Goal: Task Accomplishment & Management: Manage account settings

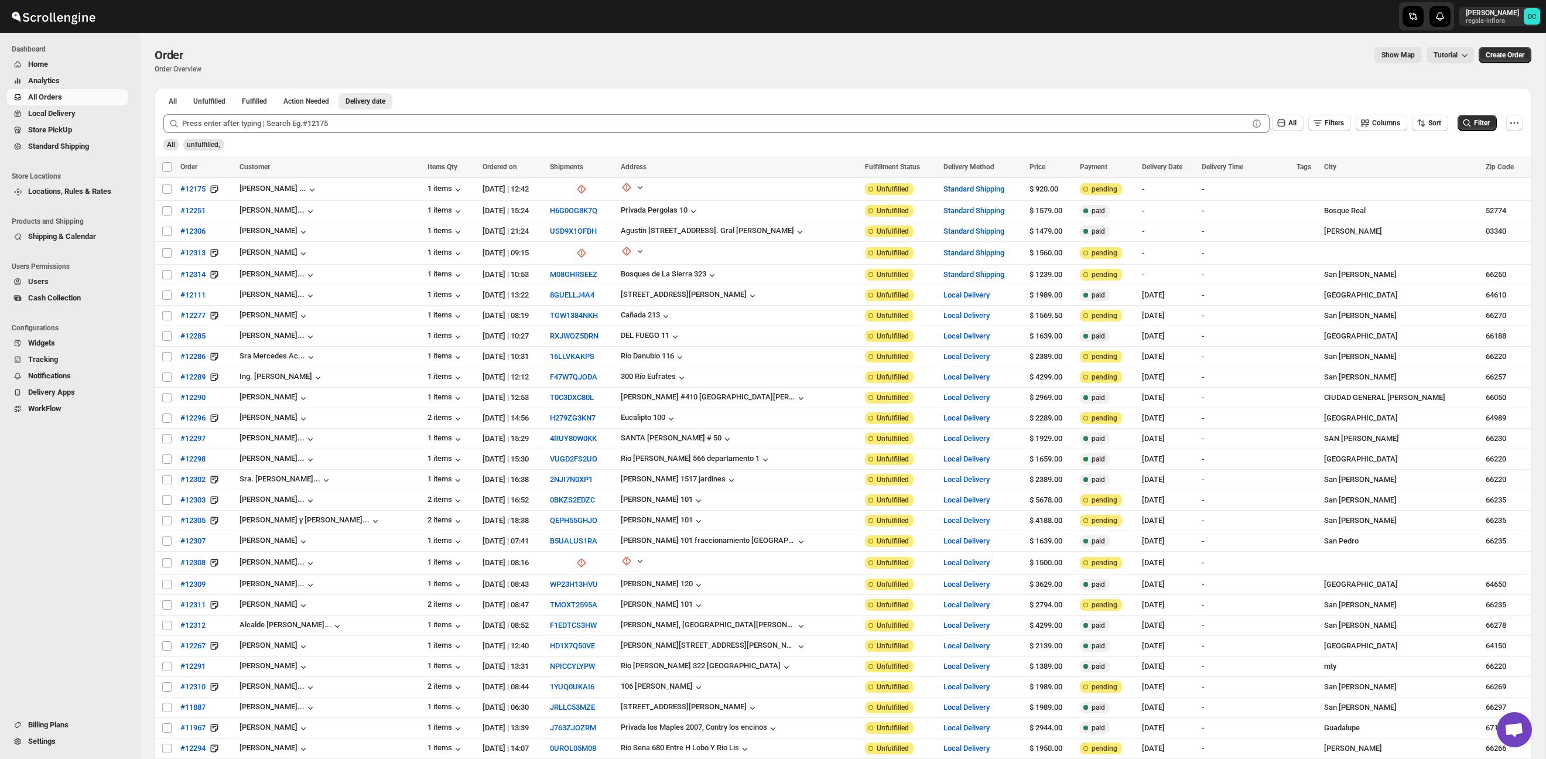
click at [70, 97] on span "All Orders" at bounding box center [76, 97] width 97 height 12
click at [51, 131] on span "Shipments" at bounding box center [63, 129] width 36 height 9
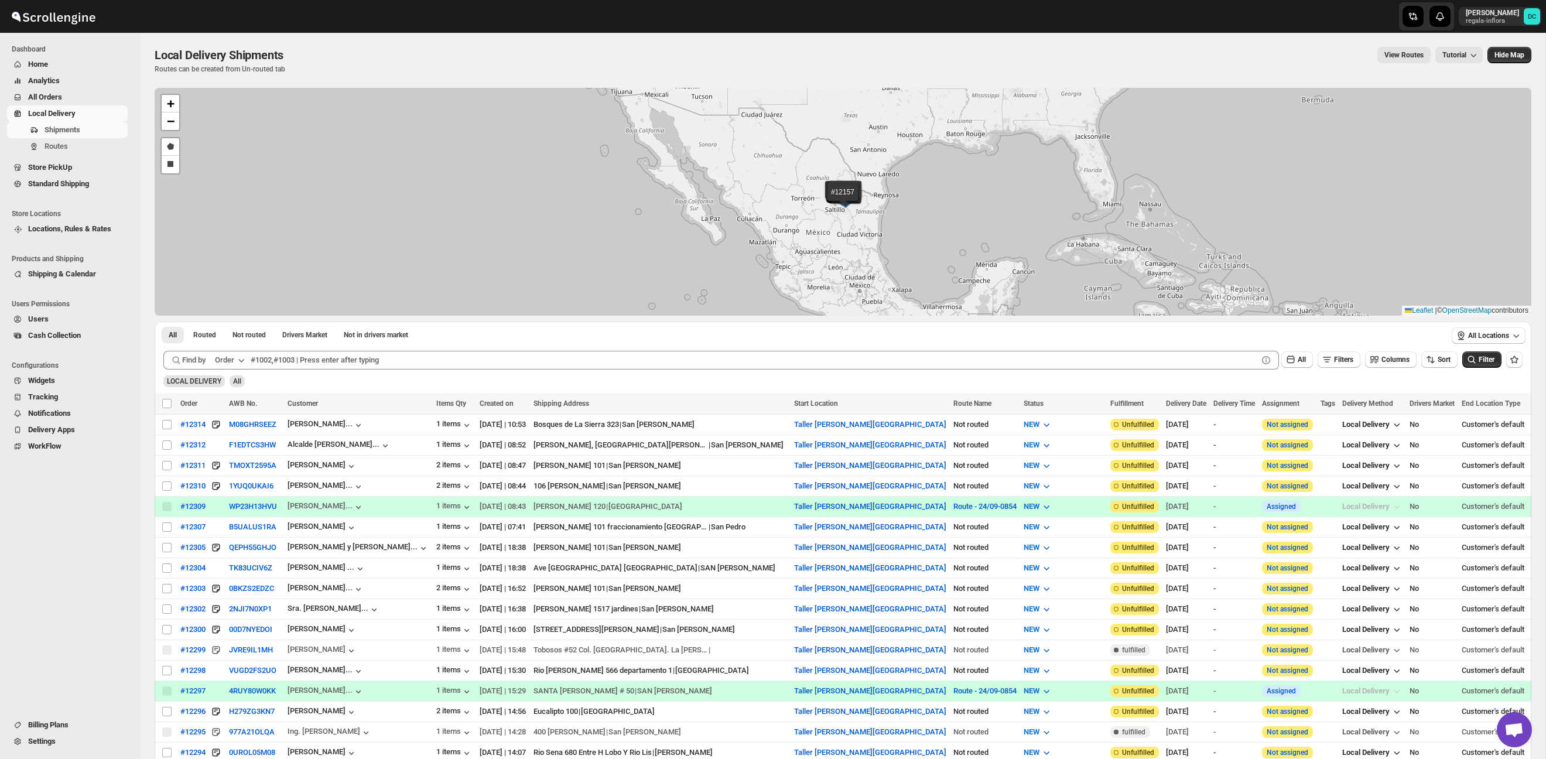
click at [60, 95] on span "All Orders" at bounding box center [45, 97] width 34 height 9
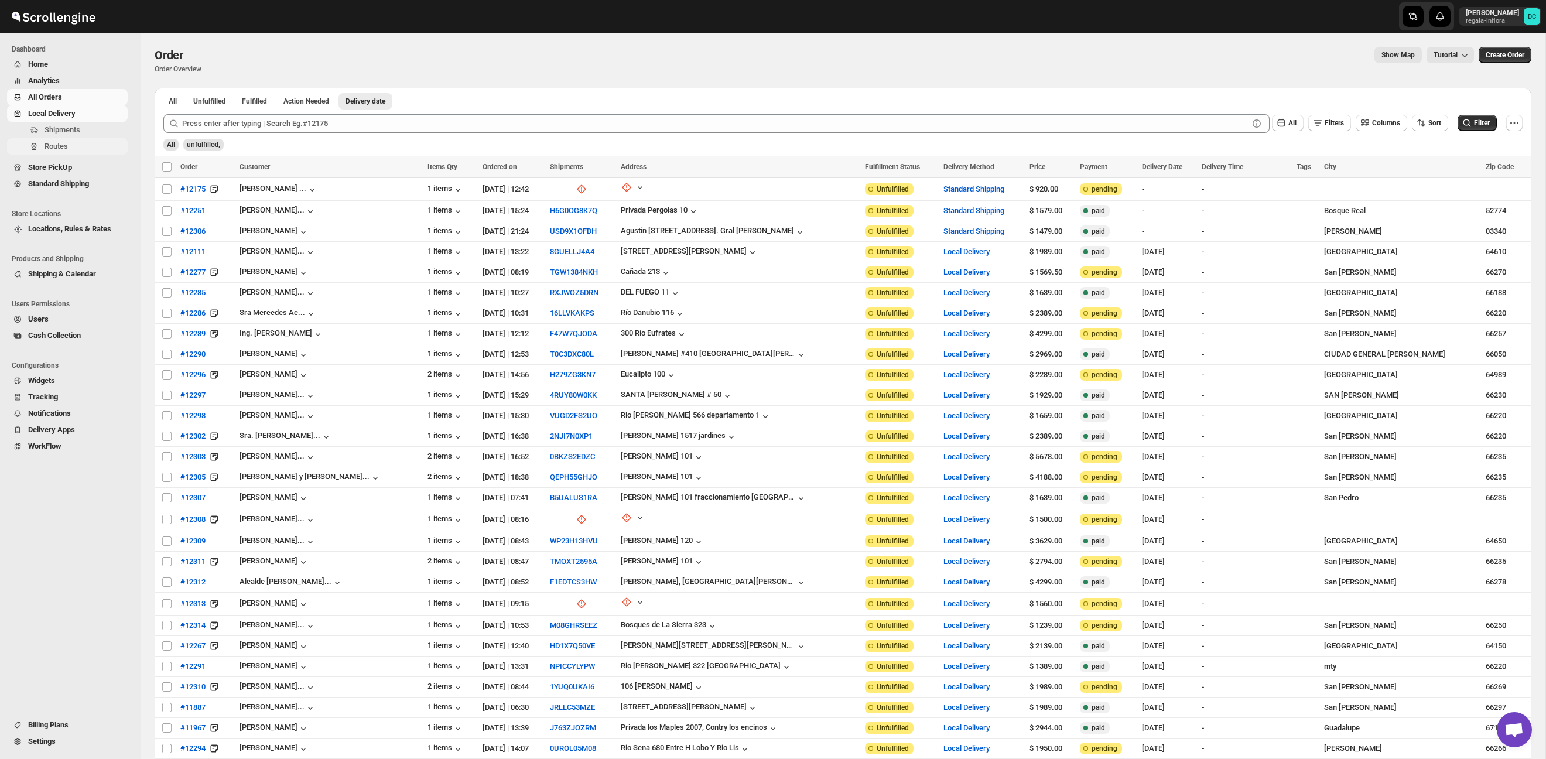
click at [92, 143] on span "Routes" at bounding box center [85, 147] width 81 height 12
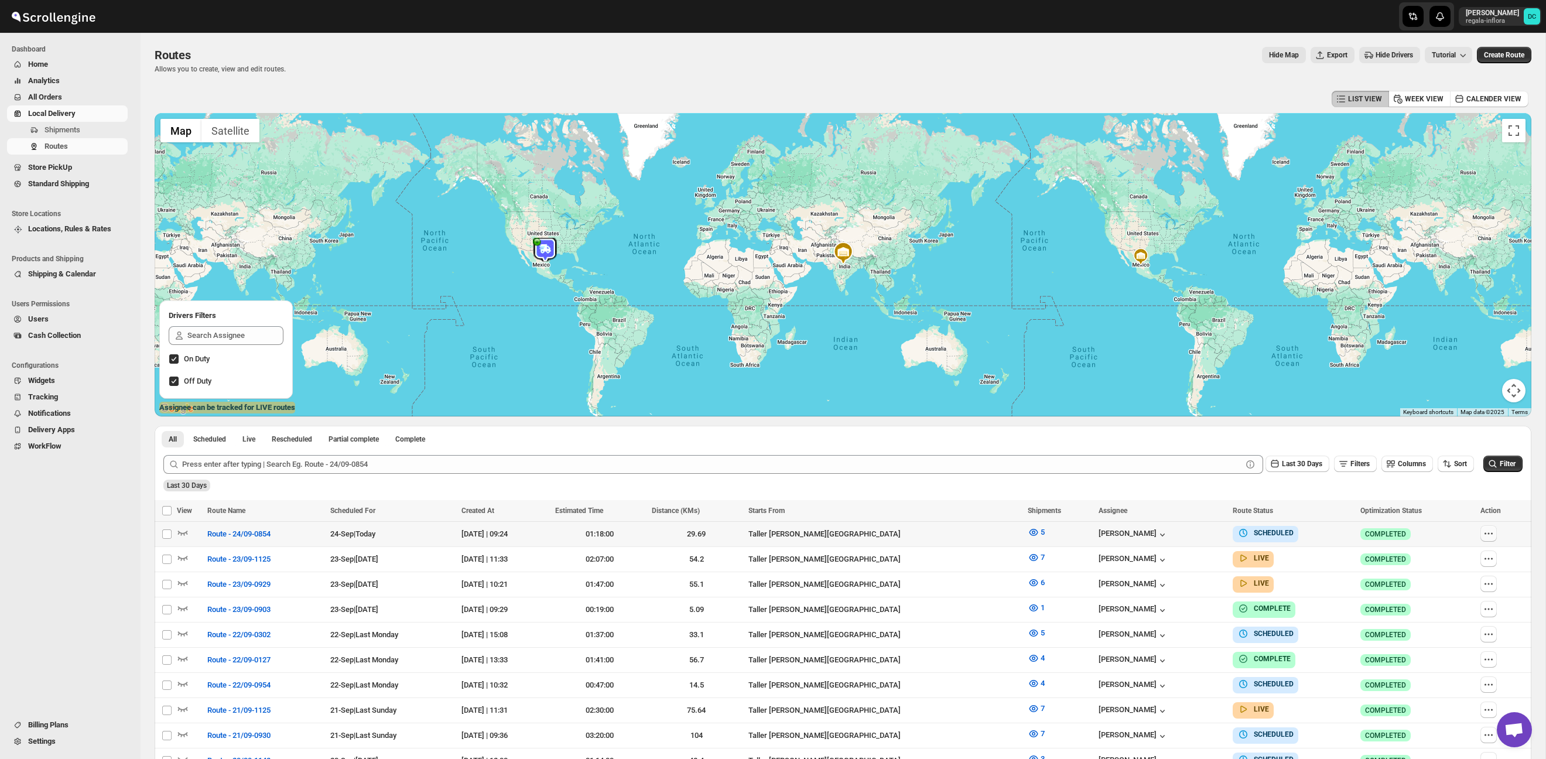
click at [1480, 529] on button "button" at bounding box center [1488, 533] width 16 height 16
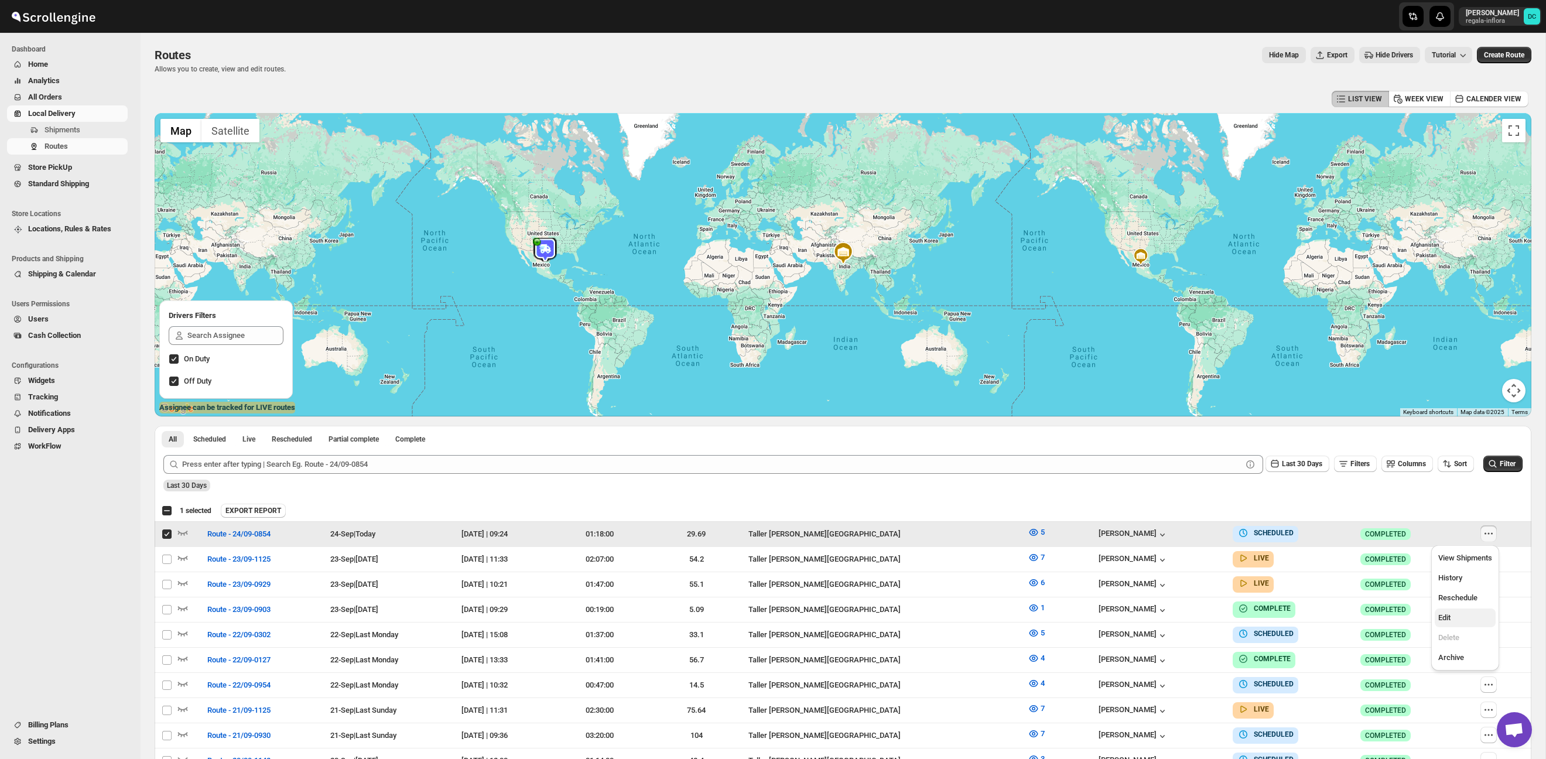
click at [1437, 618] on button "Edit" at bounding box center [1465, 617] width 61 height 19
checkbox input "false"
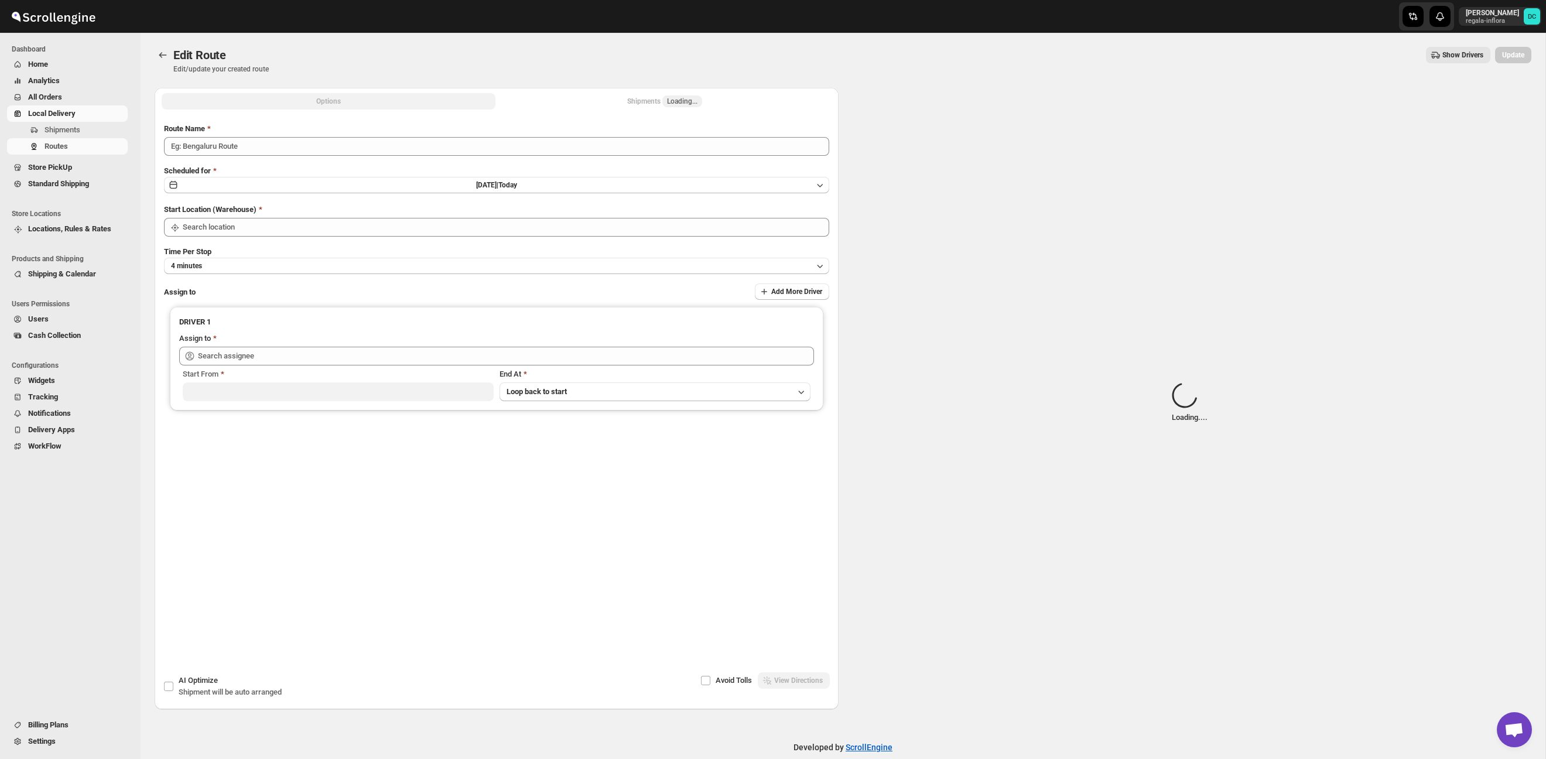
type input "Route - 24/09-0854"
type input "Taller [PERSON_NAME][GEOGRAPHIC_DATA]"
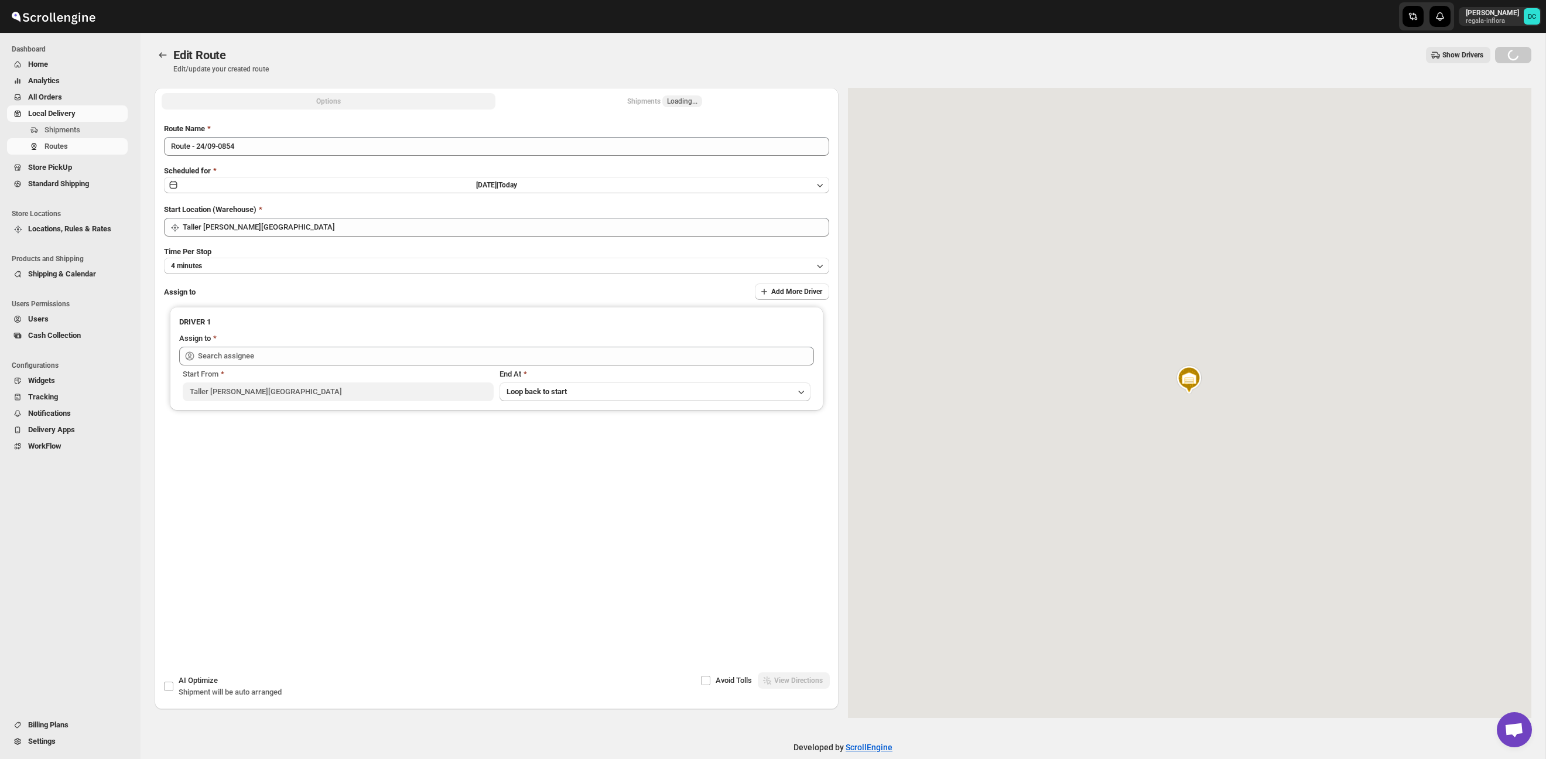
type input "[PERSON_NAME] ([EMAIL_ADDRESS][DOMAIN_NAME])"
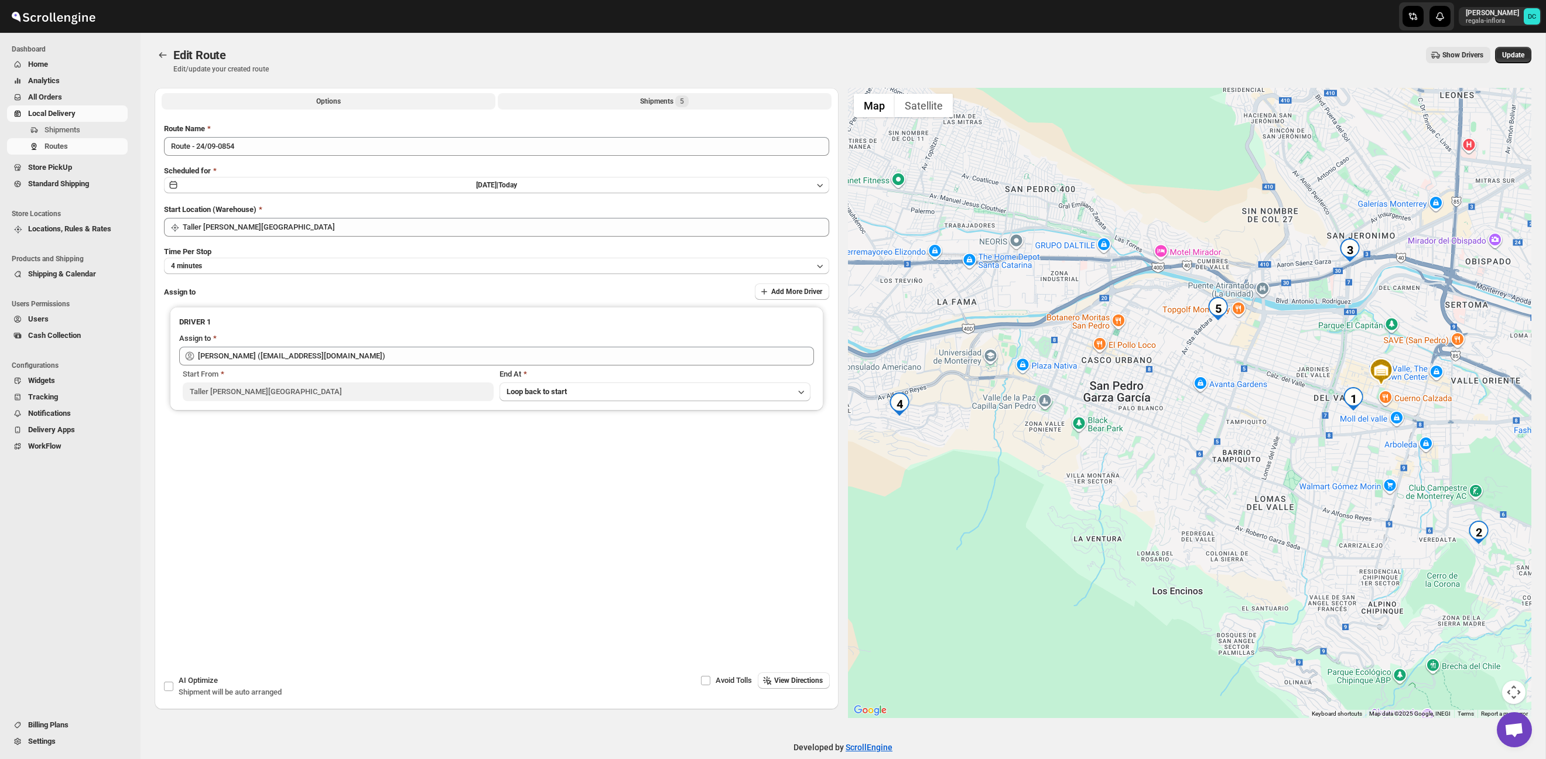
click at [709, 98] on button "Shipments 5" at bounding box center [665, 101] width 334 height 16
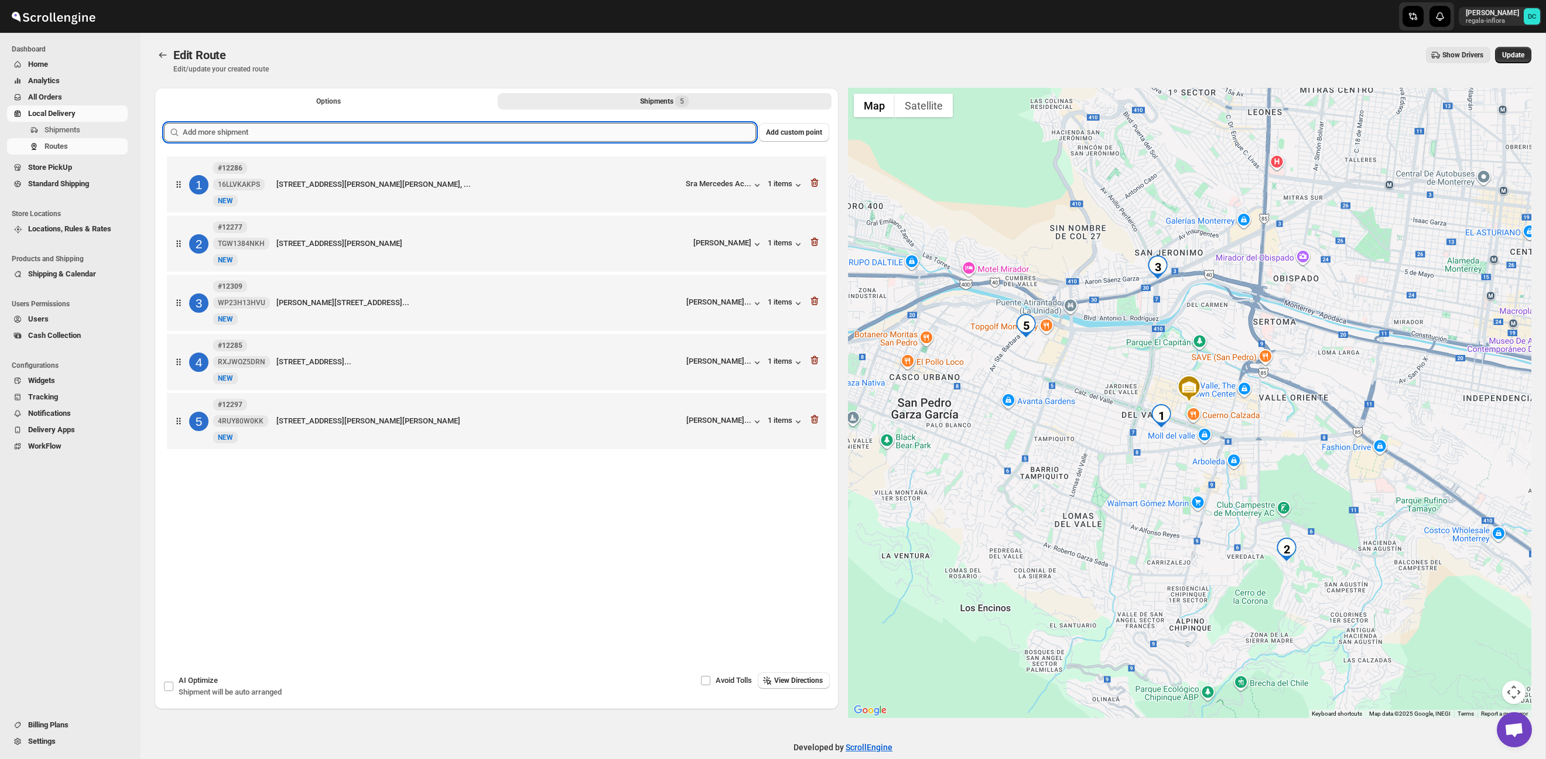
click at [630, 130] on input "text" at bounding box center [469, 132] width 573 height 19
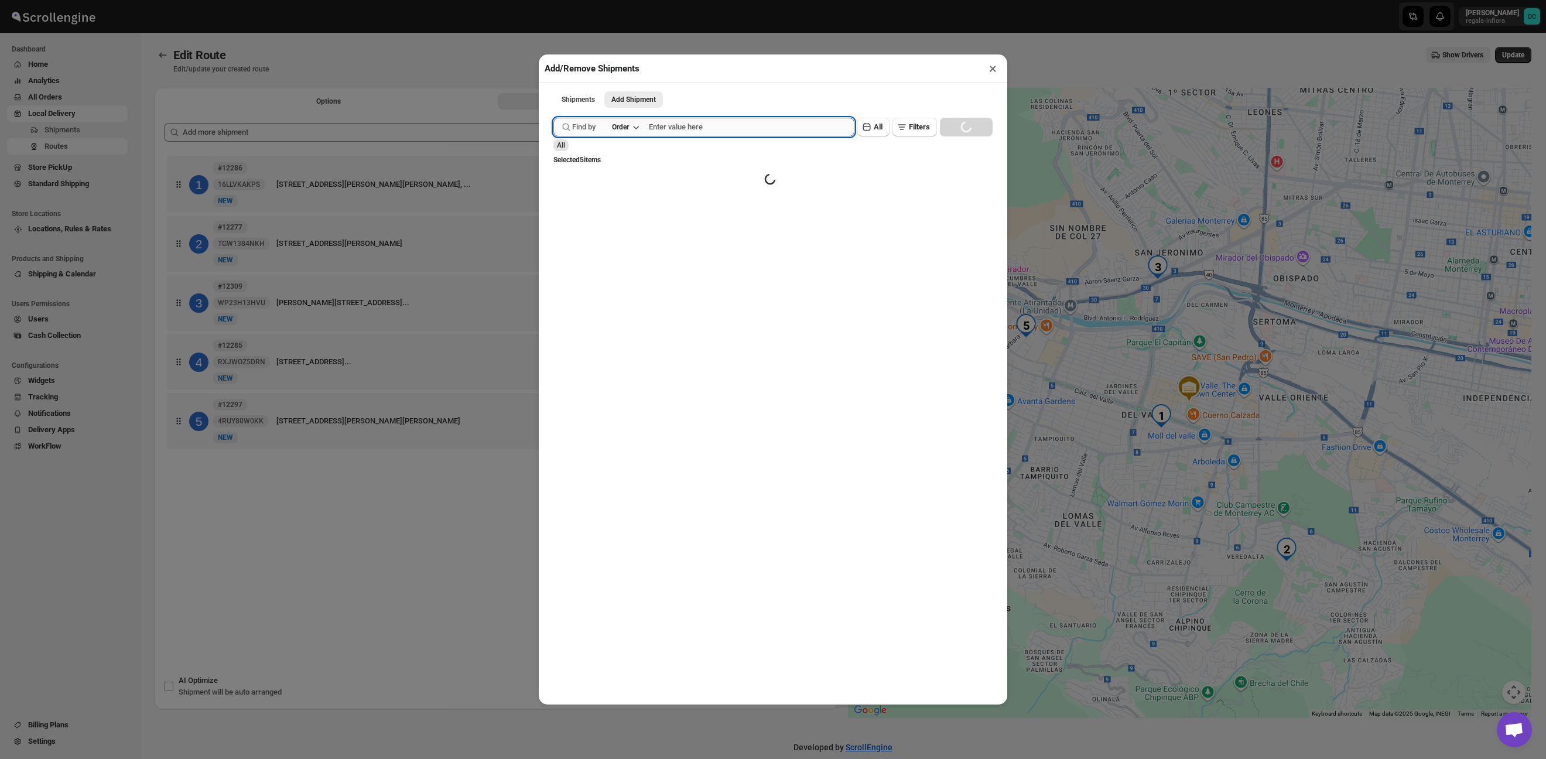
drag, startPoint x: 748, startPoint y: 119, endPoint x: 756, endPoint y: 131, distance: 14.8
click at [748, 119] on input "text" at bounding box center [752, 127] width 206 height 19
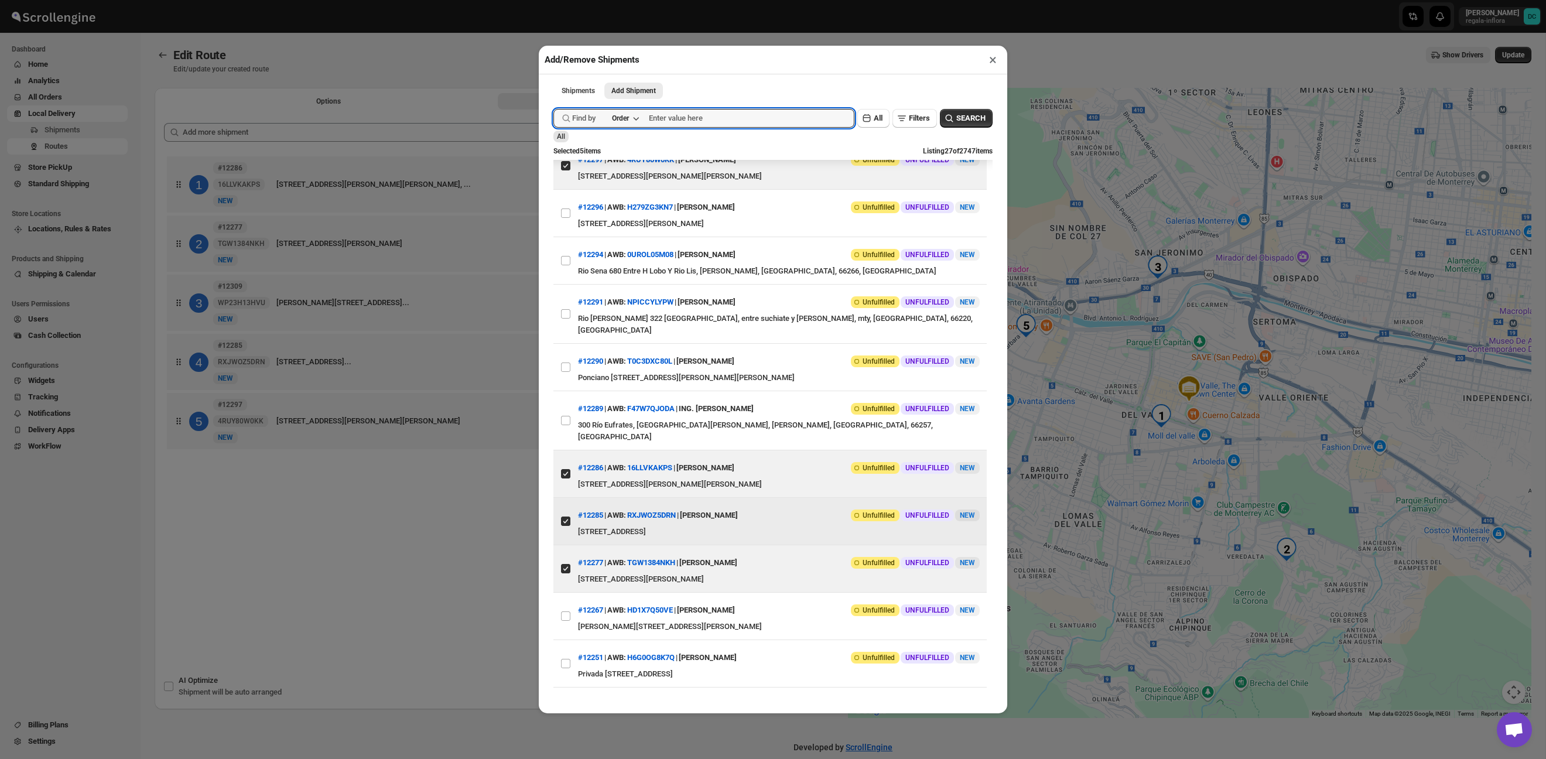
scroll to position [823, 0]
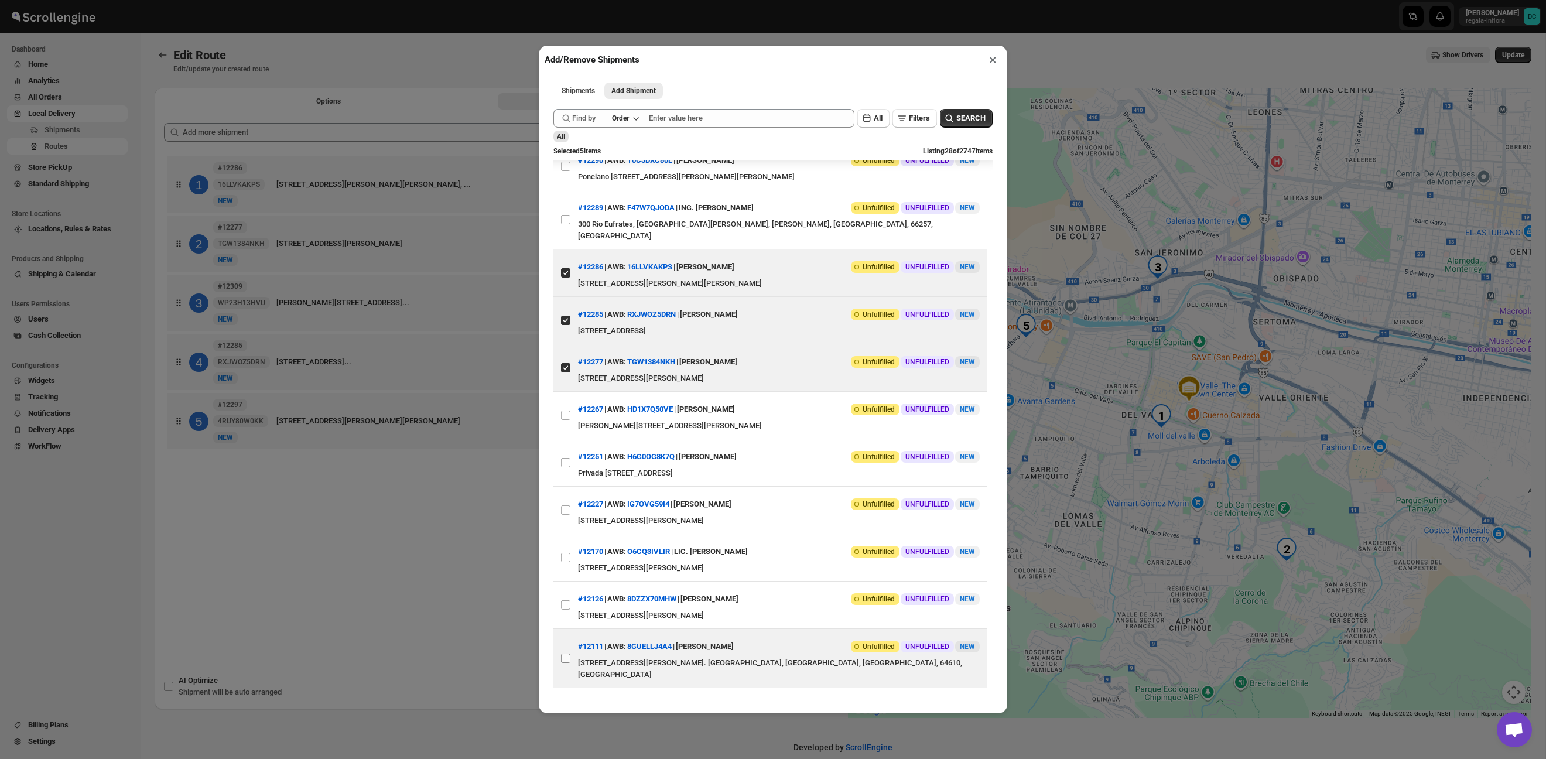
click at [567, 654] on input "View details for 68c716108f29d9ce0bedafdf" at bounding box center [565, 658] width 9 height 9
checkbox input "true"
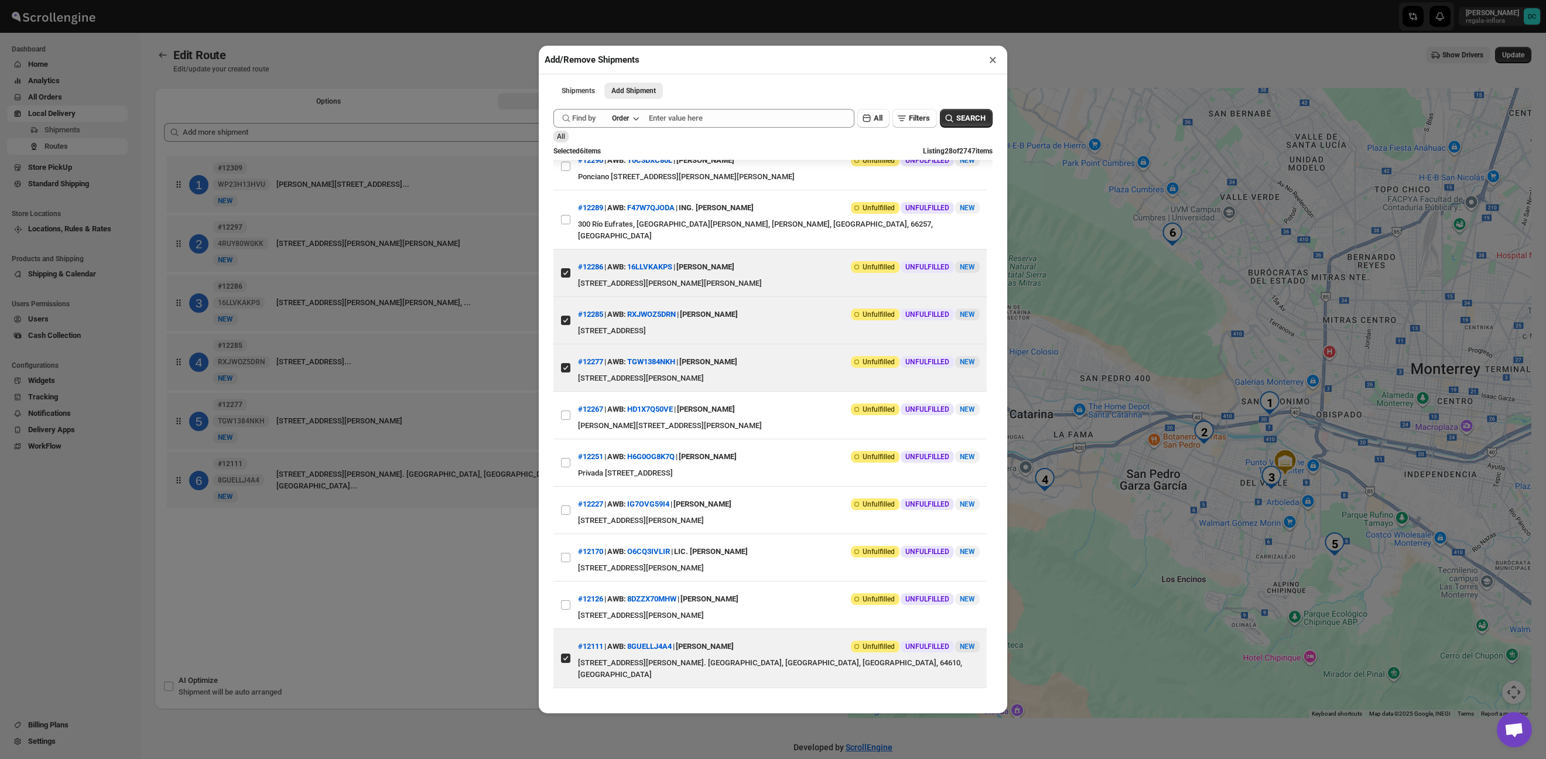
click at [481, 606] on div "Add/Remove Shipments × Shipments Add Shipment More views Shipments Add Shipment…" at bounding box center [773, 379] width 1546 height 759
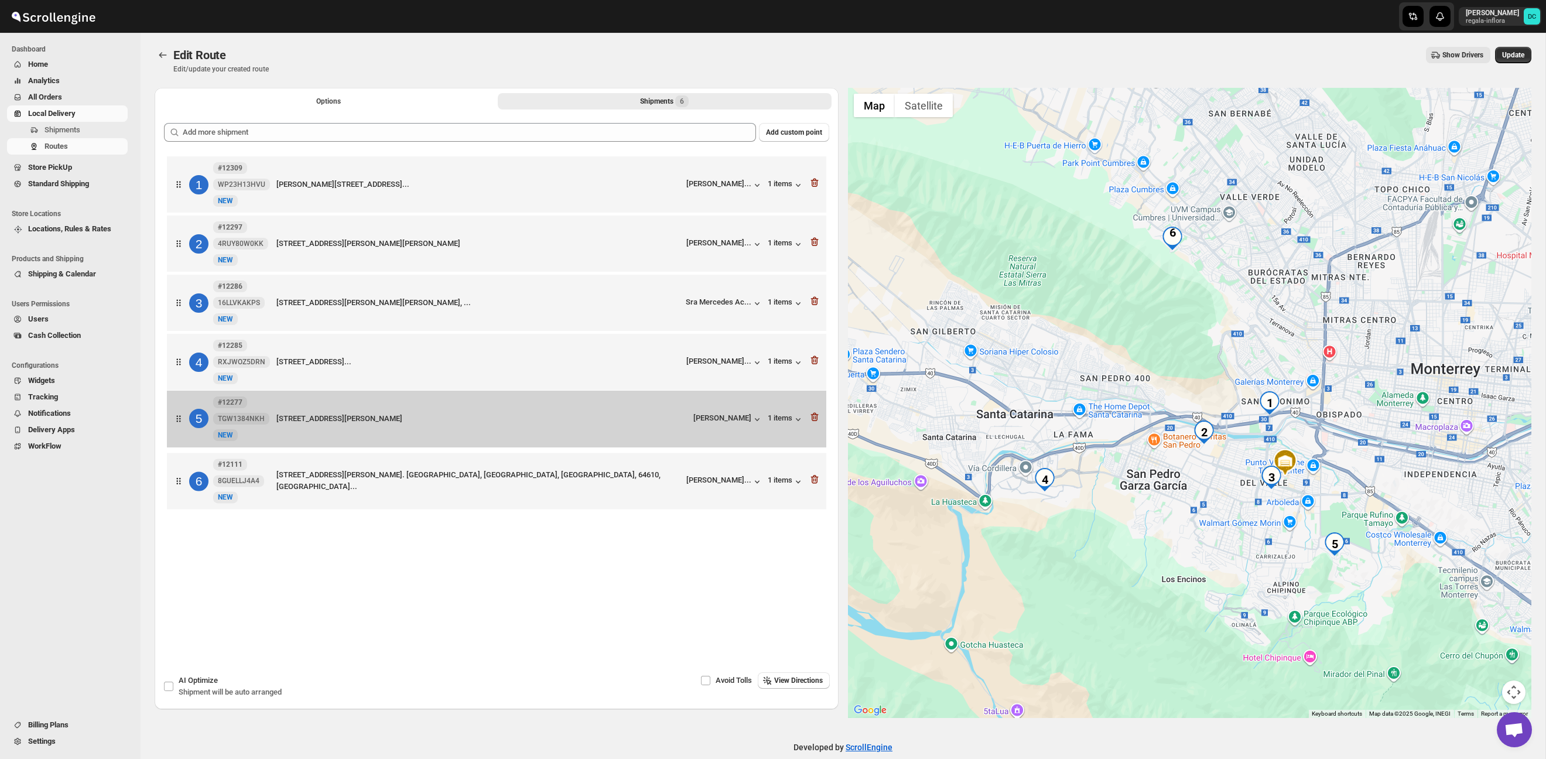
drag, startPoint x: 184, startPoint y: 425, endPoint x: 300, endPoint y: 20, distance: 421.0
click at [184, 415] on div "1 #12309 WP23H13HVU [STREET_ADDRESS][PERSON_NAME]... [PERSON_NAME]... 1 items 2…" at bounding box center [496, 333] width 665 height 361
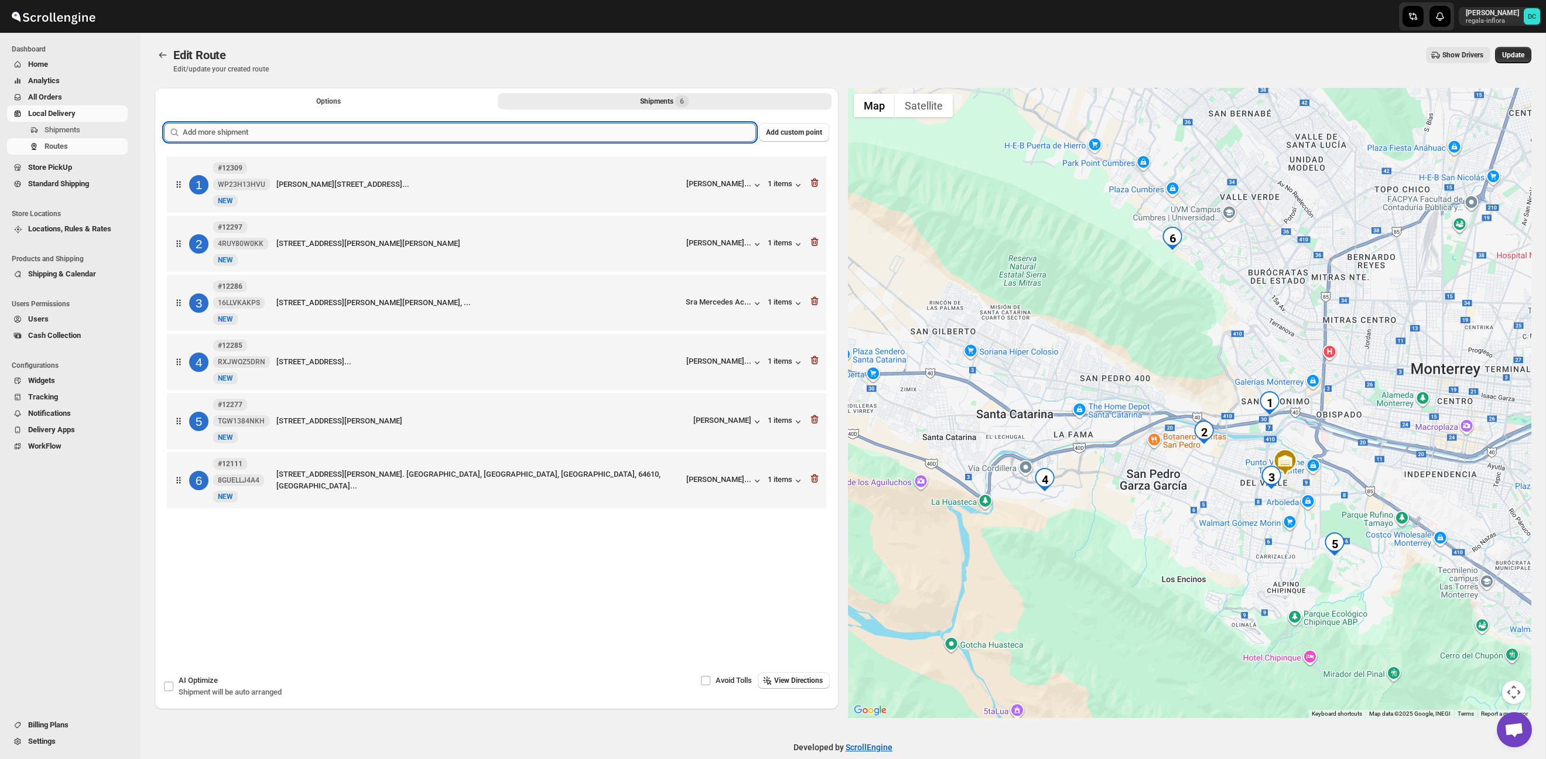
click at [564, 130] on input "text" at bounding box center [469, 132] width 573 height 19
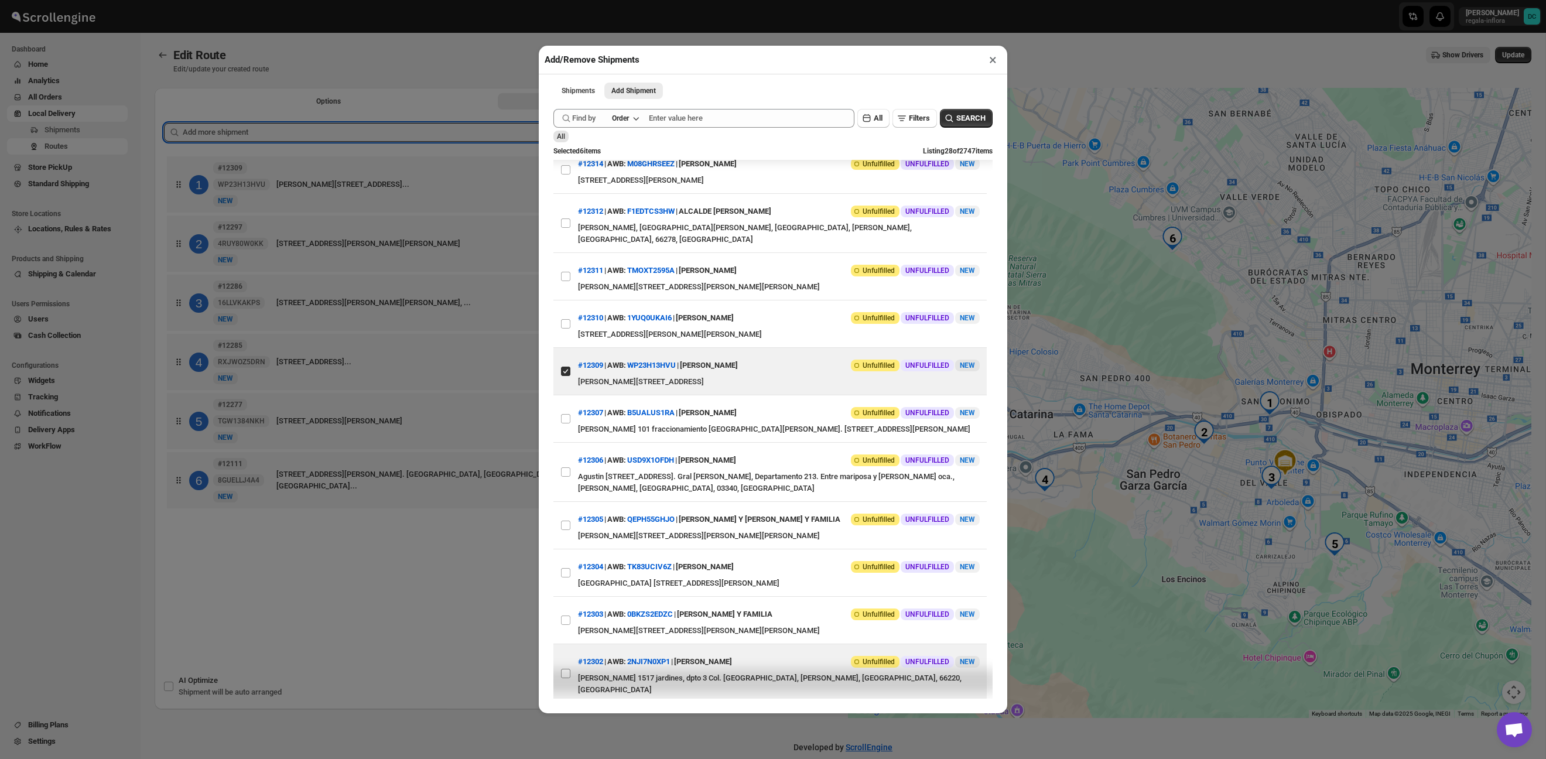
scroll to position [27, 0]
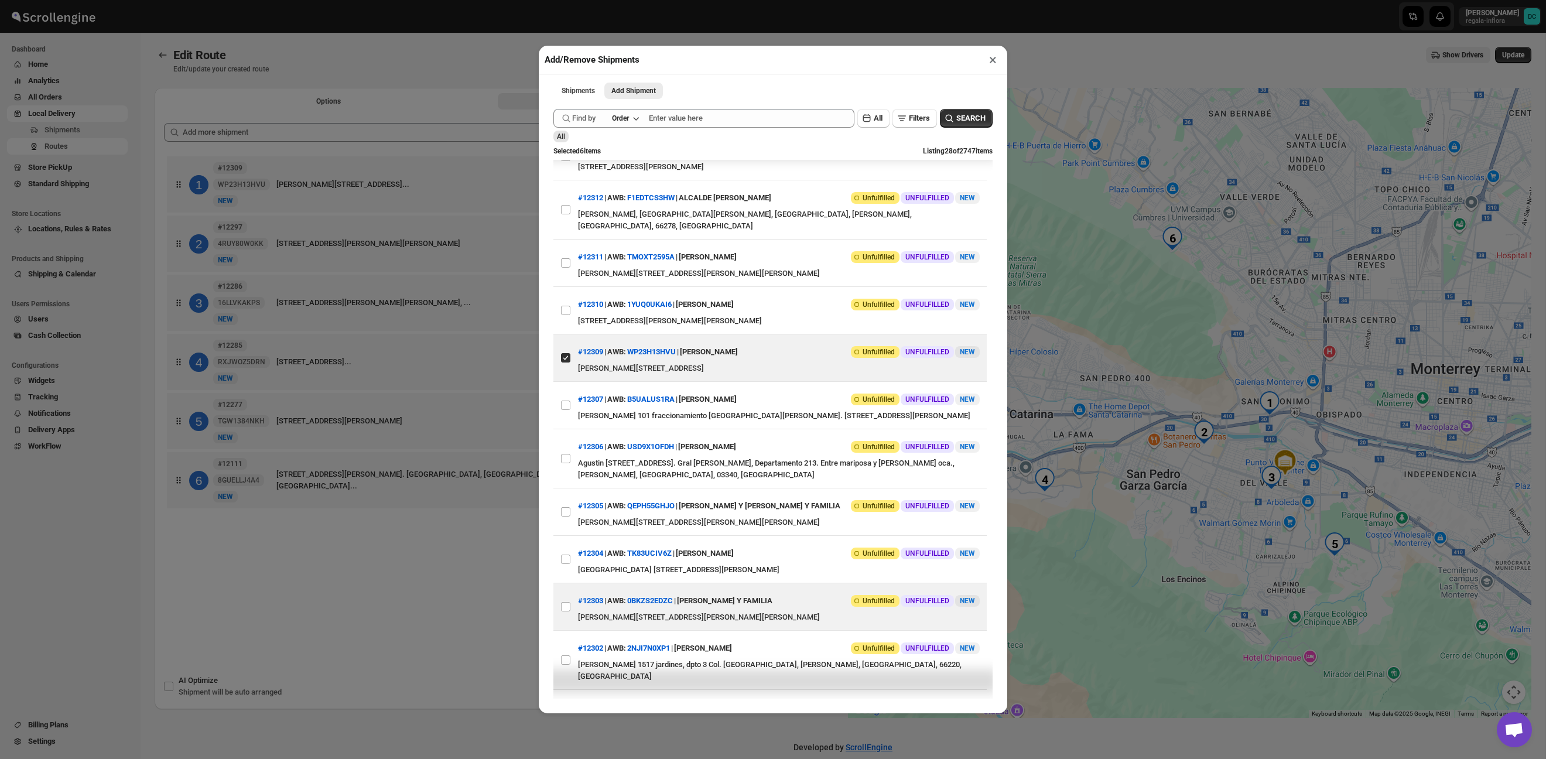
drag, startPoint x: 566, startPoint y: 677, endPoint x: 579, endPoint y: 636, distance: 43.0
click at [566, 665] on input "View details for 68d3214c02c94fc1c02b685b" at bounding box center [565, 659] width 9 height 9
checkbox input "true"
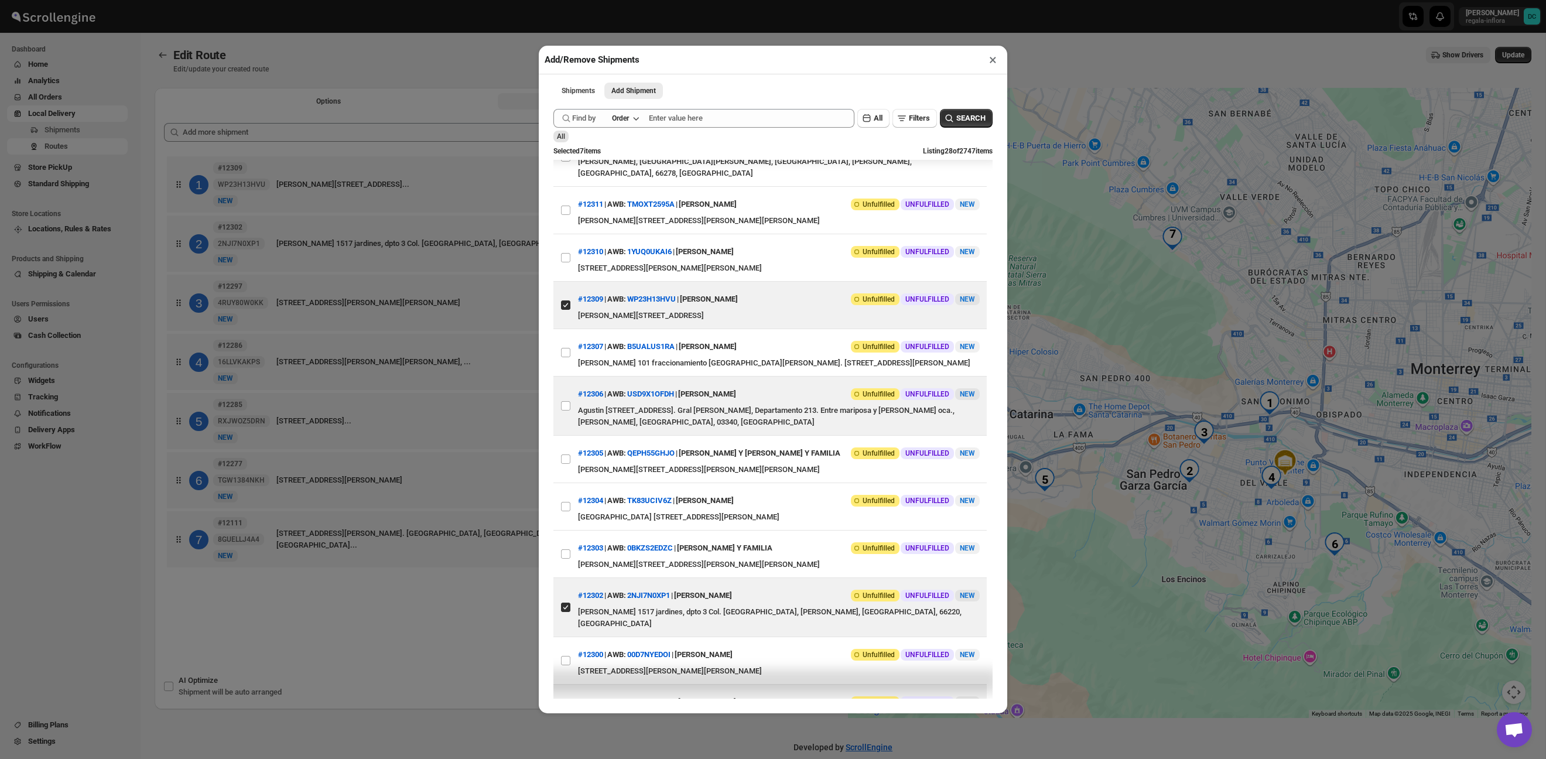
scroll to position [0, 0]
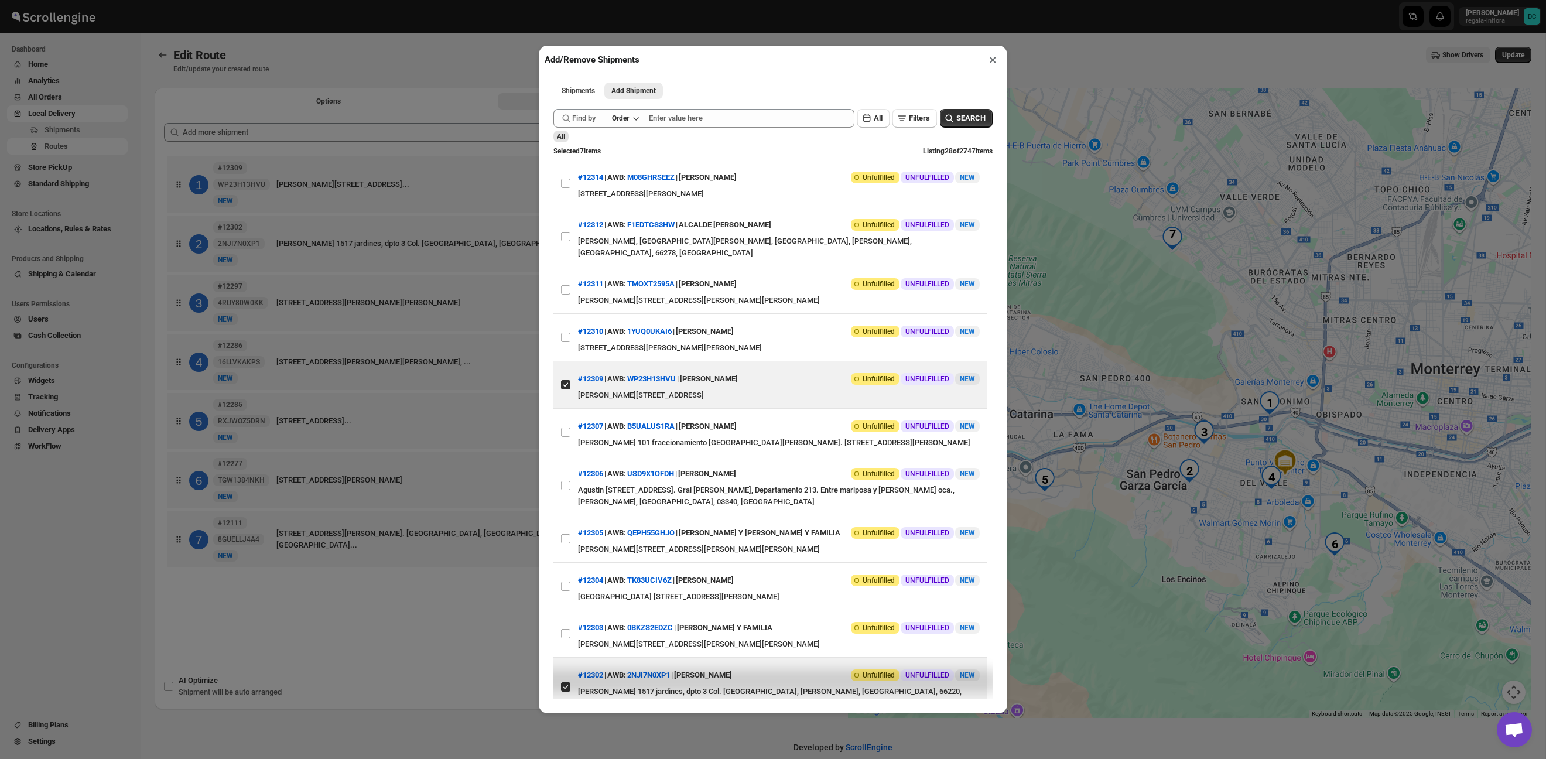
click at [484, 598] on div "Add/Remove Shipments × Shipments Add Shipment More views Shipments Add Shipment…" at bounding box center [773, 379] width 1546 height 759
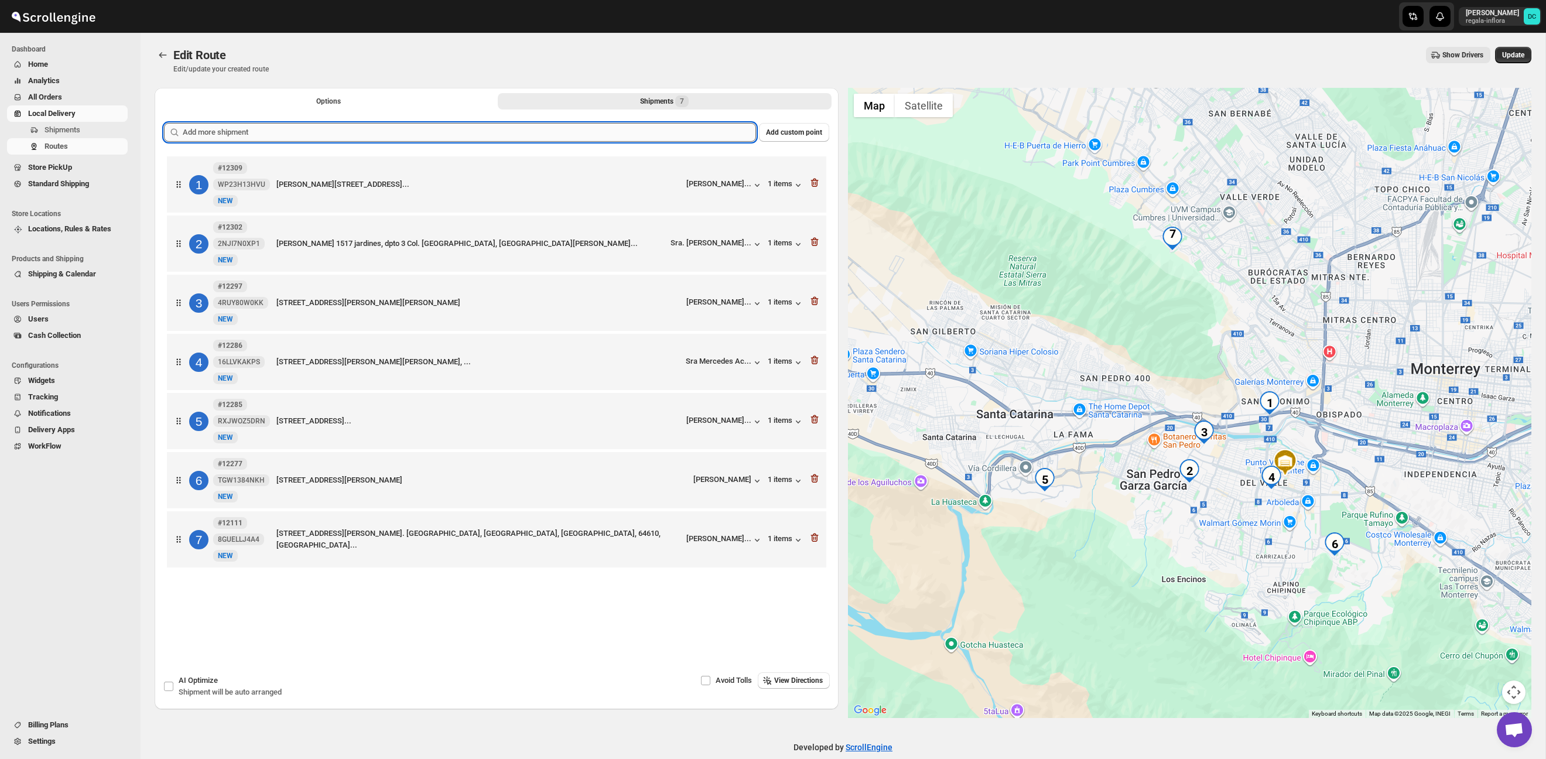
click at [469, 126] on input "text" at bounding box center [469, 132] width 573 height 19
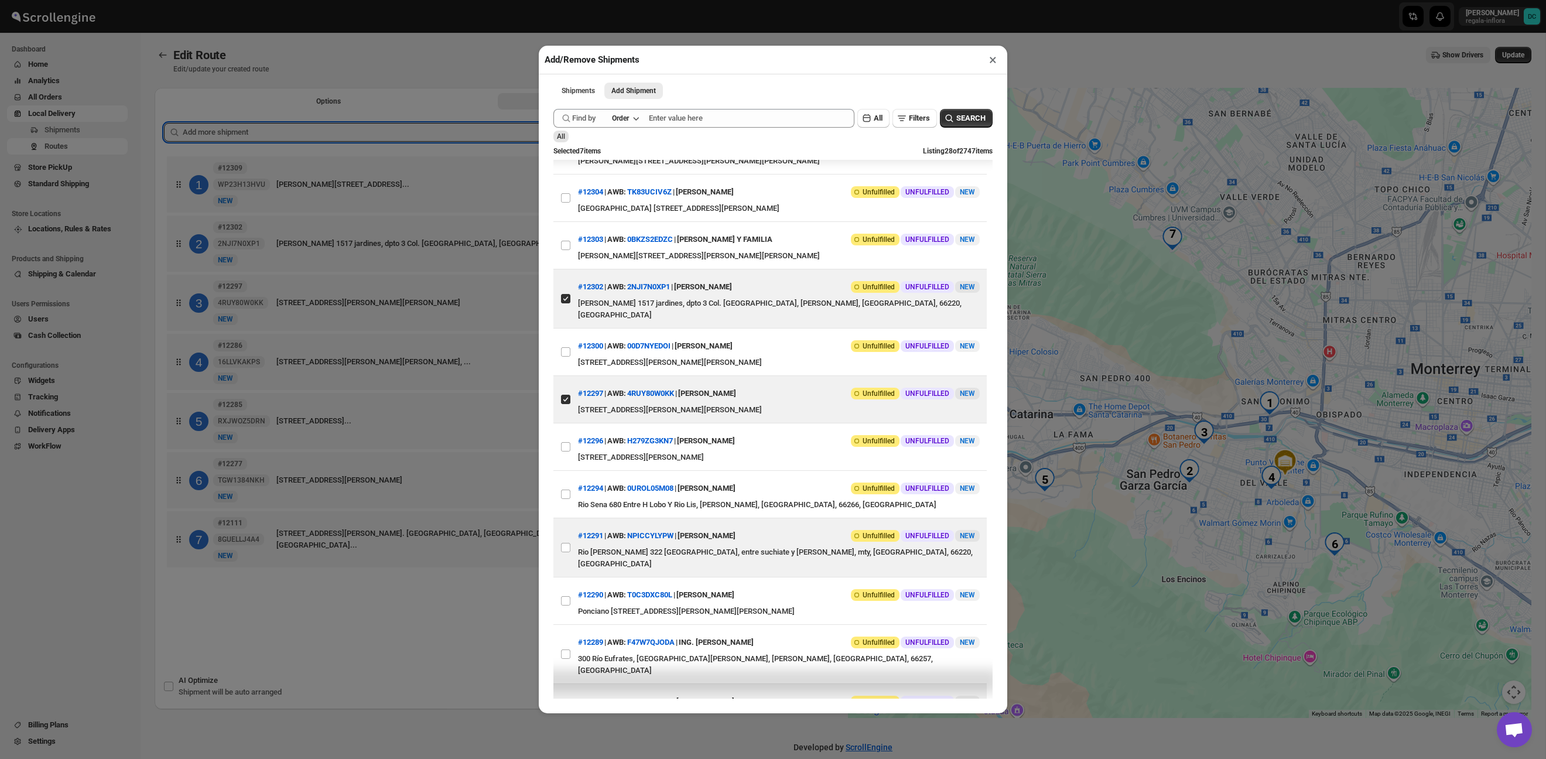
scroll to position [396, 0]
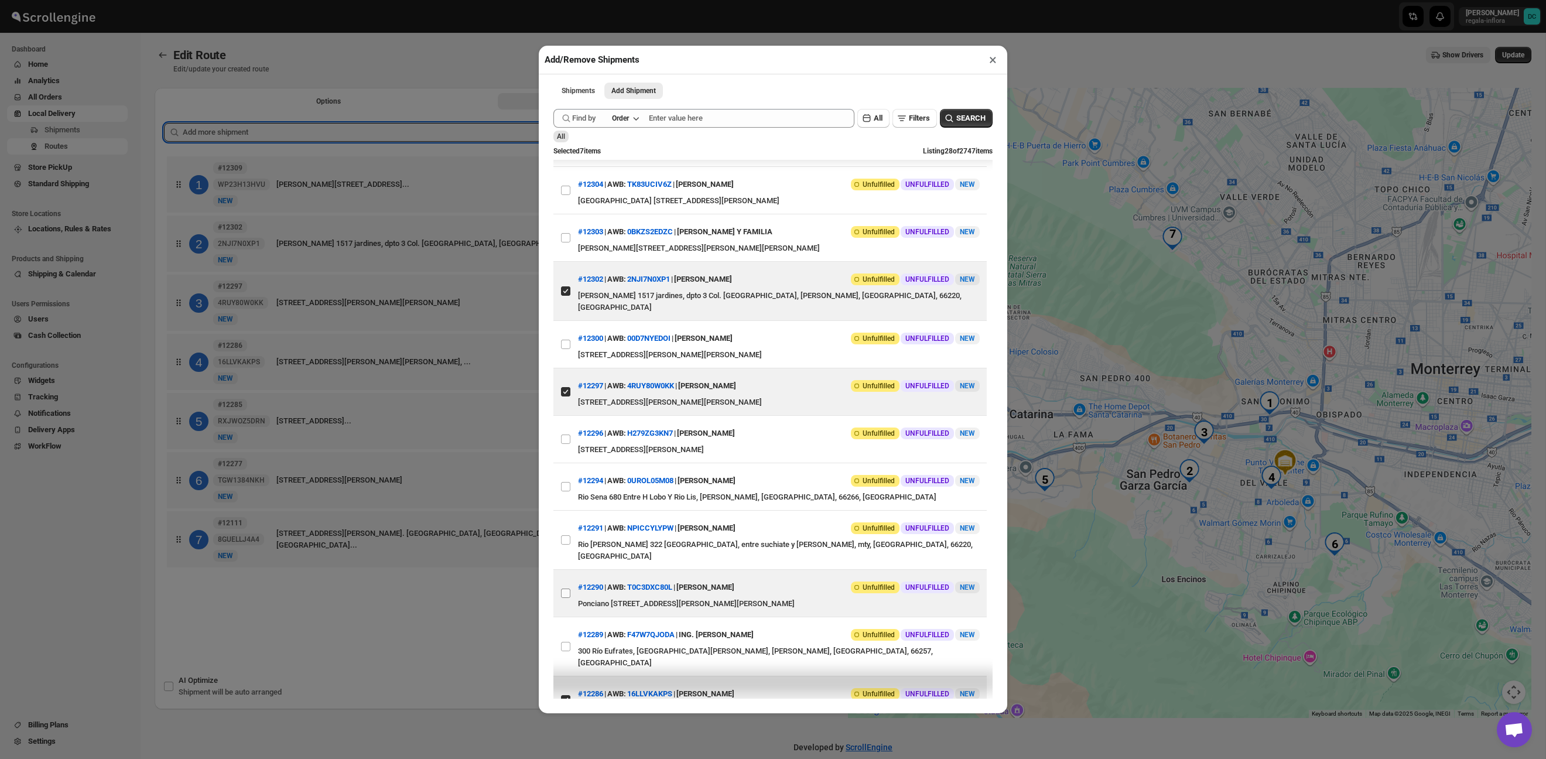
click at [567, 591] on input "View details for 68d2ecb402c94fc1c02b656e" at bounding box center [565, 593] width 9 height 9
checkbox input "true"
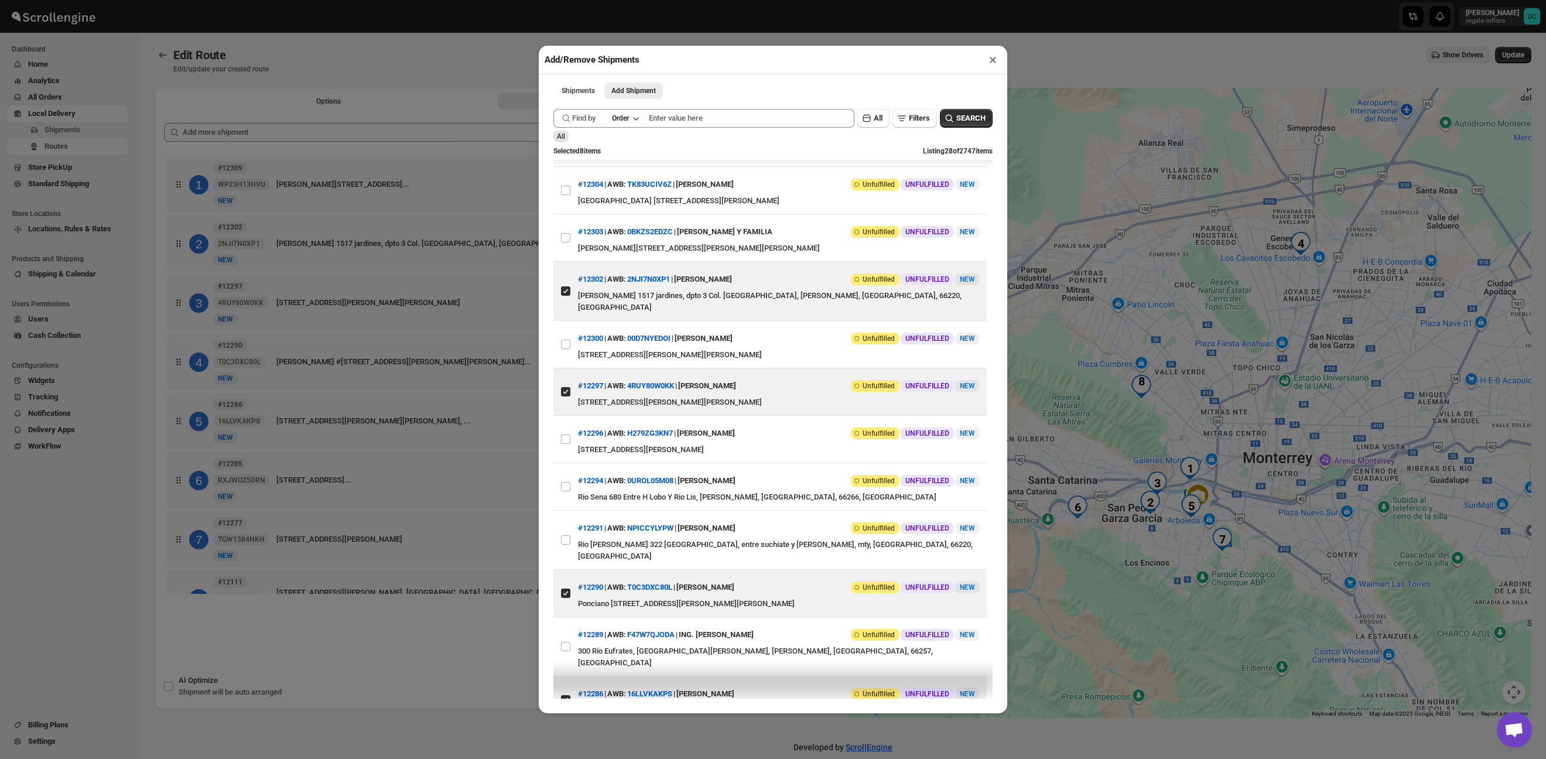
drag, startPoint x: 419, startPoint y: 631, endPoint x: 445, endPoint y: 630, distance: 25.8
click at [419, 631] on div "Add/Remove Shipments × Shipments Add Shipment More views Shipments Add Shipment…" at bounding box center [773, 379] width 1546 height 759
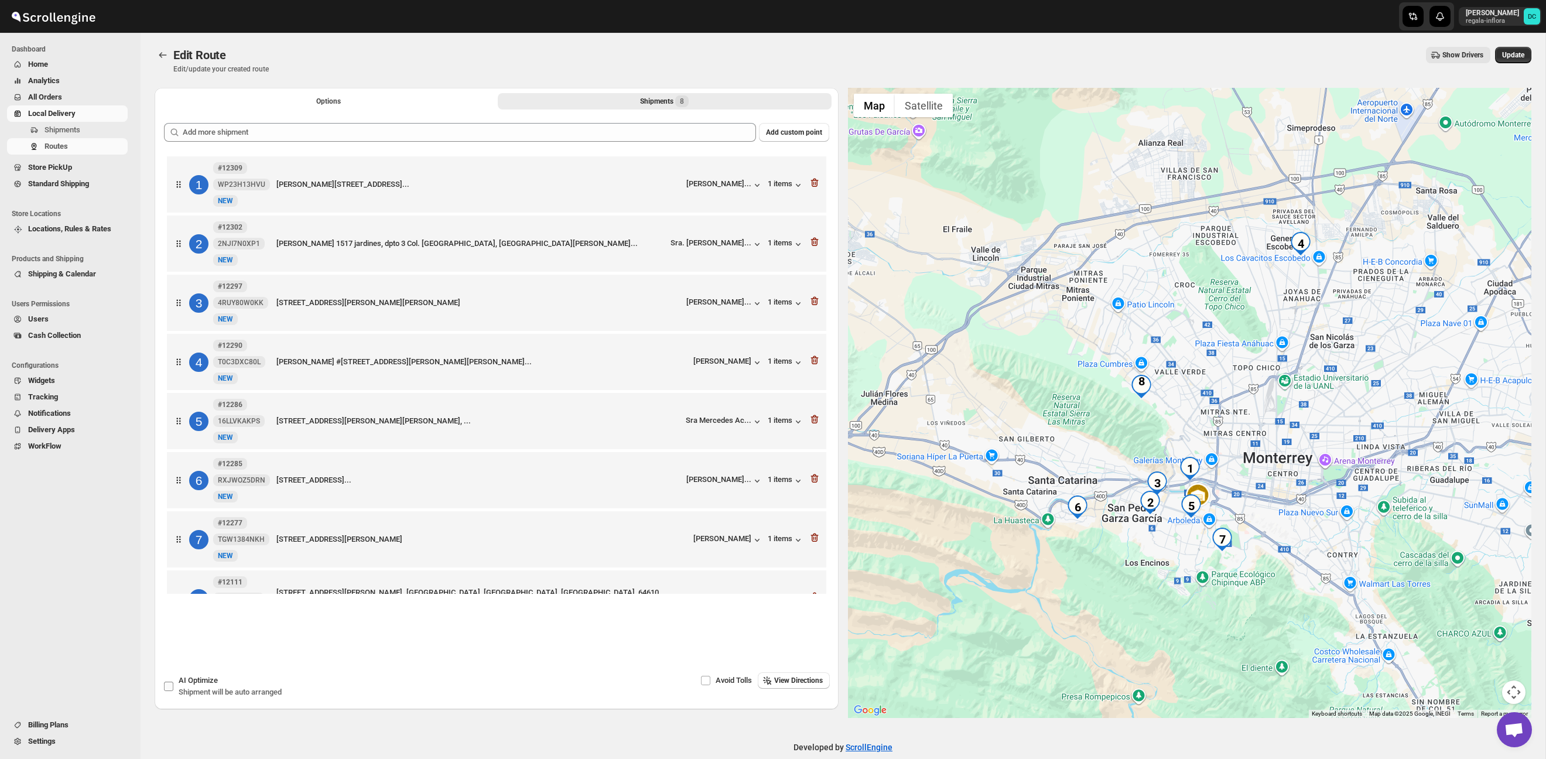
click at [171, 690] on input "AI Optimize Shipment will be auto arranged" at bounding box center [168, 686] width 9 height 9
checkbox input "true"
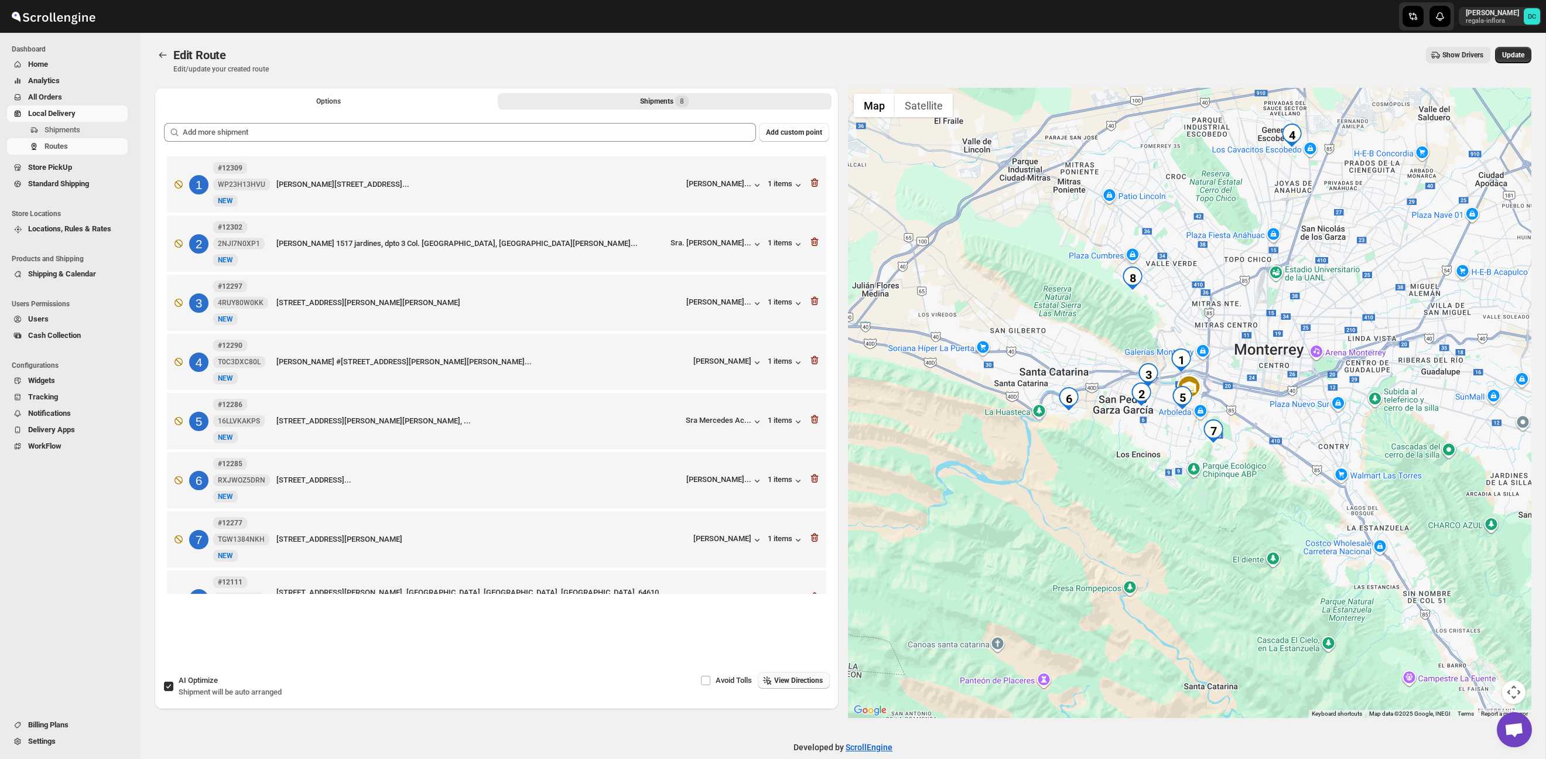
click at [815, 678] on span "View Directions" at bounding box center [798, 680] width 49 height 9
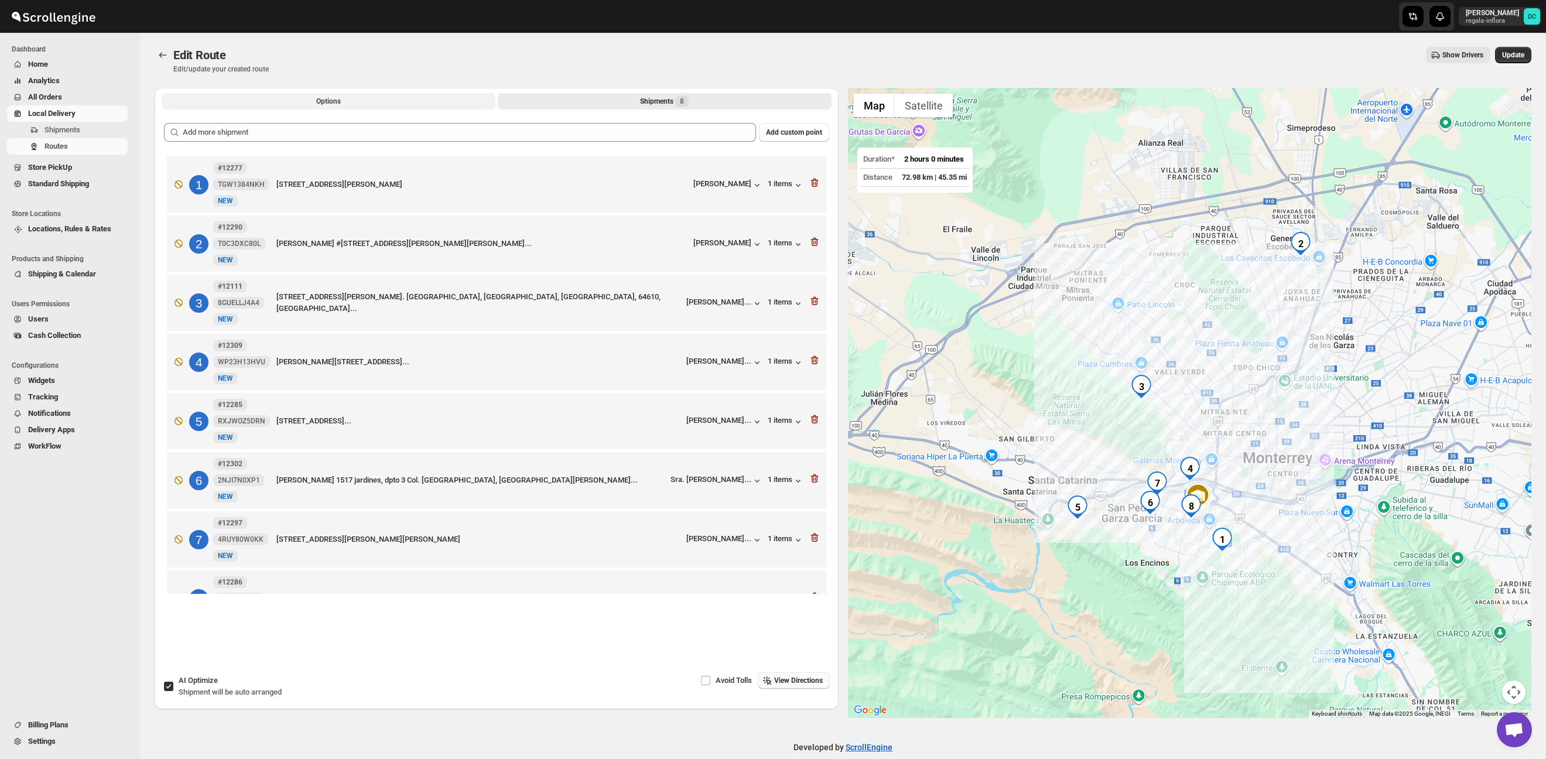
click at [401, 101] on button "Options" at bounding box center [329, 101] width 334 height 16
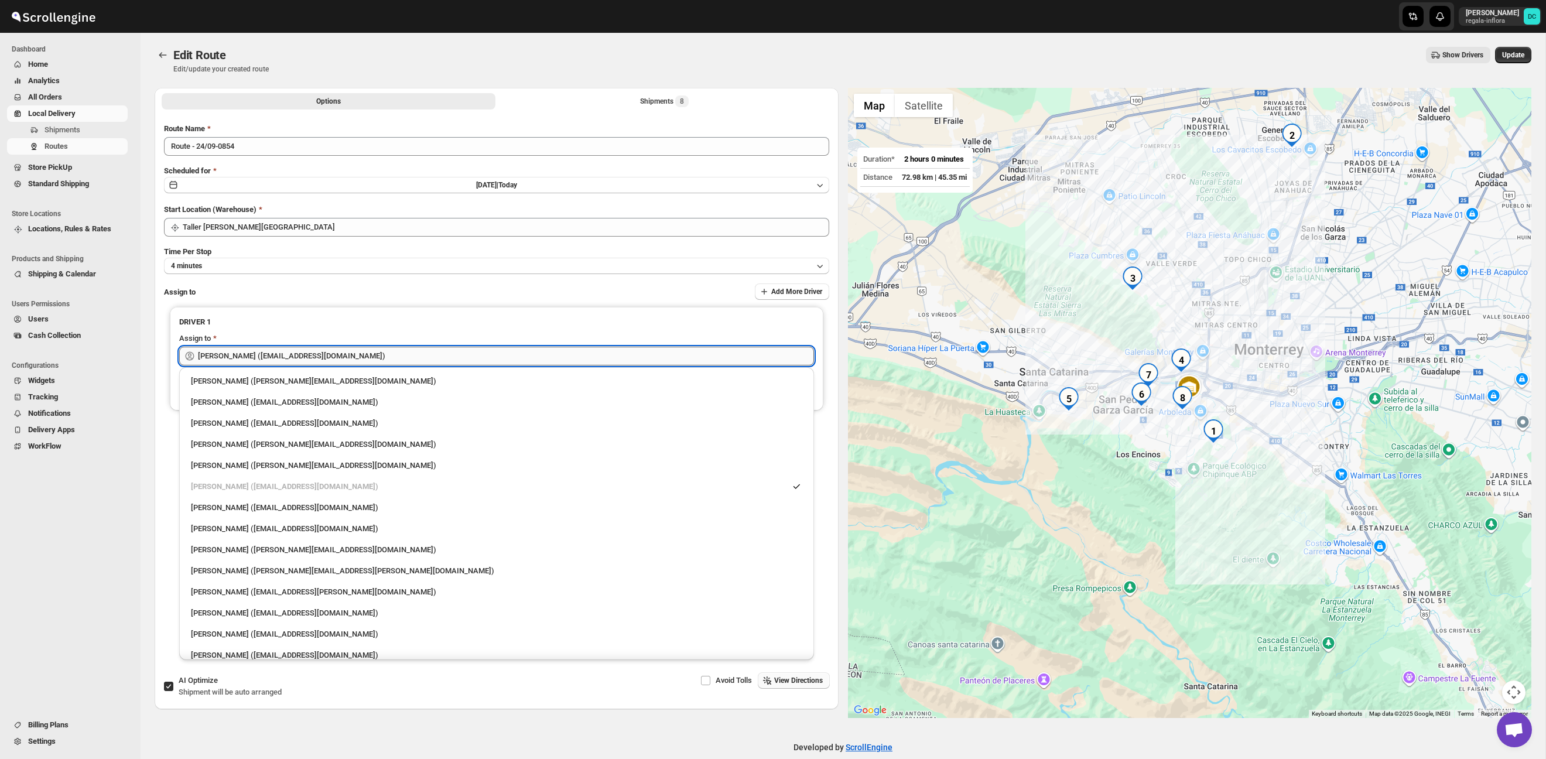
click at [391, 352] on input "[PERSON_NAME] ([EMAIL_ADDRESS][DOMAIN_NAME])" at bounding box center [506, 356] width 616 height 19
click at [390, 352] on input "[PERSON_NAME] ([EMAIL_ADDRESS][DOMAIN_NAME])" at bounding box center [506, 356] width 616 height 19
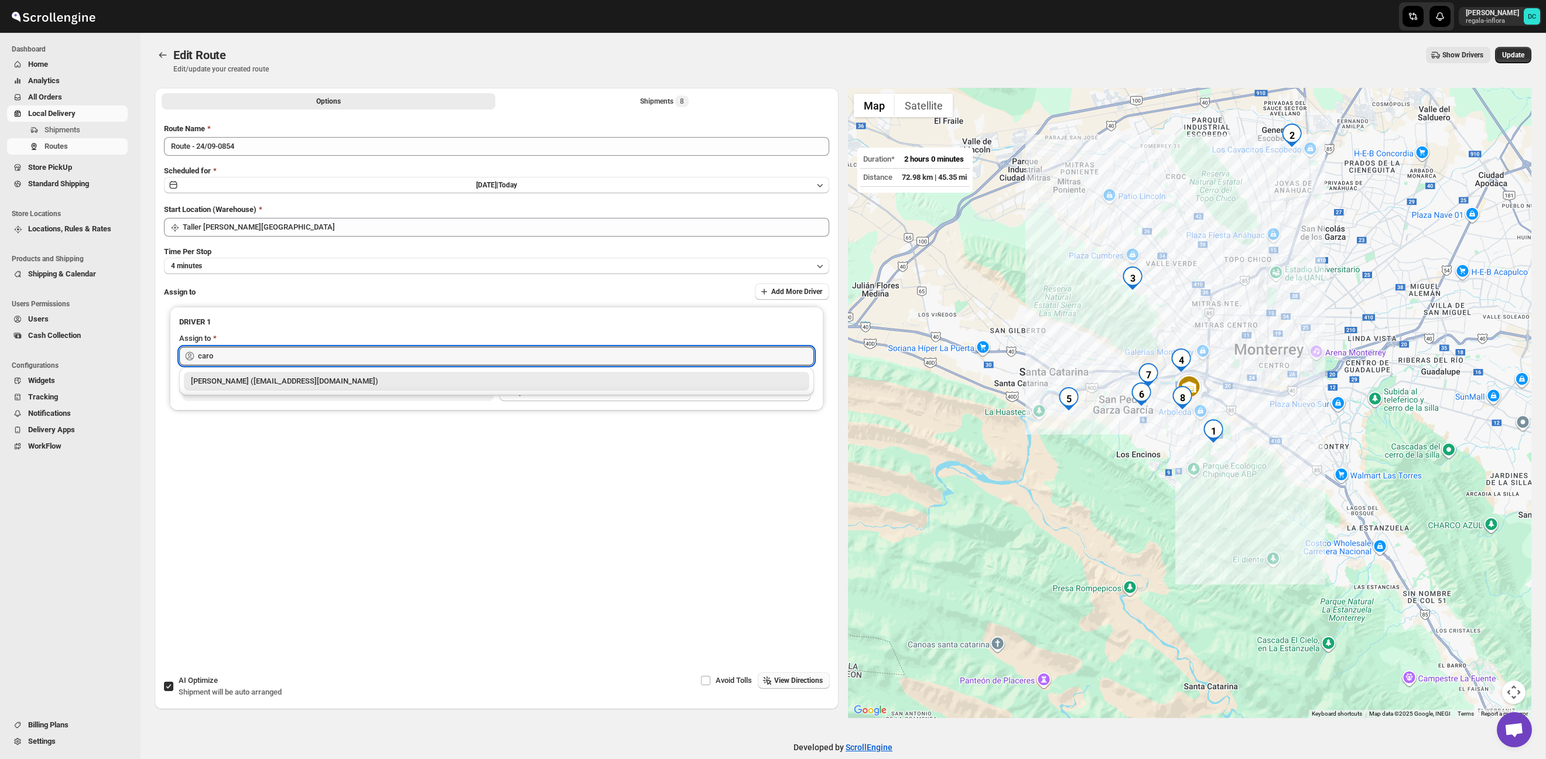
click at [371, 381] on div "[PERSON_NAME] ([EMAIL_ADDRESS][DOMAIN_NAME])" at bounding box center [496, 381] width 611 height 12
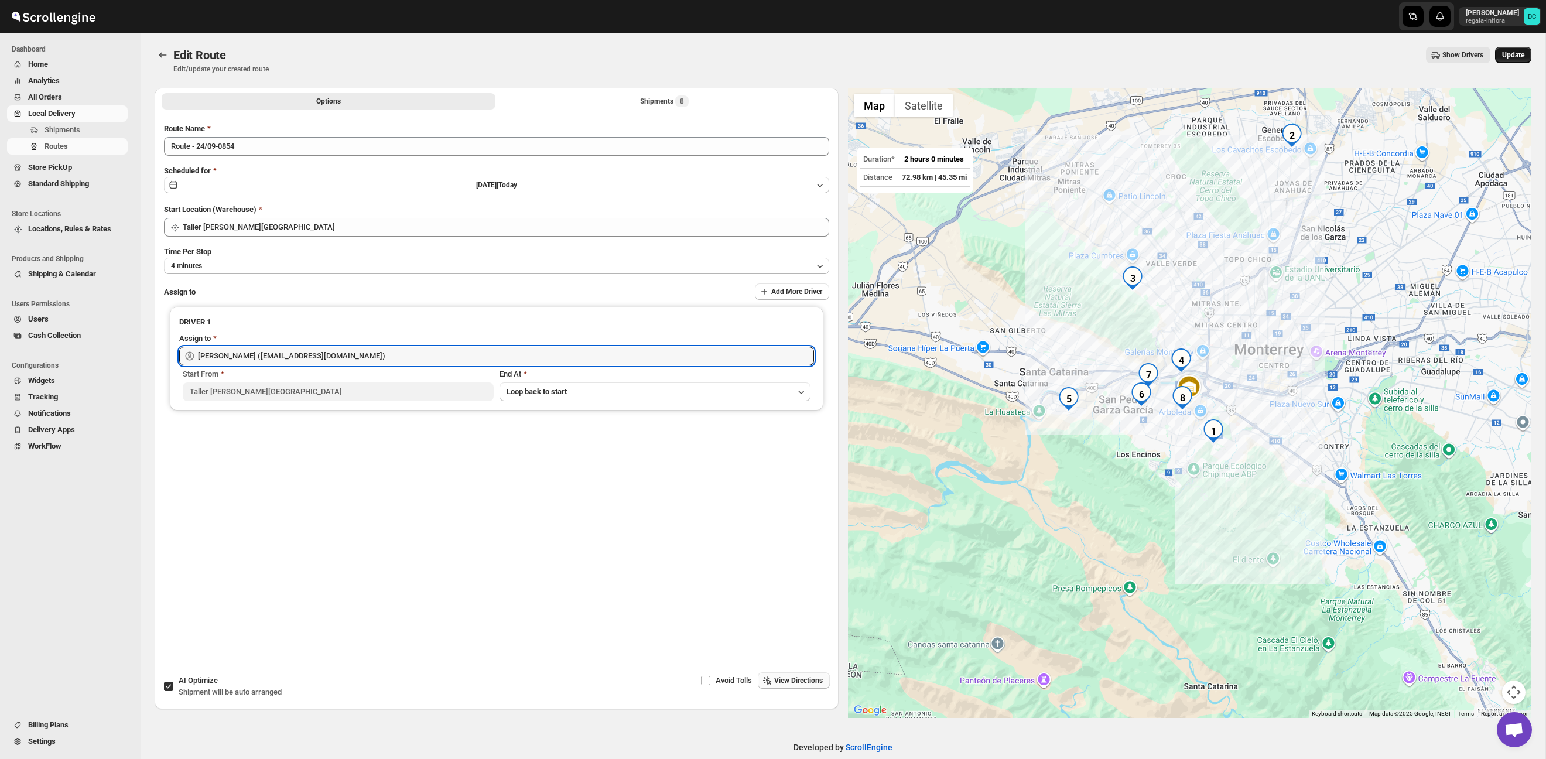
type input "[PERSON_NAME] ([EMAIL_ADDRESS][DOMAIN_NAME])"
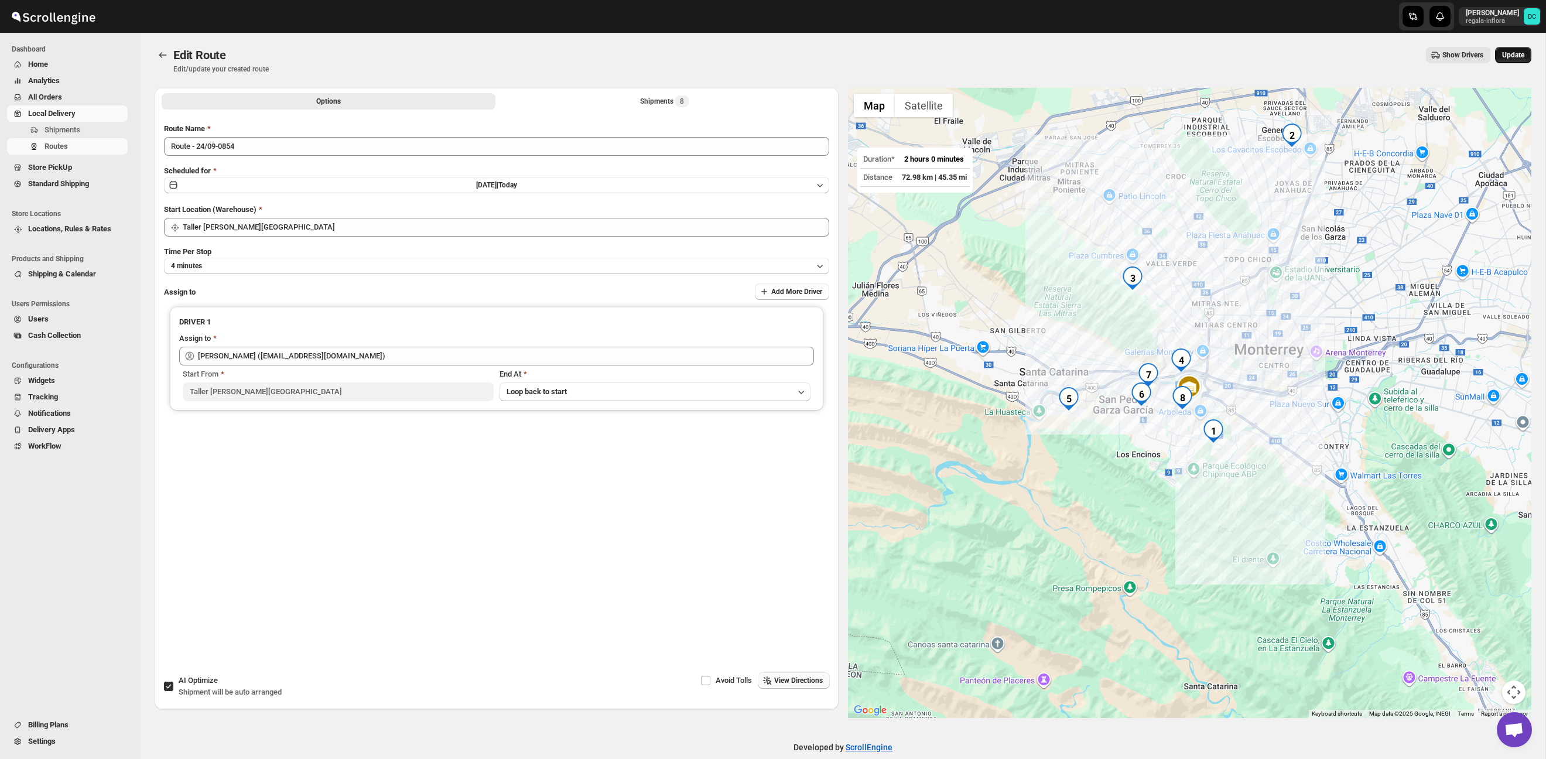
click at [1517, 56] on span "Update" at bounding box center [1513, 54] width 22 height 9
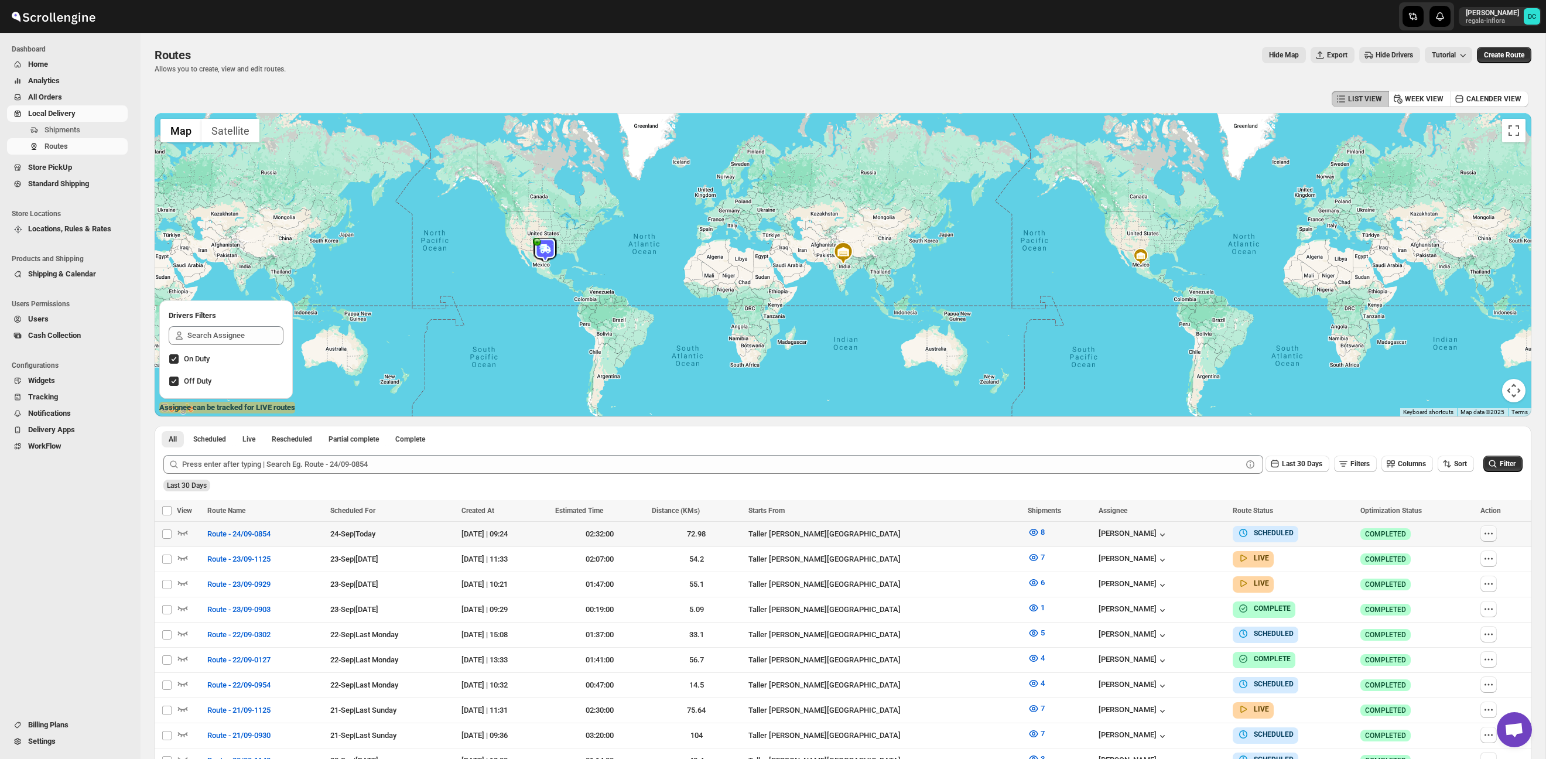
click at [1491, 531] on icon "button" at bounding box center [1489, 534] width 12 height 12
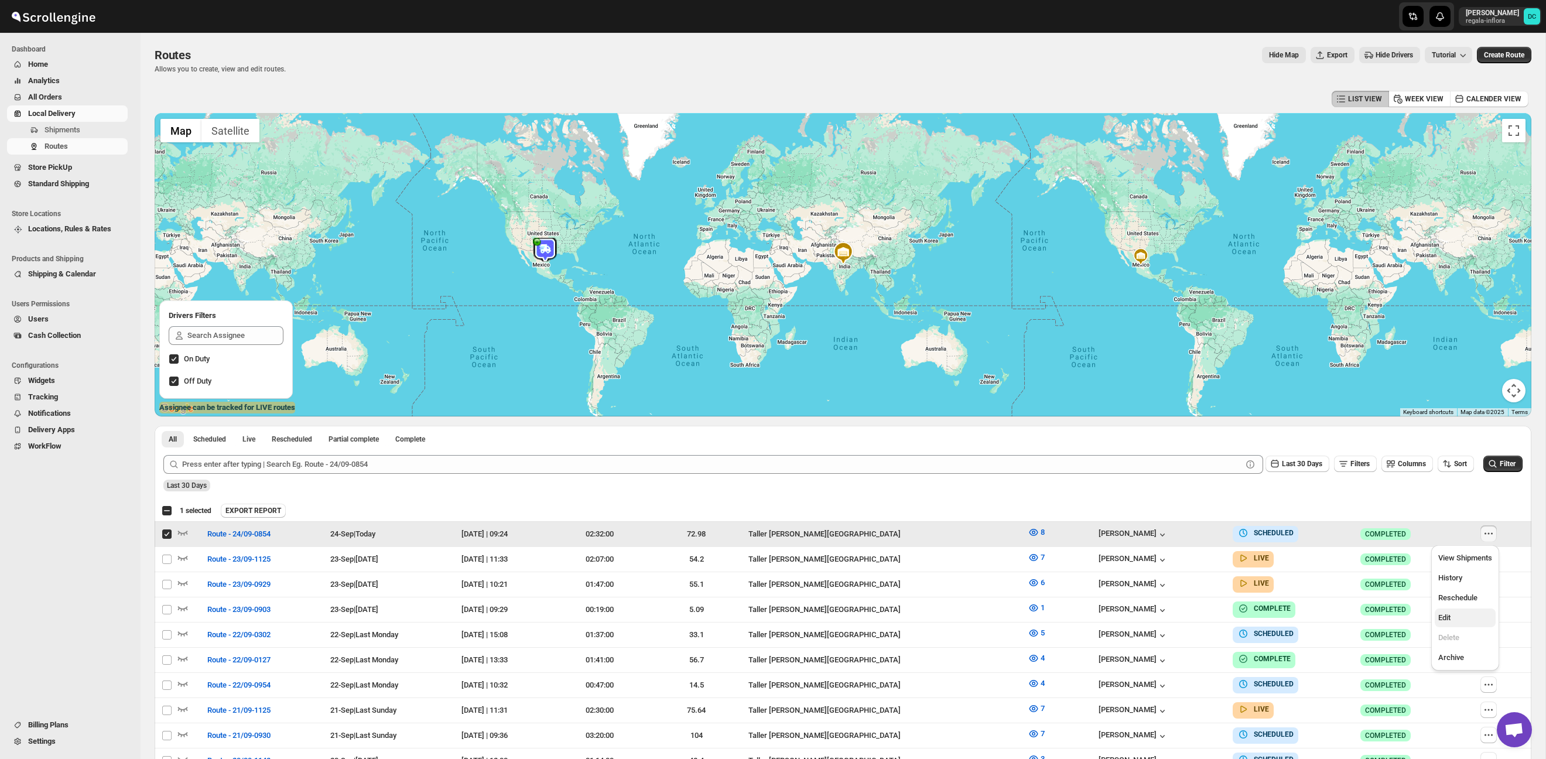
click at [1454, 624] on button "Edit" at bounding box center [1465, 617] width 61 height 19
checkbox input "false"
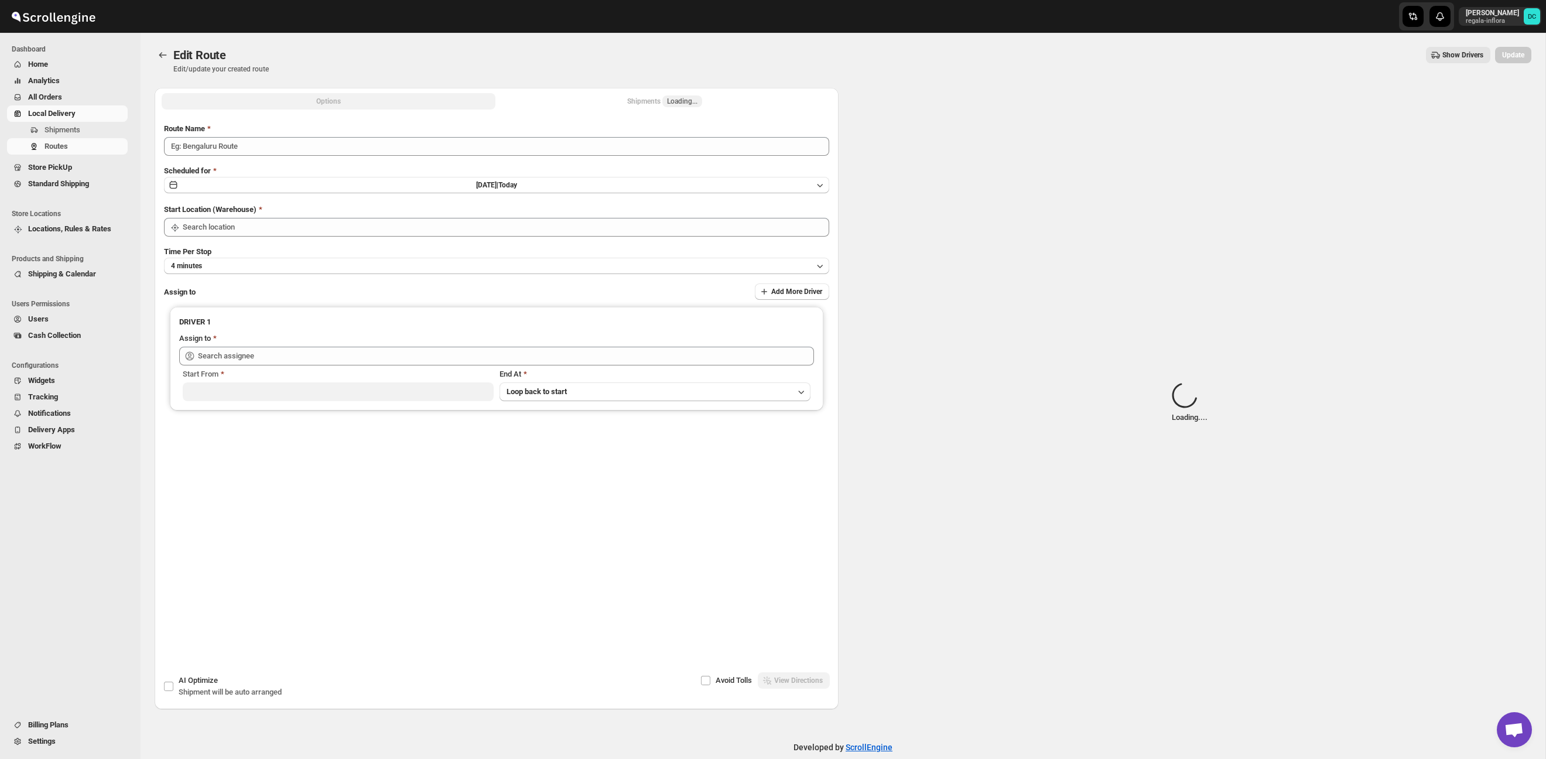
type input "Route - 24/09-0854"
type input "Taller [PERSON_NAME][GEOGRAPHIC_DATA]"
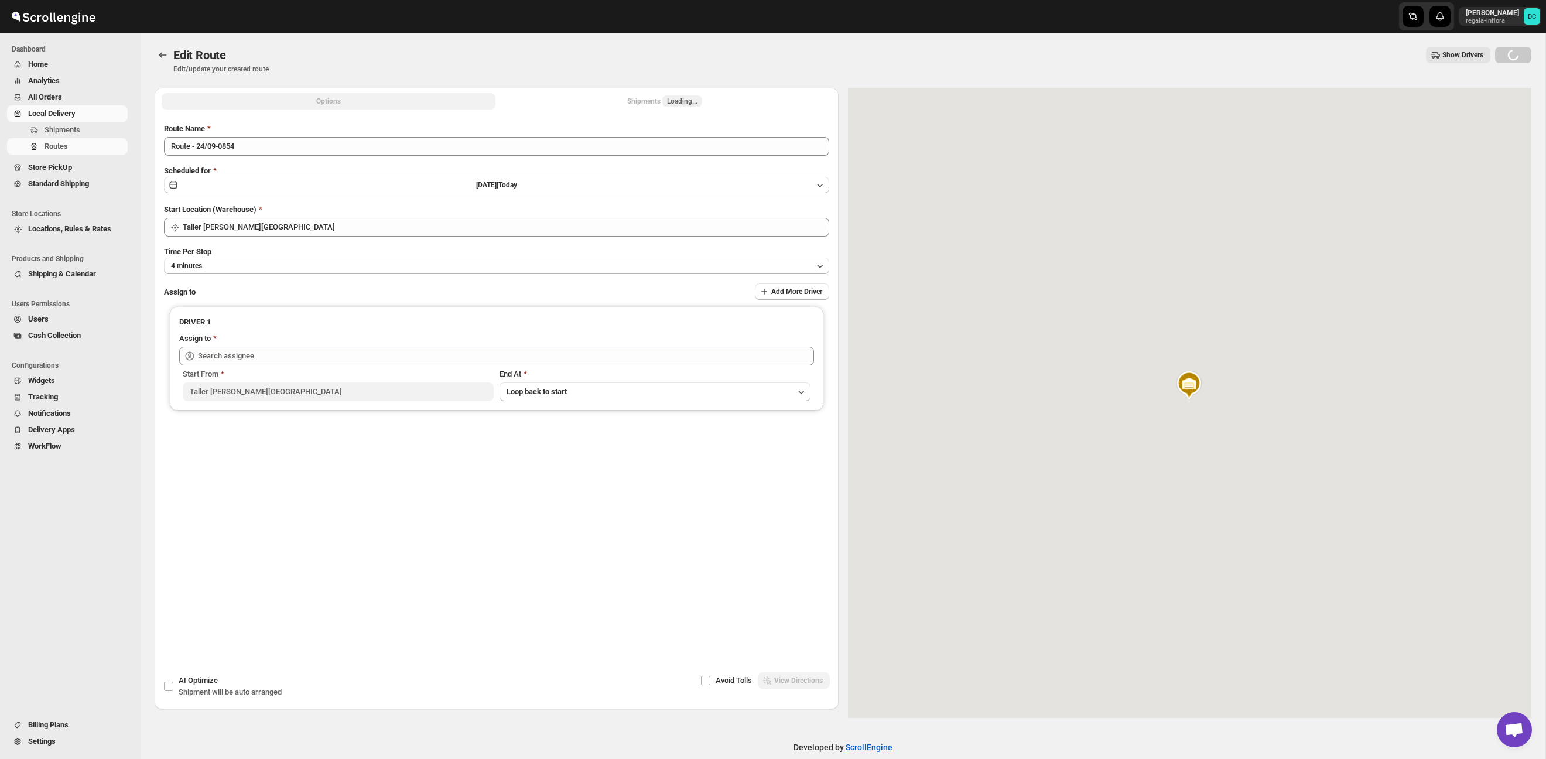
type input "[PERSON_NAME] ([EMAIL_ADDRESS][DOMAIN_NAME])"
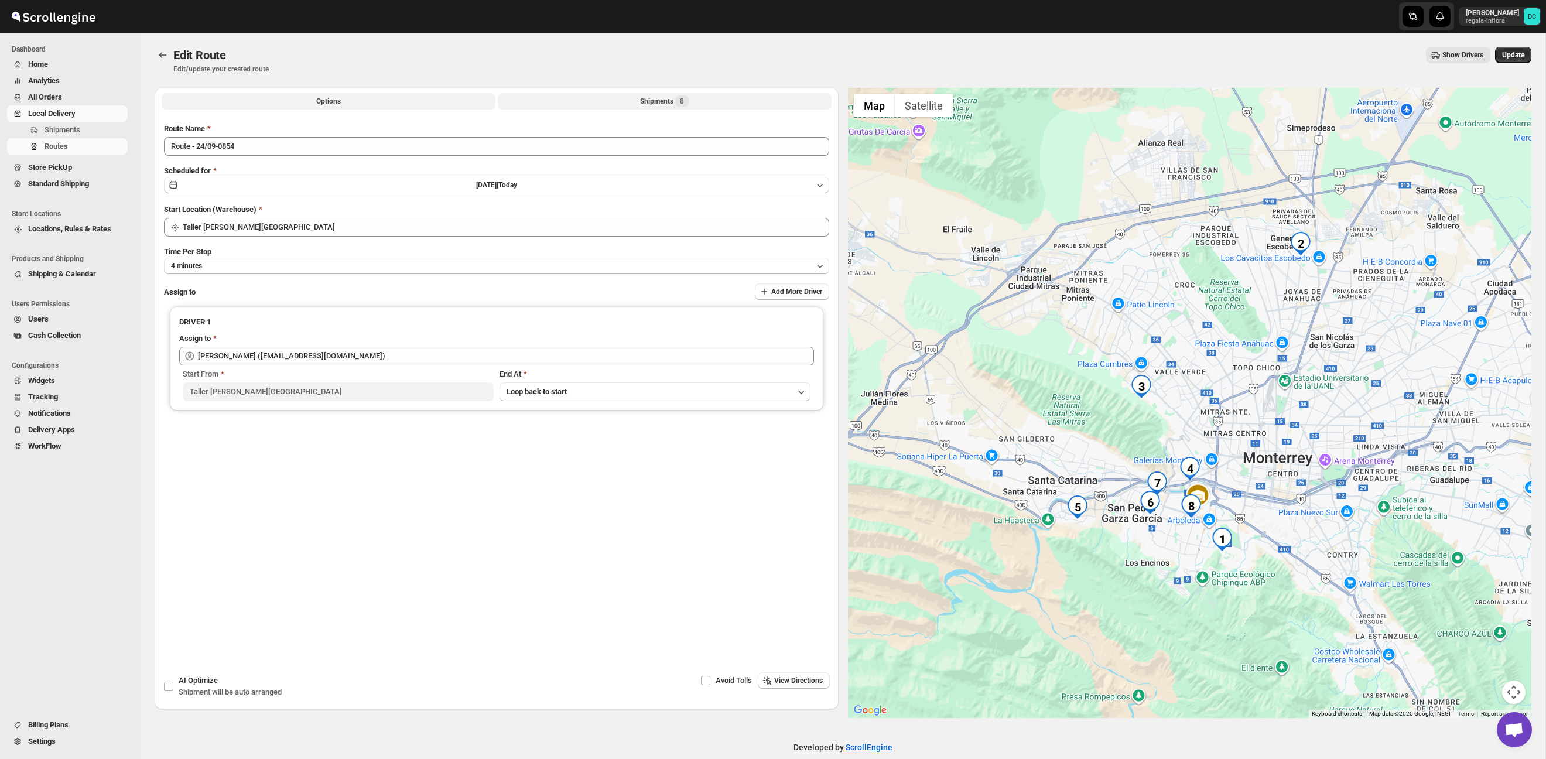
click at [648, 100] on div "Shipments 8" at bounding box center [664, 101] width 49 height 12
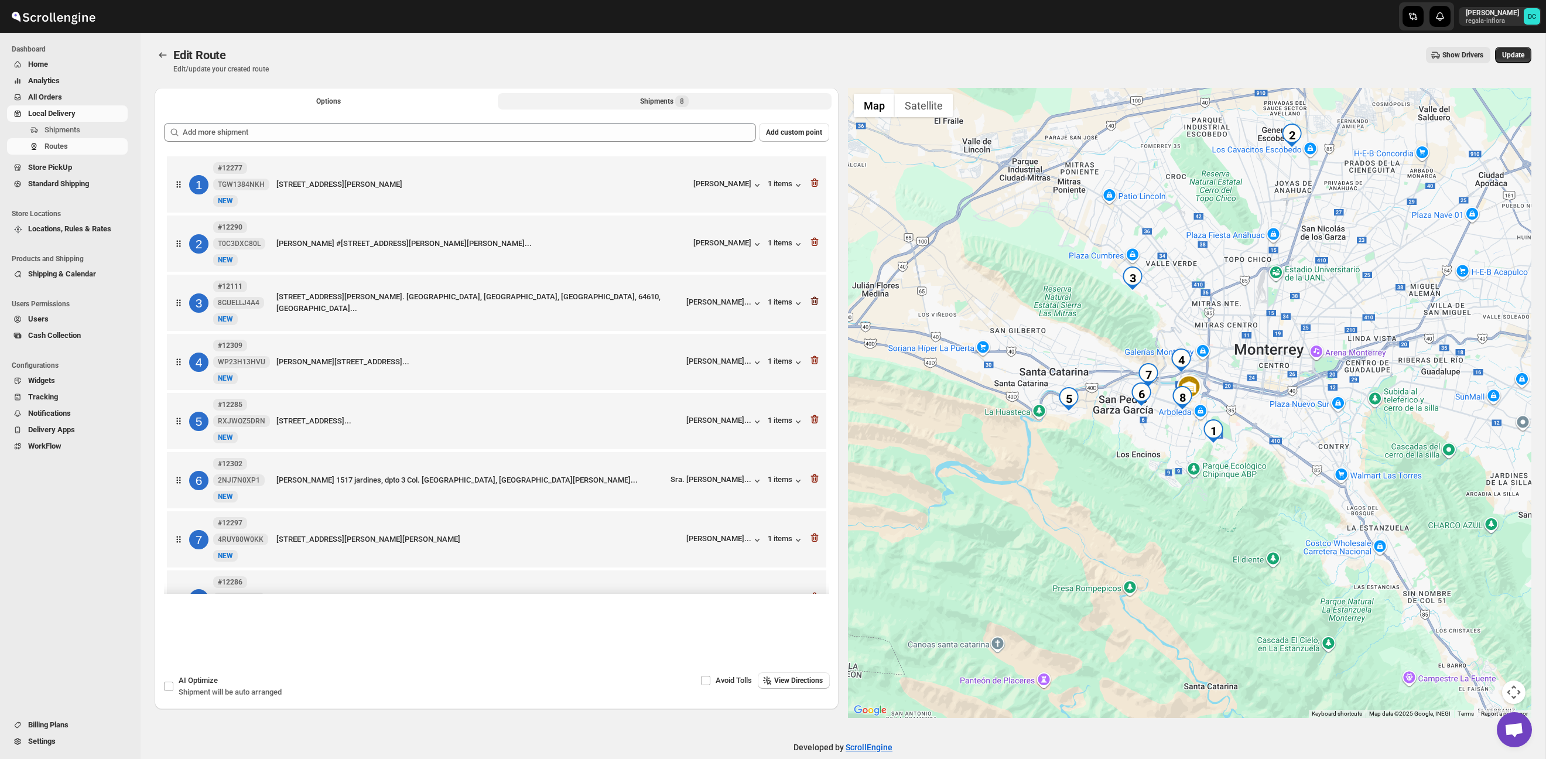
click at [814, 241] on icon "button" at bounding box center [815, 242] width 8 height 9
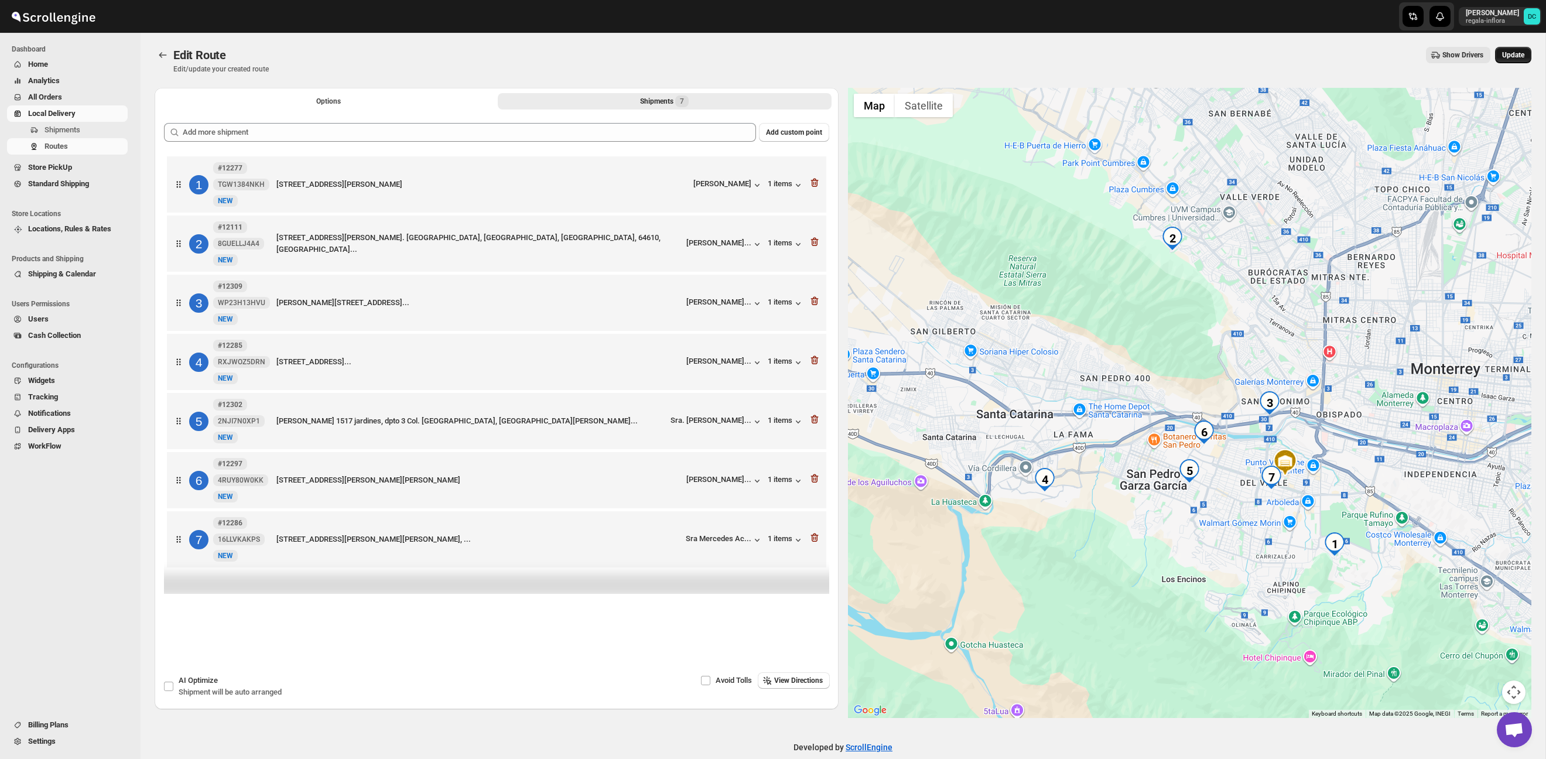
click at [1524, 57] on button "Update" at bounding box center [1513, 55] width 36 height 16
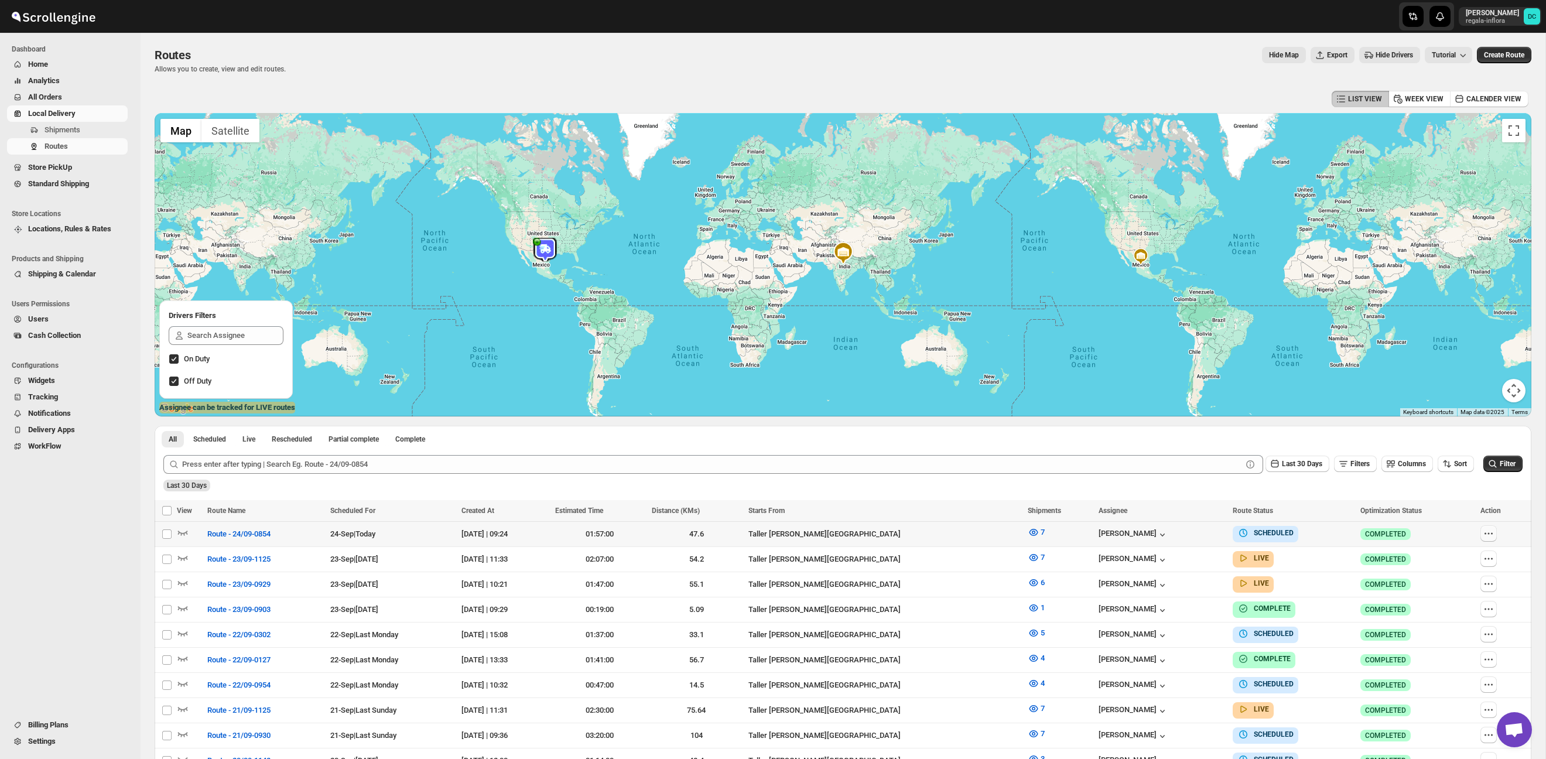
click at [1484, 533] on icon "button" at bounding box center [1489, 534] width 12 height 12
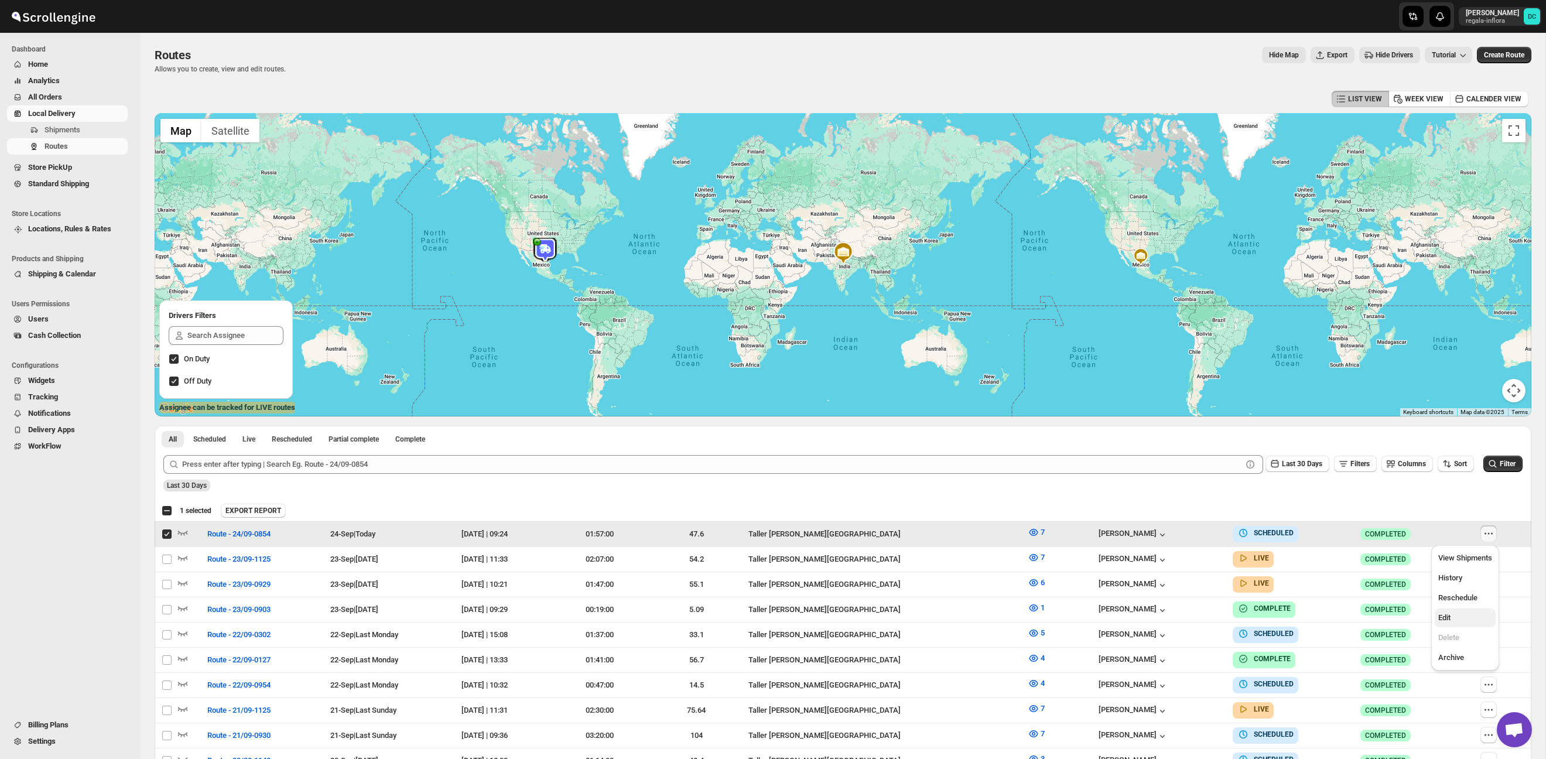
click at [1458, 627] on button "Edit" at bounding box center [1465, 617] width 61 height 19
checkbox input "false"
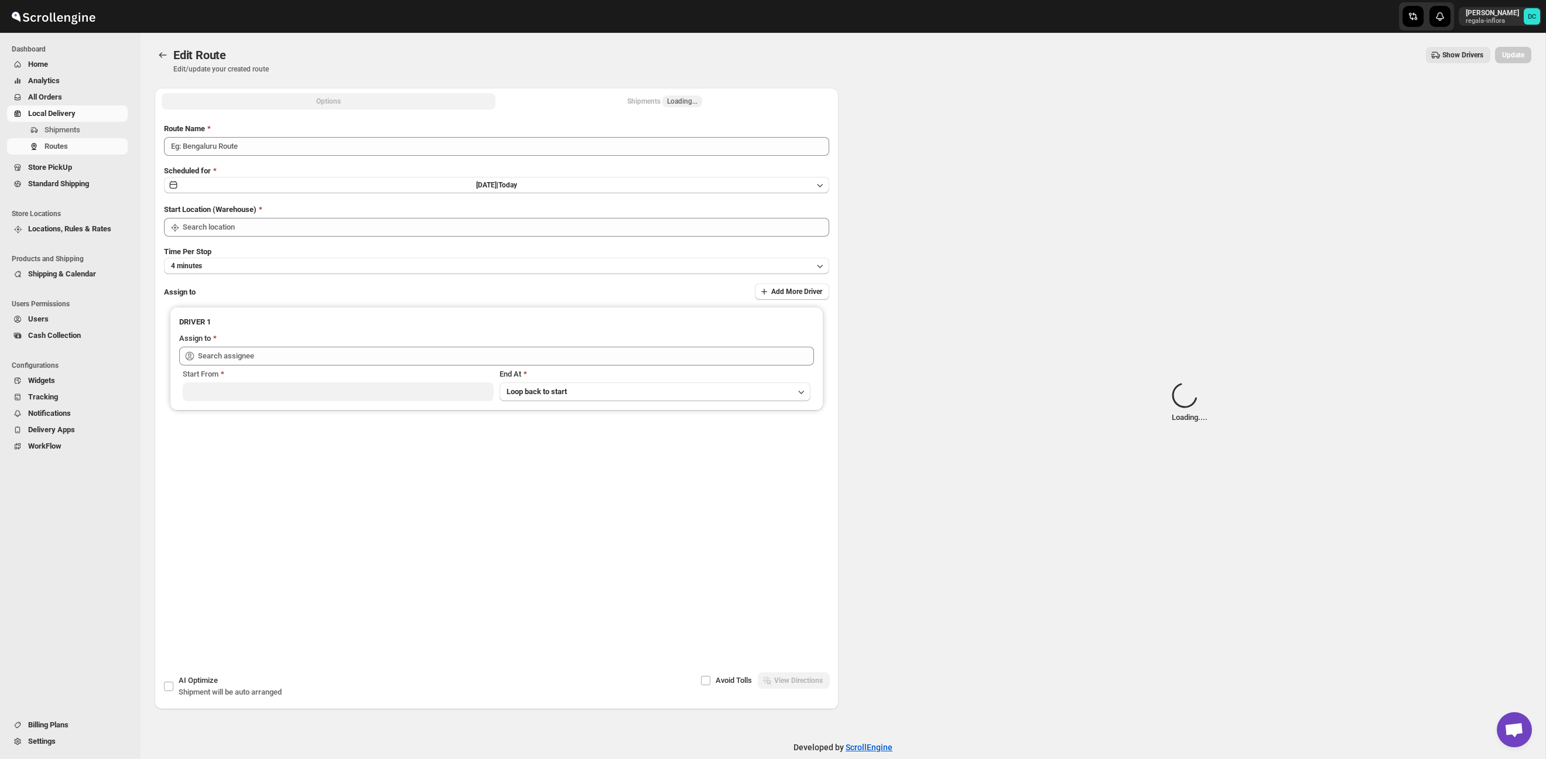
type input "Route - 24/09-0854"
type input "Taller [PERSON_NAME][GEOGRAPHIC_DATA]"
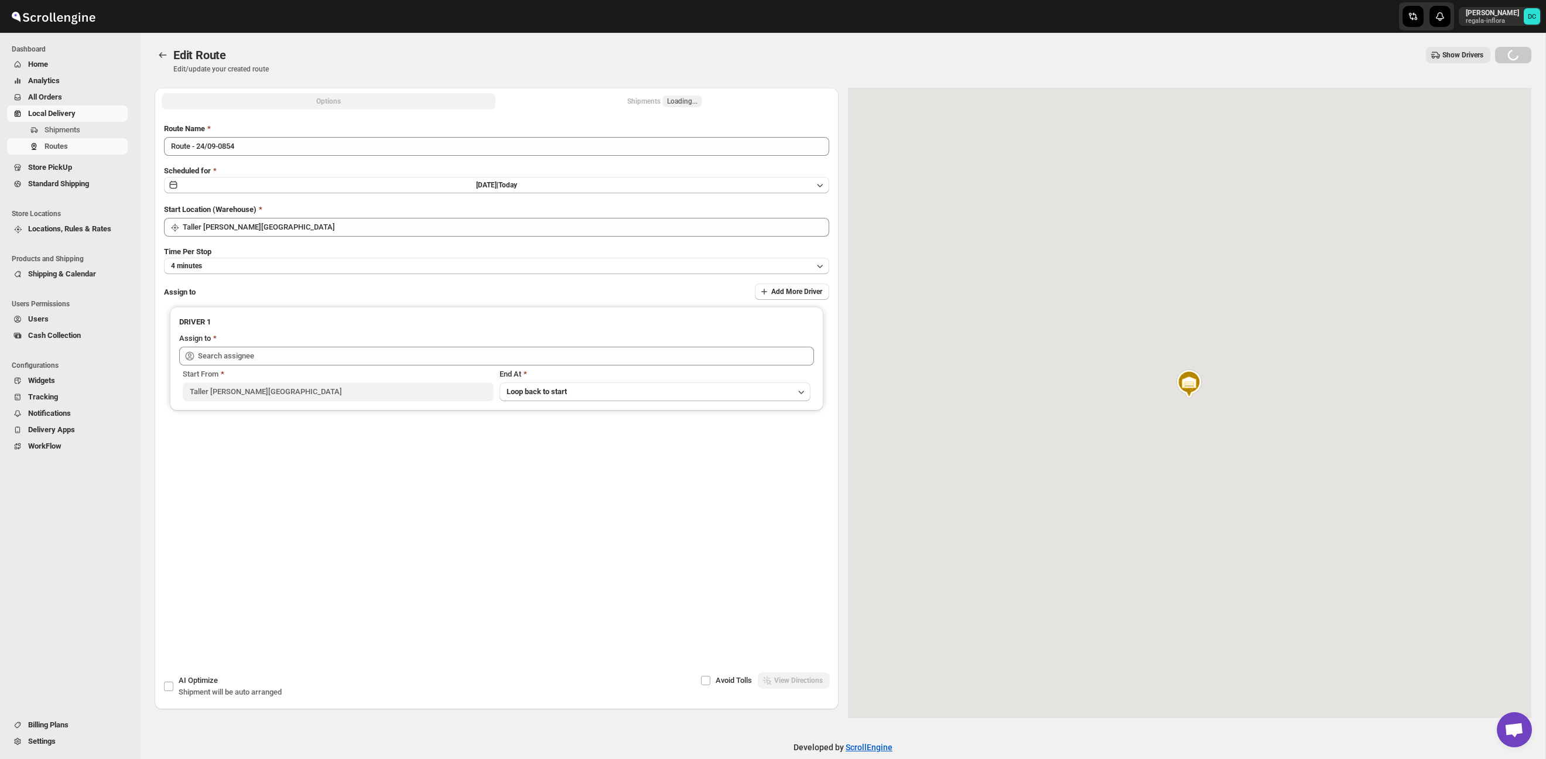
type input "[PERSON_NAME] ([EMAIL_ADDRESS][DOMAIN_NAME])"
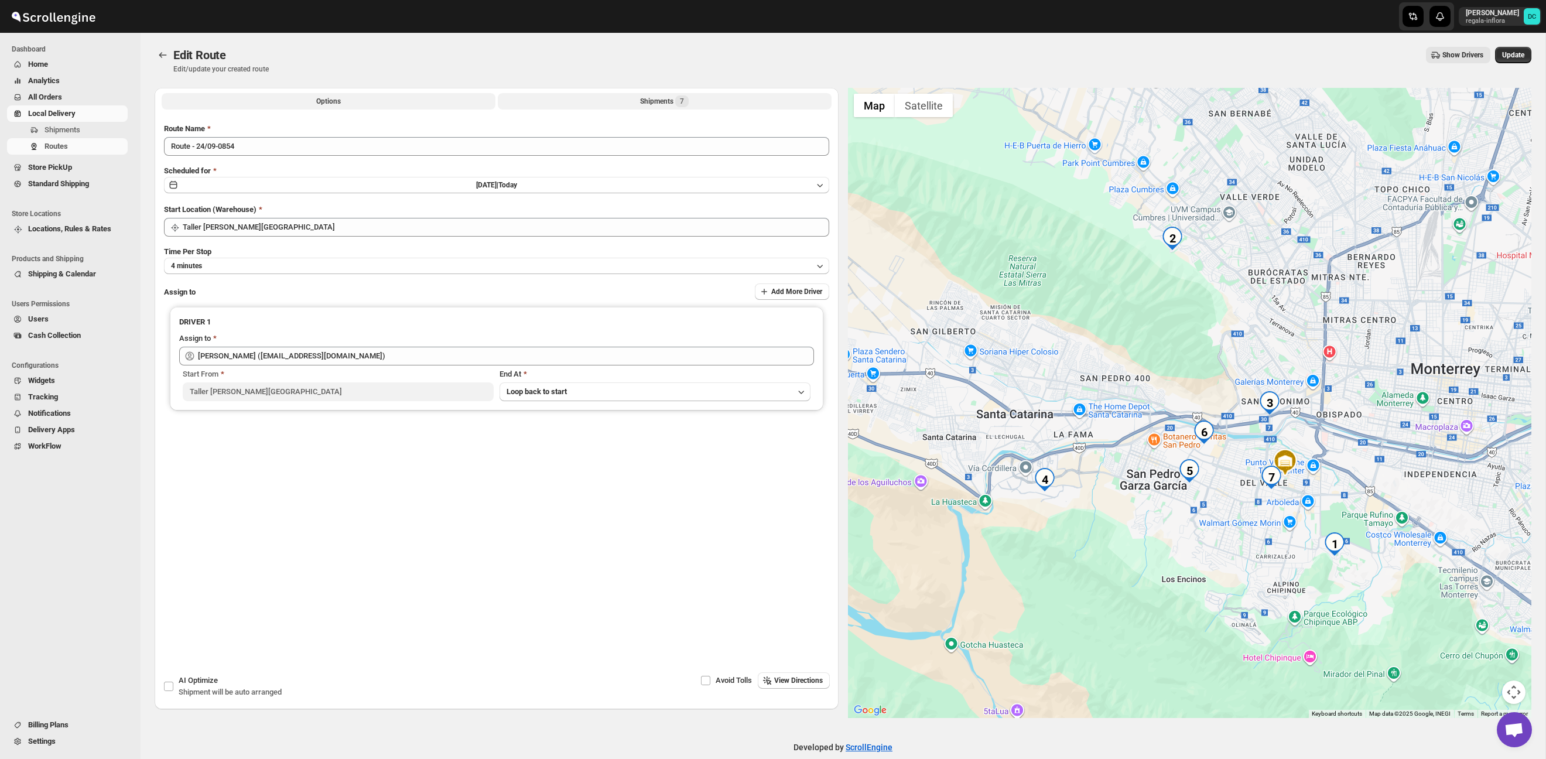
click at [658, 100] on div "Shipments 7" at bounding box center [664, 101] width 49 height 12
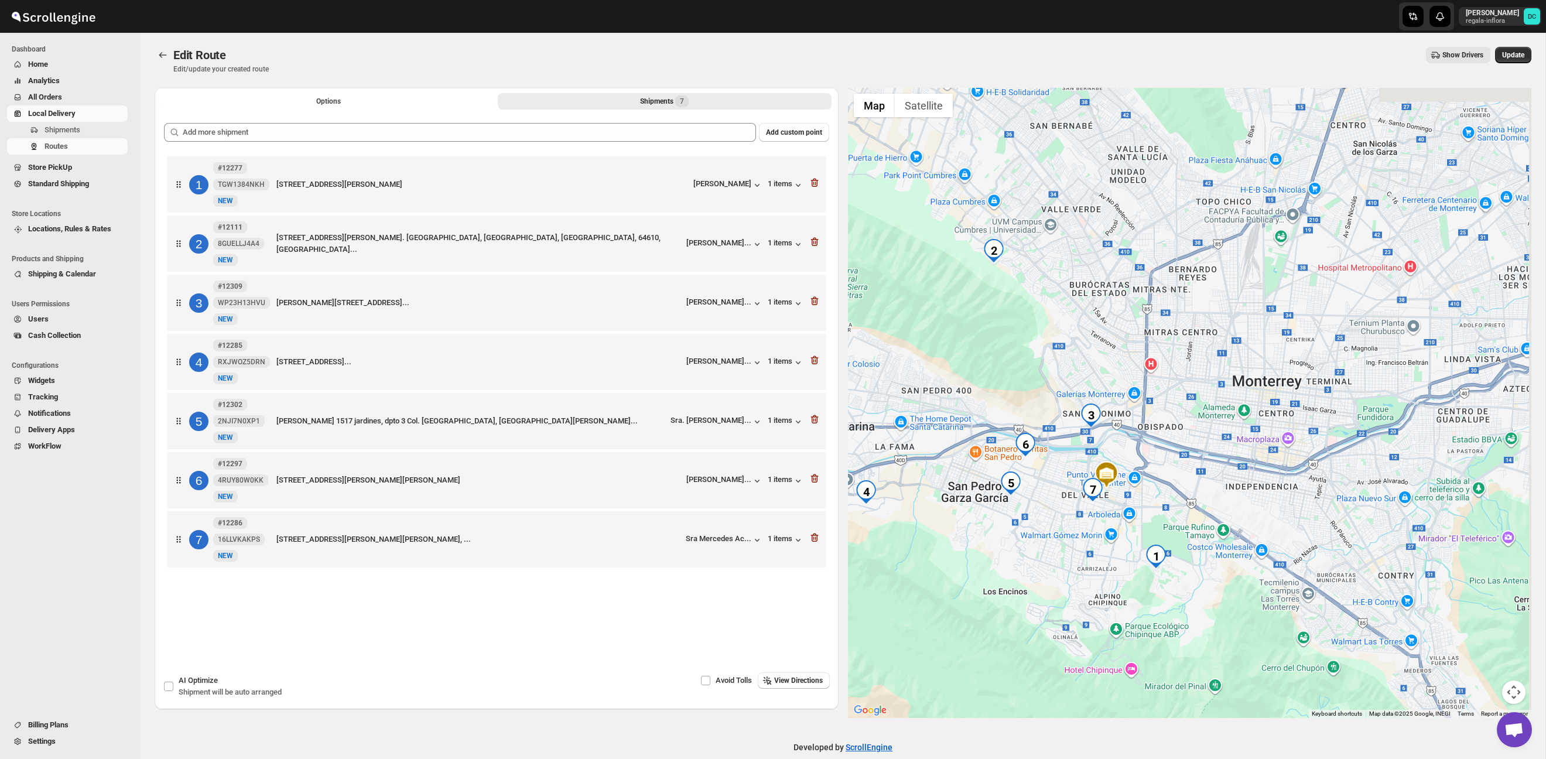
drag, startPoint x: 1364, startPoint y: 343, endPoint x: 1280, endPoint y: 430, distance: 120.5
click at [1280, 430] on div at bounding box center [1190, 403] width 684 height 630
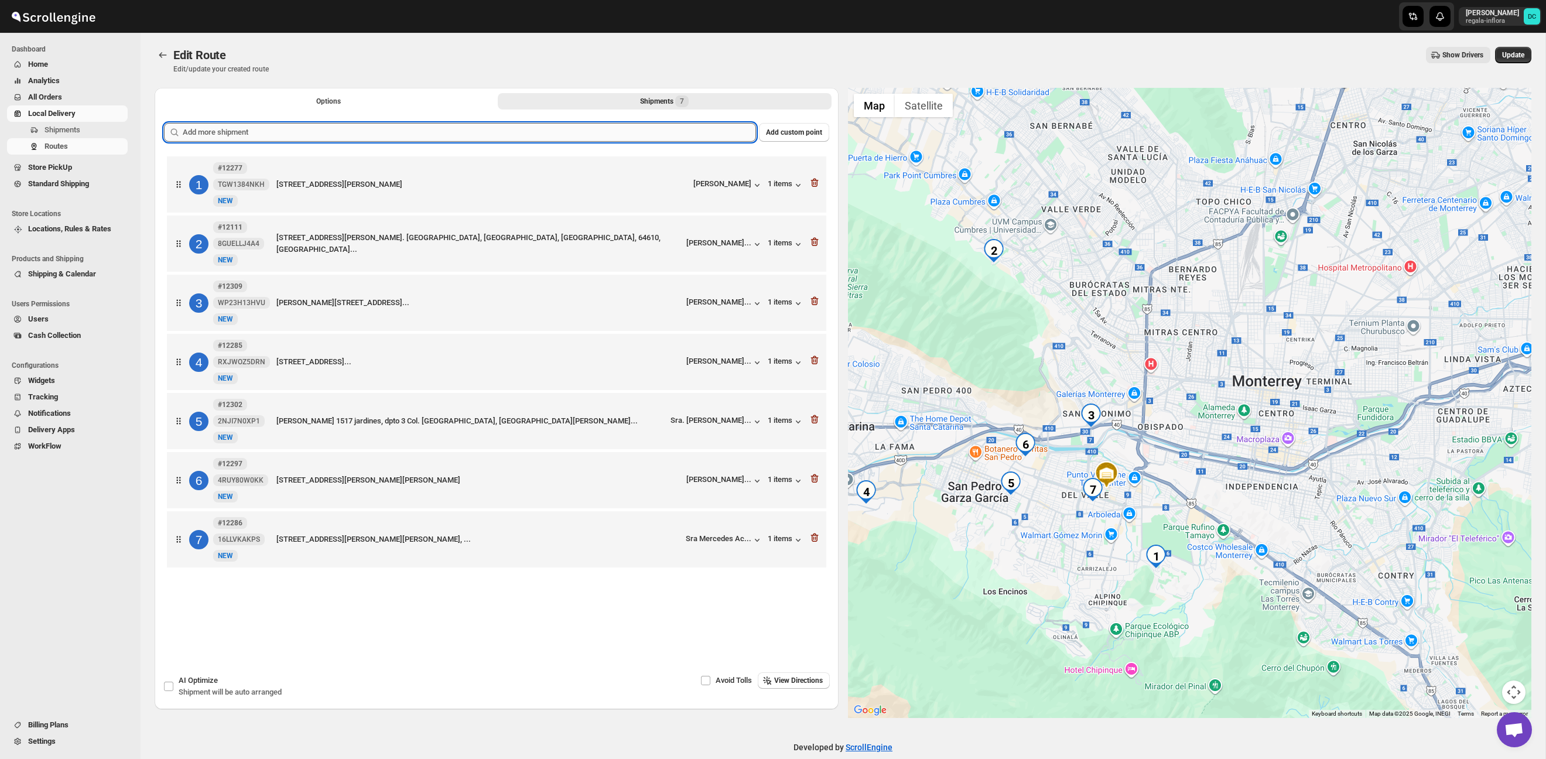
click at [385, 131] on input "text" at bounding box center [469, 132] width 573 height 19
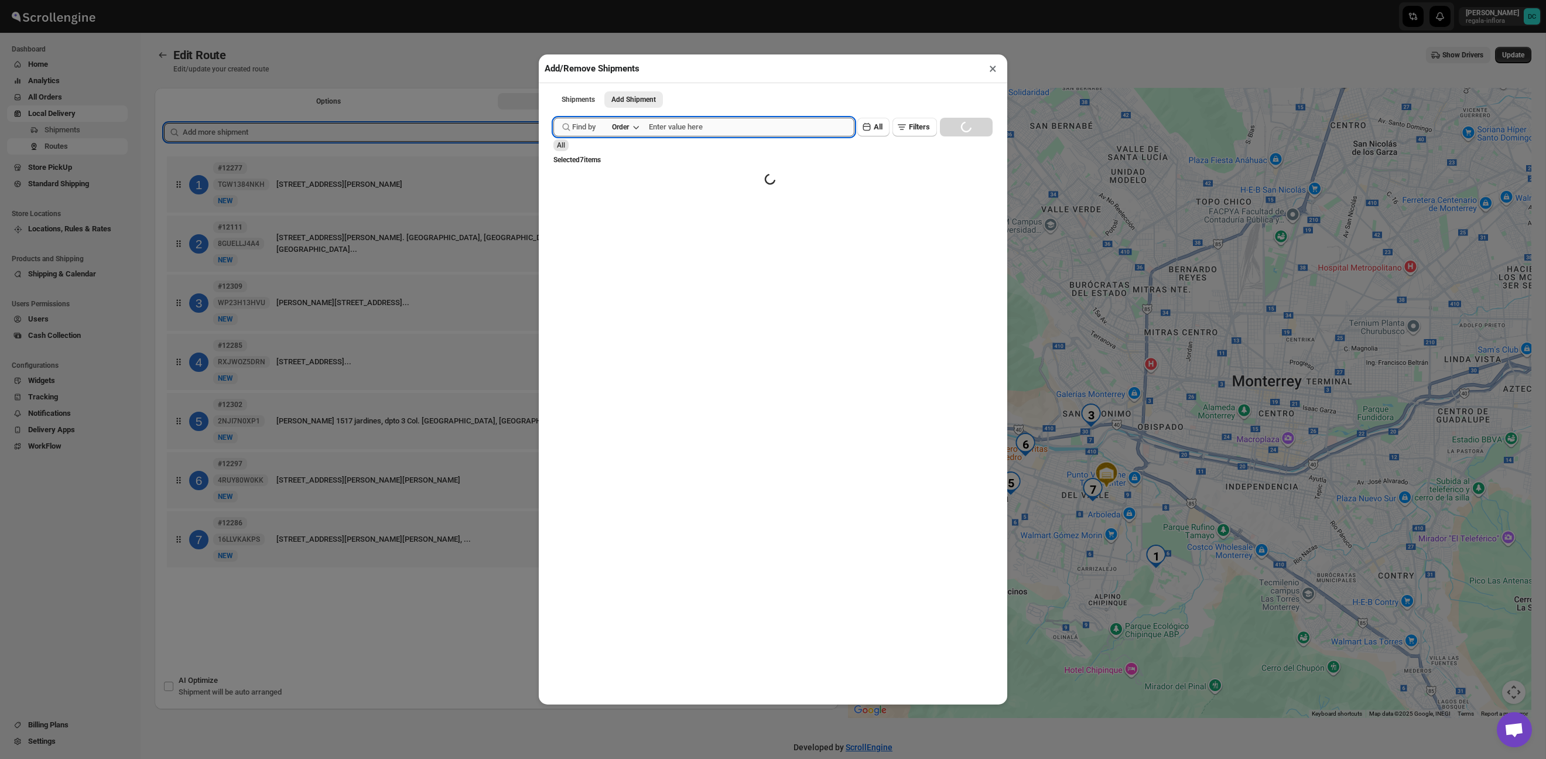
click at [714, 128] on input "text" at bounding box center [752, 127] width 206 height 19
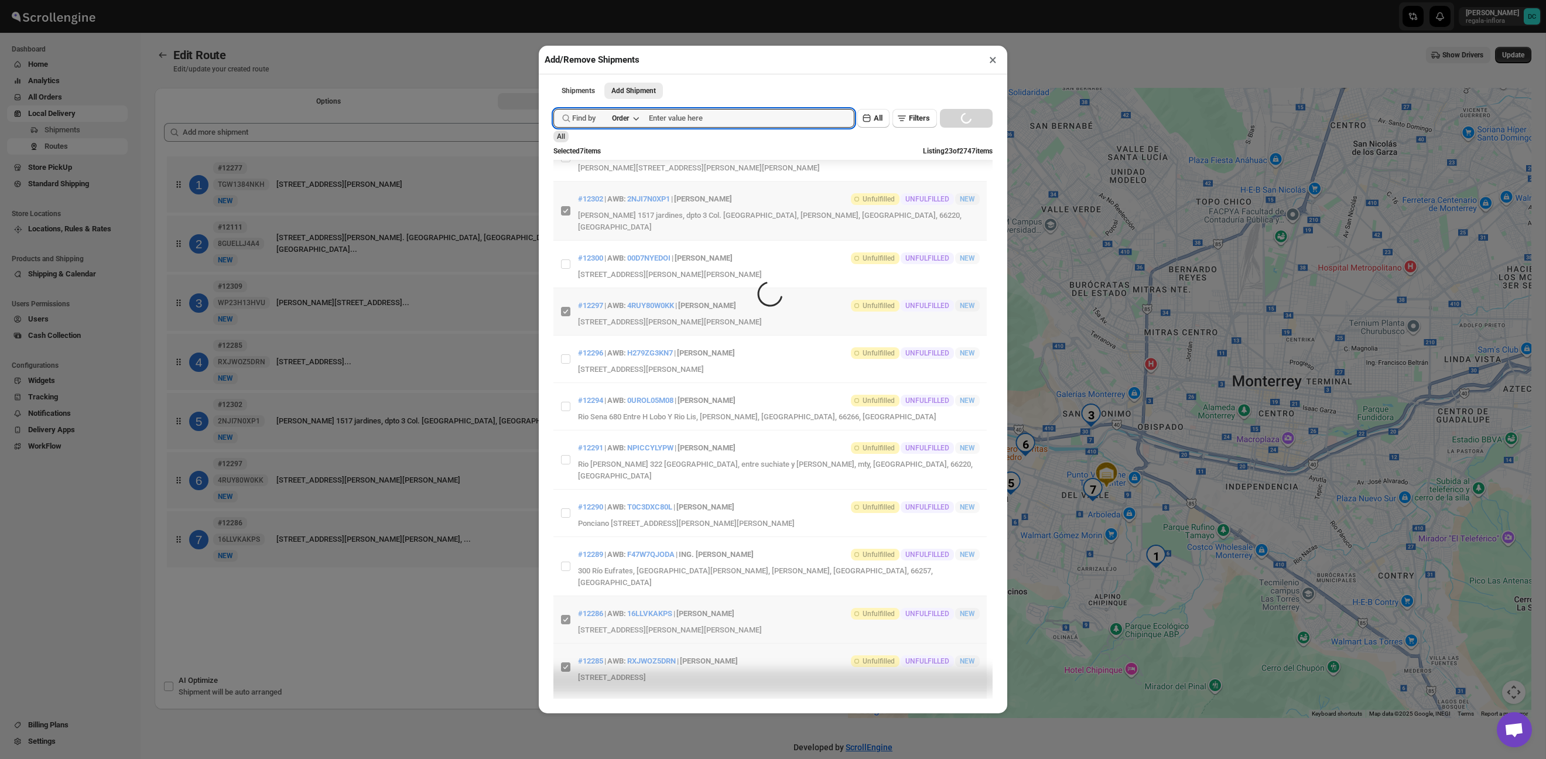
scroll to position [470, 0]
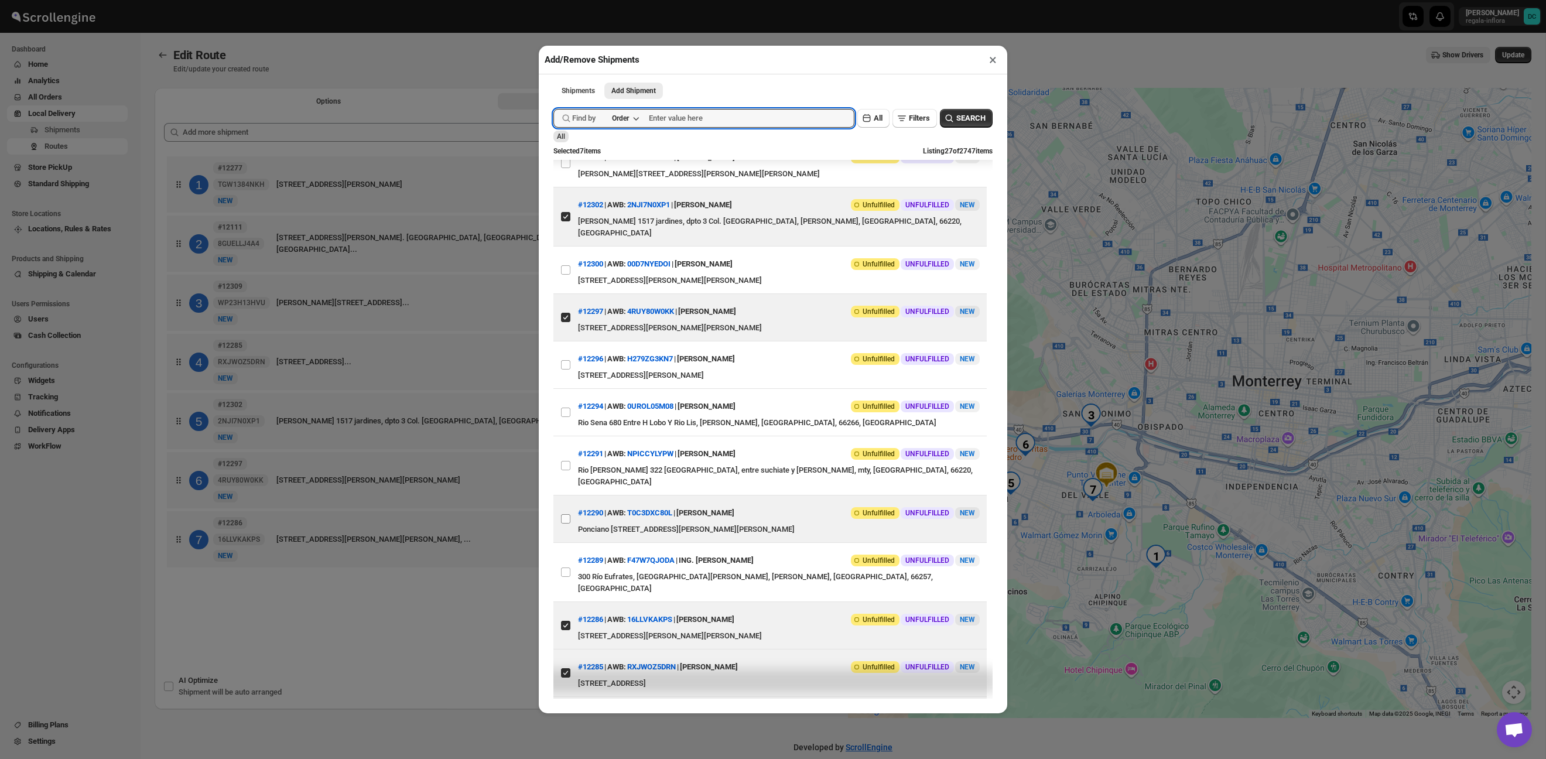
click at [567, 517] on input "View details for 68d2ecb402c94fc1c02b656e" at bounding box center [565, 518] width 9 height 9
checkbox input "true"
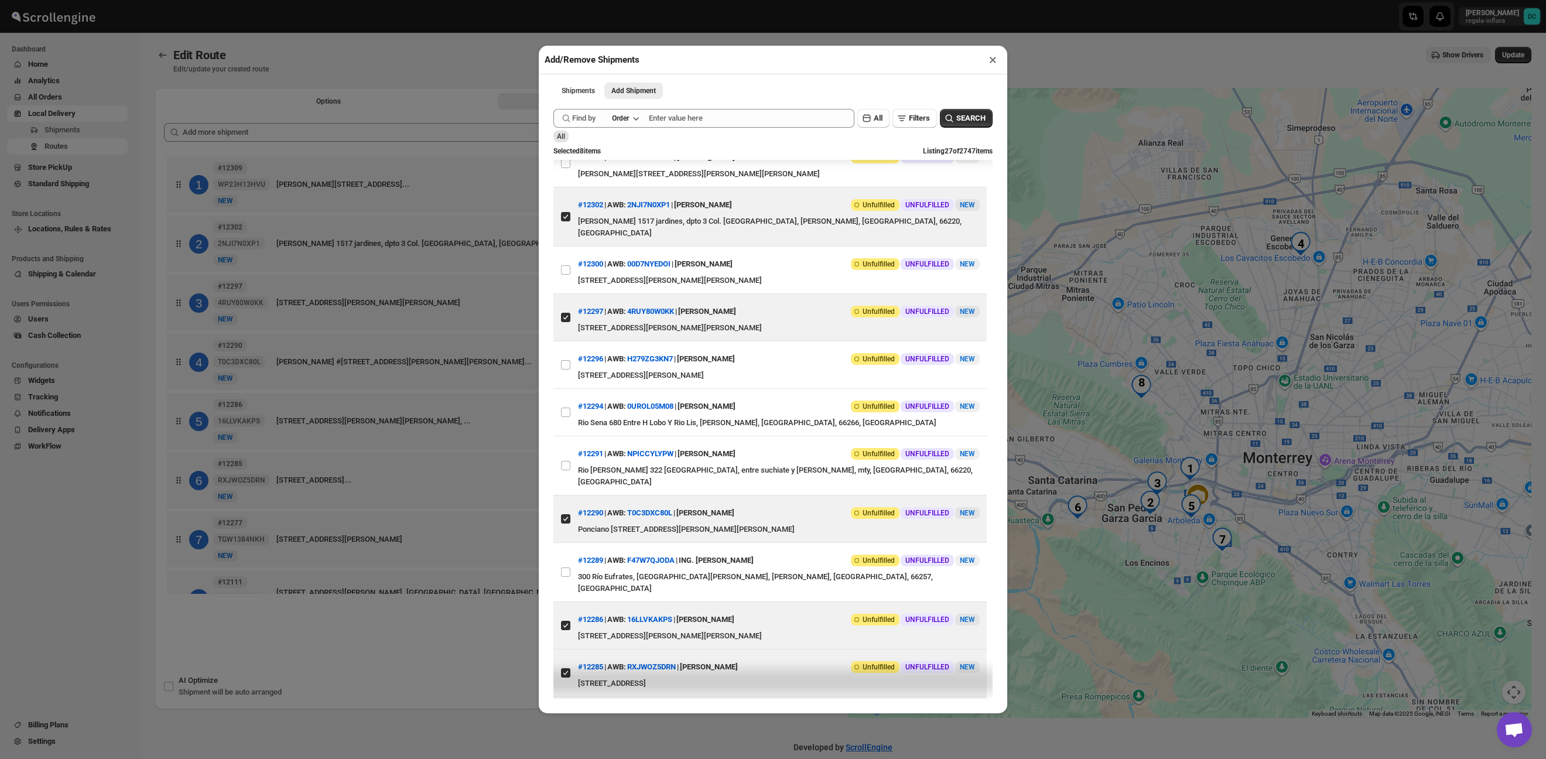
click at [485, 629] on div "Add/Remove Shipments × Shipments Add Shipment More views Shipments Add Shipment…" at bounding box center [773, 379] width 1546 height 759
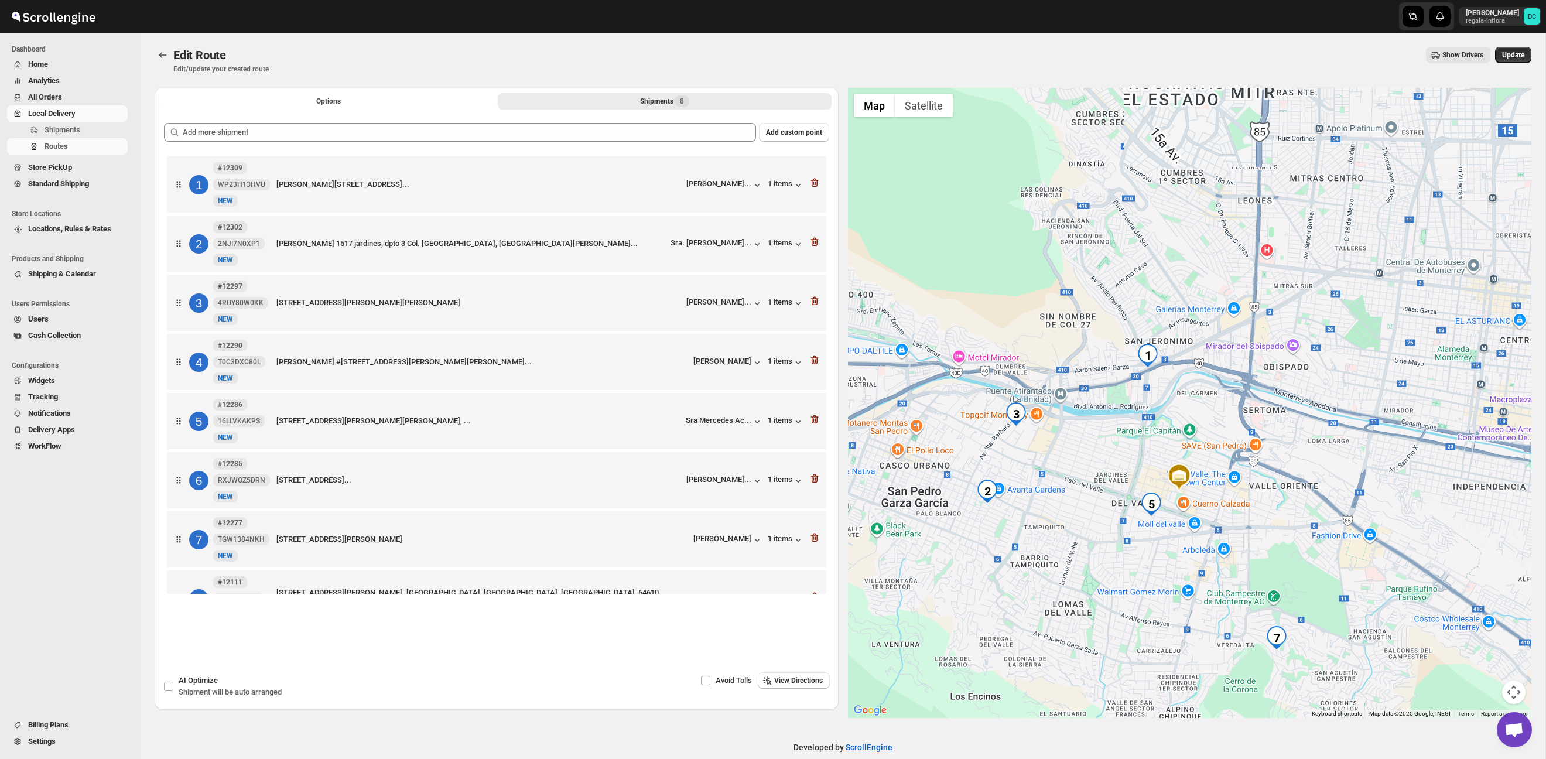
drag, startPoint x: 1239, startPoint y: 520, endPoint x: 1337, endPoint y: 507, distance: 98.7
click at [1337, 507] on div at bounding box center [1190, 403] width 684 height 630
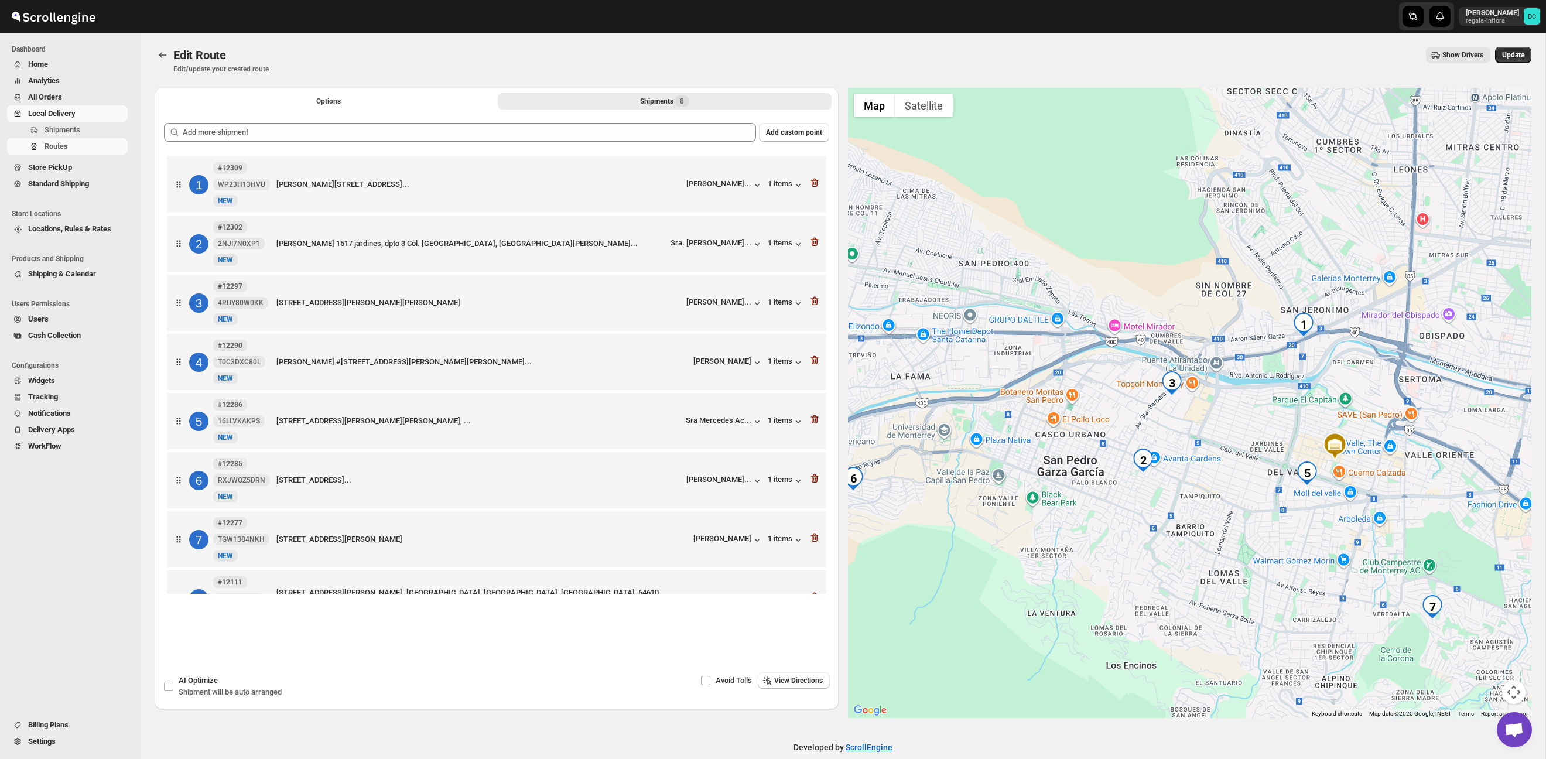
drag, startPoint x: 1301, startPoint y: 517, endPoint x: 1383, endPoint y: 493, distance: 86.0
click at [1383, 493] on div at bounding box center [1190, 403] width 684 height 630
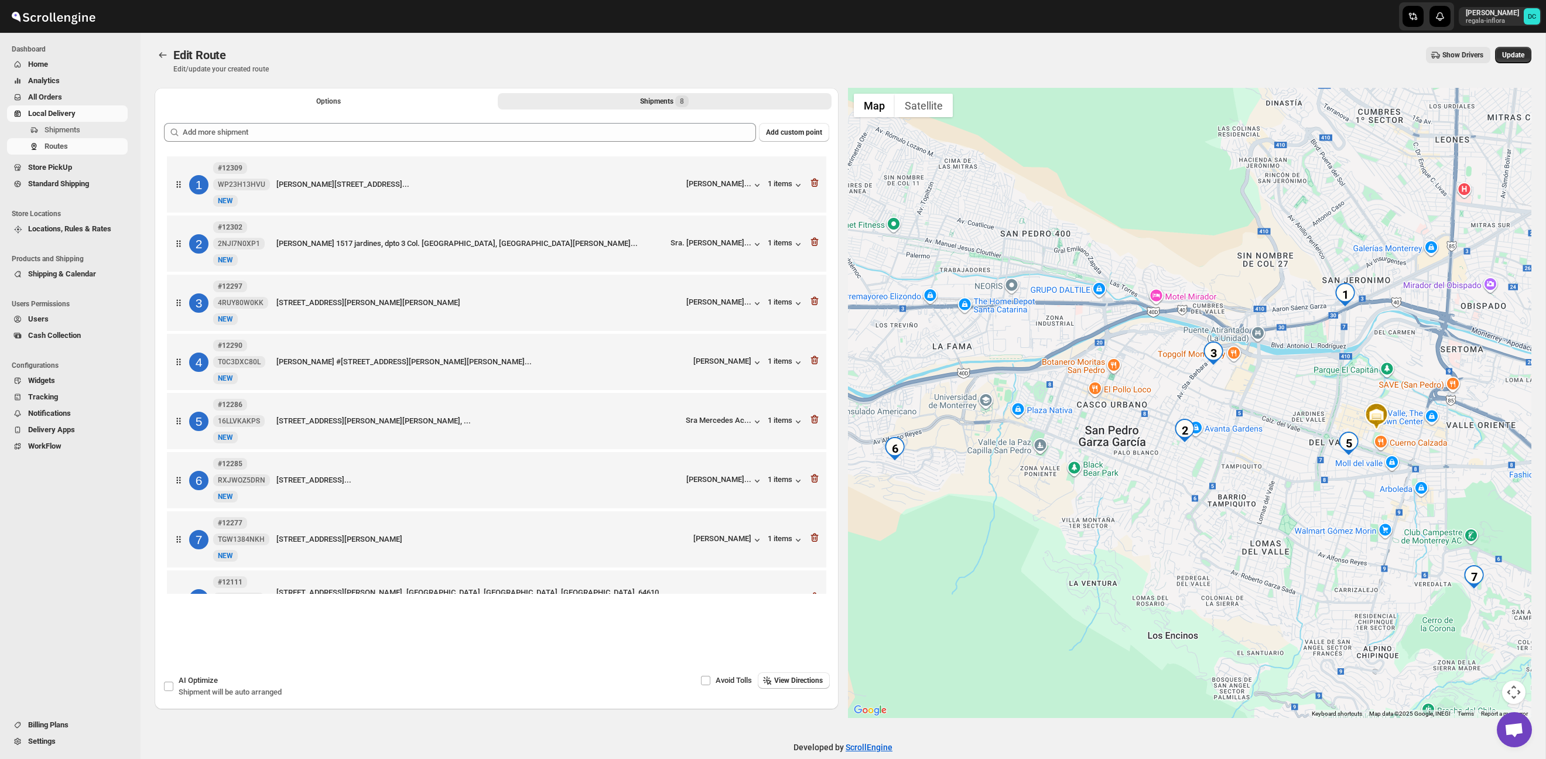
drag, startPoint x: 1356, startPoint y: 538, endPoint x: 1397, endPoint y: 508, distance: 51.1
click at [1397, 508] on div at bounding box center [1190, 403] width 684 height 630
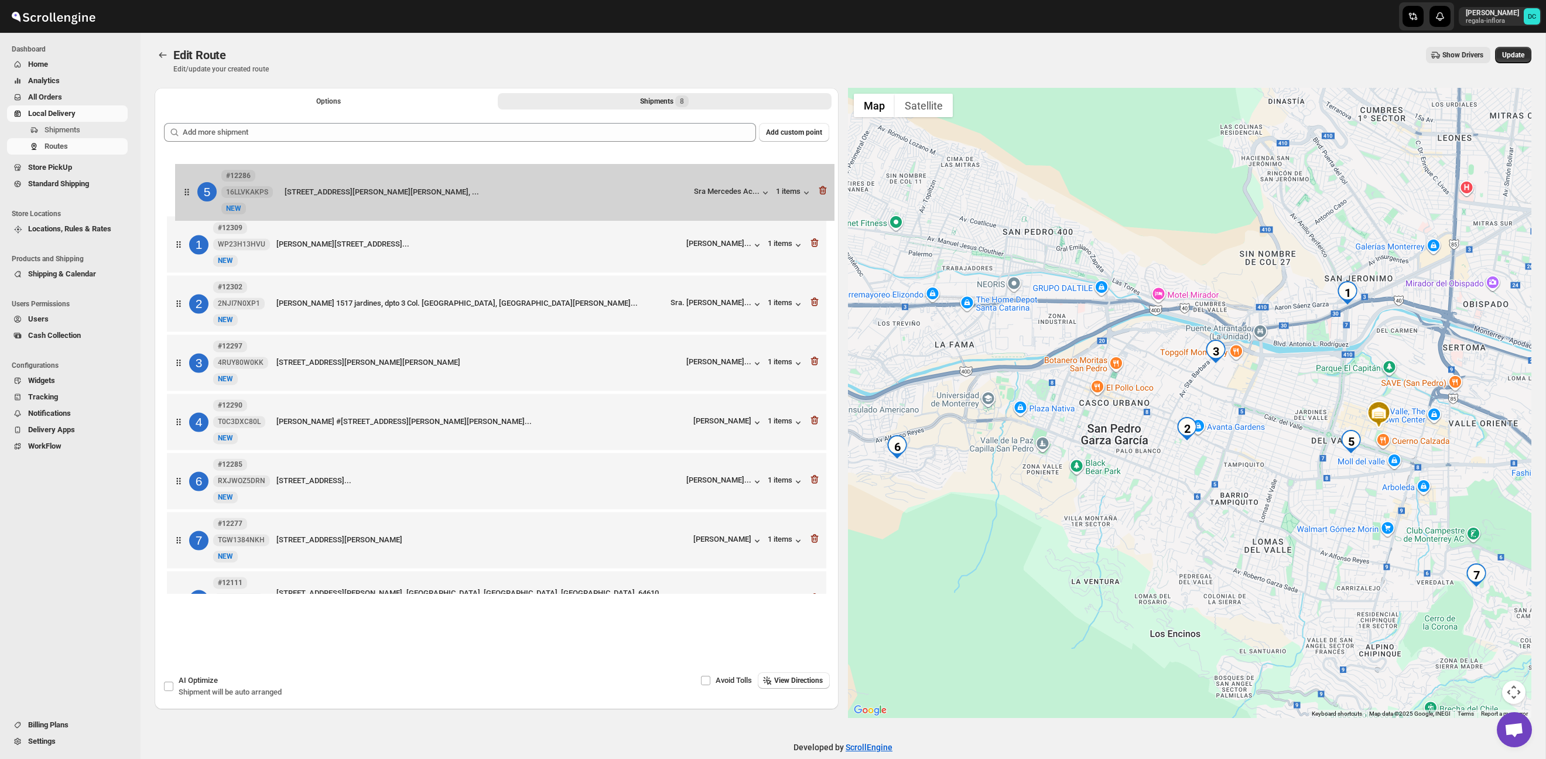
drag, startPoint x: 177, startPoint y: 425, endPoint x: 186, endPoint y: 189, distance: 236.8
click at [186, 189] on div "1 #12309 WP23H13HVU [STREET_ADDRESS][PERSON_NAME]... [PERSON_NAME]... 1 items 2…" at bounding box center [496, 393] width 665 height 480
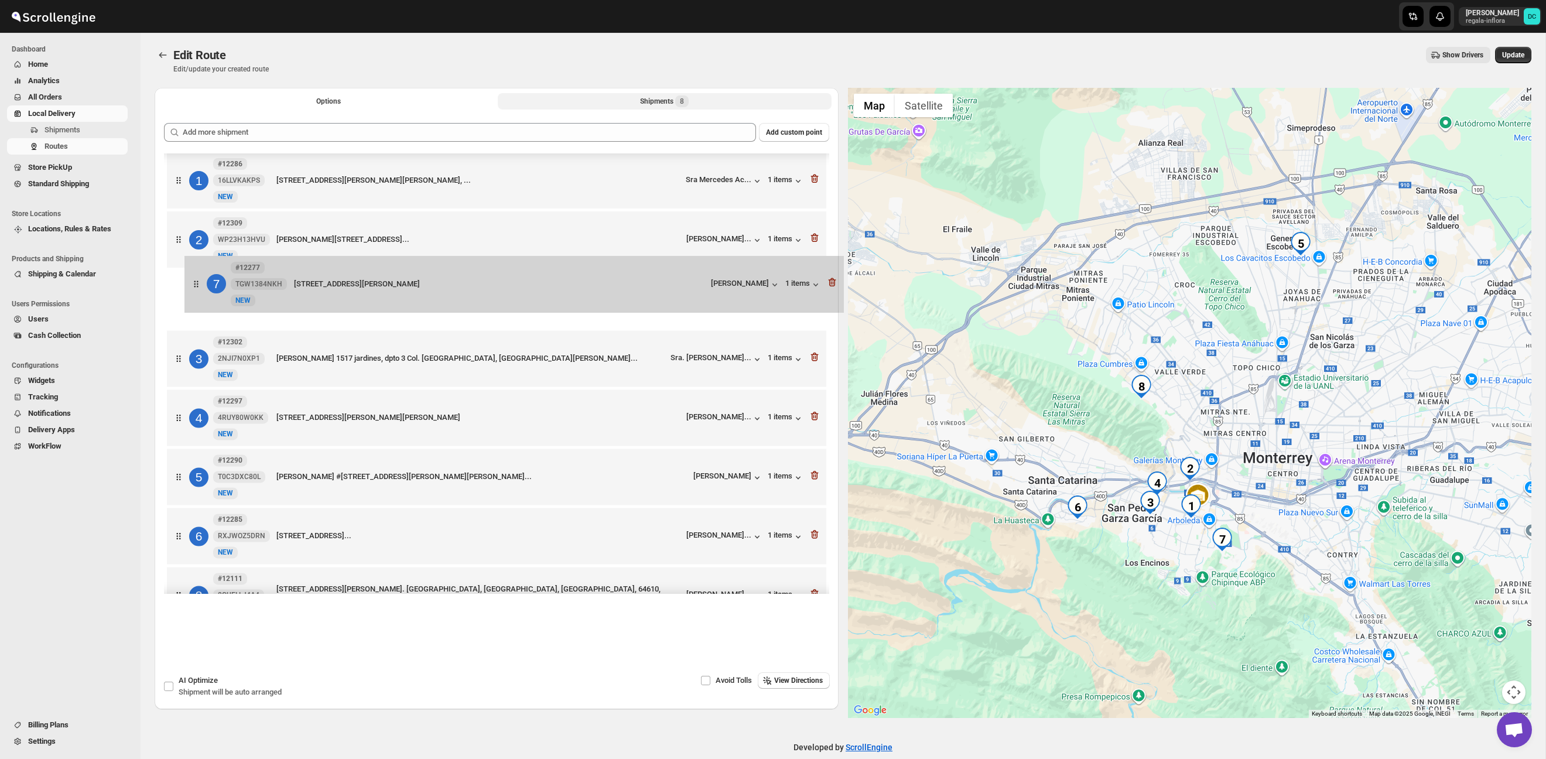
scroll to position [0, 0]
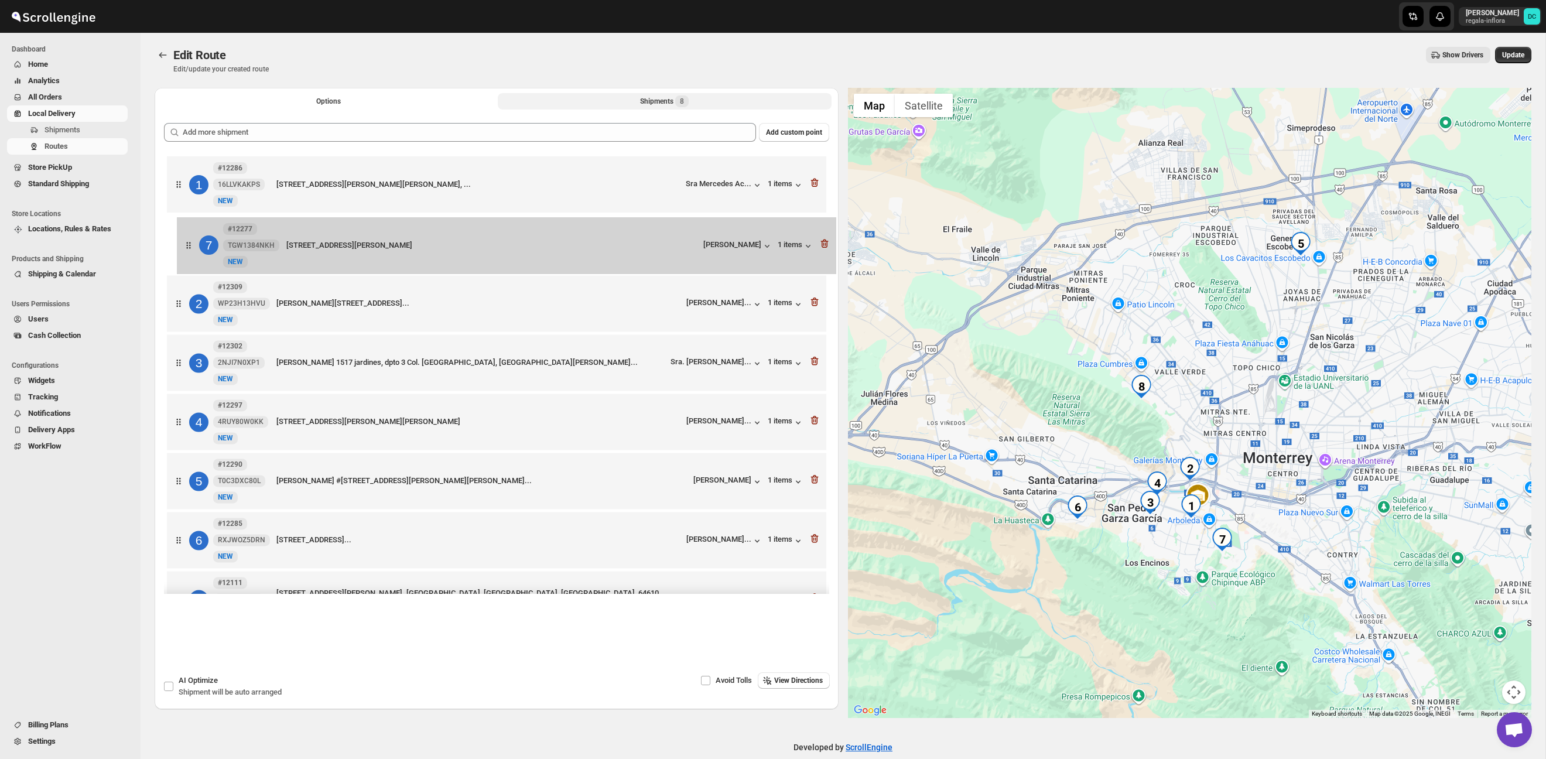
drag, startPoint x: 173, startPoint y: 549, endPoint x: 184, endPoint y: 246, distance: 303.0
click at [184, 246] on div "1 #12286 16LLVKAKPS [STREET_ADDRESS][PERSON_NAME] ote, esq tamazunchale, [PERSO…" at bounding box center [496, 393] width 665 height 480
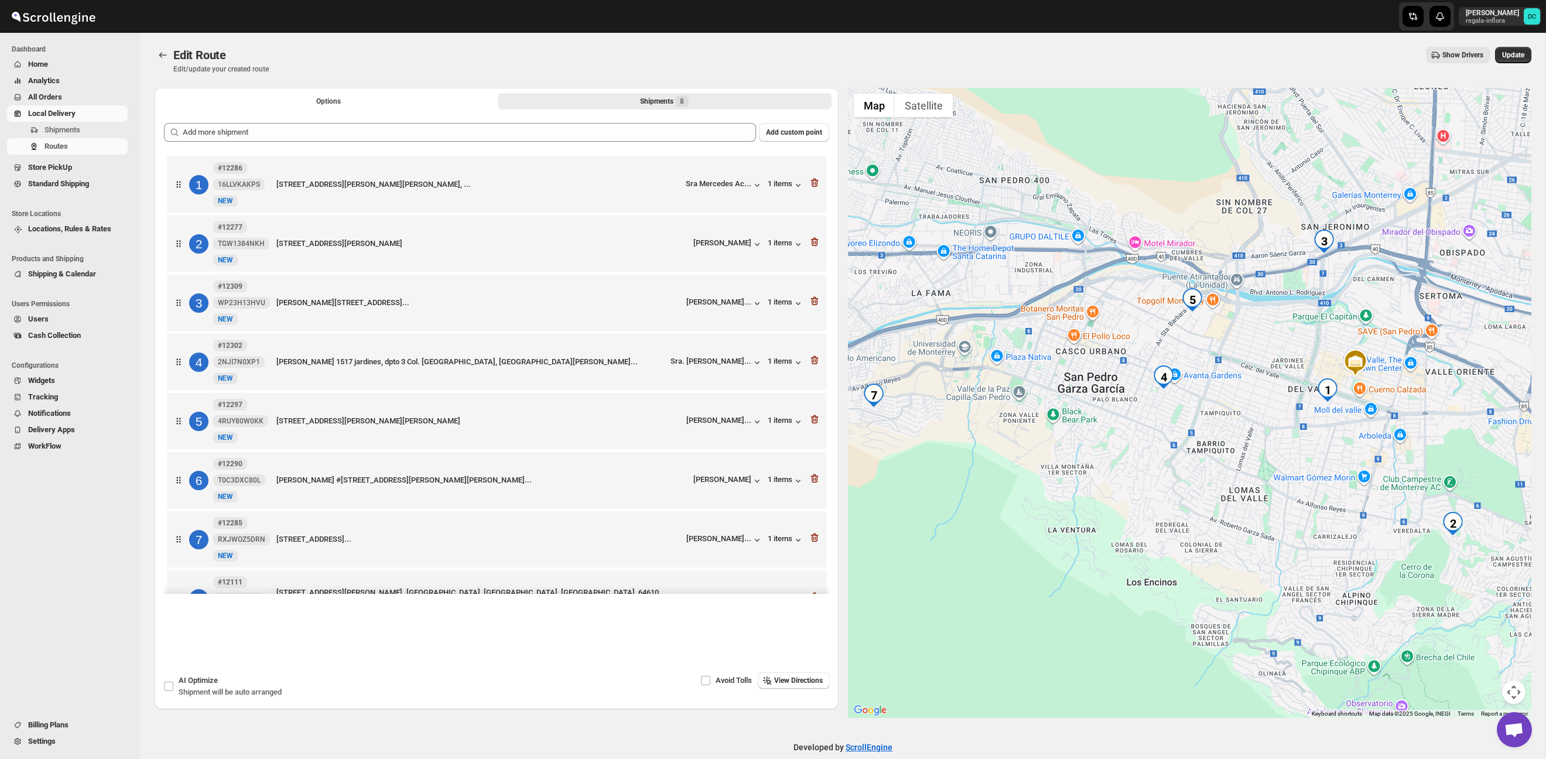
drag, startPoint x: 1085, startPoint y: 493, endPoint x: 1204, endPoint y: 498, distance: 119.6
click at [1201, 498] on div at bounding box center [1190, 403] width 684 height 630
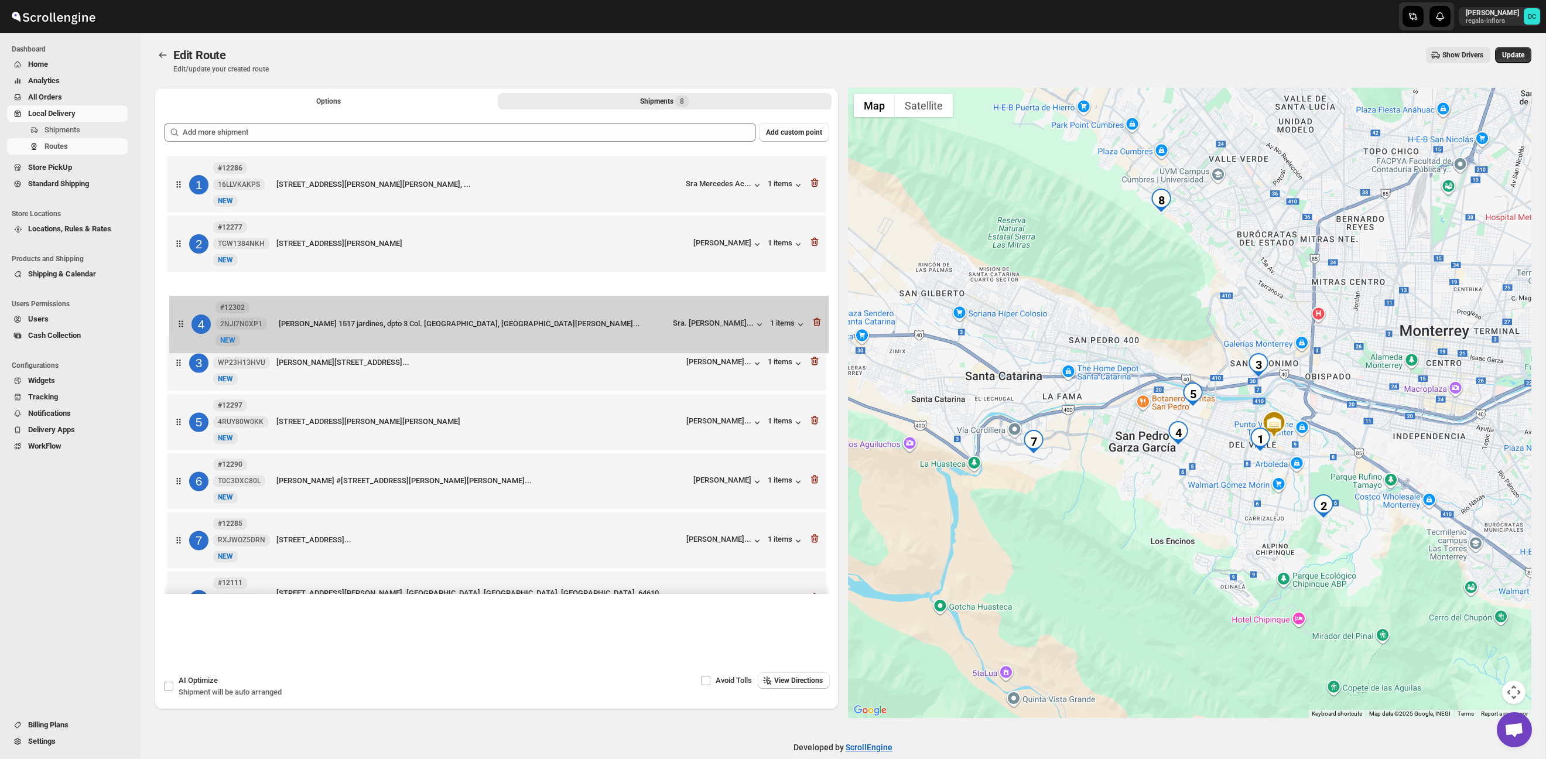
drag, startPoint x: 174, startPoint y: 369, endPoint x: 176, endPoint y: 307, distance: 61.5
click at [176, 307] on div "1 #12286 16LLVKAKPS [STREET_ADDRESS][PERSON_NAME] ote, esq tamazunchale, [PERSO…" at bounding box center [496, 393] width 665 height 480
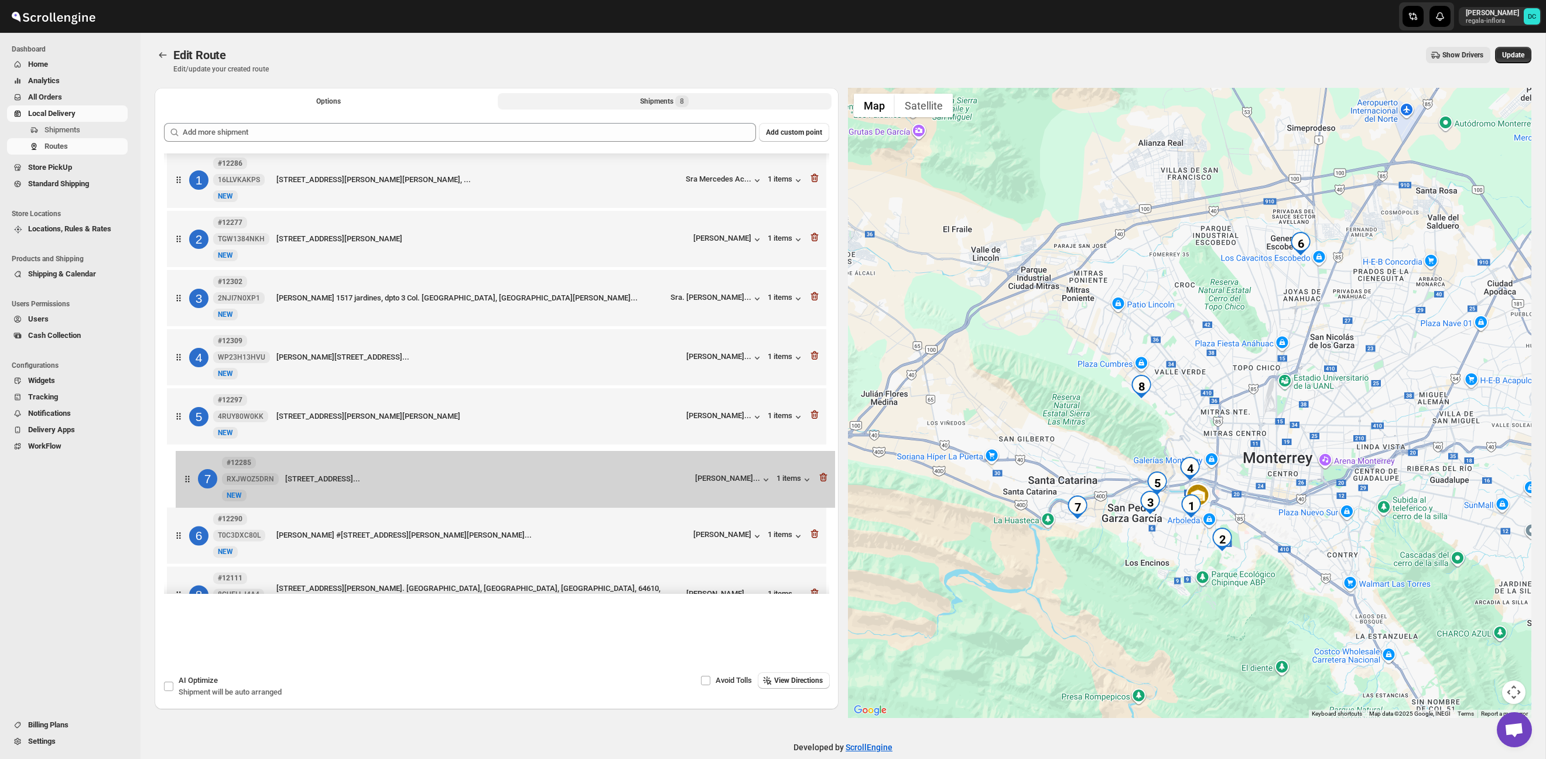
scroll to position [6, 0]
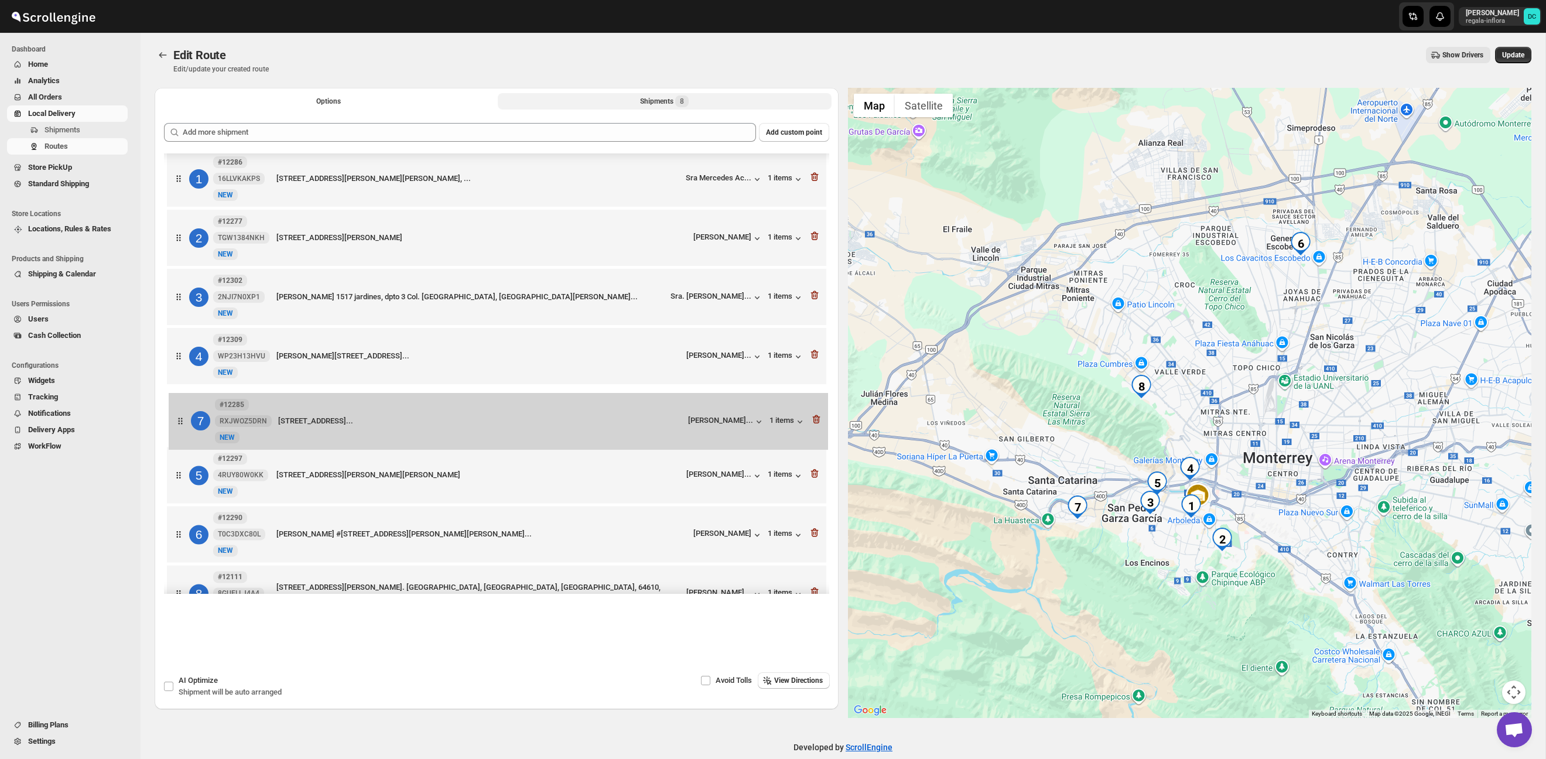
drag, startPoint x: 171, startPoint y: 547, endPoint x: 175, endPoint y: 418, distance: 128.9
click at [175, 418] on div "1 #12286 16LLVKAKPS [STREET_ADDRESS][PERSON_NAME] ote, esq tamazunchale, [PERSO…" at bounding box center [496, 388] width 665 height 480
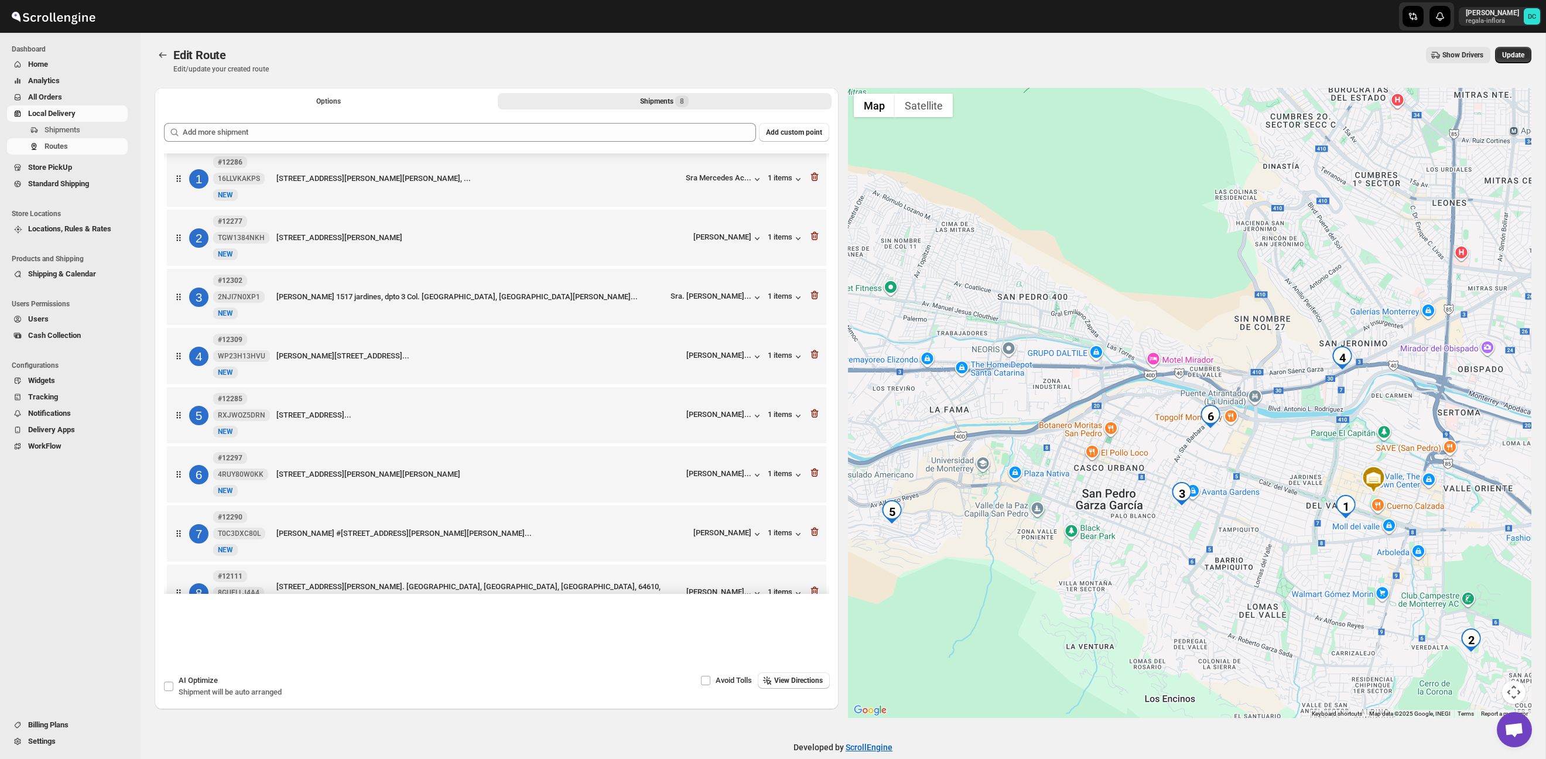
drag, startPoint x: 1254, startPoint y: 572, endPoint x: 1256, endPoint y: 480, distance: 92.5
click at [1256, 480] on div at bounding box center [1190, 403] width 684 height 630
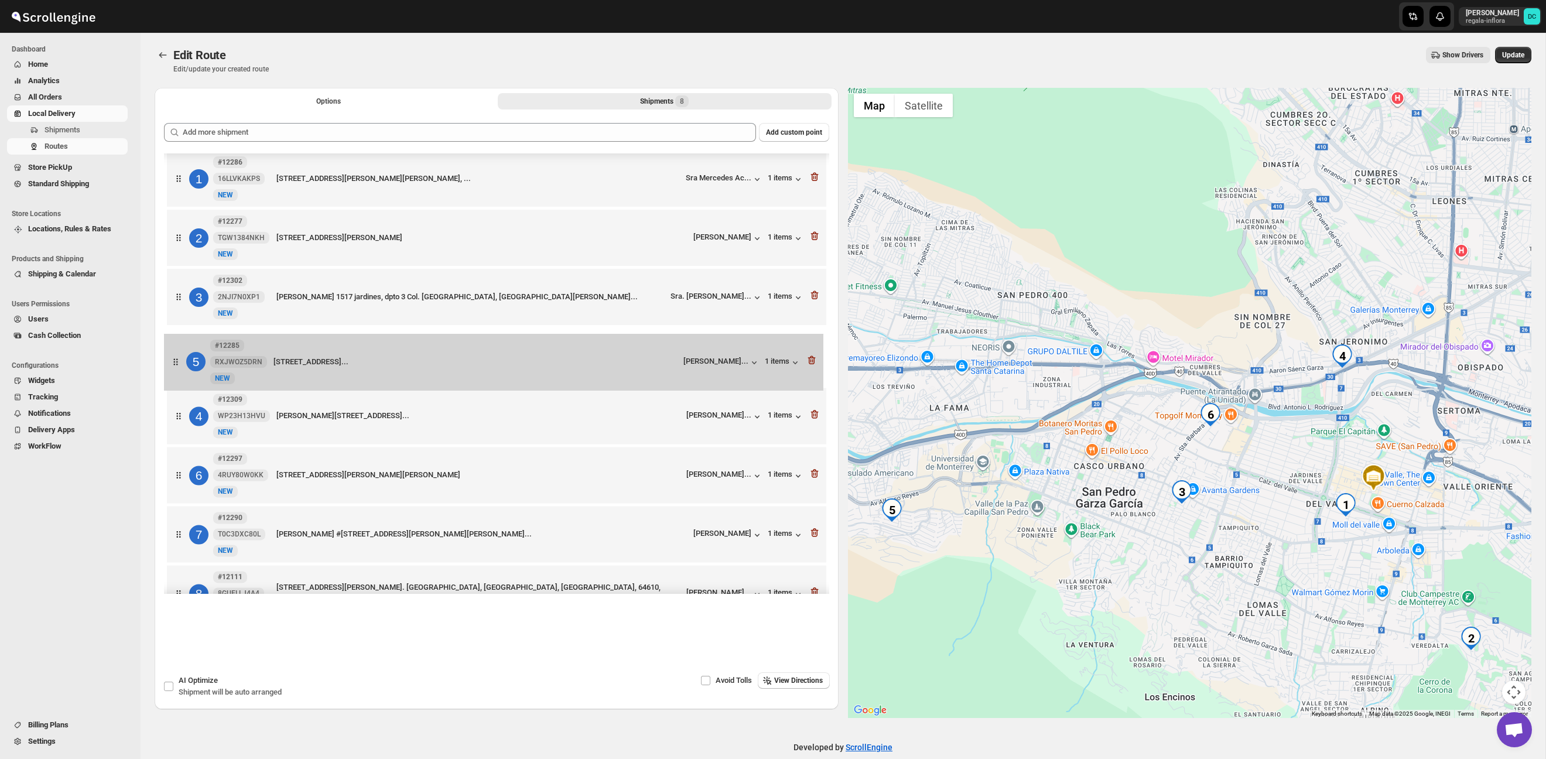
drag, startPoint x: 182, startPoint y: 387, endPoint x: 179, endPoint y: 359, distance: 28.2
click at [180, 359] on div "1 #12286 16LLVKAKPS [STREET_ADDRESS][PERSON_NAME] ote, esq tamazunchale, [PERSO…" at bounding box center [496, 388] width 665 height 480
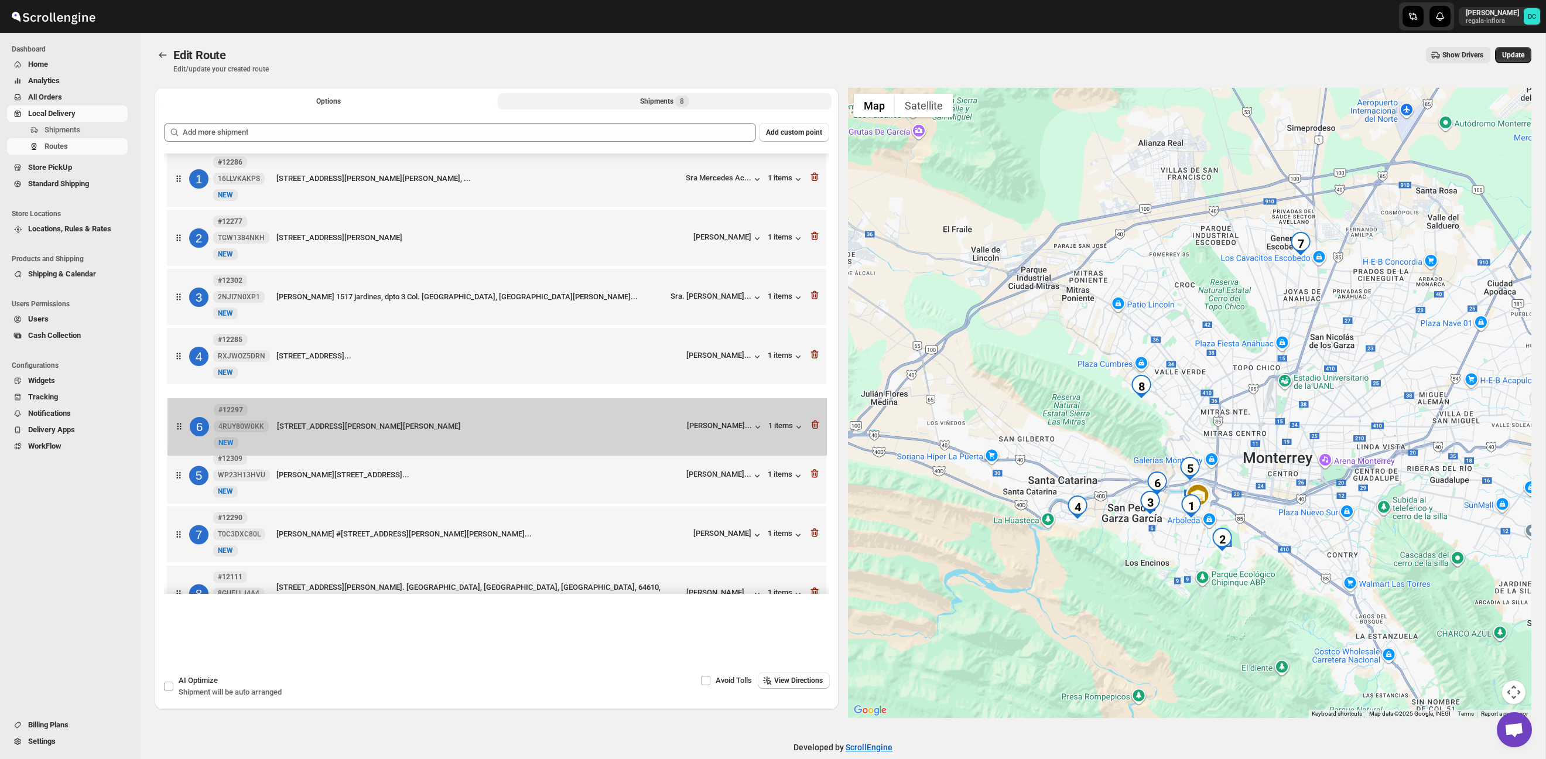
drag, startPoint x: 182, startPoint y: 477, endPoint x: 183, endPoint y: 414, distance: 63.3
click at [183, 414] on div "1 #12286 16LLVKAKPS [STREET_ADDRESS][PERSON_NAME] ote, esq tamazunchale, [PERSO…" at bounding box center [496, 388] width 665 height 480
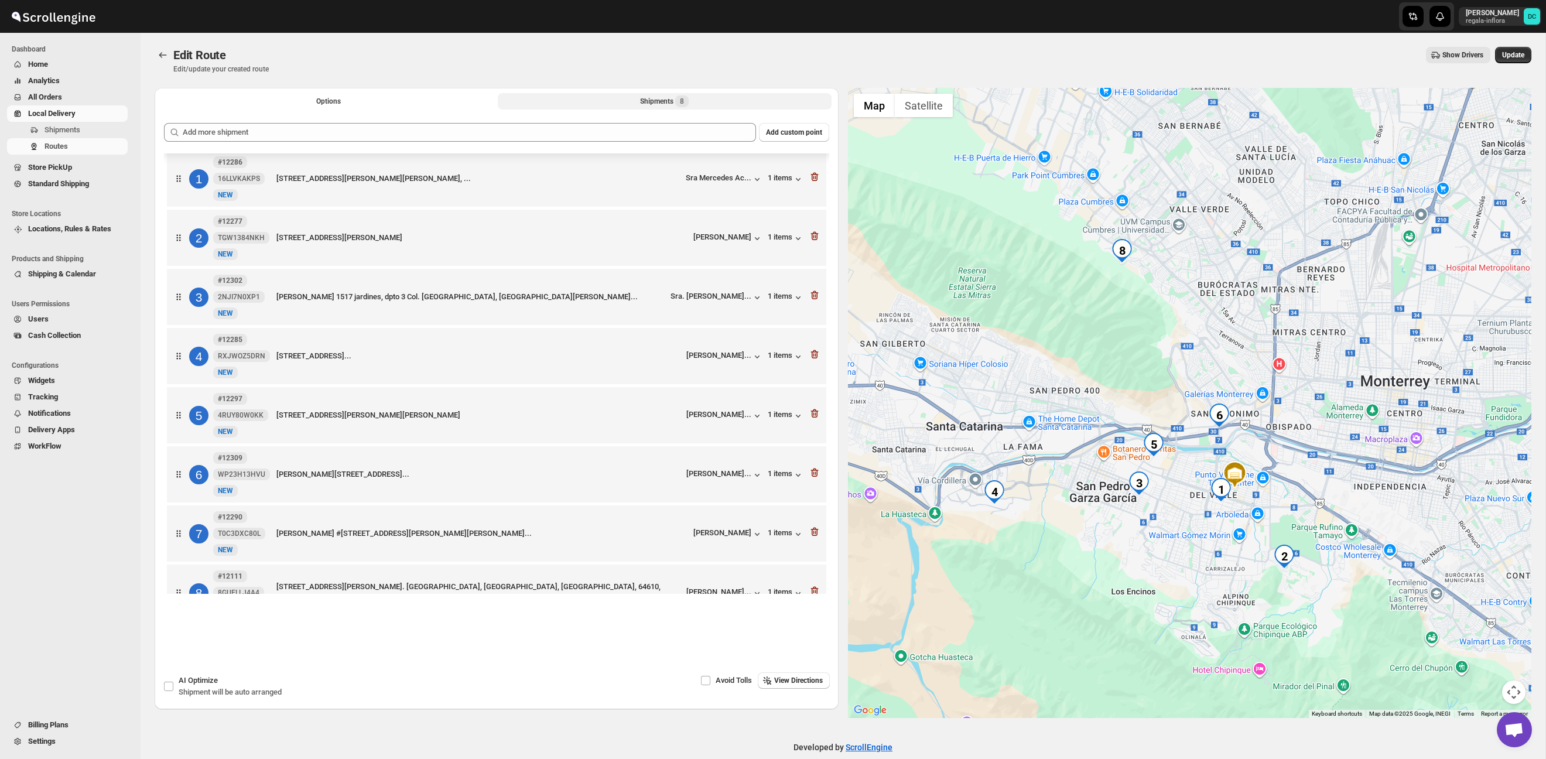
scroll to position [46, 0]
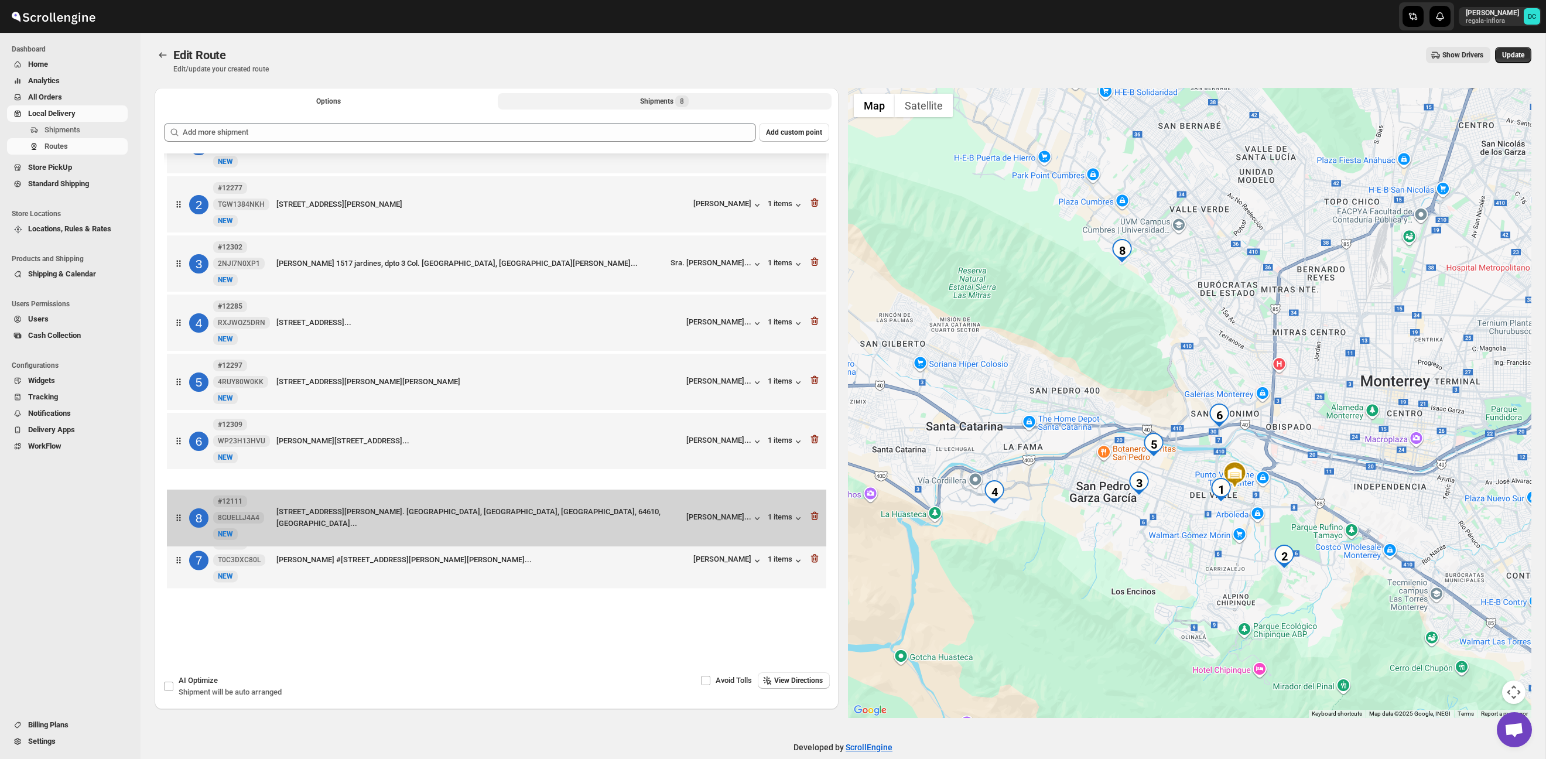
drag, startPoint x: 181, startPoint y: 551, endPoint x: 181, endPoint y: 488, distance: 62.7
click at [181, 488] on div "1 #12286 16LLVKAKPS [STREET_ADDRESS][PERSON_NAME] ote, esq tamazunchale, [PERSO…" at bounding box center [496, 354] width 665 height 480
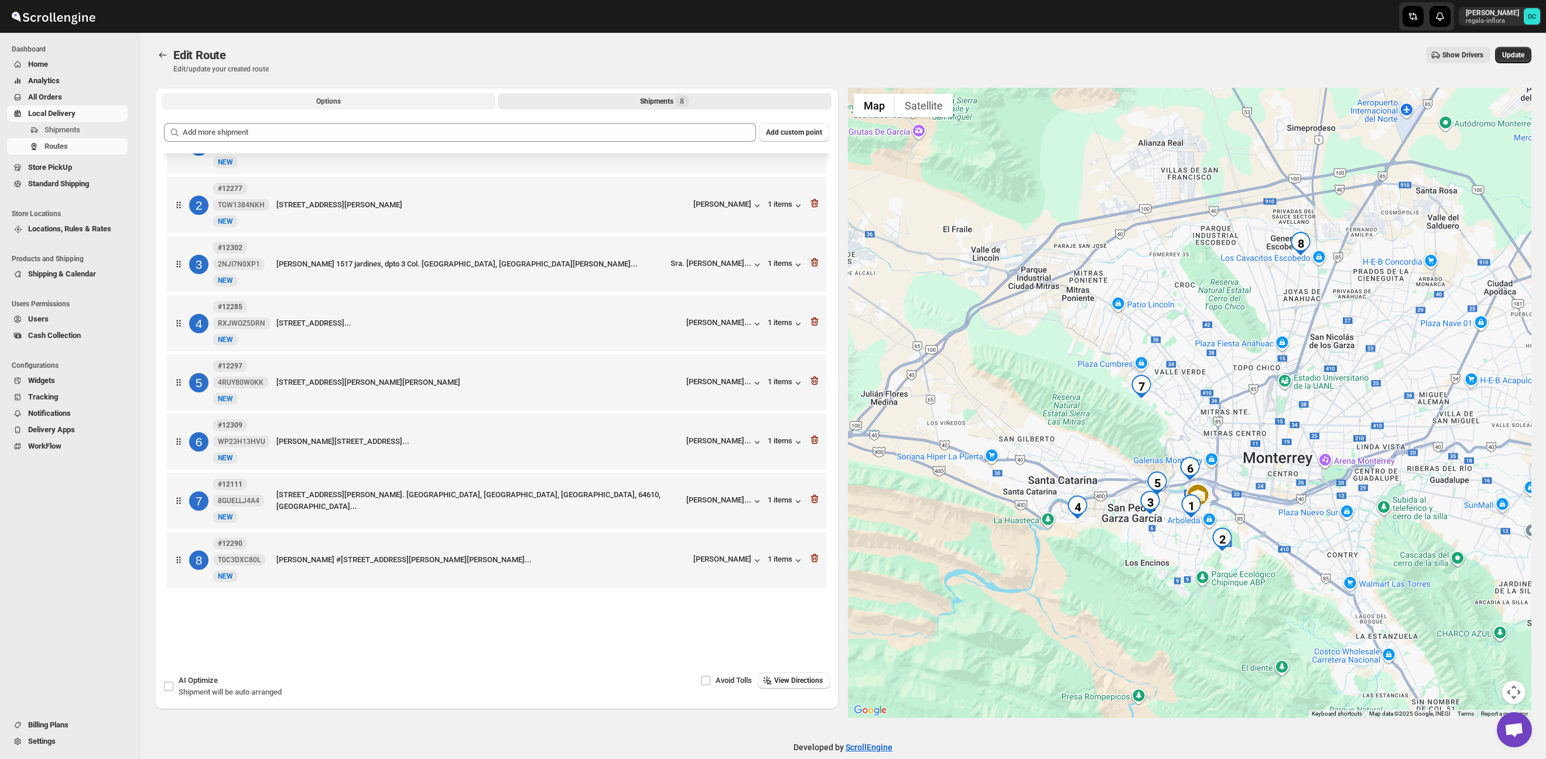
click at [379, 107] on button "Options" at bounding box center [329, 101] width 334 height 16
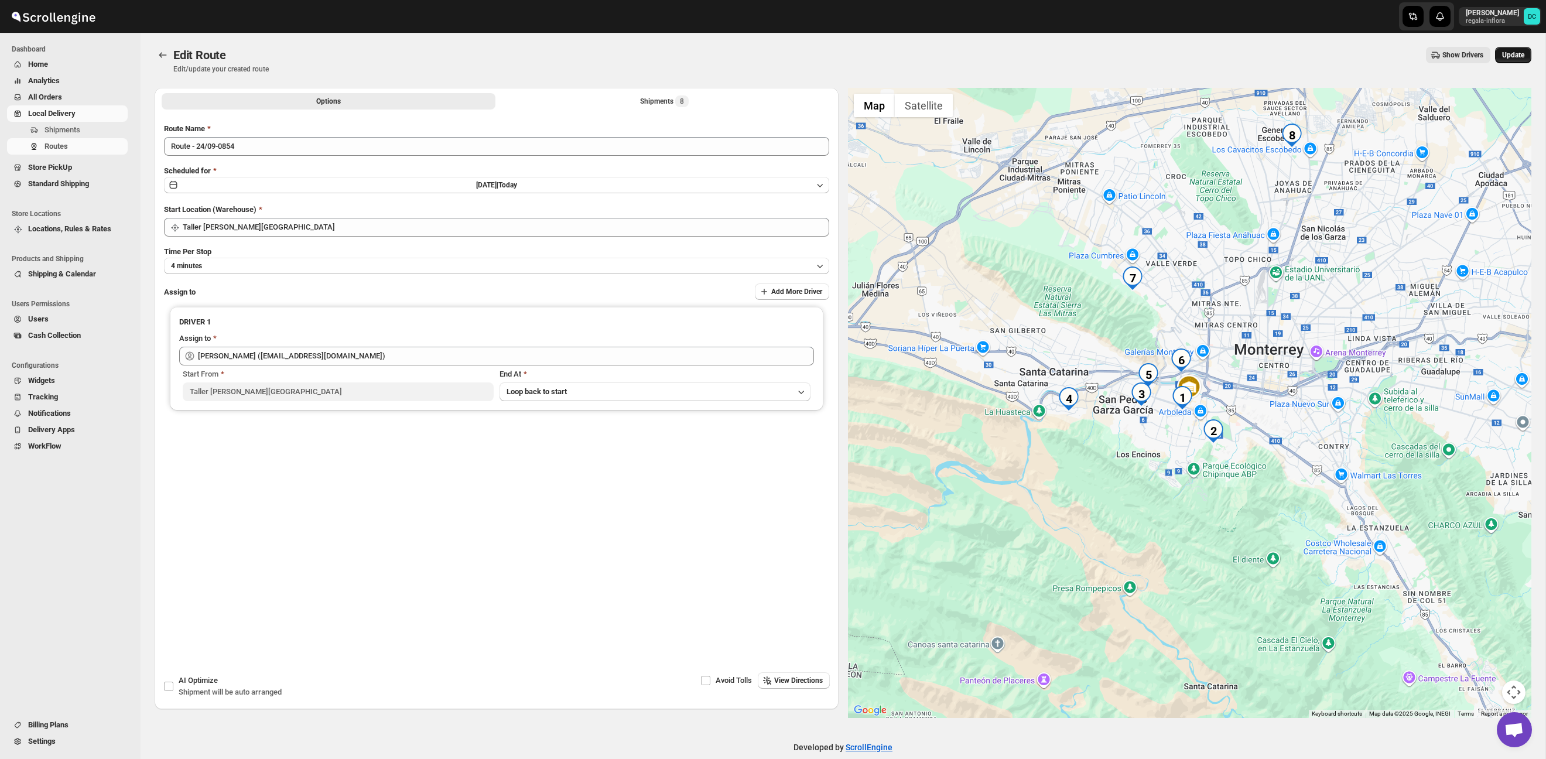
click at [1504, 52] on span "Update" at bounding box center [1513, 54] width 22 height 9
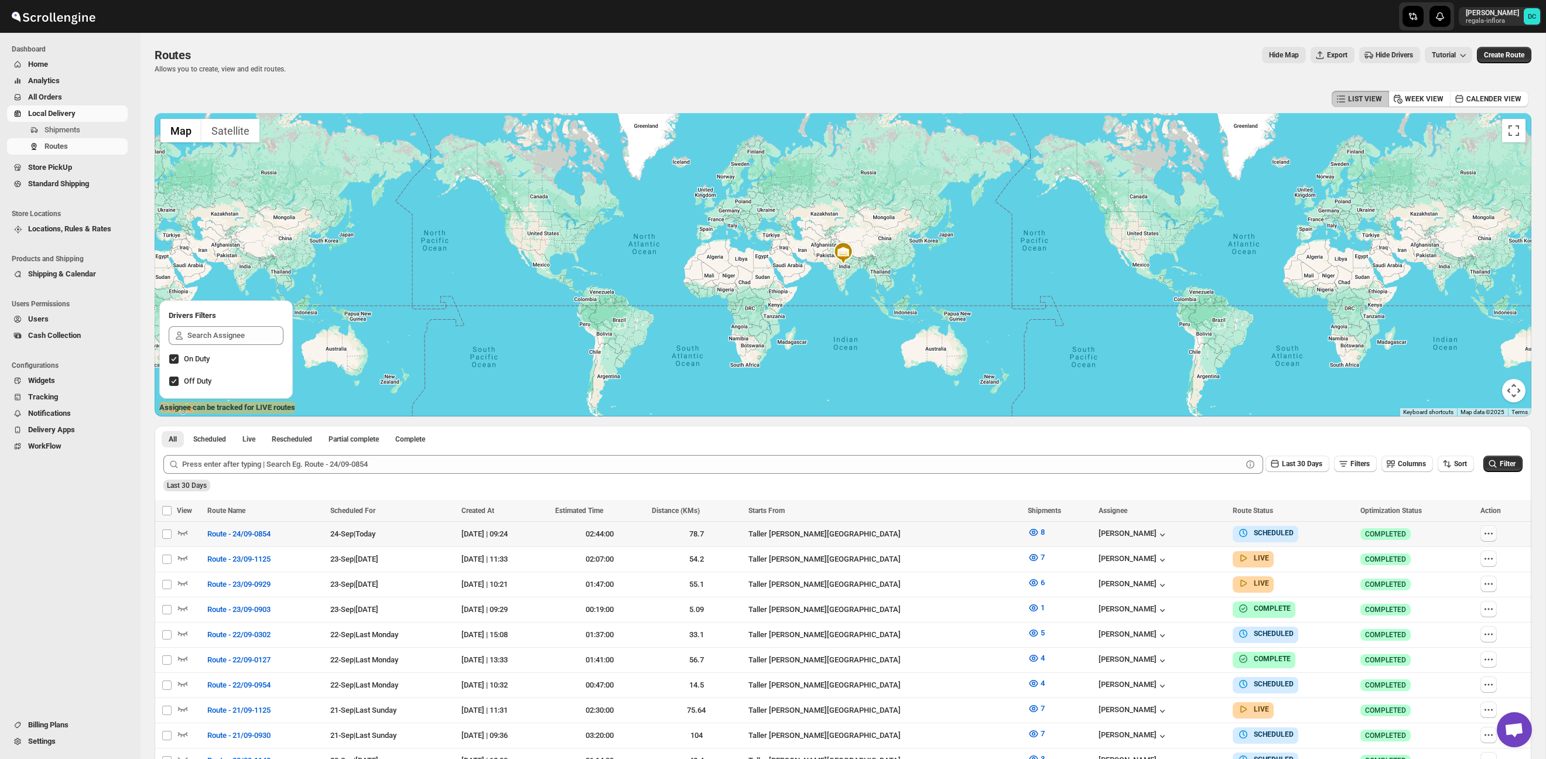
click at [1485, 532] on icon "button" at bounding box center [1489, 534] width 12 height 12
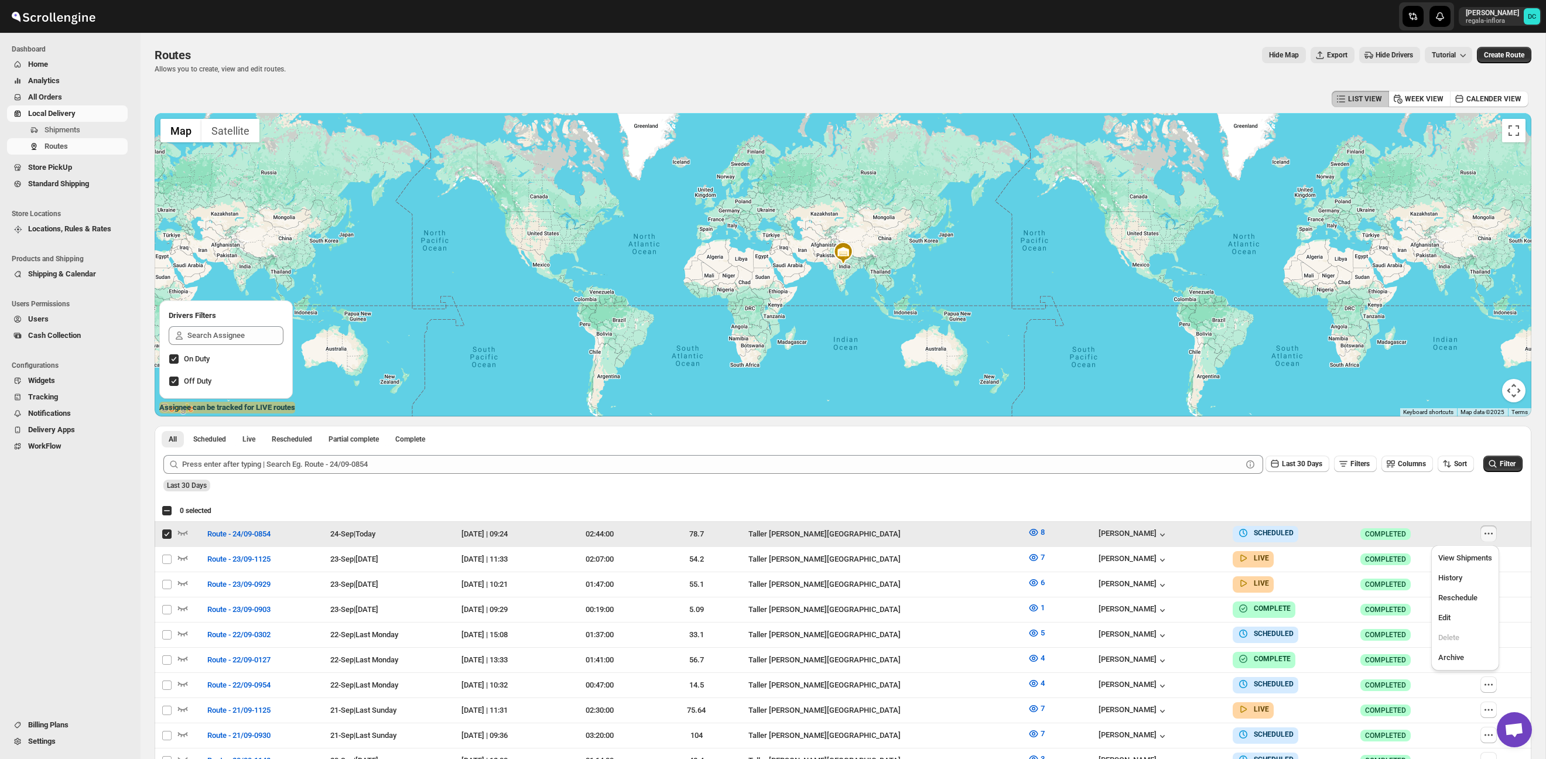
checkbox input "true"
click at [1470, 615] on span "Edit" at bounding box center [1465, 618] width 54 height 12
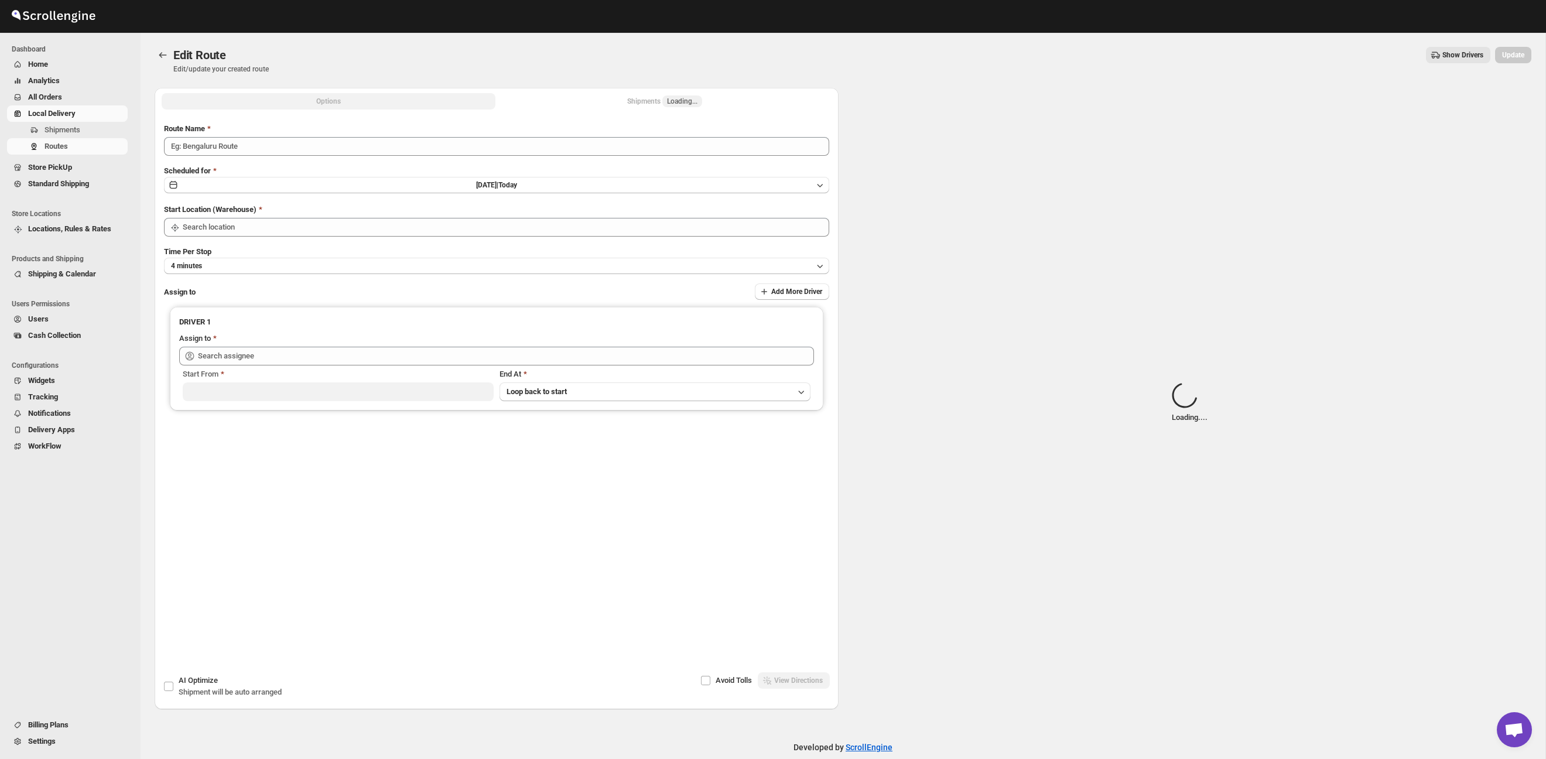
type input "Route - 24/09-0854"
type input "Taller [PERSON_NAME][GEOGRAPHIC_DATA]"
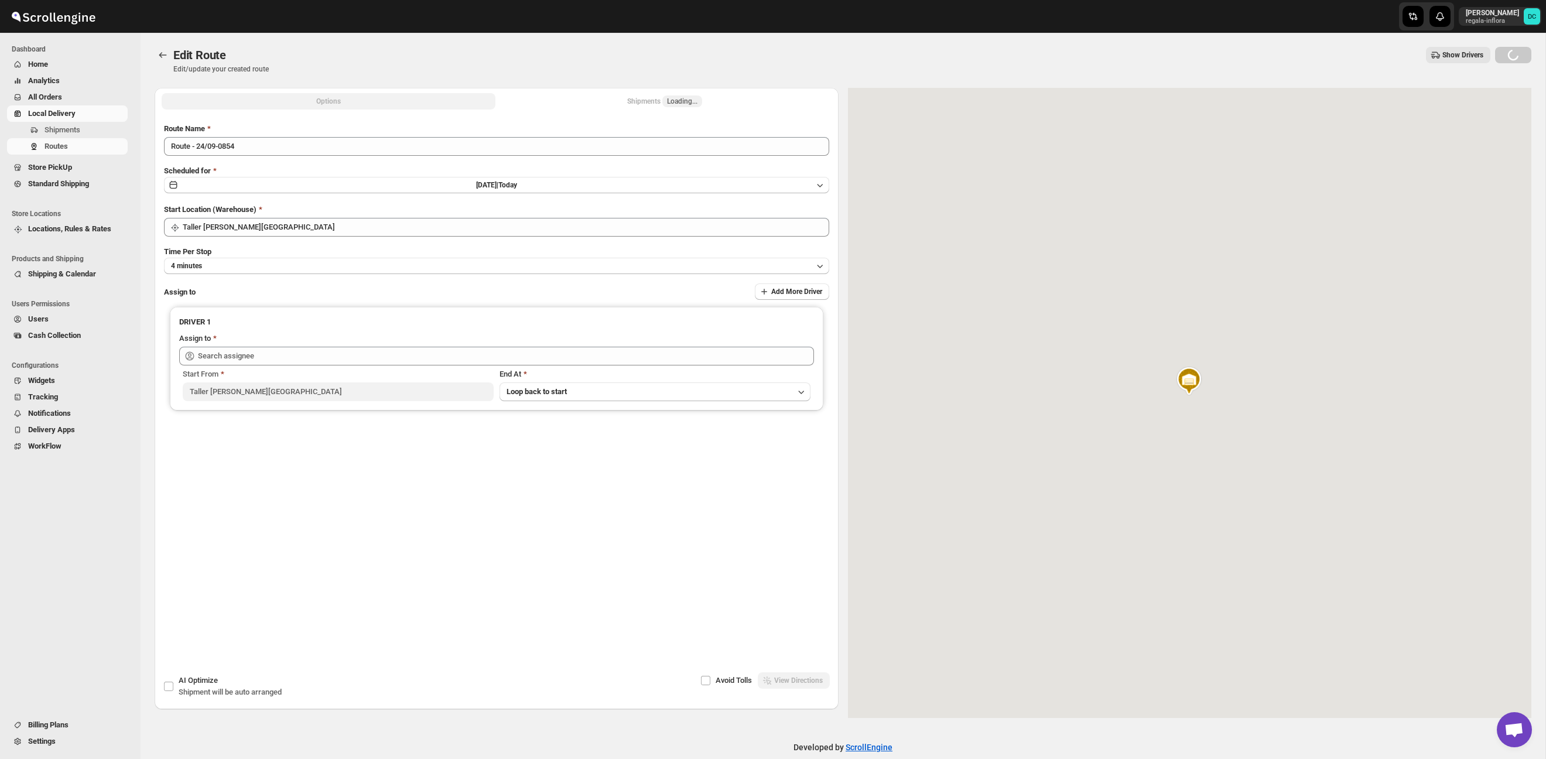
type input "[PERSON_NAME] ([EMAIL_ADDRESS][DOMAIN_NAME])"
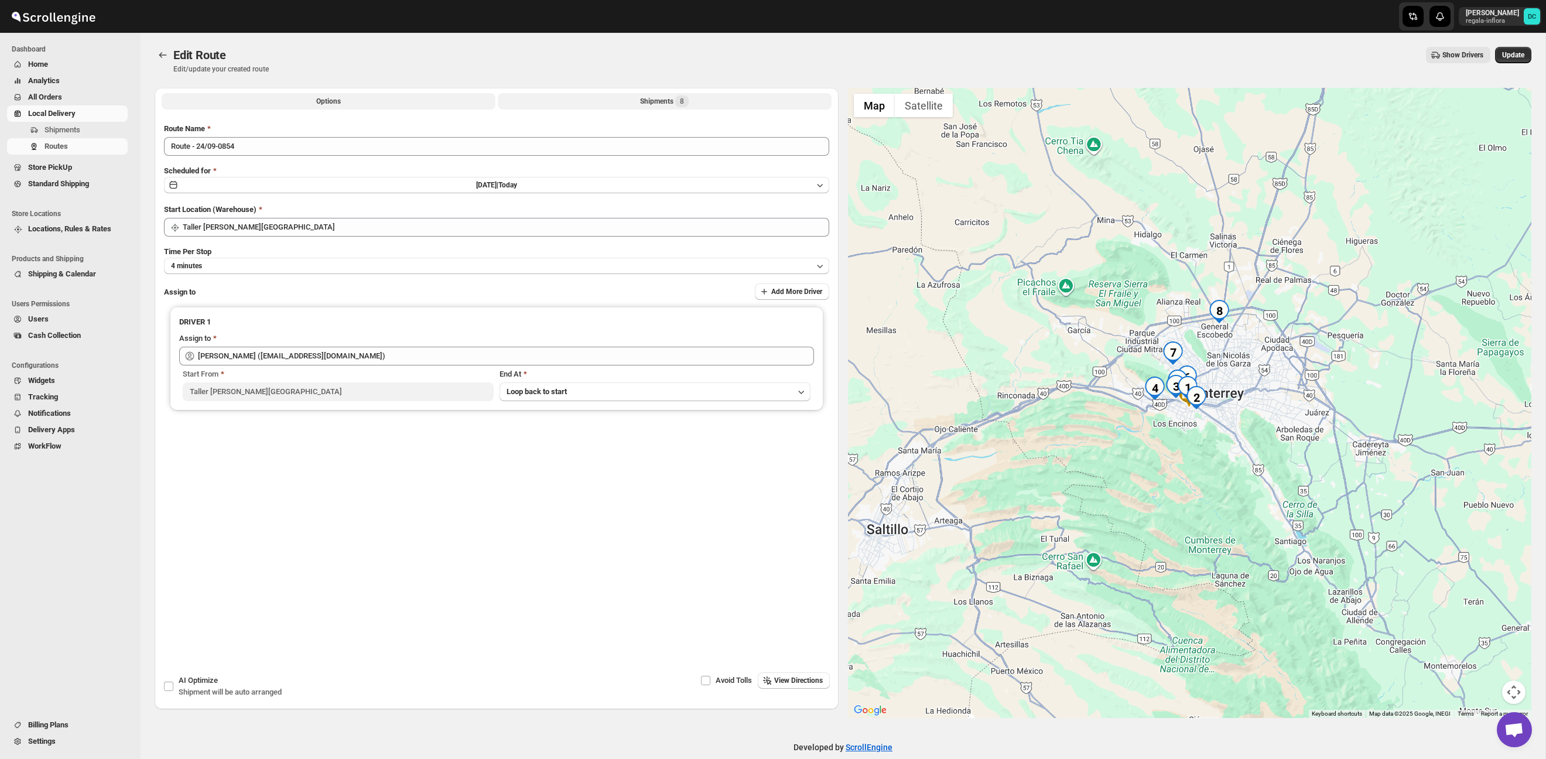
click at [693, 103] on button "Shipments 8" at bounding box center [665, 101] width 334 height 16
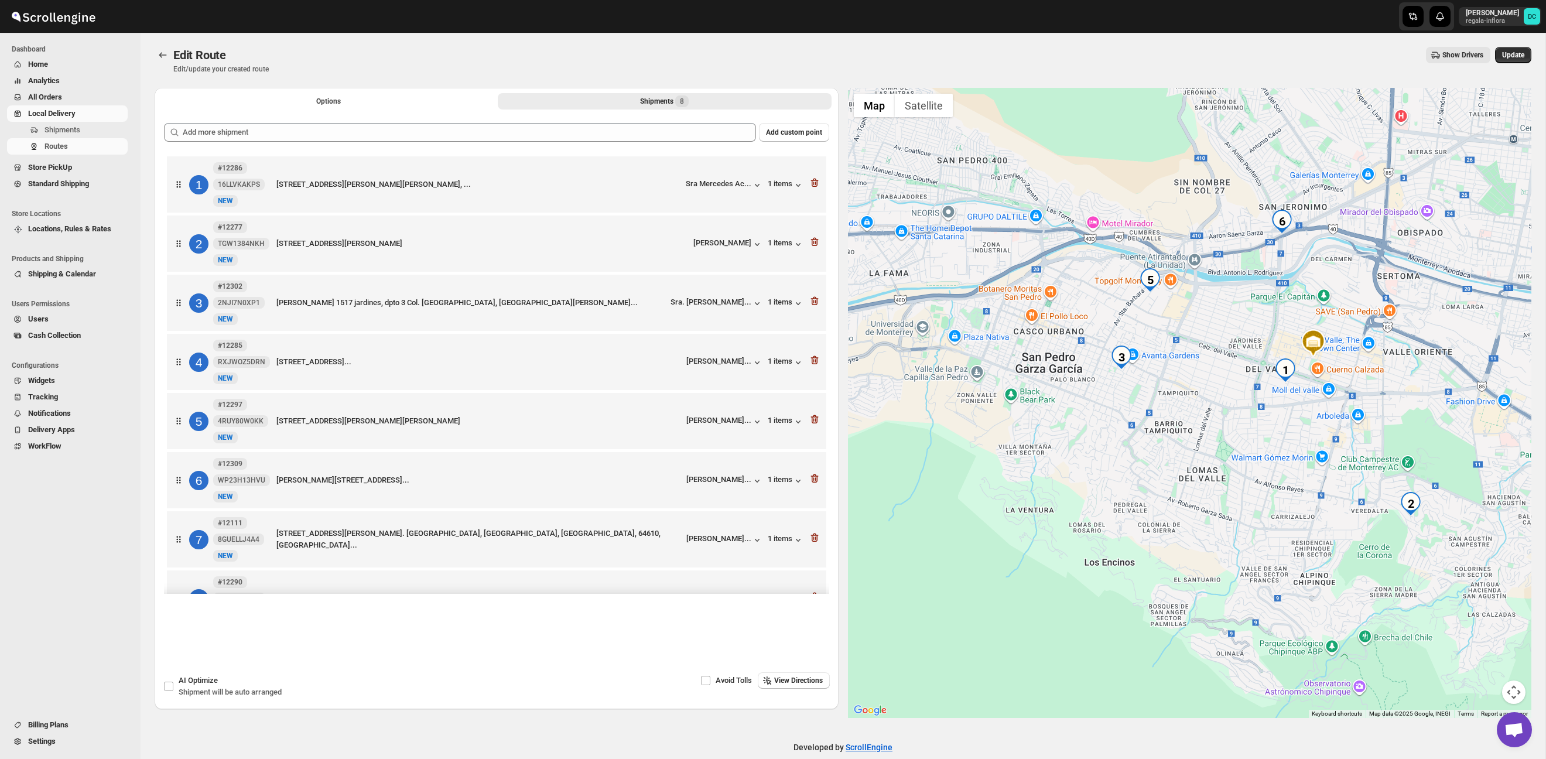
drag, startPoint x: 1139, startPoint y: 348, endPoint x: 1216, endPoint y: 353, distance: 77.5
click at [1194, 353] on div at bounding box center [1190, 403] width 684 height 630
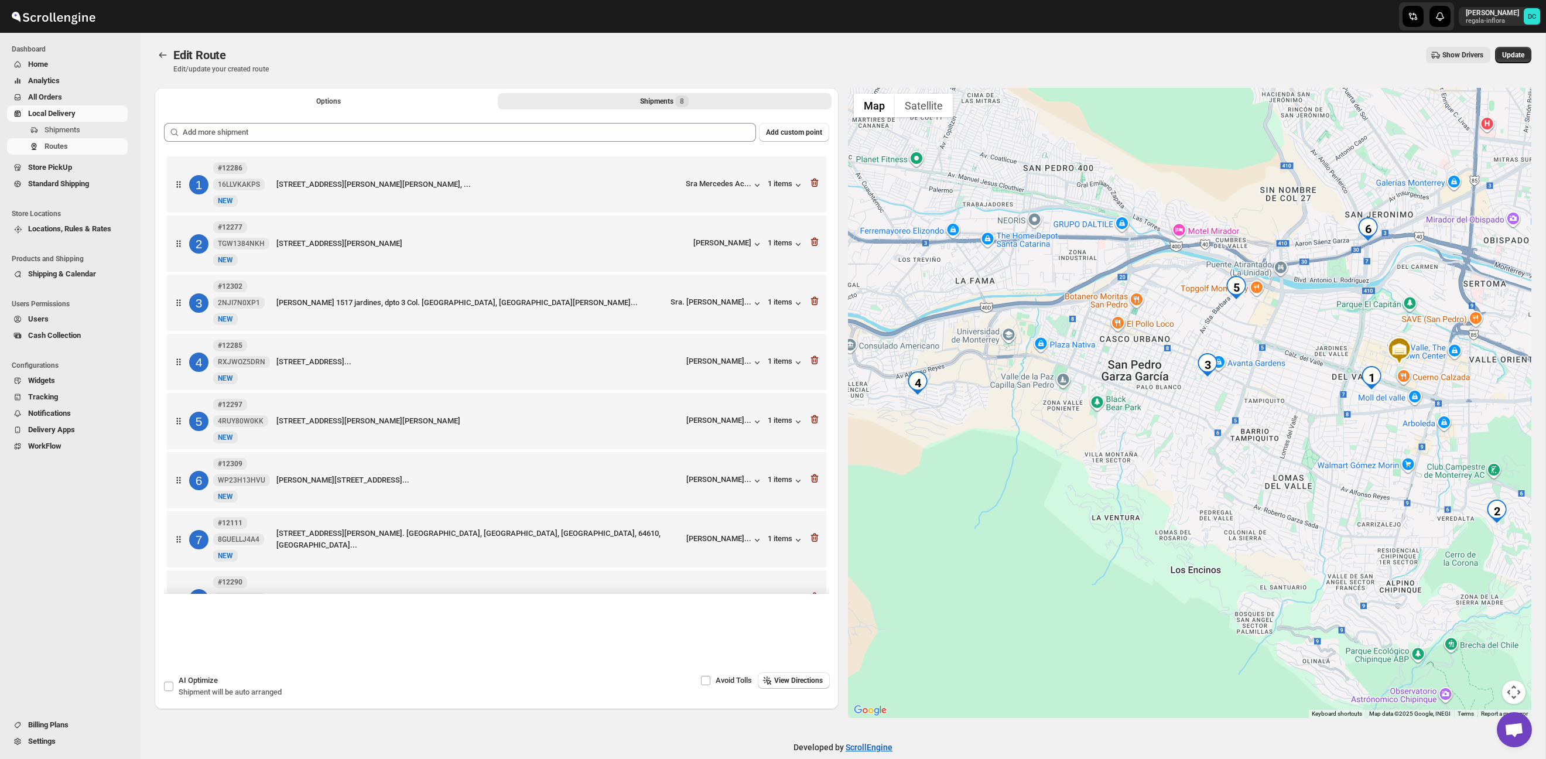
drag, startPoint x: 1196, startPoint y: 325, endPoint x: 1249, endPoint y: 333, distance: 53.3
click at [1249, 333] on div at bounding box center [1190, 403] width 684 height 630
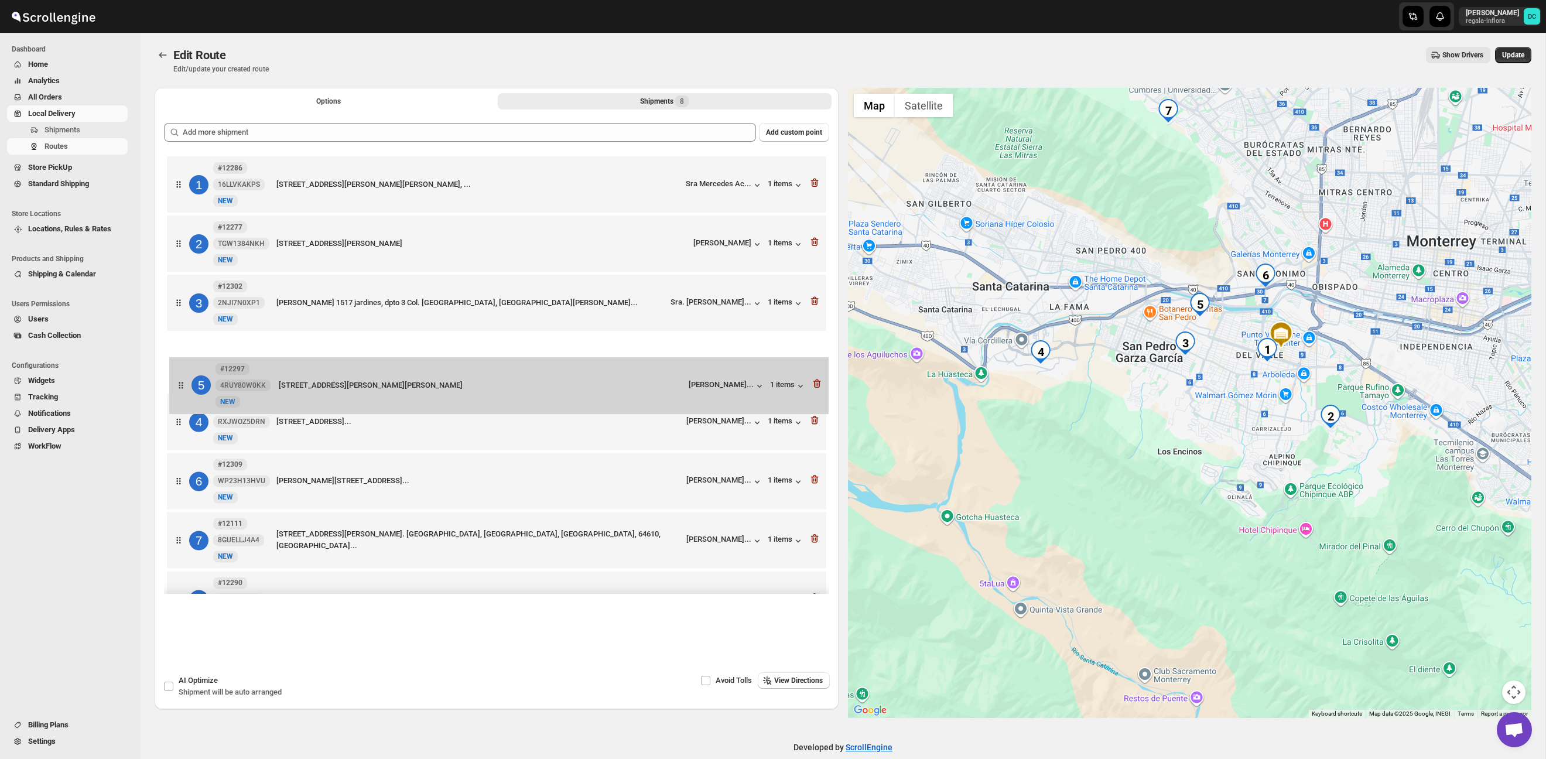
drag, startPoint x: 179, startPoint y: 423, endPoint x: 183, endPoint y: 372, distance: 51.1
click at [183, 372] on div "1 #12286 16LLVKAKPS [STREET_ADDRESS][PERSON_NAME] ote, esq tamazunchale, [PERSO…" at bounding box center [496, 393] width 665 height 480
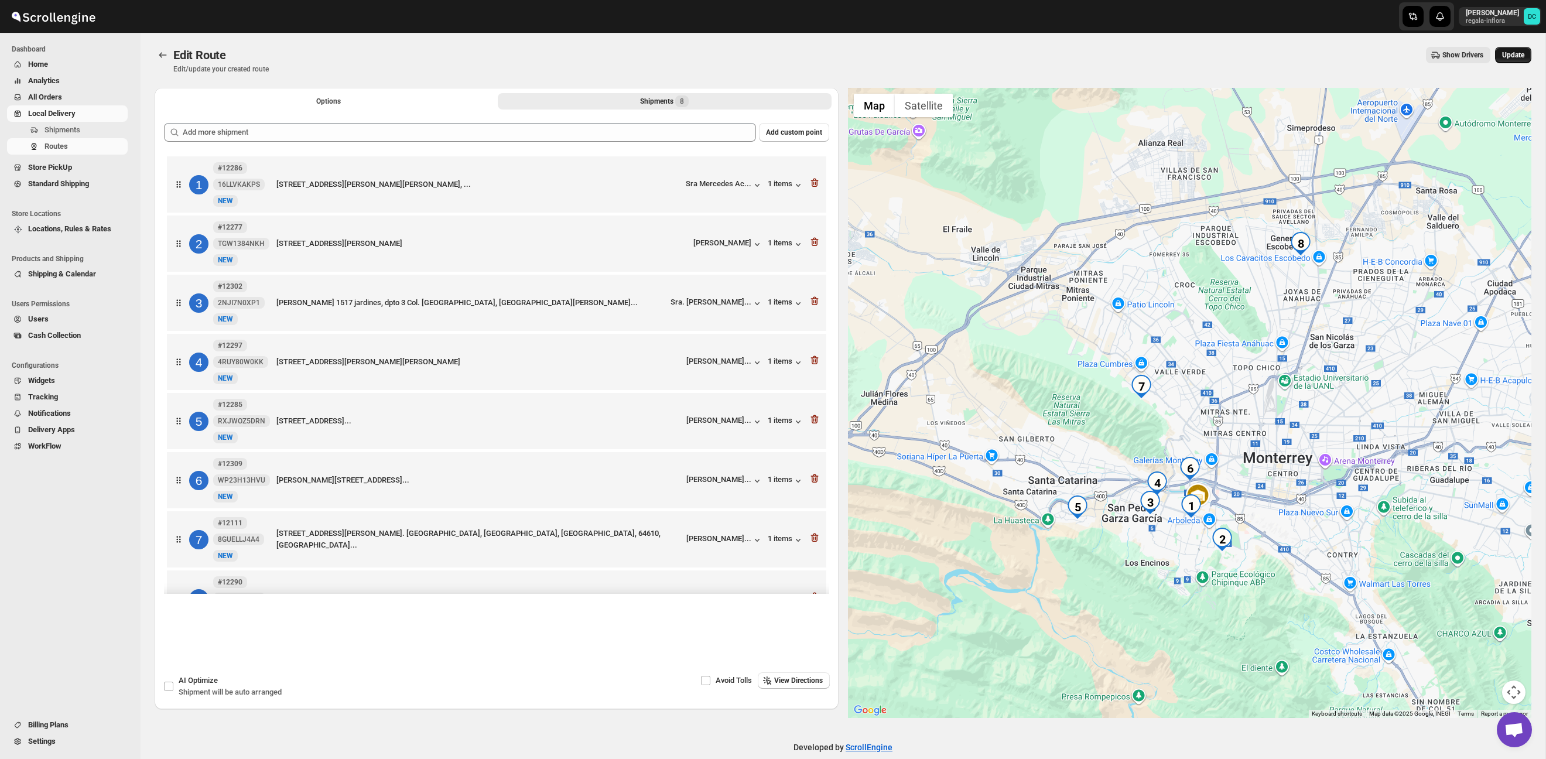
click at [1502, 59] on span "Update" at bounding box center [1513, 54] width 22 height 9
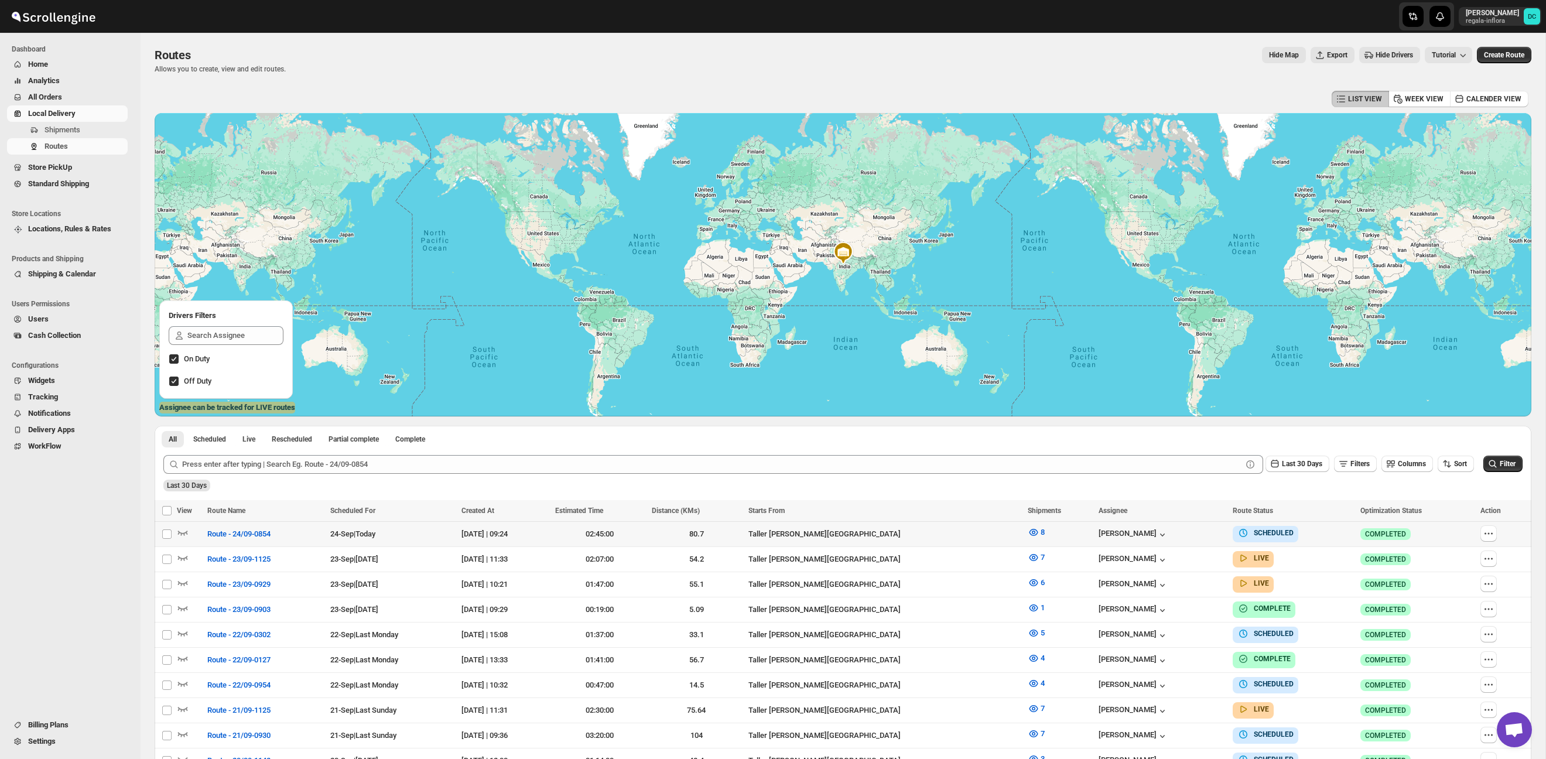
drag, startPoint x: 1483, startPoint y: 534, endPoint x: 1496, endPoint y: 541, distance: 14.4
click at [1483, 534] on icon "button" at bounding box center [1489, 534] width 12 height 12
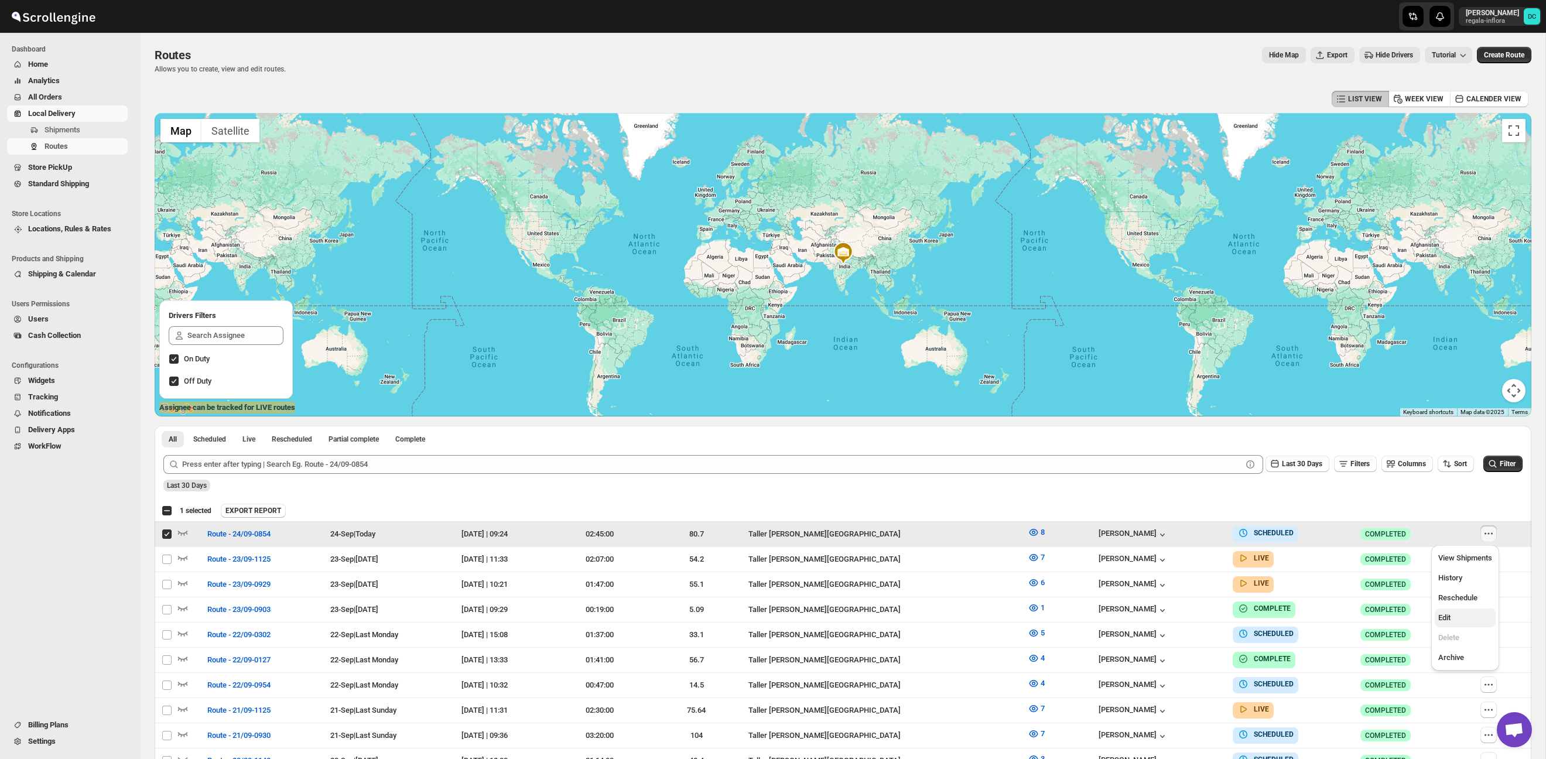
click at [1451, 624] on button "Edit" at bounding box center [1465, 617] width 61 height 19
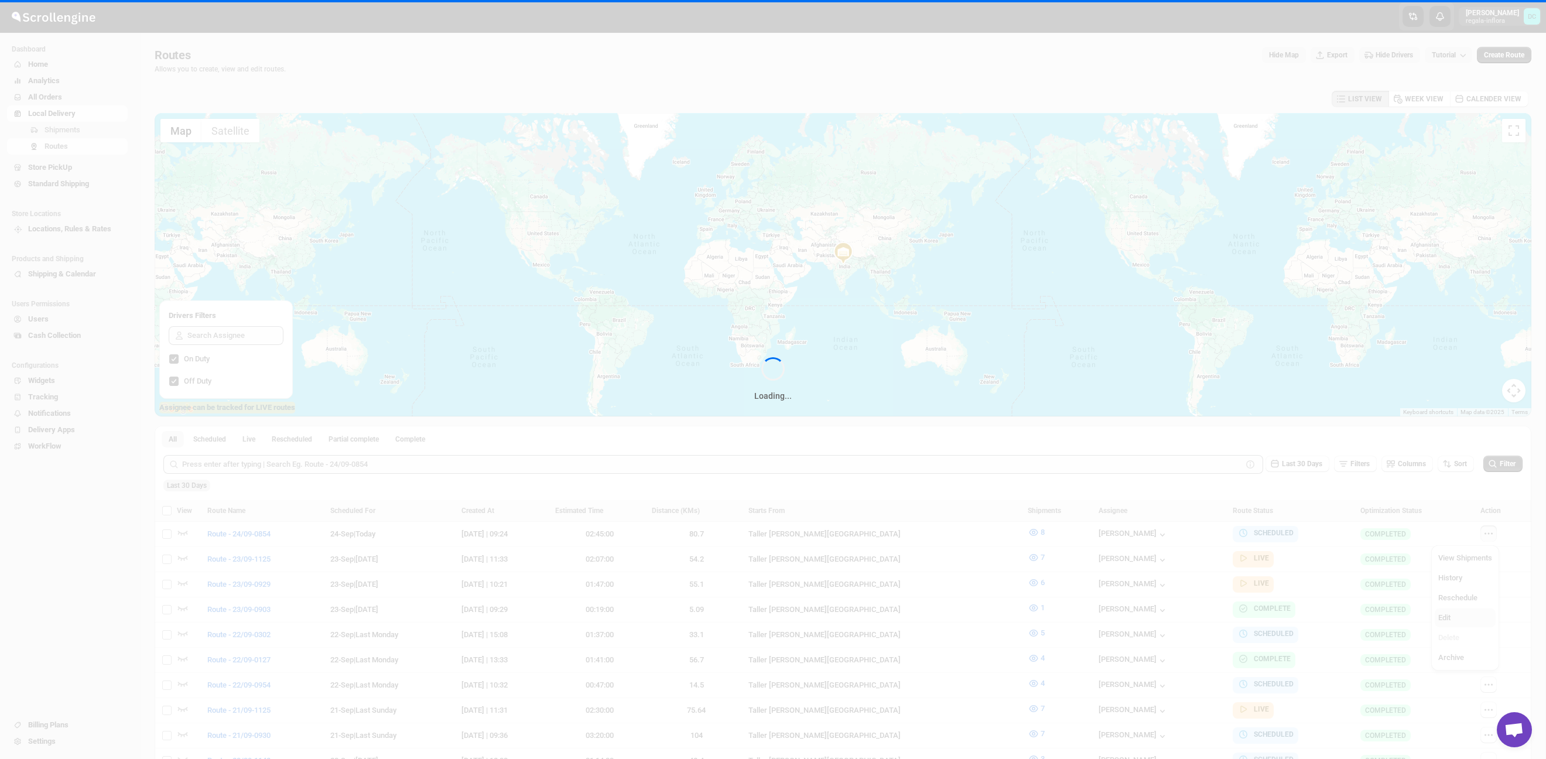
checkbox input "false"
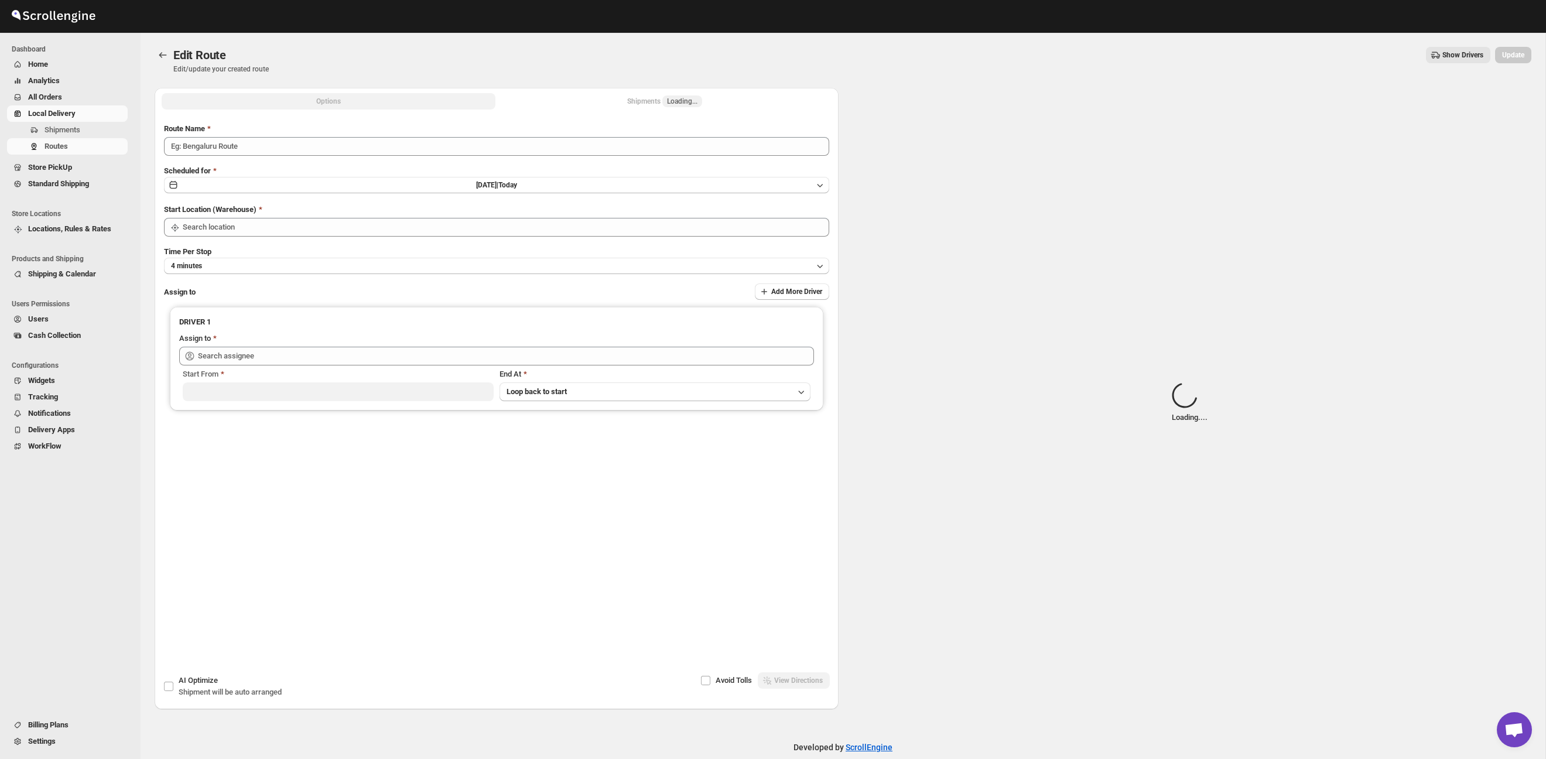
type input "Route - 24/09-0854"
type input "Taller [PERSON_NAME][GEOGRAPHIC_DATA]"
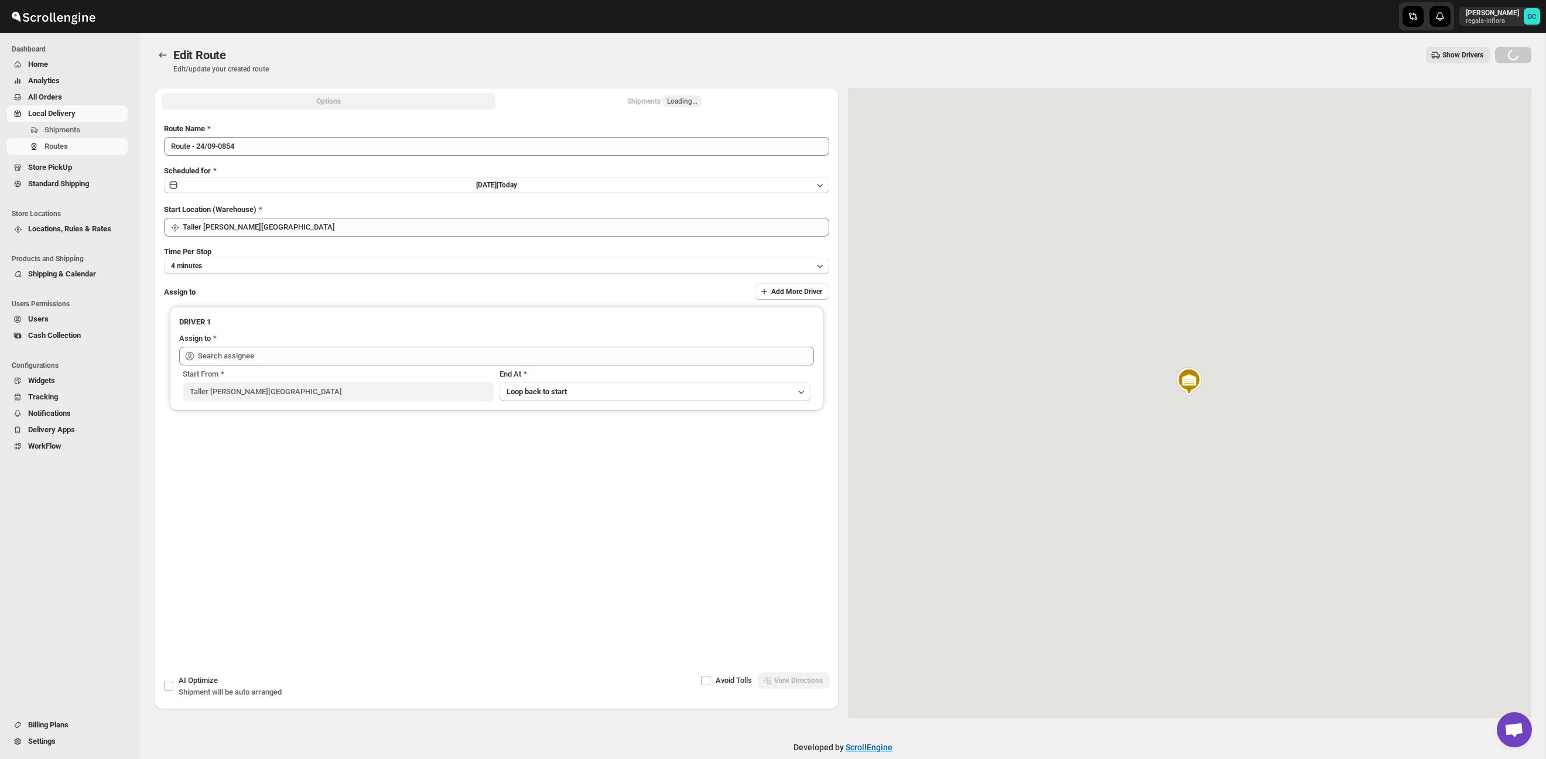
click at [601, 101] on button "Shipments Loading..." at bounding box center [665, 101] width 334 height 16
type input "[PERSON_NAME] ([EMAIL_ADDRESS][DOMAIN_NAME])"
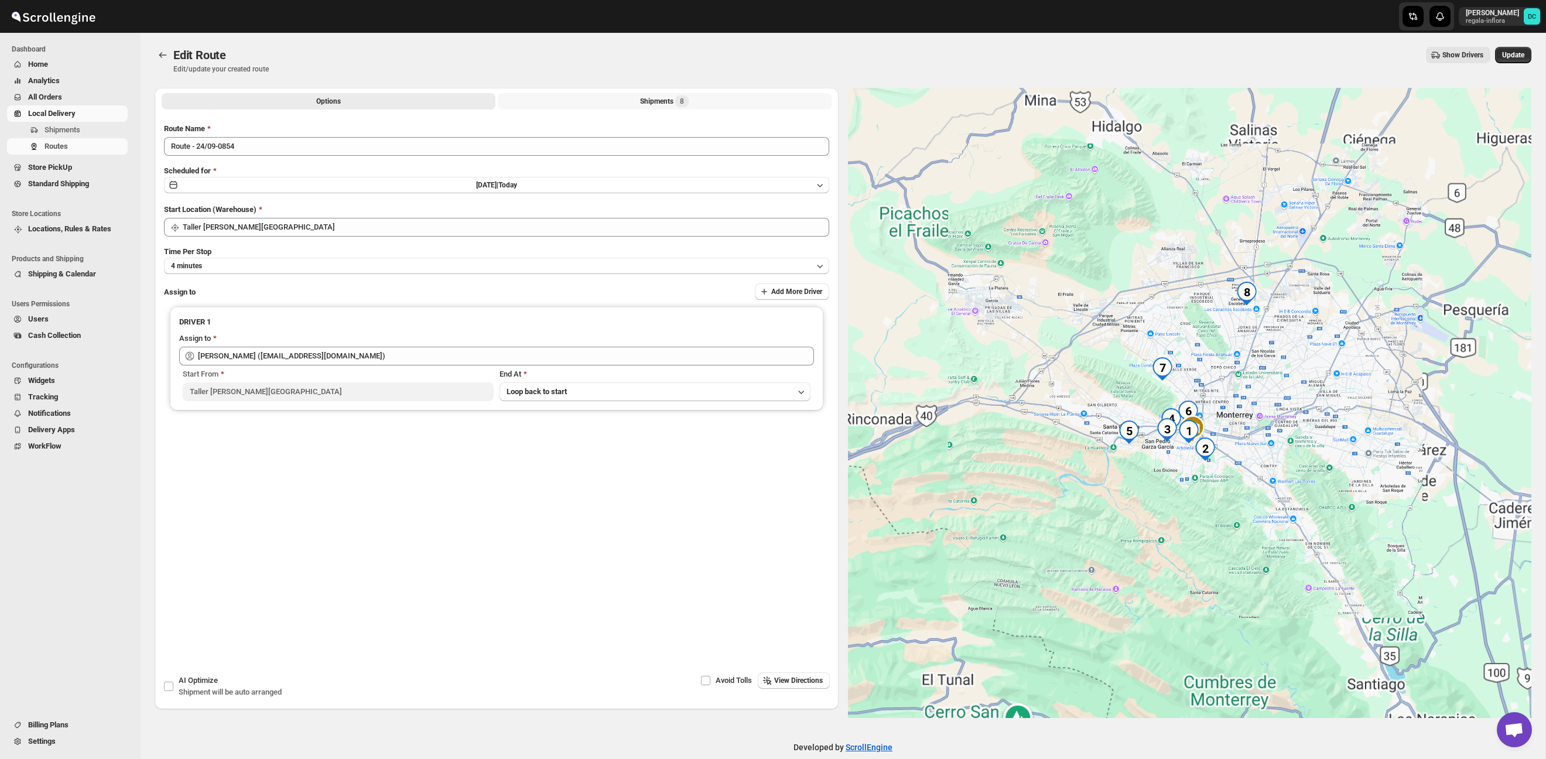
click at [647, 101] on div "Shipments 8" at bounding box center [664, 101] width 49 height 12
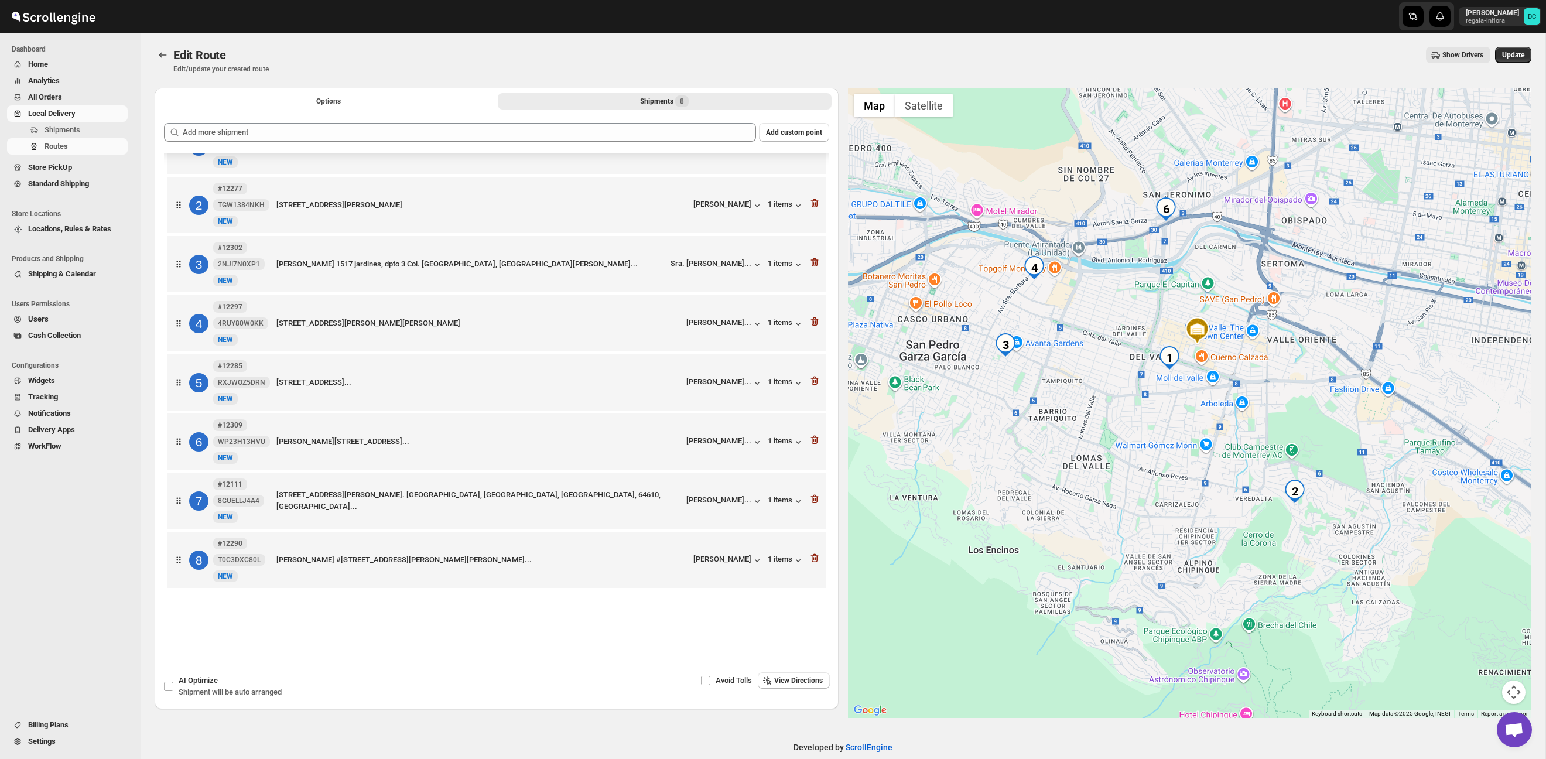
scroll to position [10, 0]
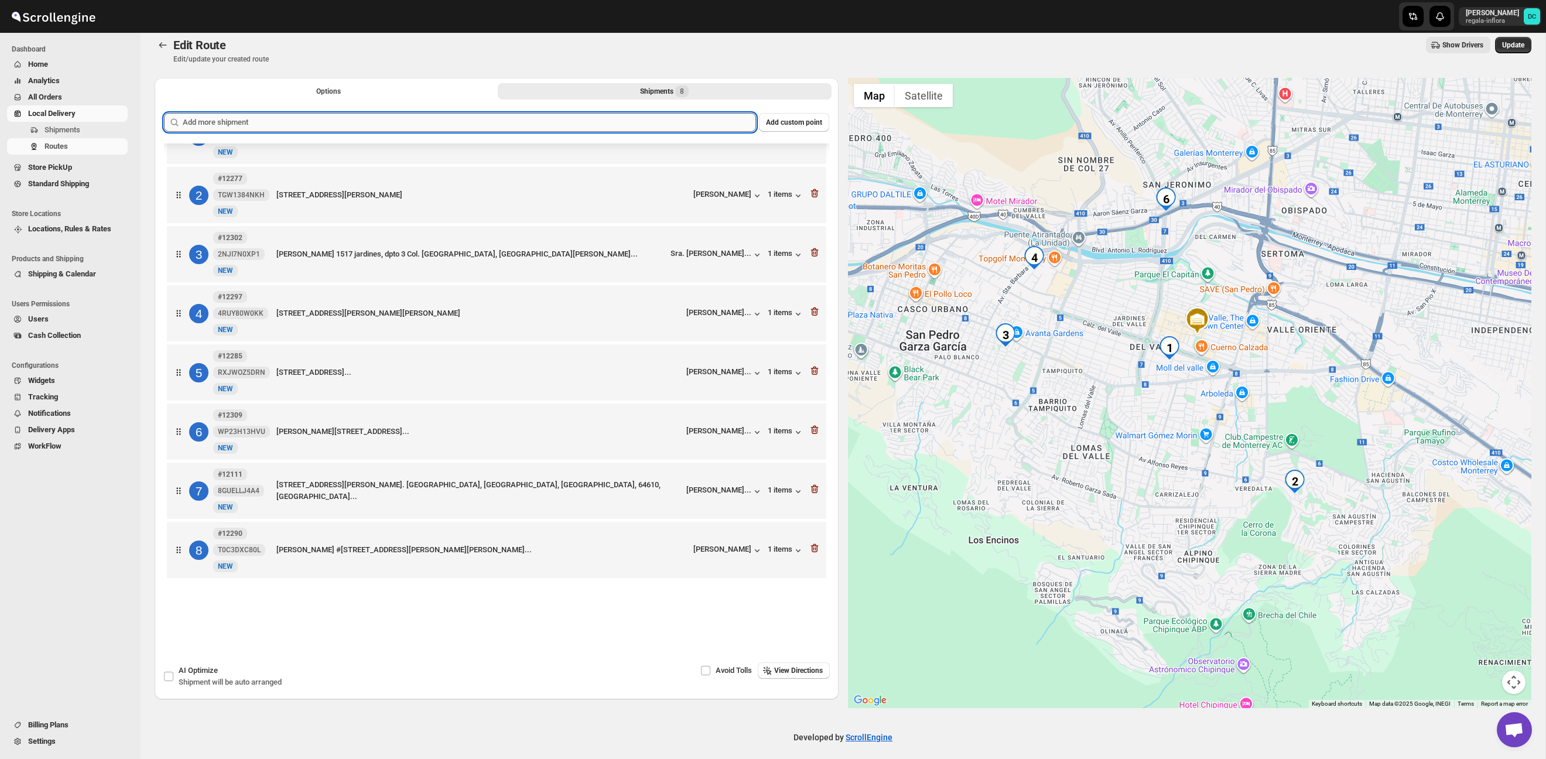
click at [660, 128] on input "text" at bounding box center [469, 122] width 573 height 19
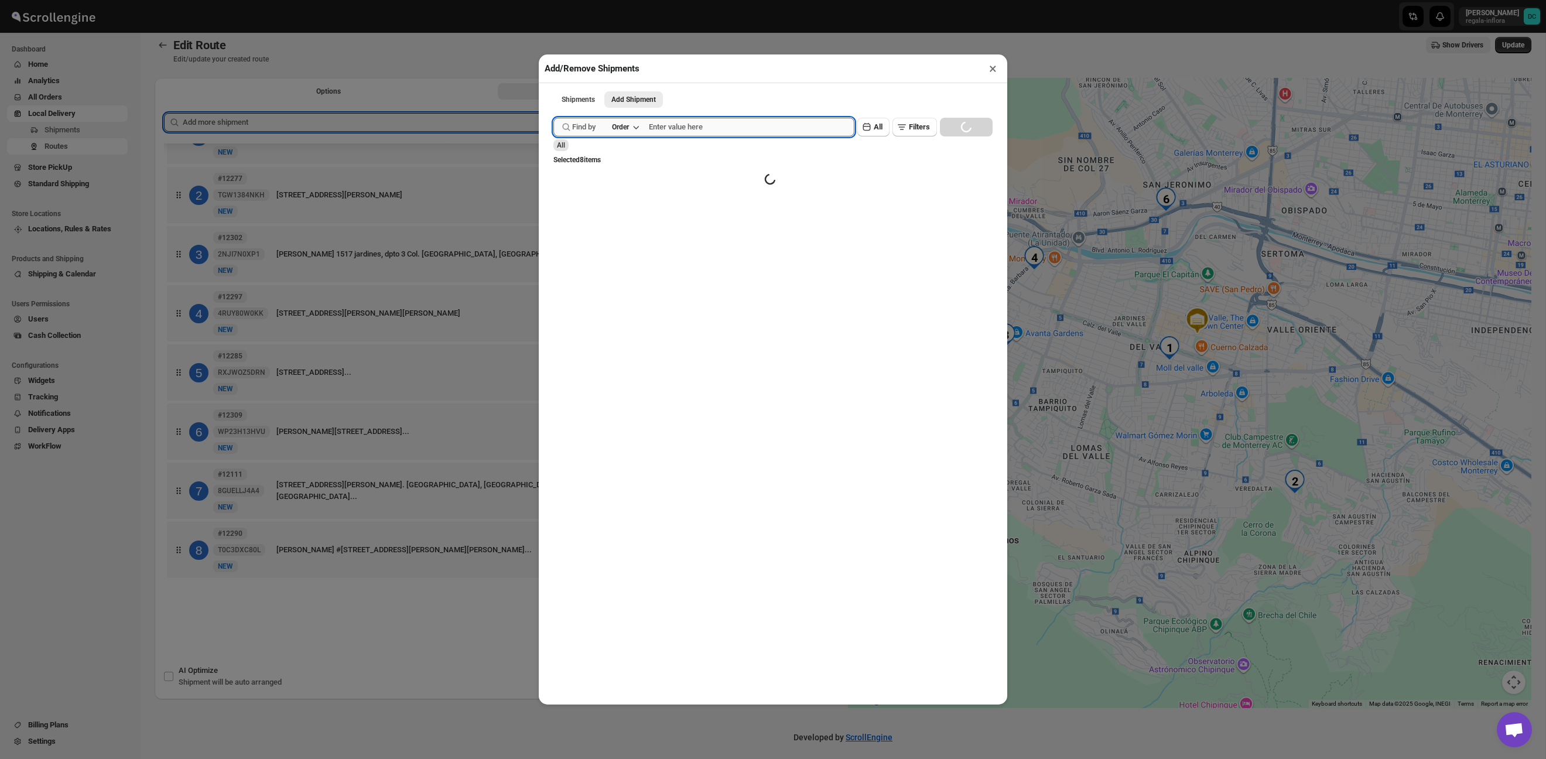
click at [713, 118] on input "text" at bounding box center [752, 127] width 206 height 19
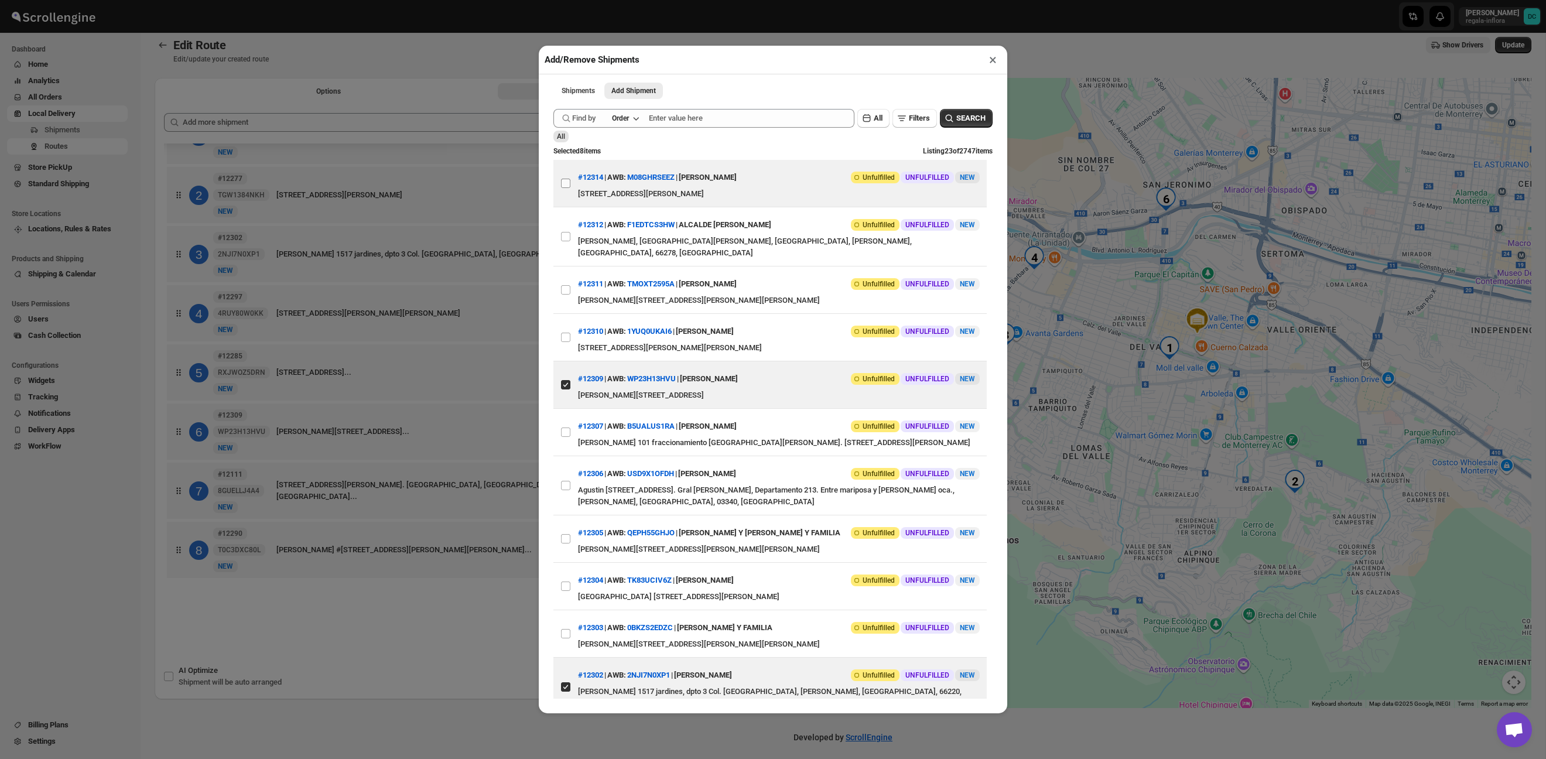
click at [569, 185] on input "View details for 68d421f302c94fc1c02b7802" at bounding box center [565, 183] width 9 height 9
checkbox input "true"
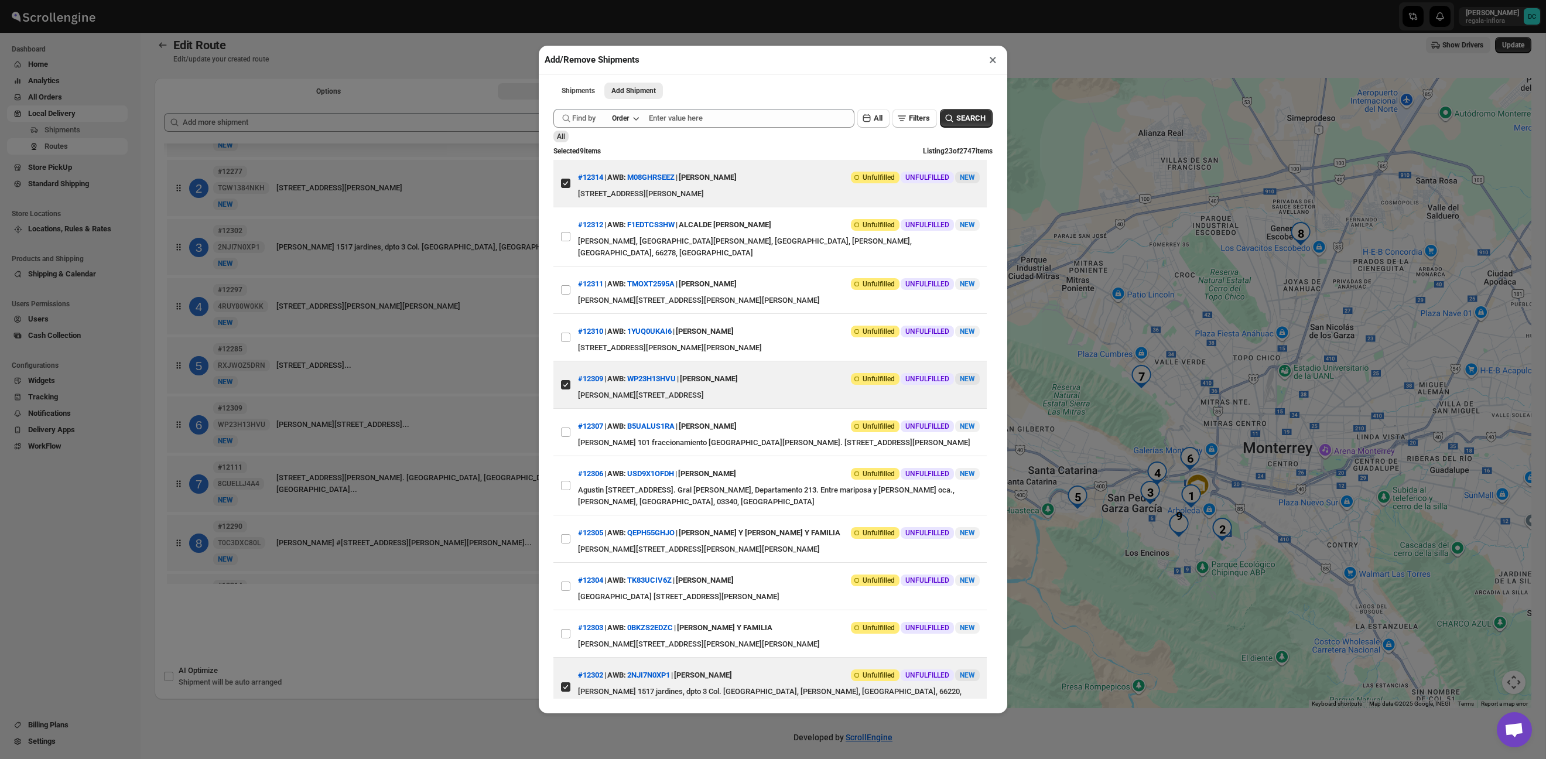
click at [1061, 45] on div "Add/Remove Shipments × Shipments Add Shipment More views Shipments Add Shipment…" at bounding box center [773, 379] width 1546 height 759
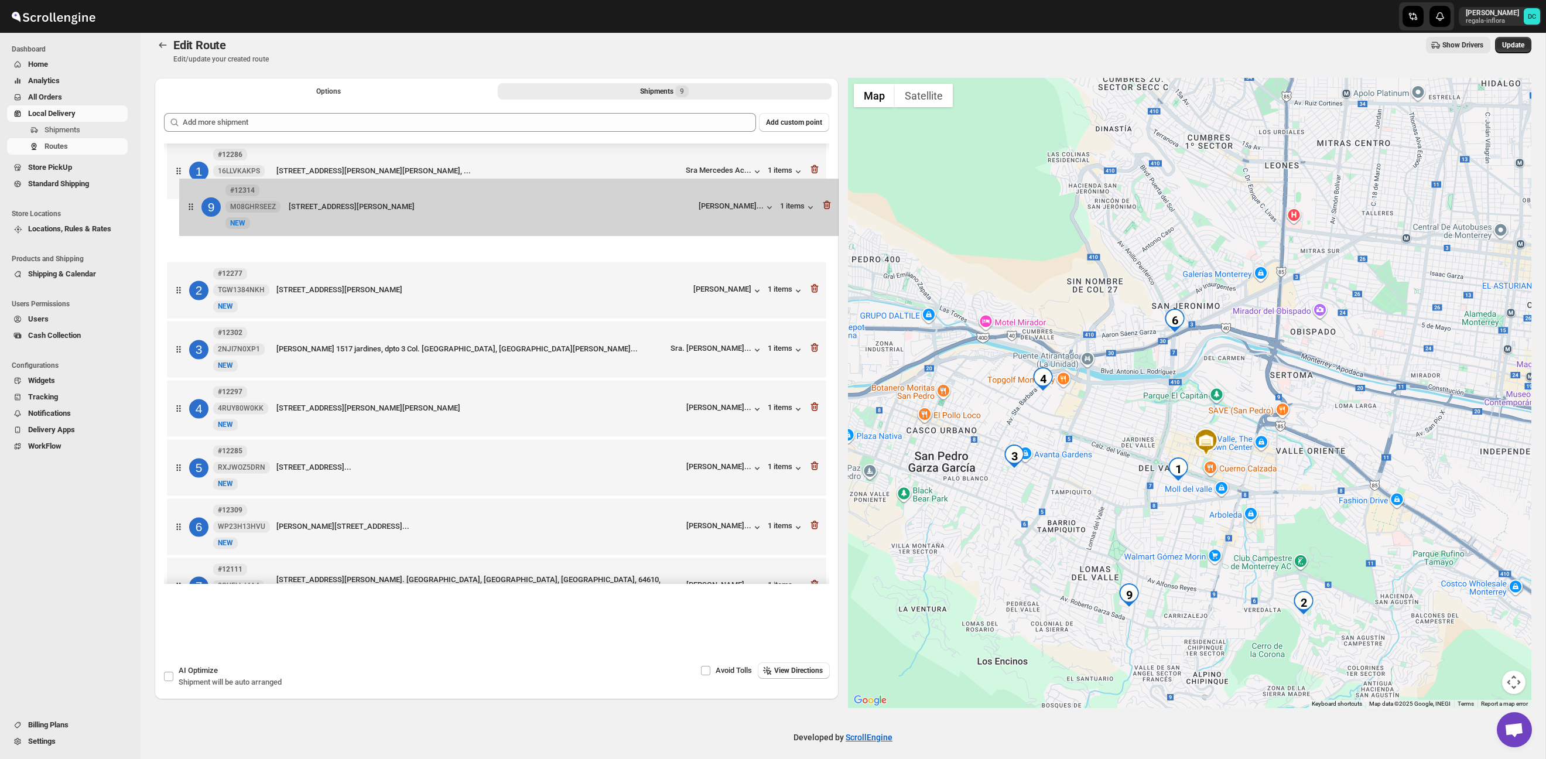
scroll to position [0, 0]
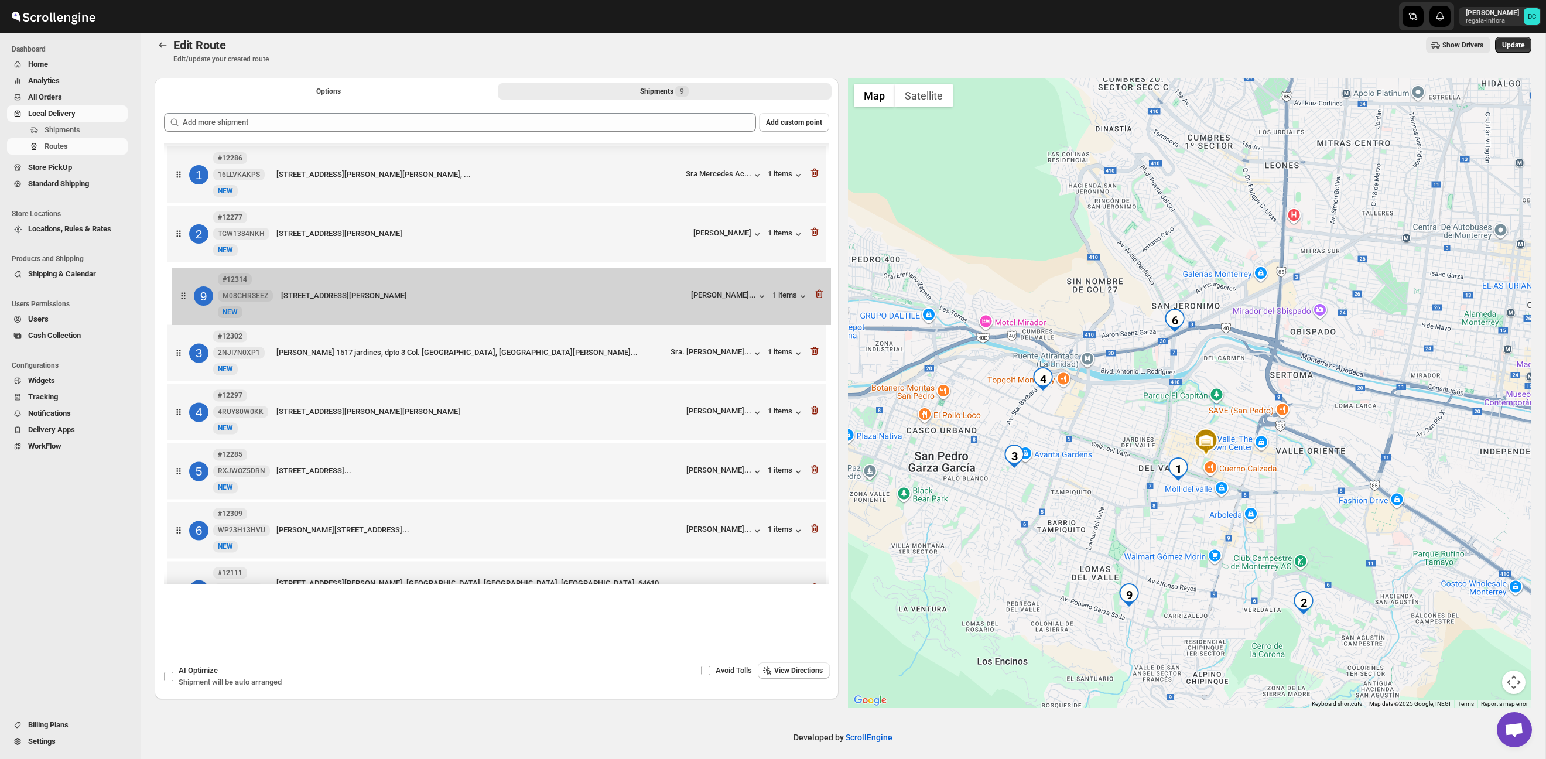
drag, startPoint x: 182, startPoint y: 553, endPoint x: 189, endPoint y: 293, distance: 260.1
click at [186, 294] on div "1 #12286 16LLVKAKPS [STREET_ADDRESS][PERSON_NAME] ote, esq tamazunchale, [PERSO…" at bounding box center [496, 412] width 665 height 539
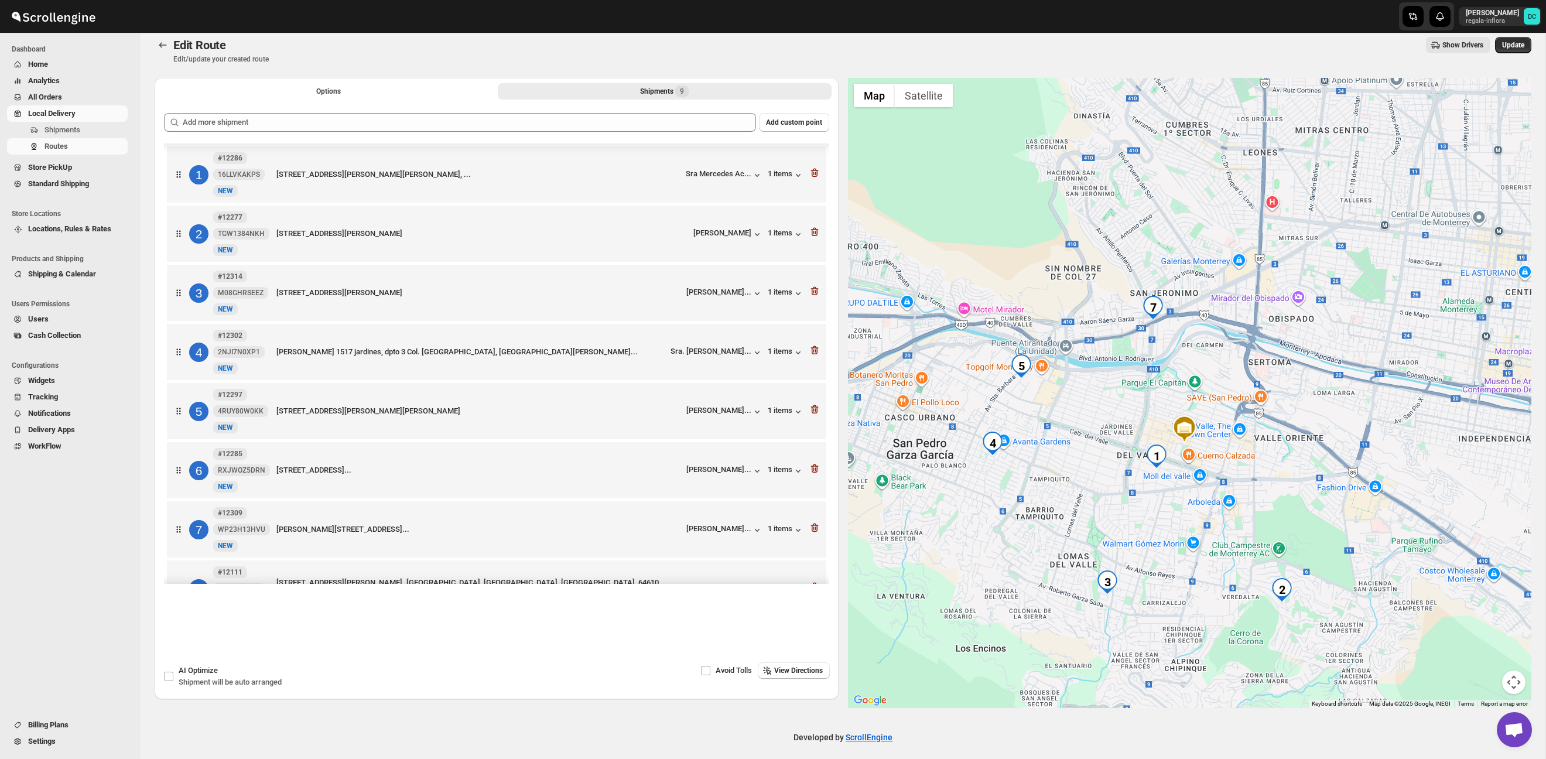
drag, startPoint x: 1059, startPoint y: 507, endPoint x: 1125, endPoint y: 503, distance: 65.7
click at [1119, 509] on div at bounding box center [1190, 393] width 684 height 630
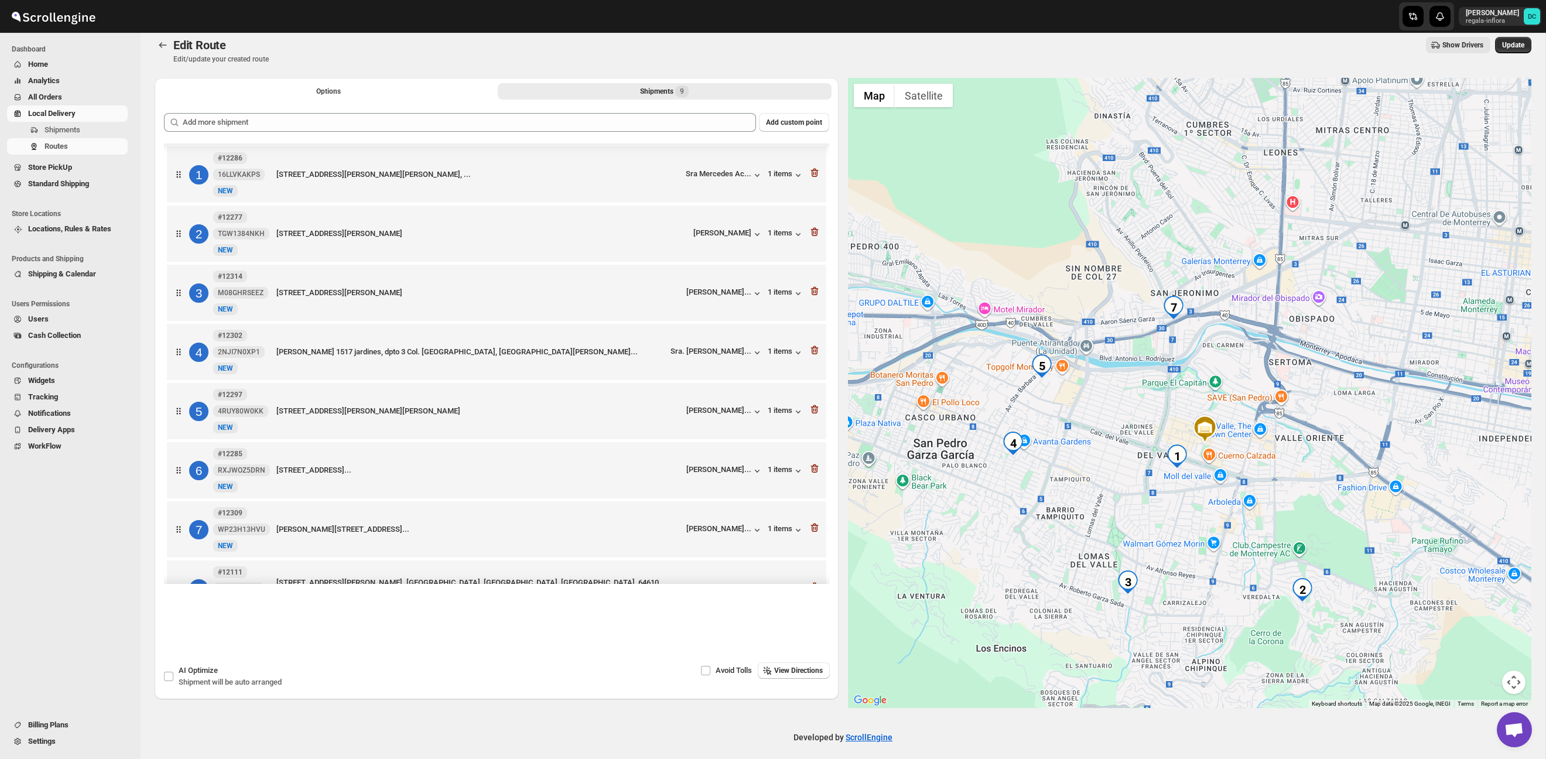
drag, startPoint x: 1073, startPoint y: 460, endPoint x: 1088, endPoint y: 460, distance: 14.6
click at [1088, 460] on div at bounding box center [1190, 393] width 684 height 630
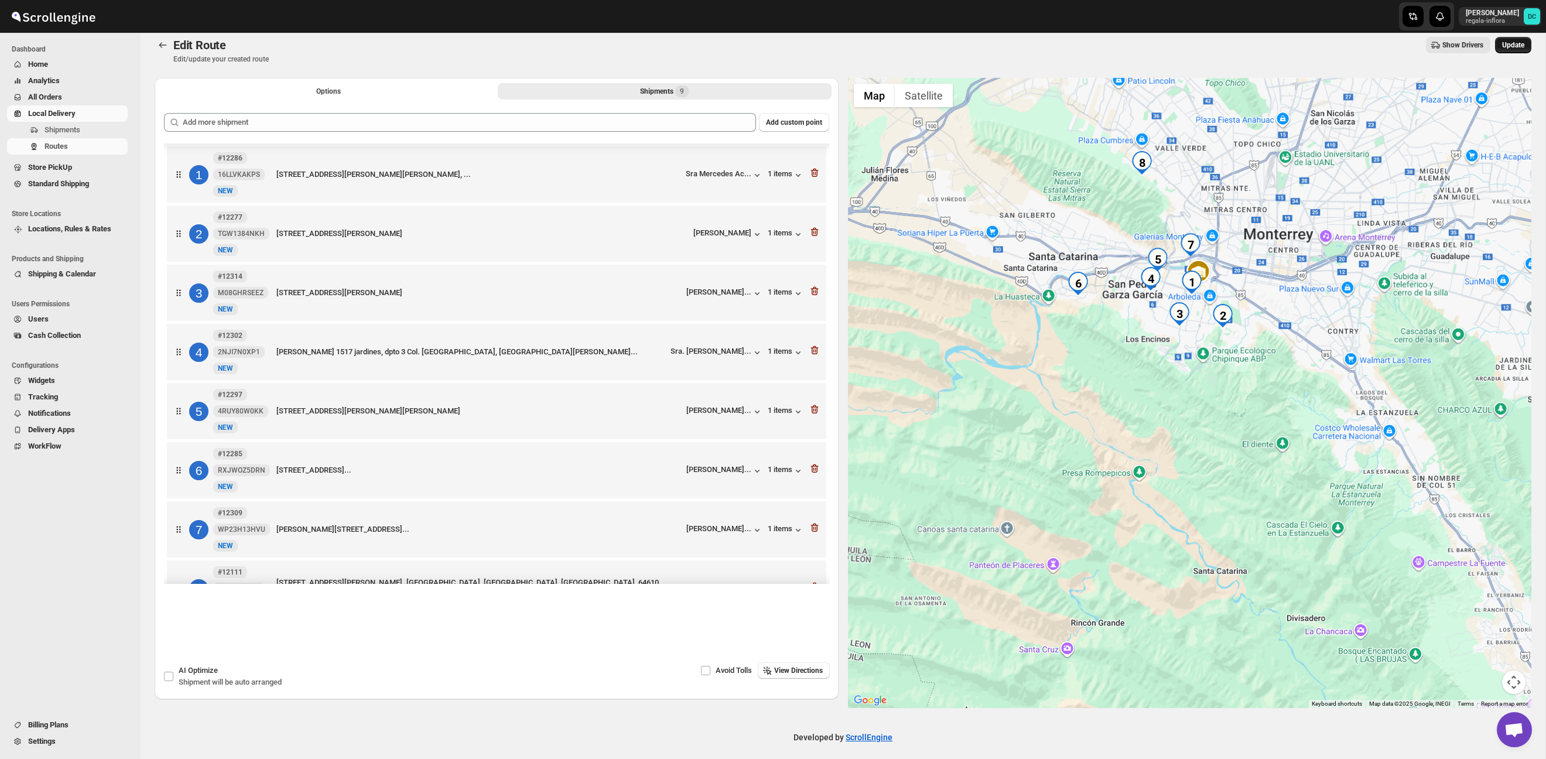
click at [1510, 48] on span "Update" at bounding box center [1513, 44] width 22 height 9
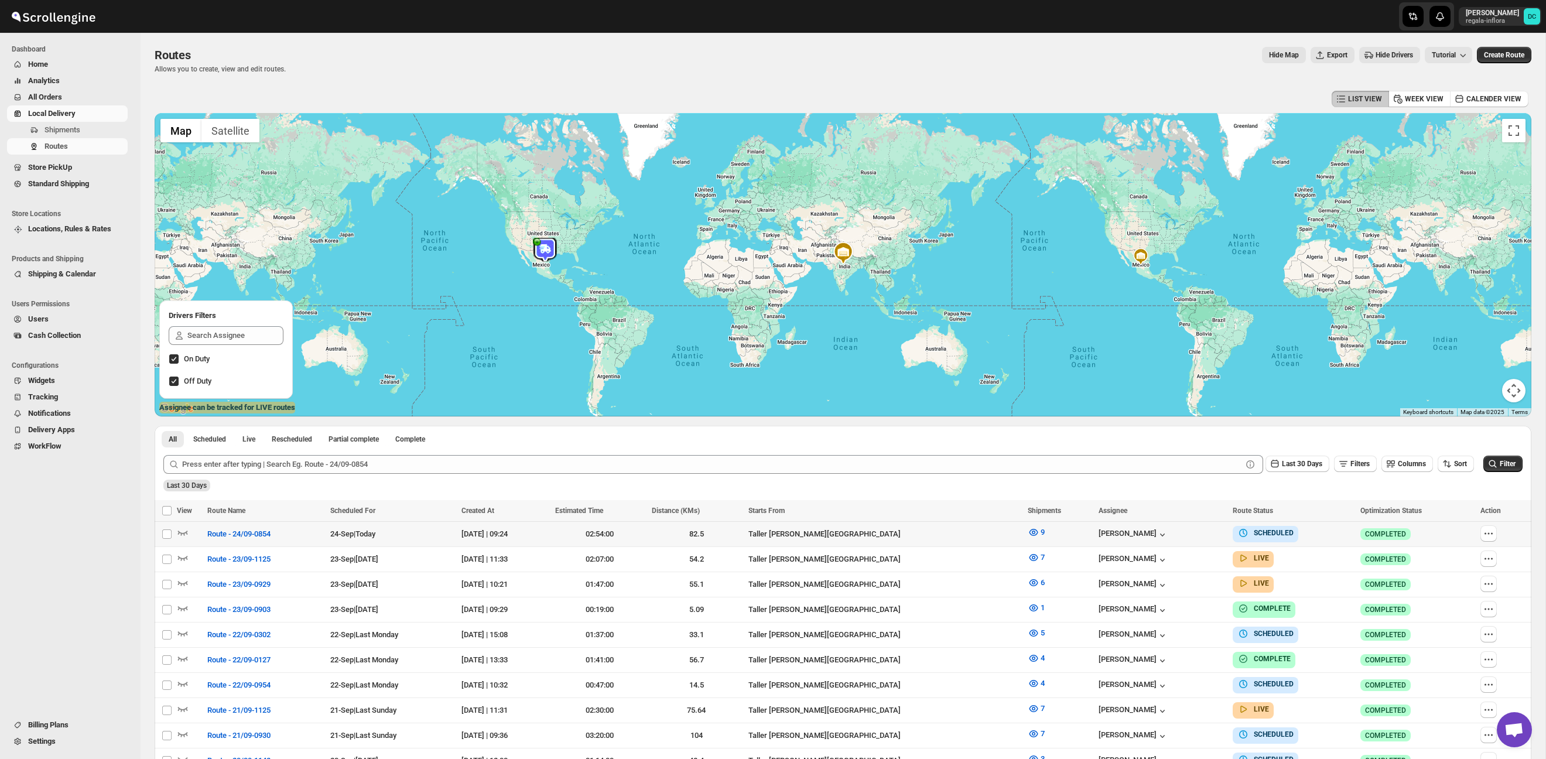
click at [1484, 532] on icon "button" at bounding box center [1489, 534] width 12 height 12
checkbox input "true"
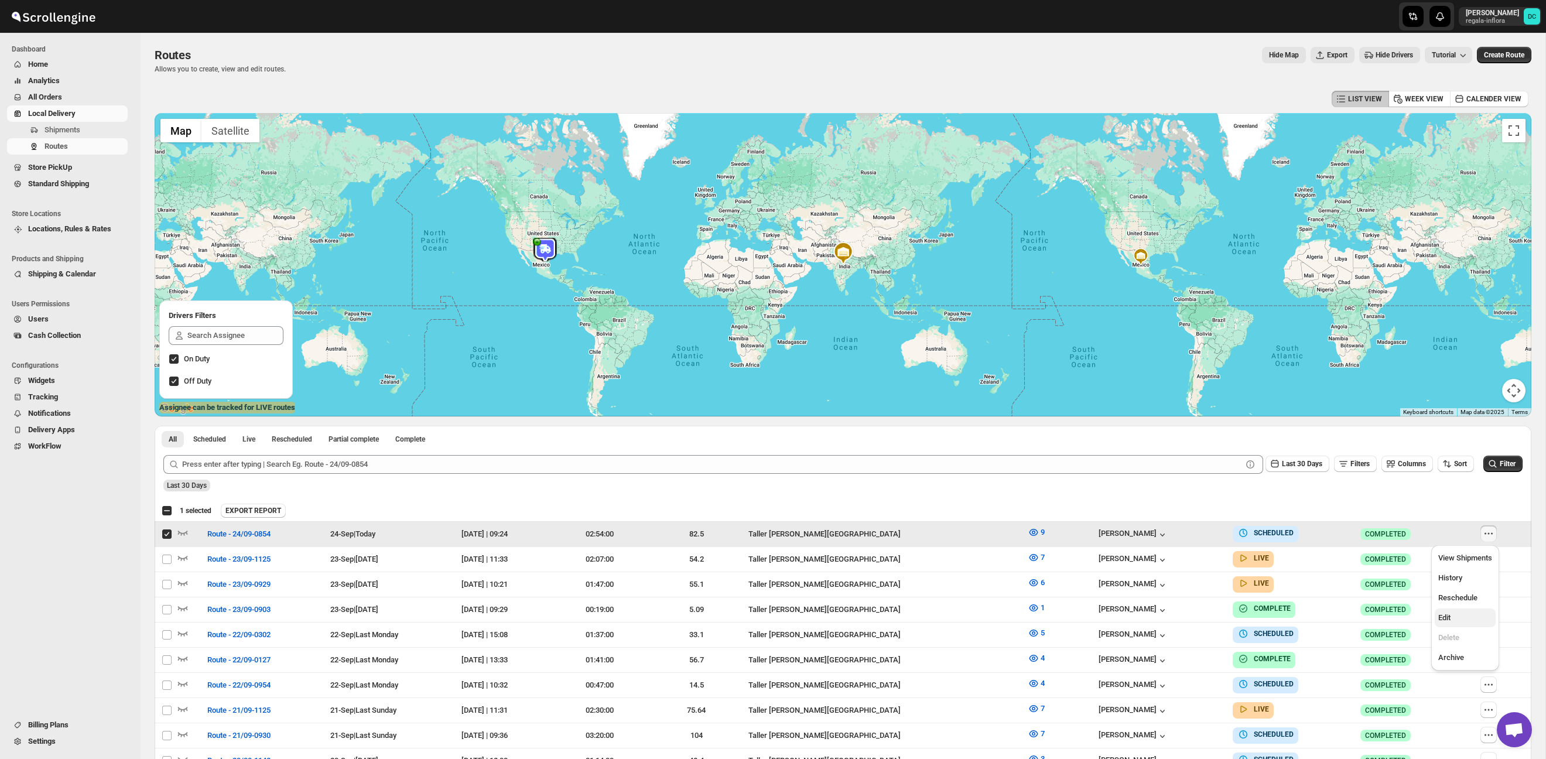
click at [1450, 620] on span "Edit" at bounding box center [1444, 617] width 12 height 9
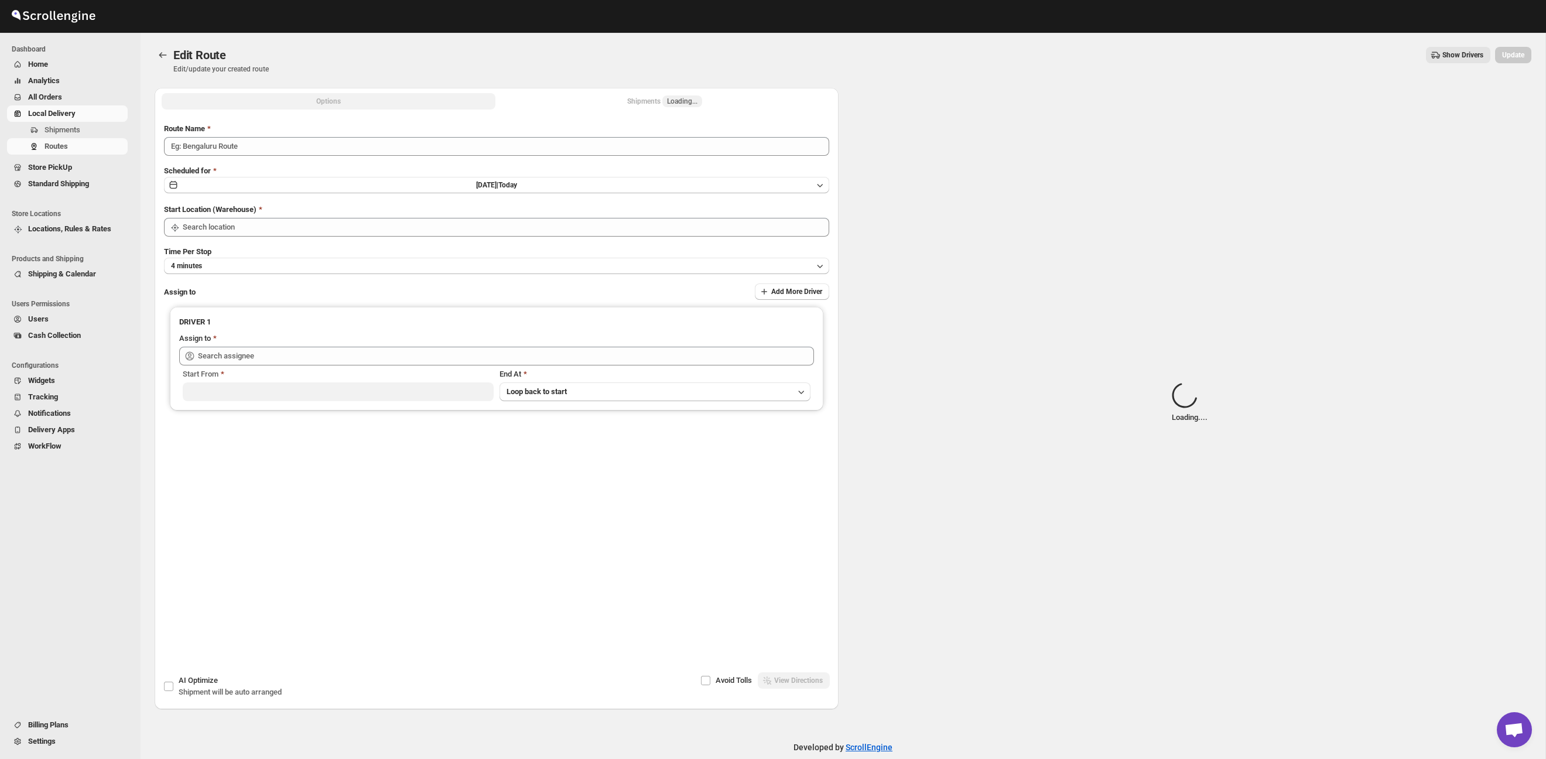
type input "Route - 24/09-0854"
type input "Taller [PERSON_NAME][GEOGRAPHIC_DATA]"
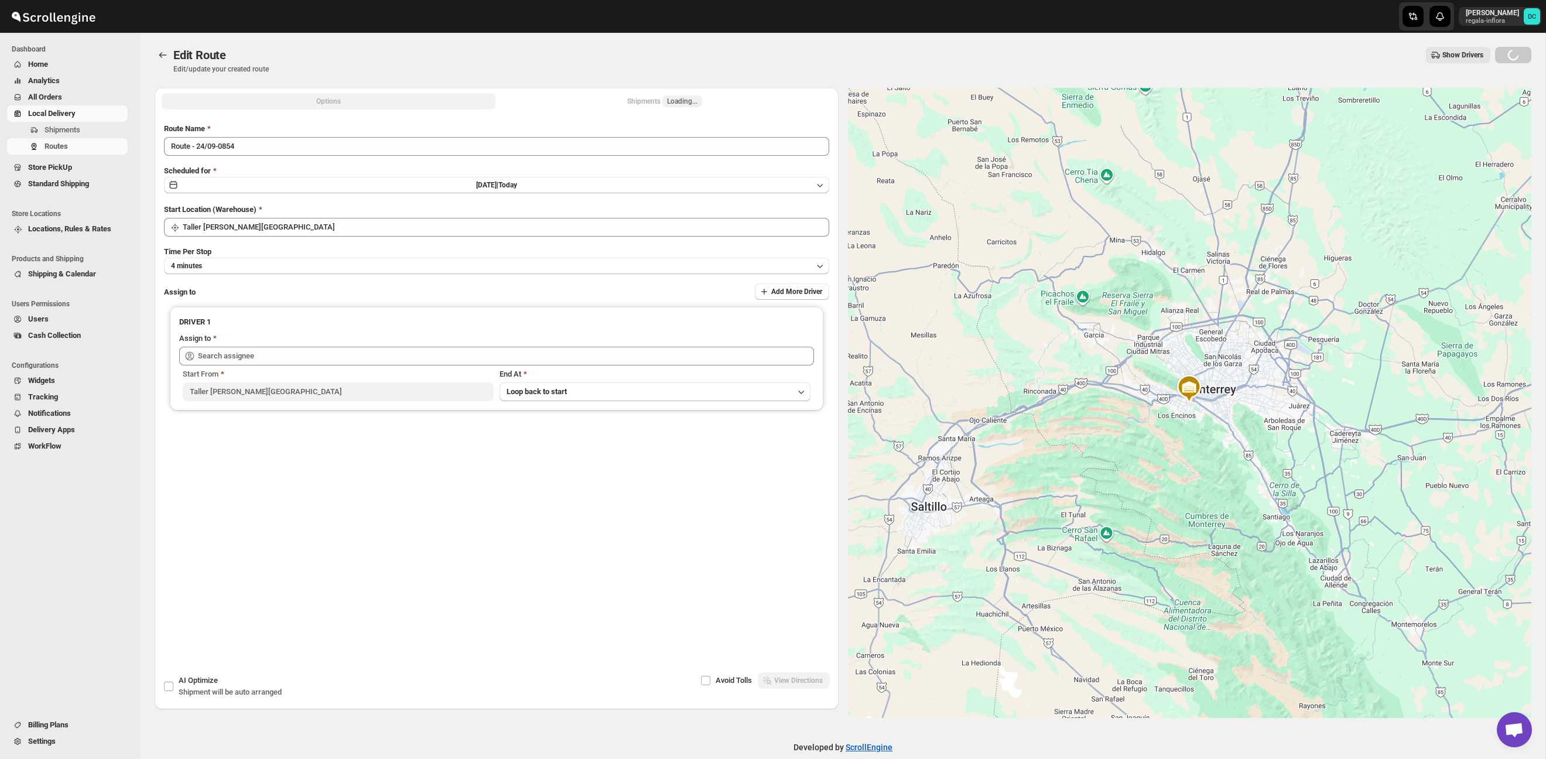
type input "[PERSON_NAME] ([EMAIL_ADDRESS][DOMAIN_NAME])"
click at [727, 104] on button "Shipments Loading..." at bounding box center [665, 101] width 334 height 16
click at [717, 102] on button "Shipments Loading..." at bounding box center [665, 101] width 334 height 16
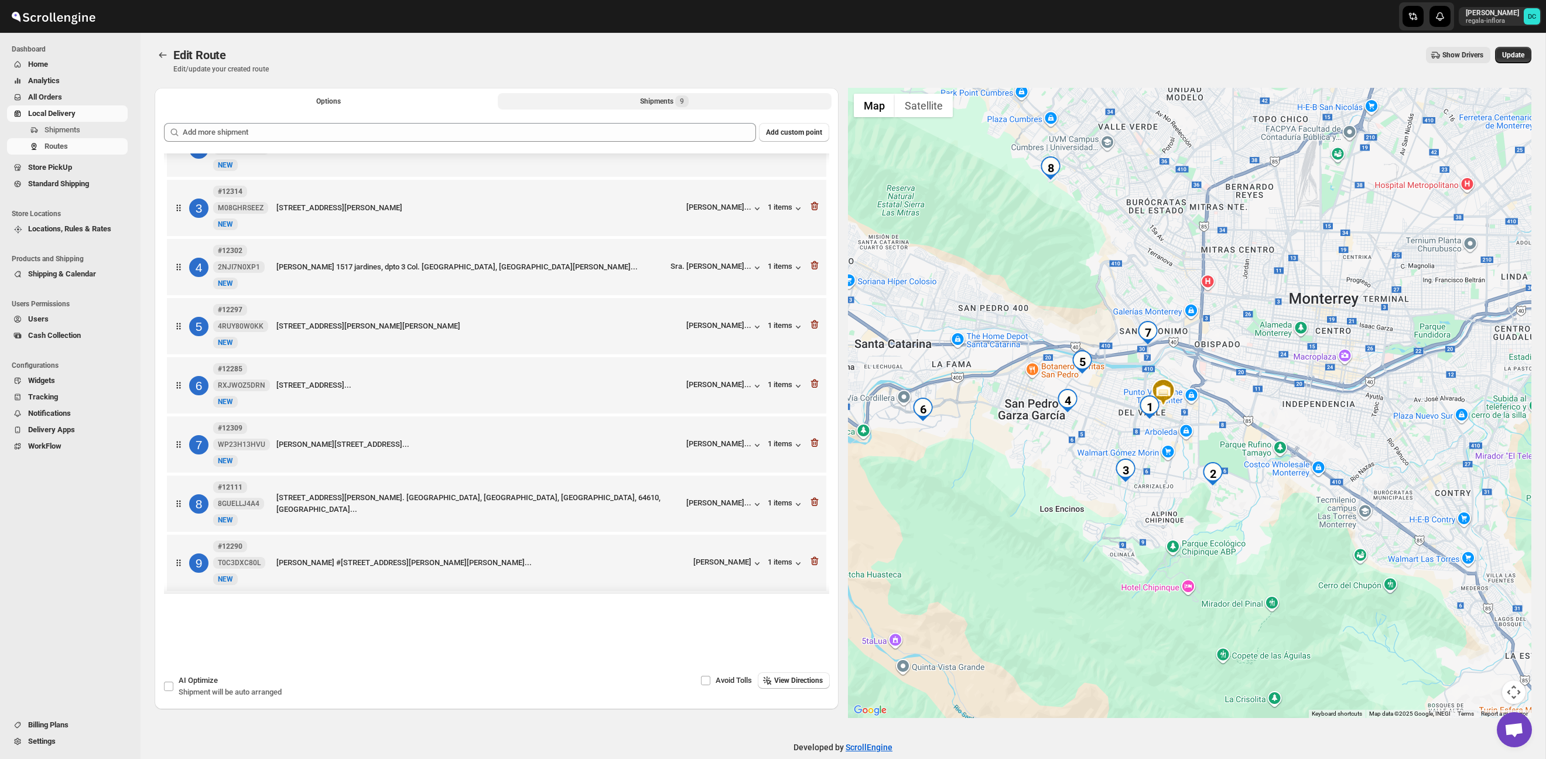
scroll to position [105, 0]
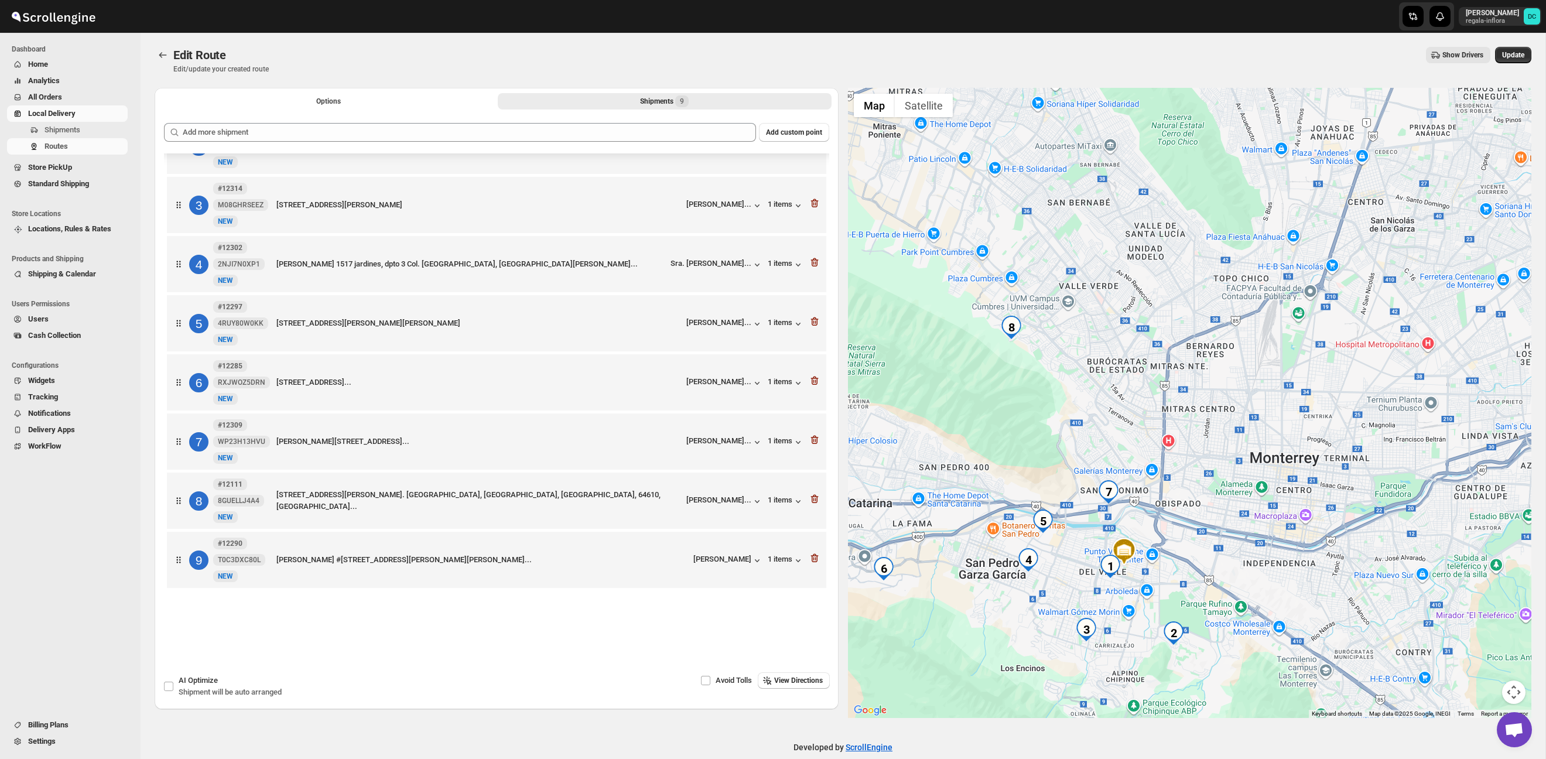
drag, startPoint x: 1364, startPoint y: 370, endPoint x: 1379, endPoint y: 340, distance: 33.5
click at [1359, 391] on div at bounding box center [1190, 403] width 684 height 630
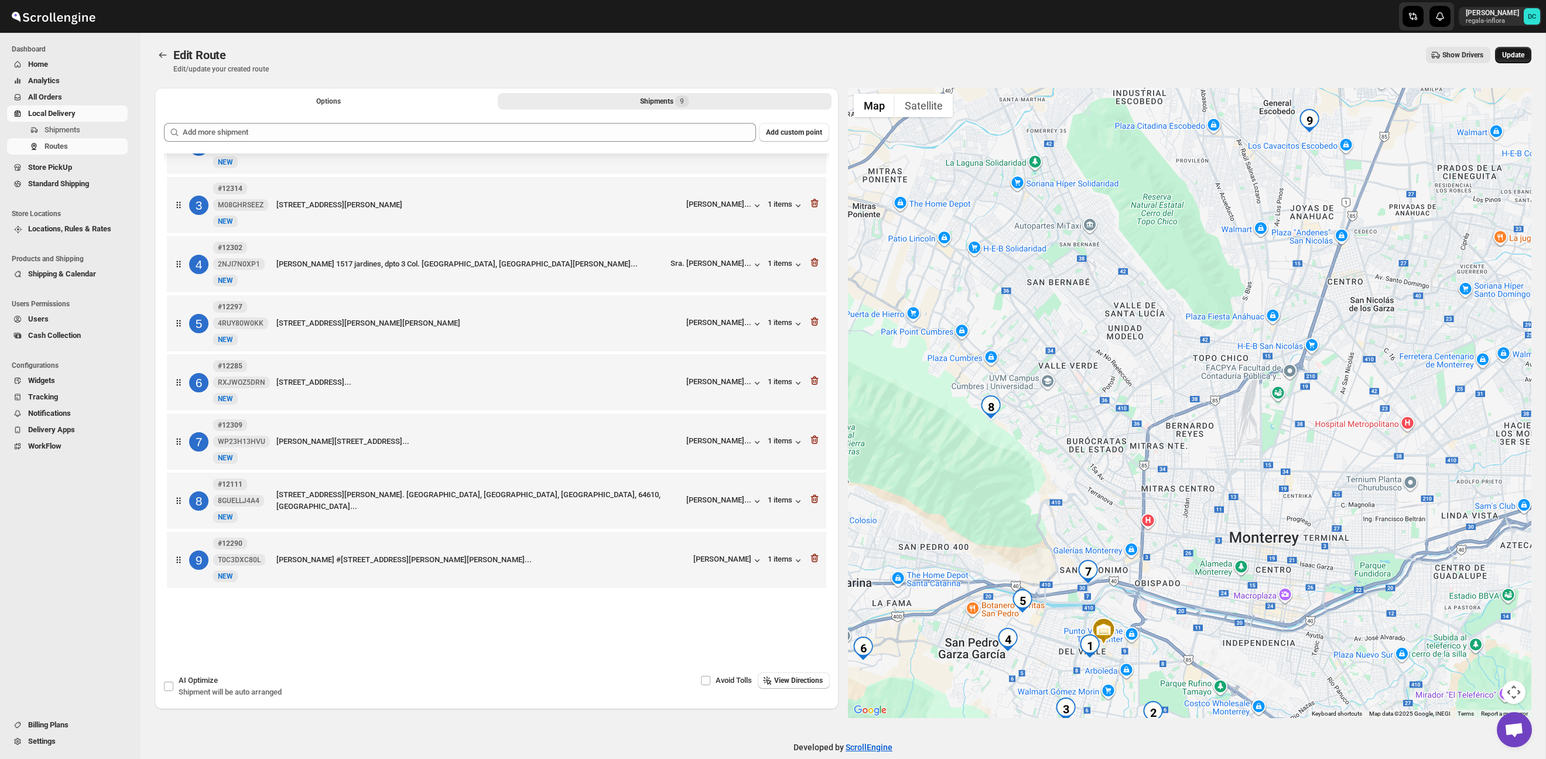
click at [1512, 48] on button "Update" at bounding box center [1513, 55] width 36 height 16
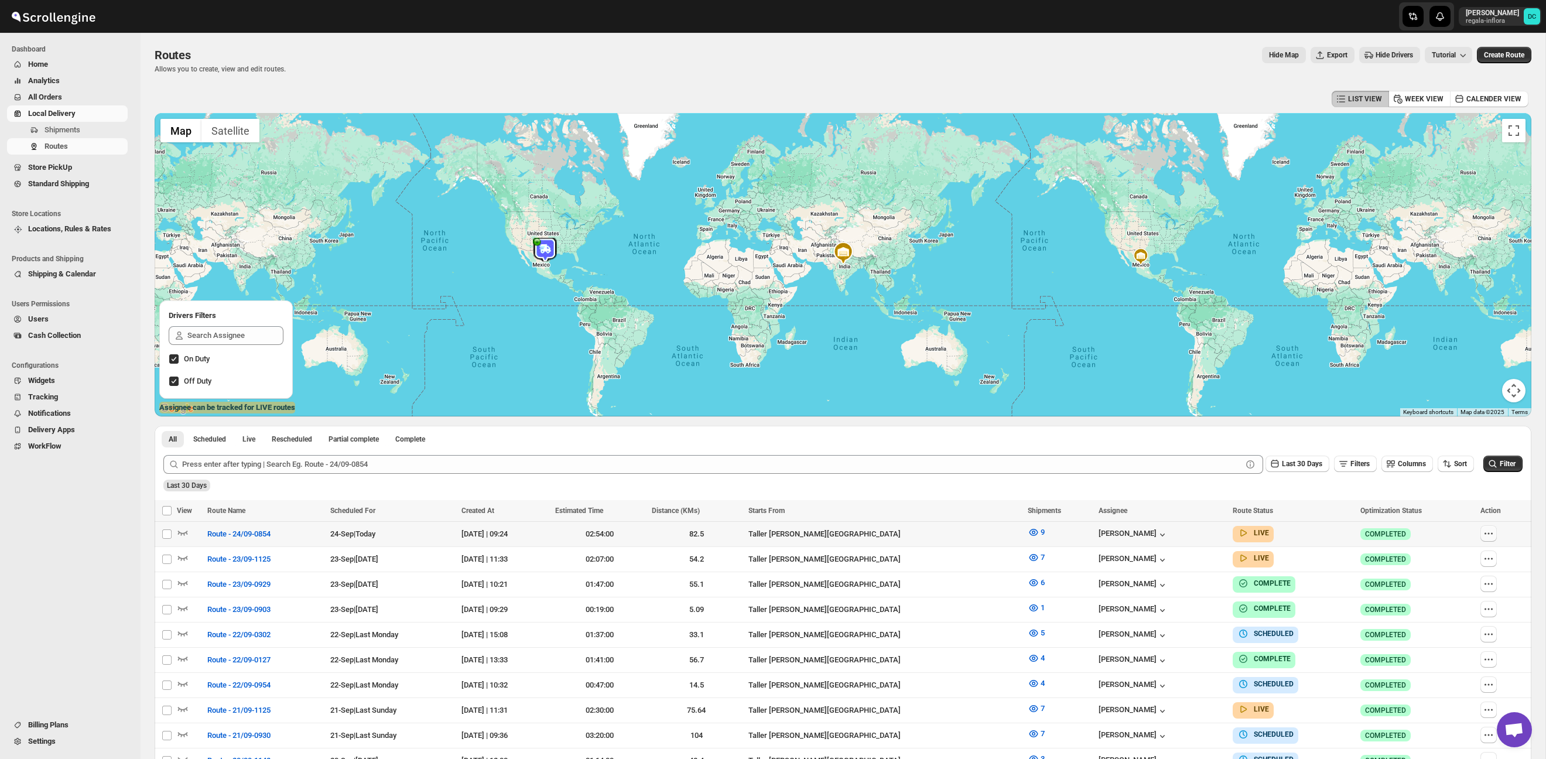
click at [1489, 530] on icon "button" at bounding box center [1489, 534] width 12 height 12
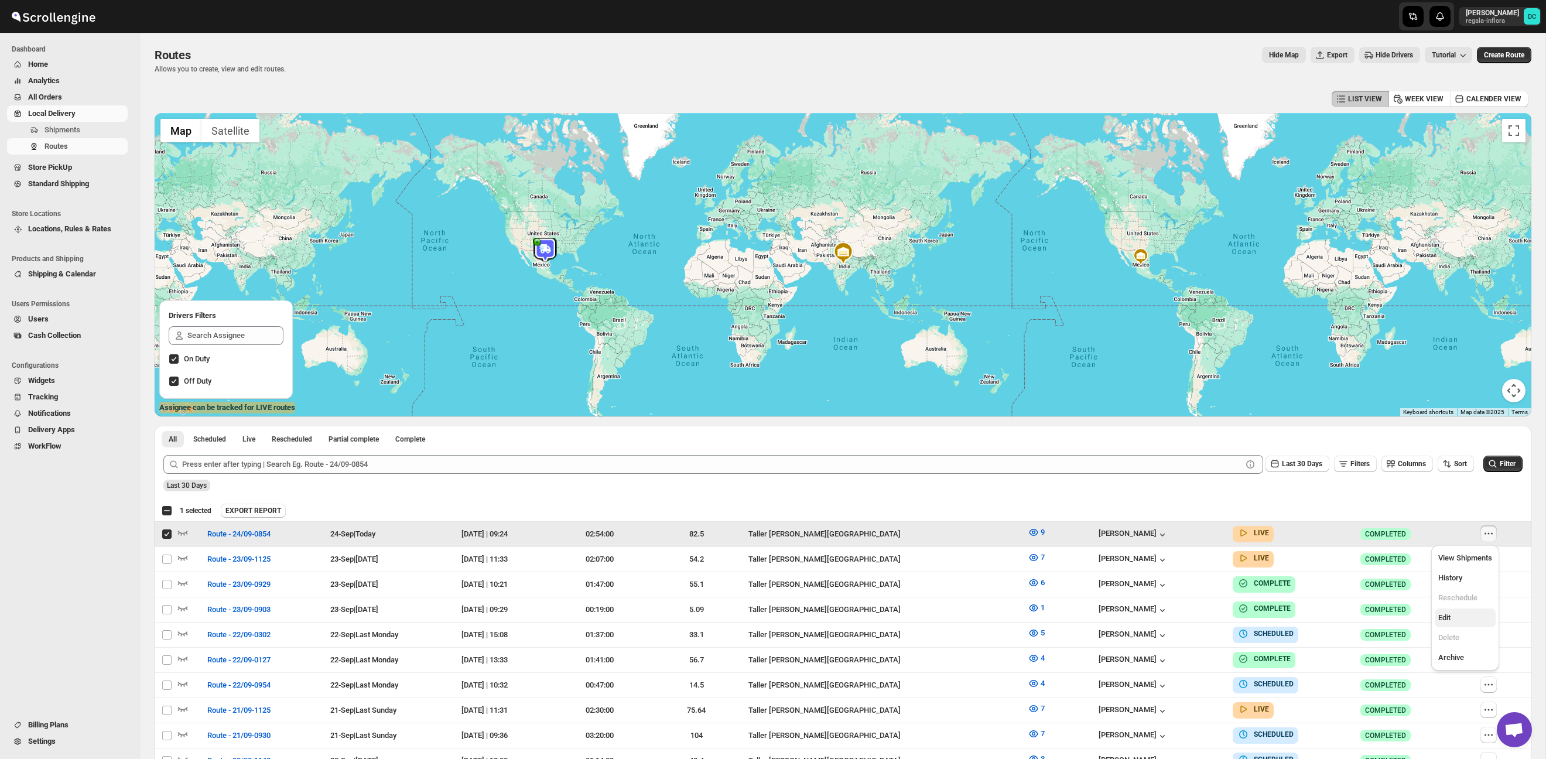
click at [1459, 615] on span "Edit" at bounding box center [1465, 618] width 54 height 12
checkbox input "false"
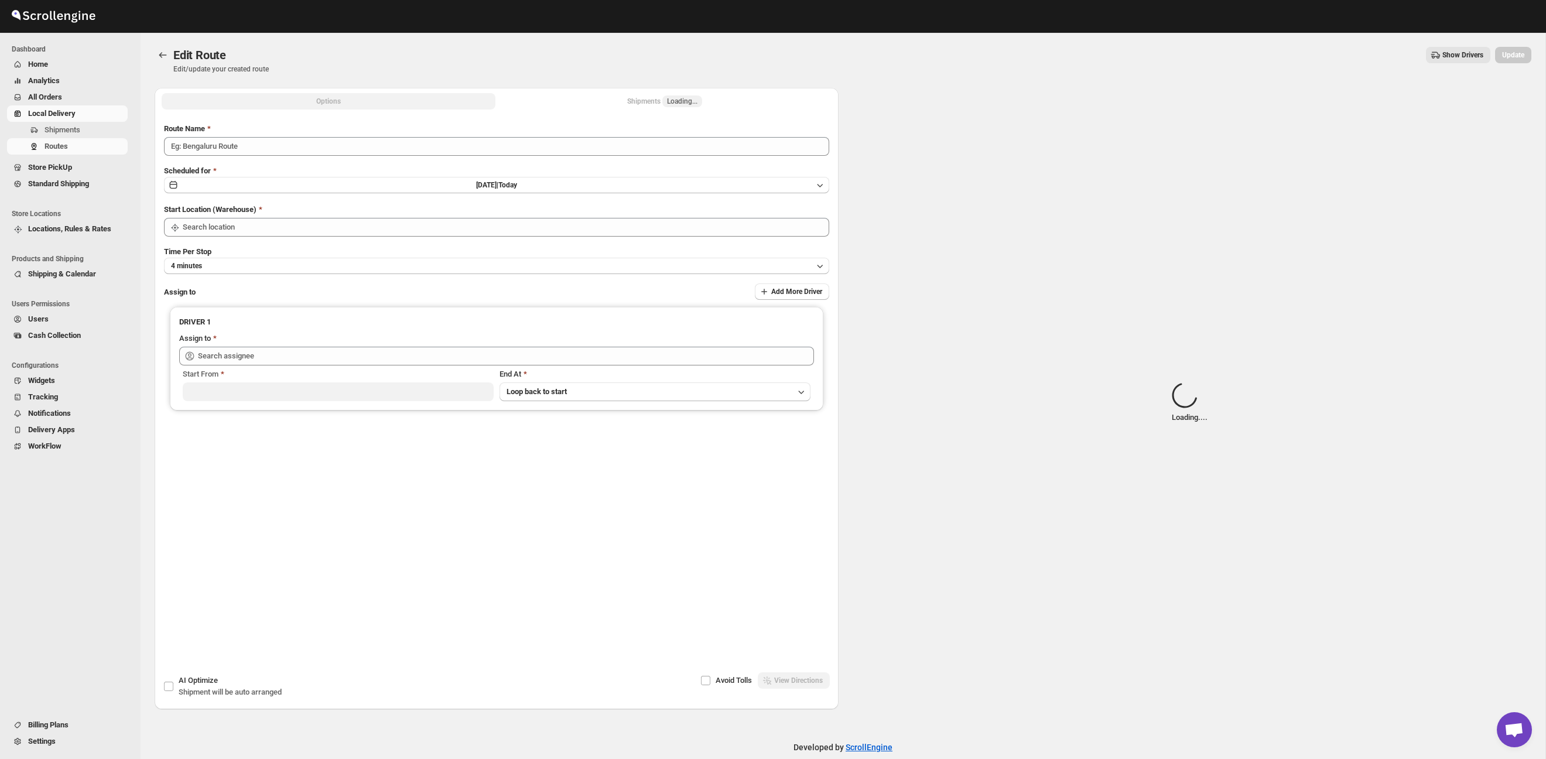
type input "Route - 24/09-0854"
type input "Taller [PERSON_NAME][GEOGRAPHIC_DATA]"
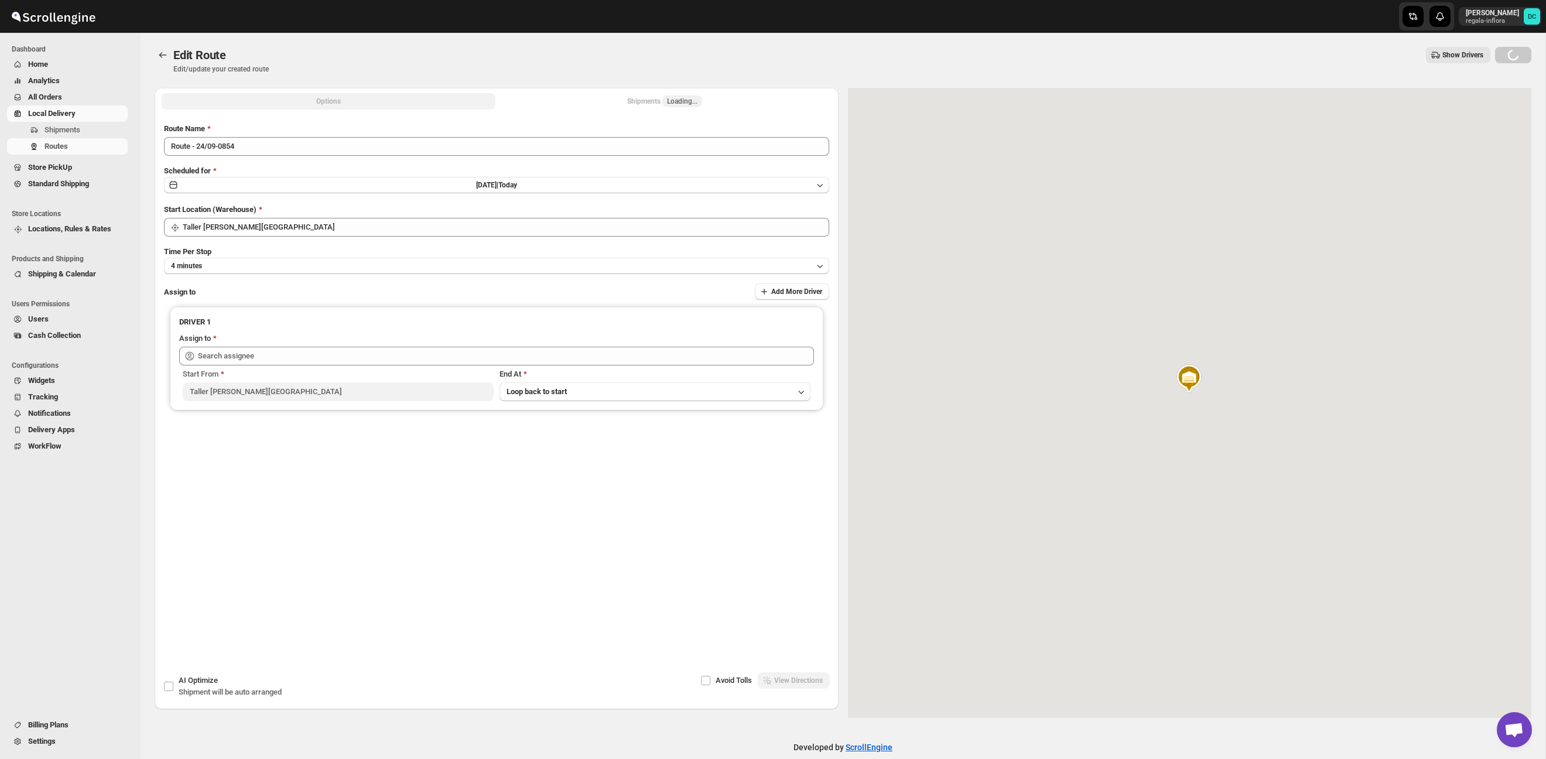
type input "[PERSON_NAME] ([EMAIL_ADDRESS][DOMAIN_NAME])"
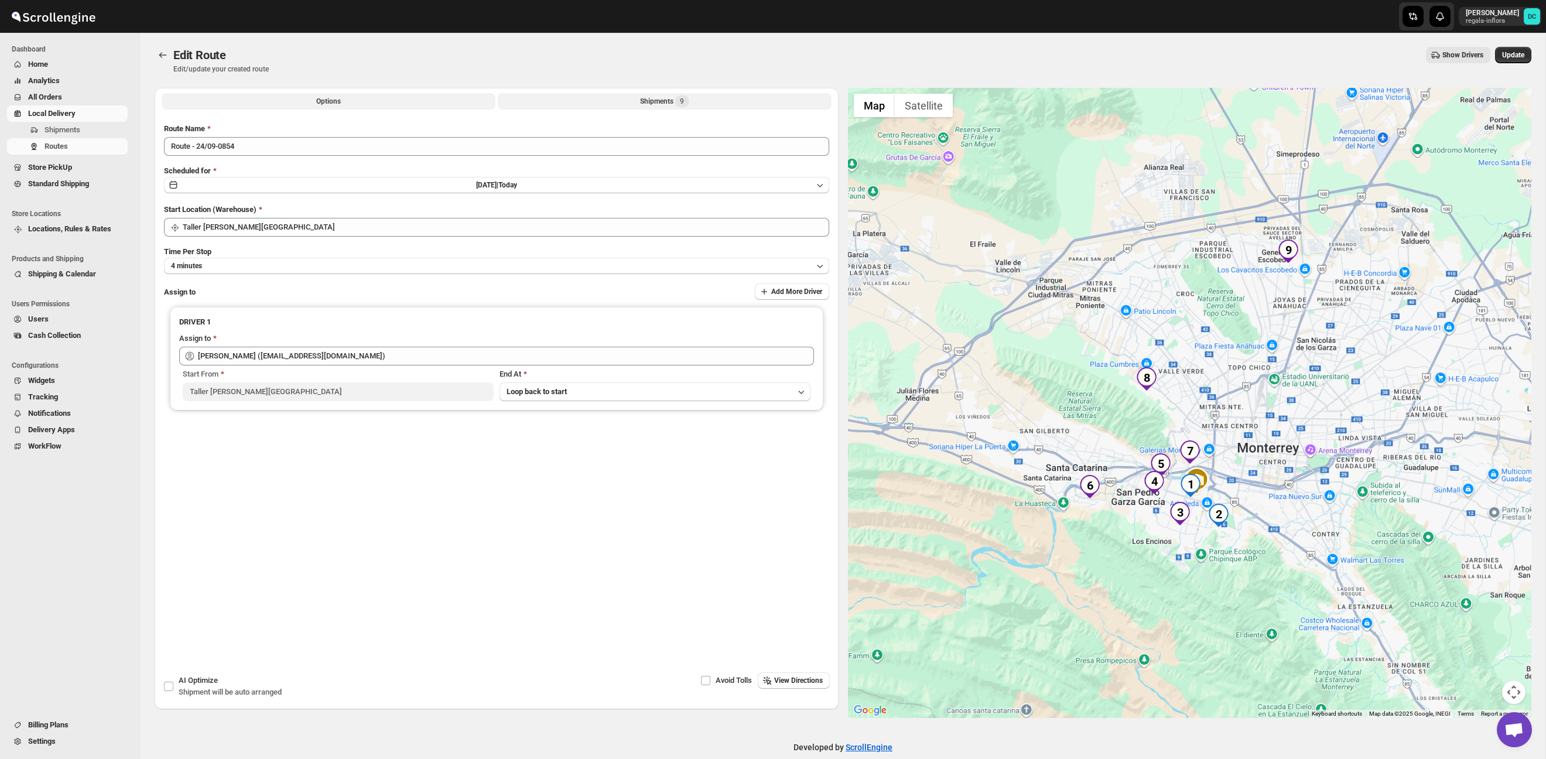
click at [676, 101] on span "9" at bounding box center [681, 101] width 13 height 12
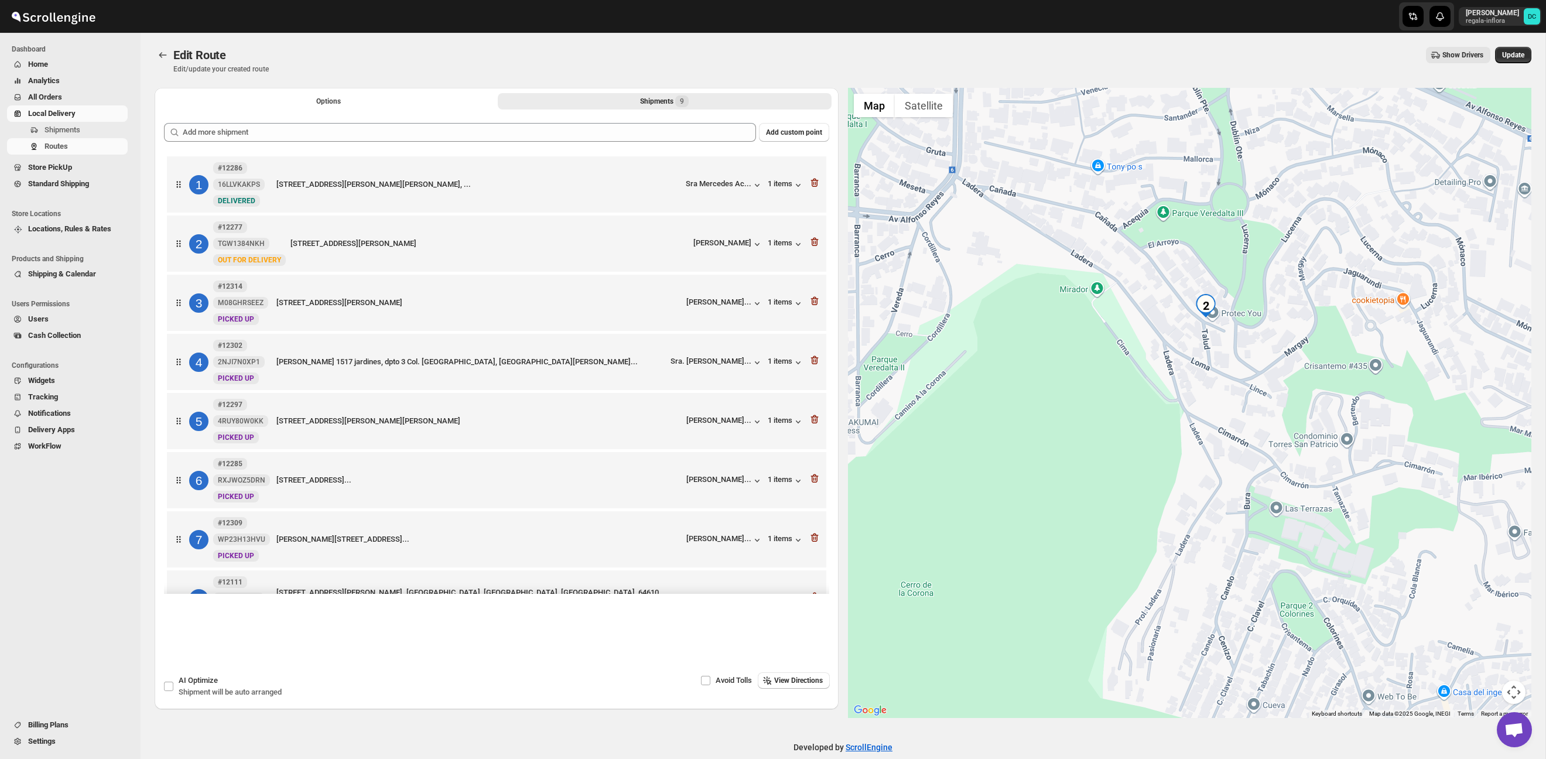
drag, startPoint x: 1236, startPoint y: 330, endPoint x: 1225, endPoint y: 378, distance: 49.2
click at [1225, 378] on div at bounding box center [1190, 403] width 684 height 630
click at [1034, 336] on div at bounding box center [1190, 403] width 684 height 630
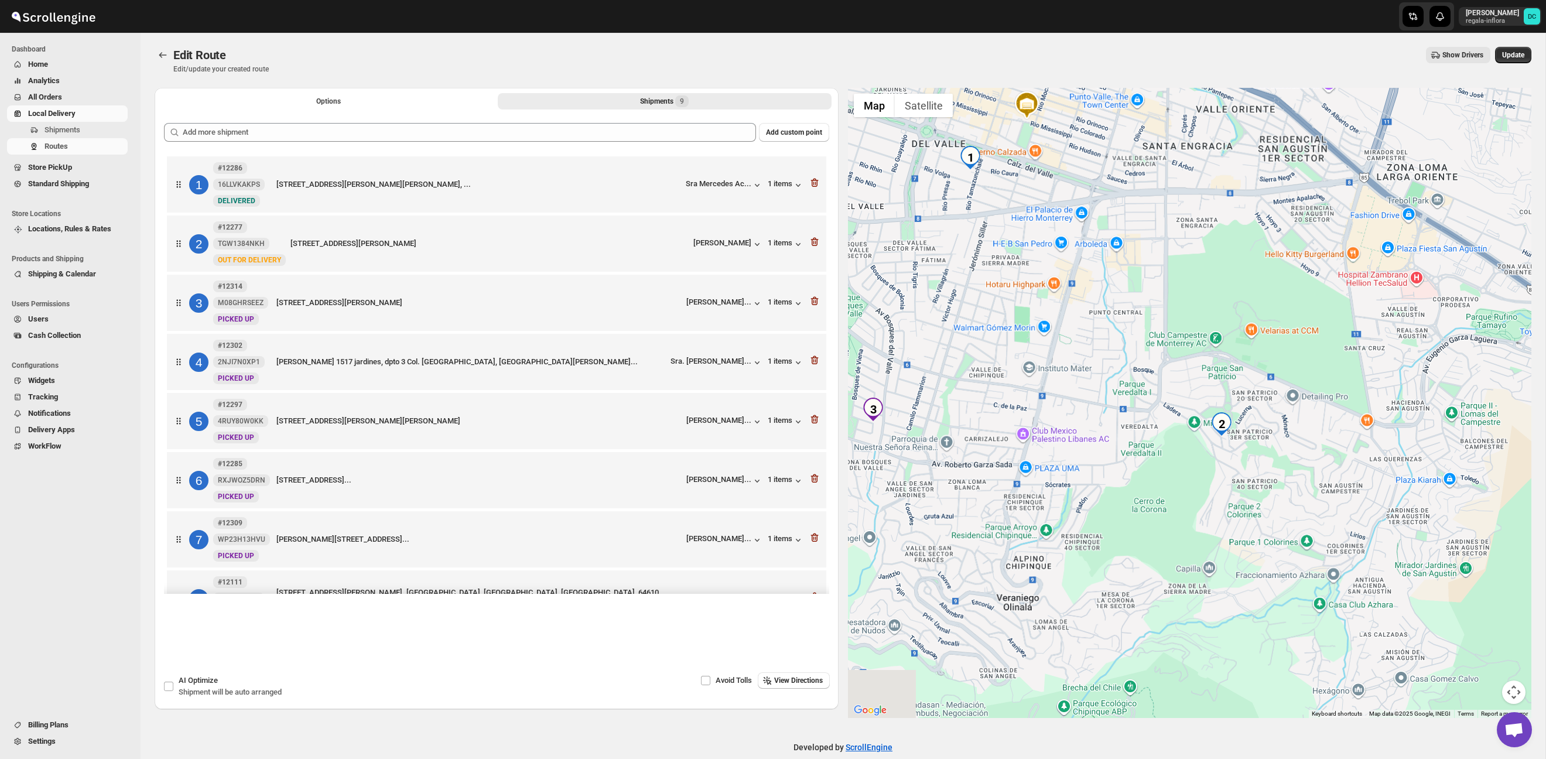
drag, startPoint x: 979, startPoint y: 286, endPoint x: 1132, endPoint y: 395, distance: 187.8
click at [1131, 395] on div at bounding box center [1190, 403] width 684 height 630
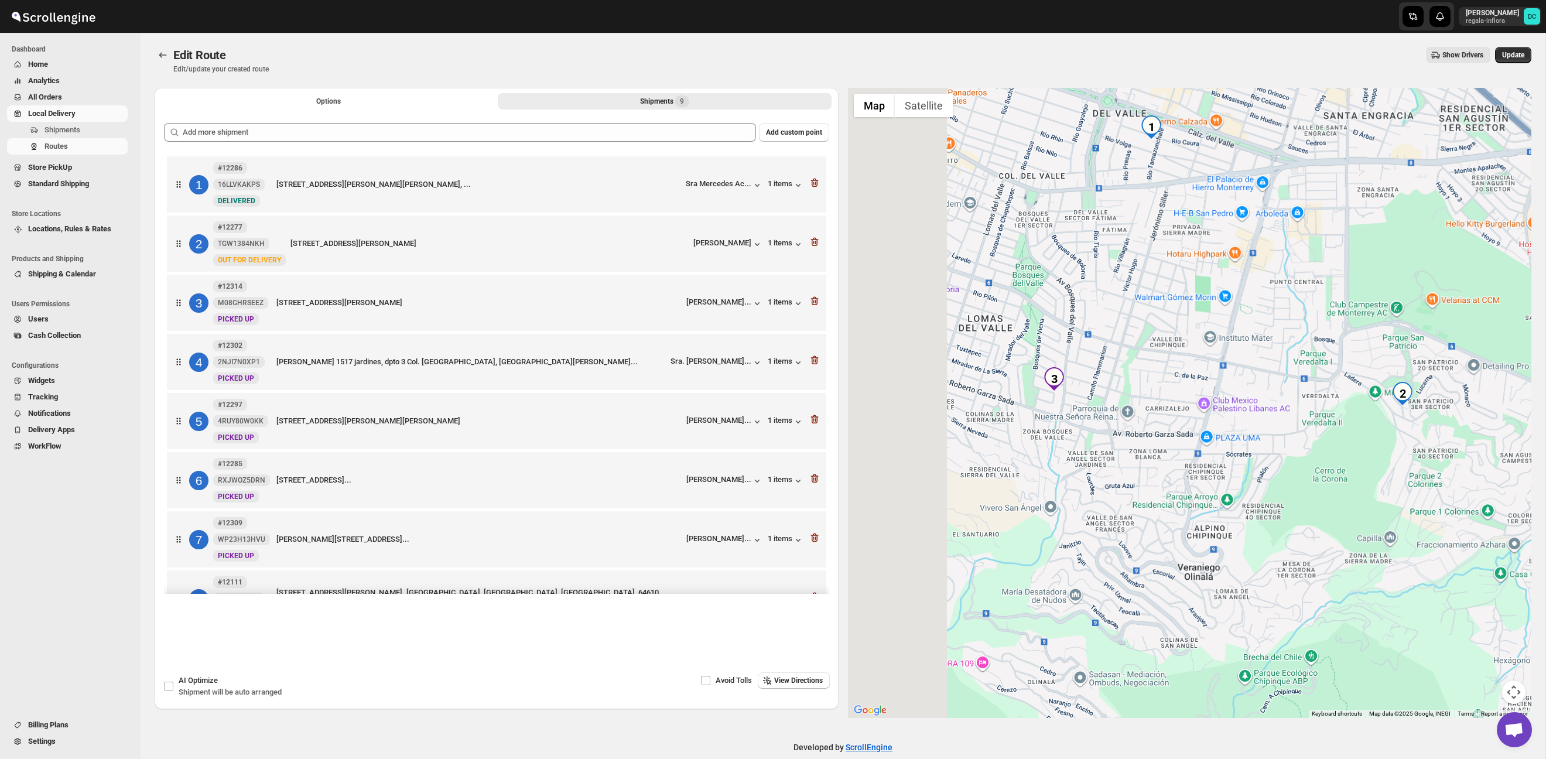
drag, startPoint x: 1010, startPoint y: 390, endPoint x: 1151, endPoint y: 399, distance: 142.0
click at [1203, 346] on div at bounding box center [1190, 403] width 684 height 630
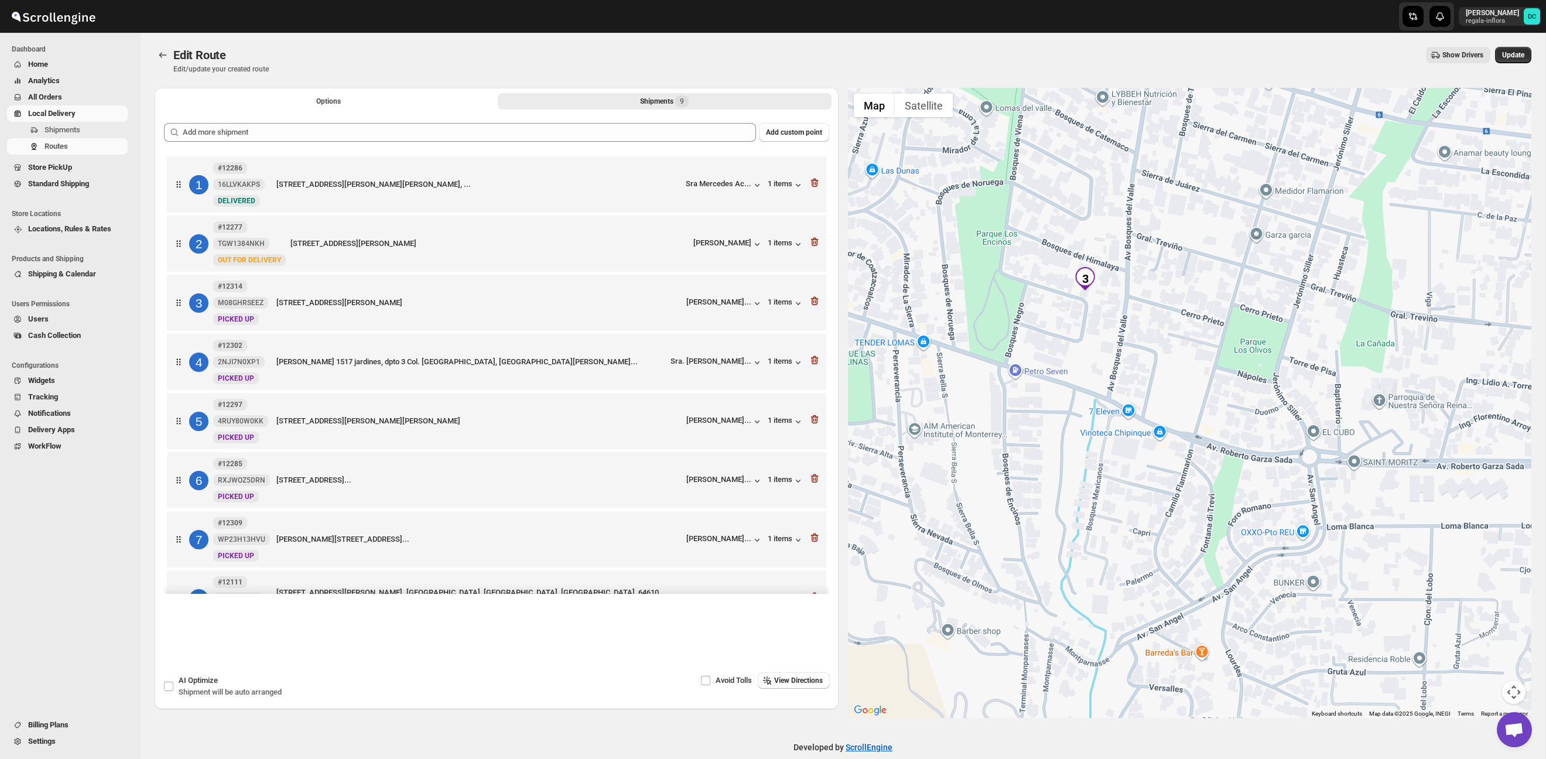
drag, startPoint x: 1076, startPoint y: 294, endPoint x: 1098, endPoint y: 383, distance: 91.6
click at [1098, 381] on div at bounding box center [1190, 403] width 684 height 630
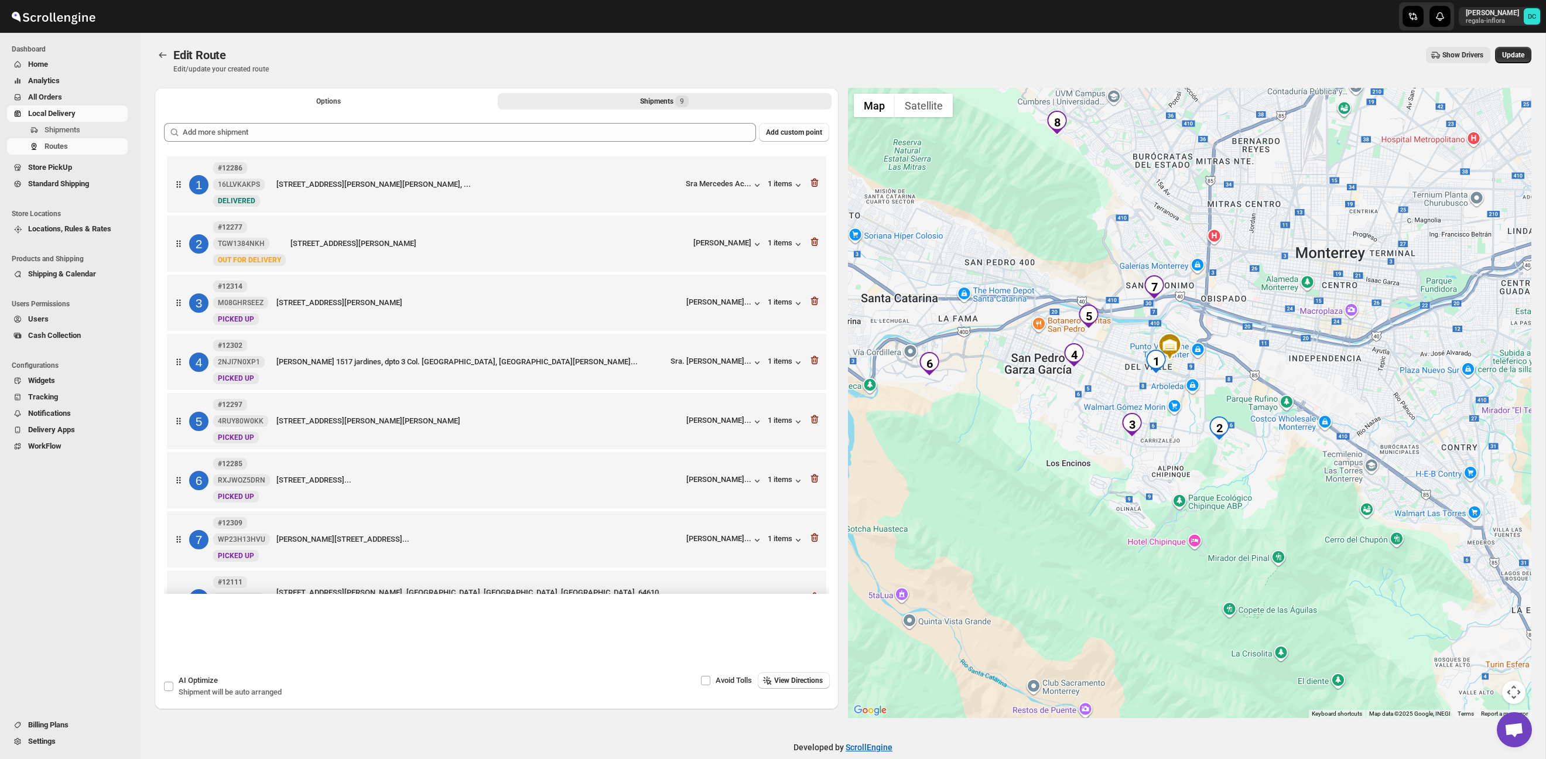
drag, startPoint x: 1049, startPoint y: 371, endPoint x: 1136, endPoint y: 456, distance: 121.3
click at [1134, 455] on div at bounding box center [1190, 403] width 684 height 630
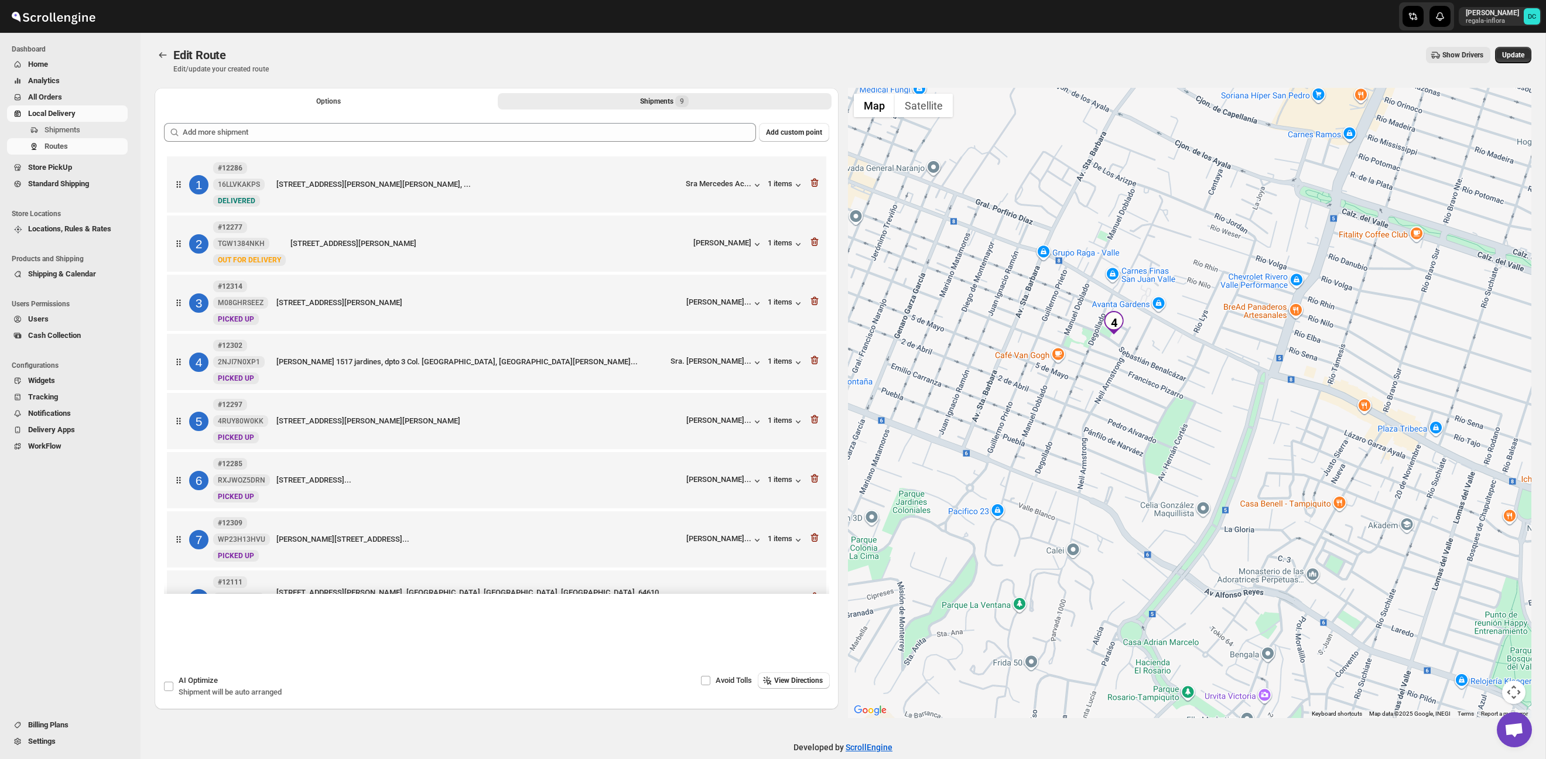
drag, startPoint x: 1117, startPoint y: 354, endPoint x: 1130, endPoint y: 407, distance: 54.8
click at [1134, 408] on div at bounding box center [1190, 403] width 684 height 630
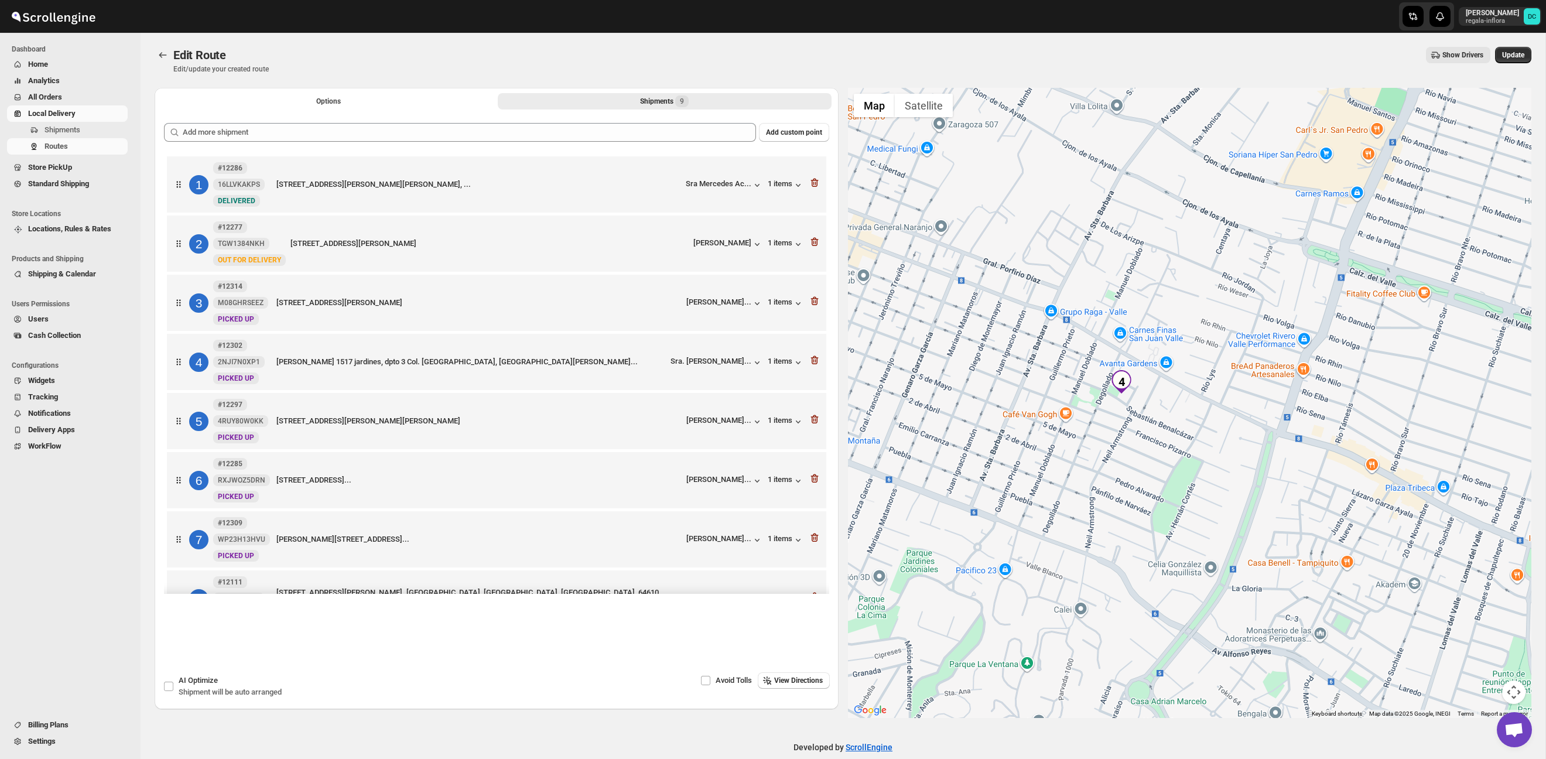
drag, startPoint x: 1188, startPoint y: 464, endPoint x: 1147, endPoint y: 447, distance: 43.6
click at [1187, 485] on div at bounding box center [1190, 403] width 684 height 630
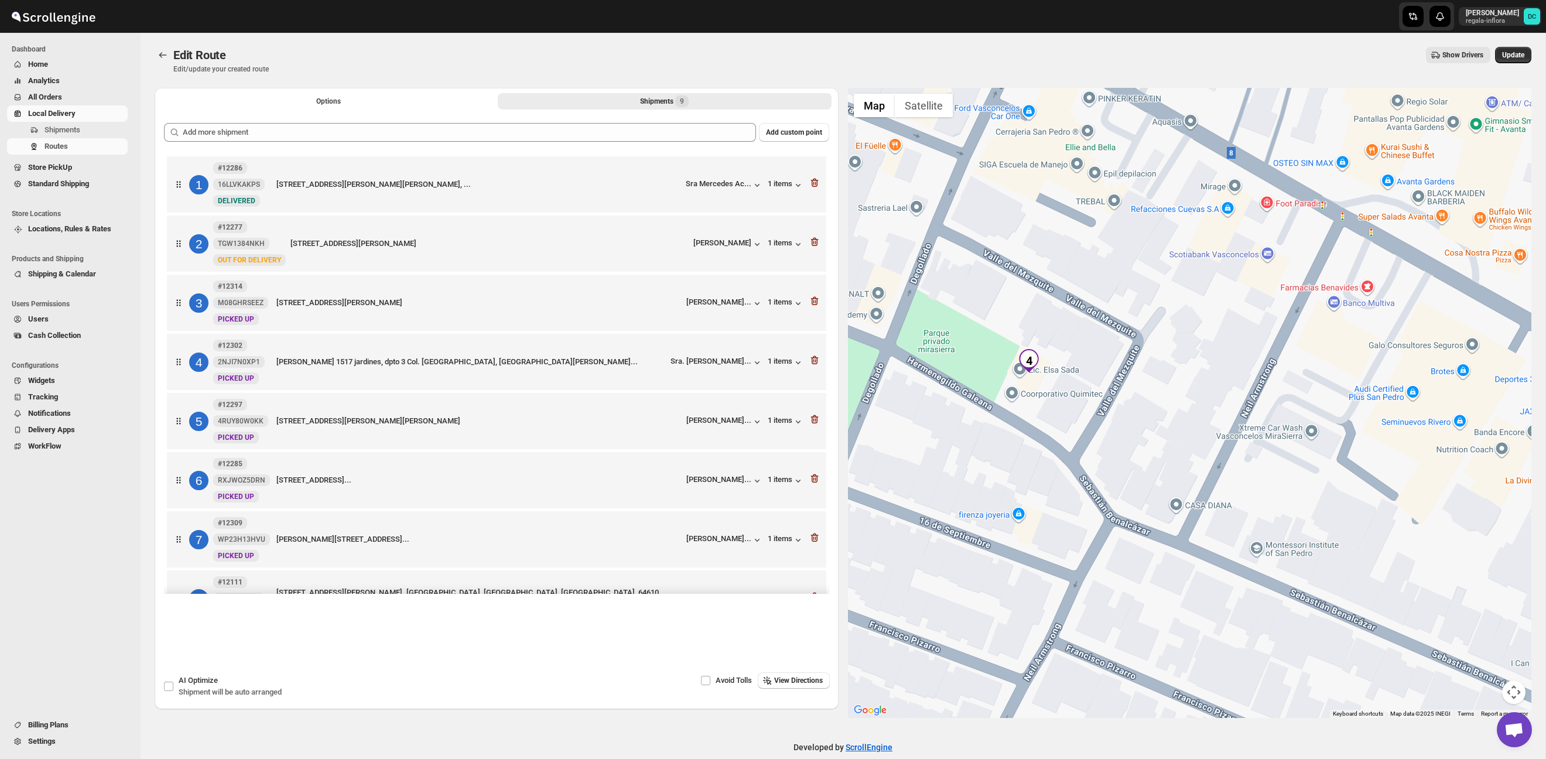
drag, startPoint x: 1044, startPoint y: 399, endPoint x: 1094, endPoint y: 415, distance: 52.4
click at [1094, 415] on div at bounding box center [1190, 403] width 684 height 630
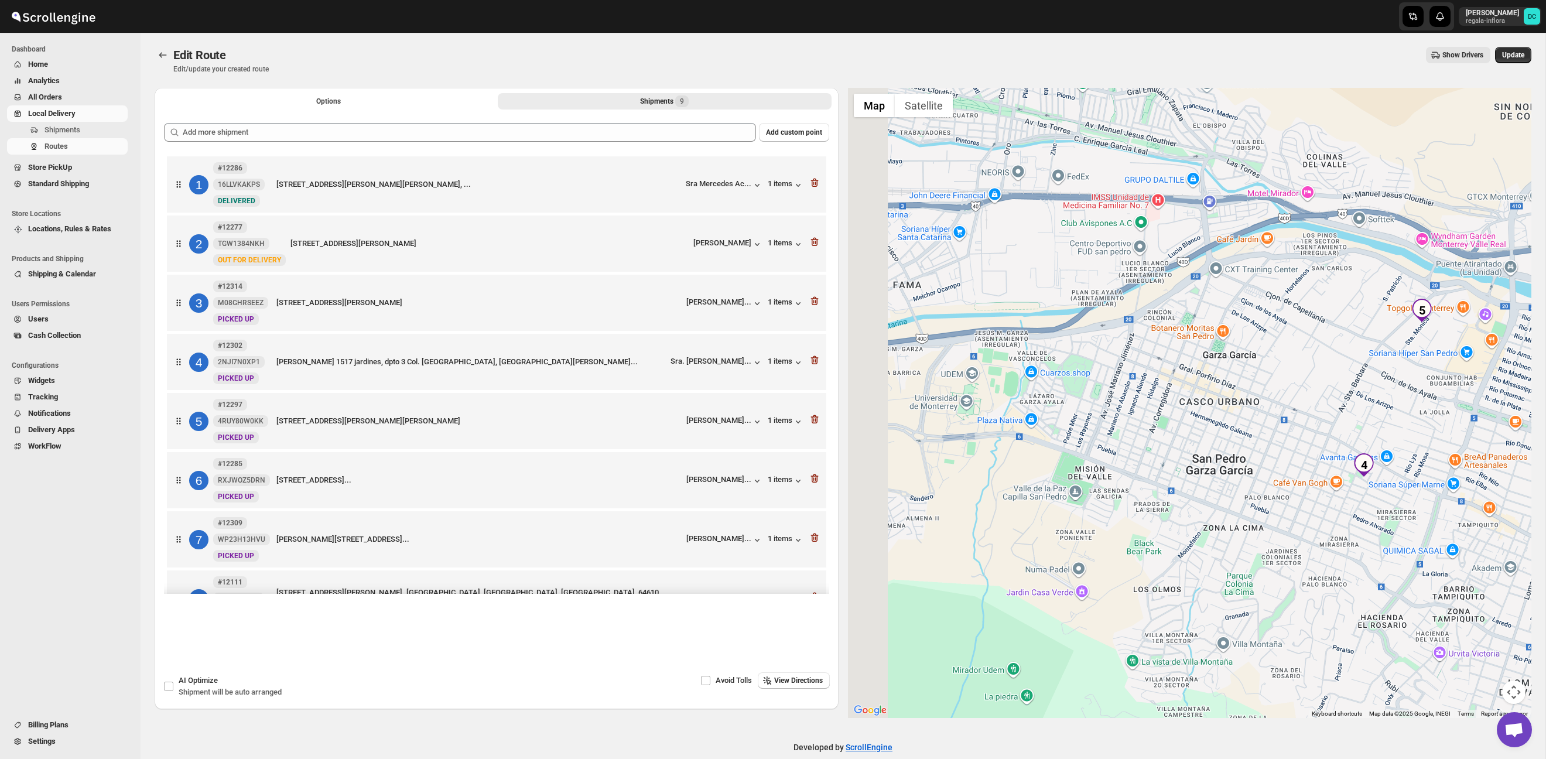
drag, startPoint x: 1153, startPoint y: 434, endPoint x: 1208, endPoint y: 463, distance: 62.4
click at [1335, 447] on div at bounding box center [1190, 403] width 684 height 630
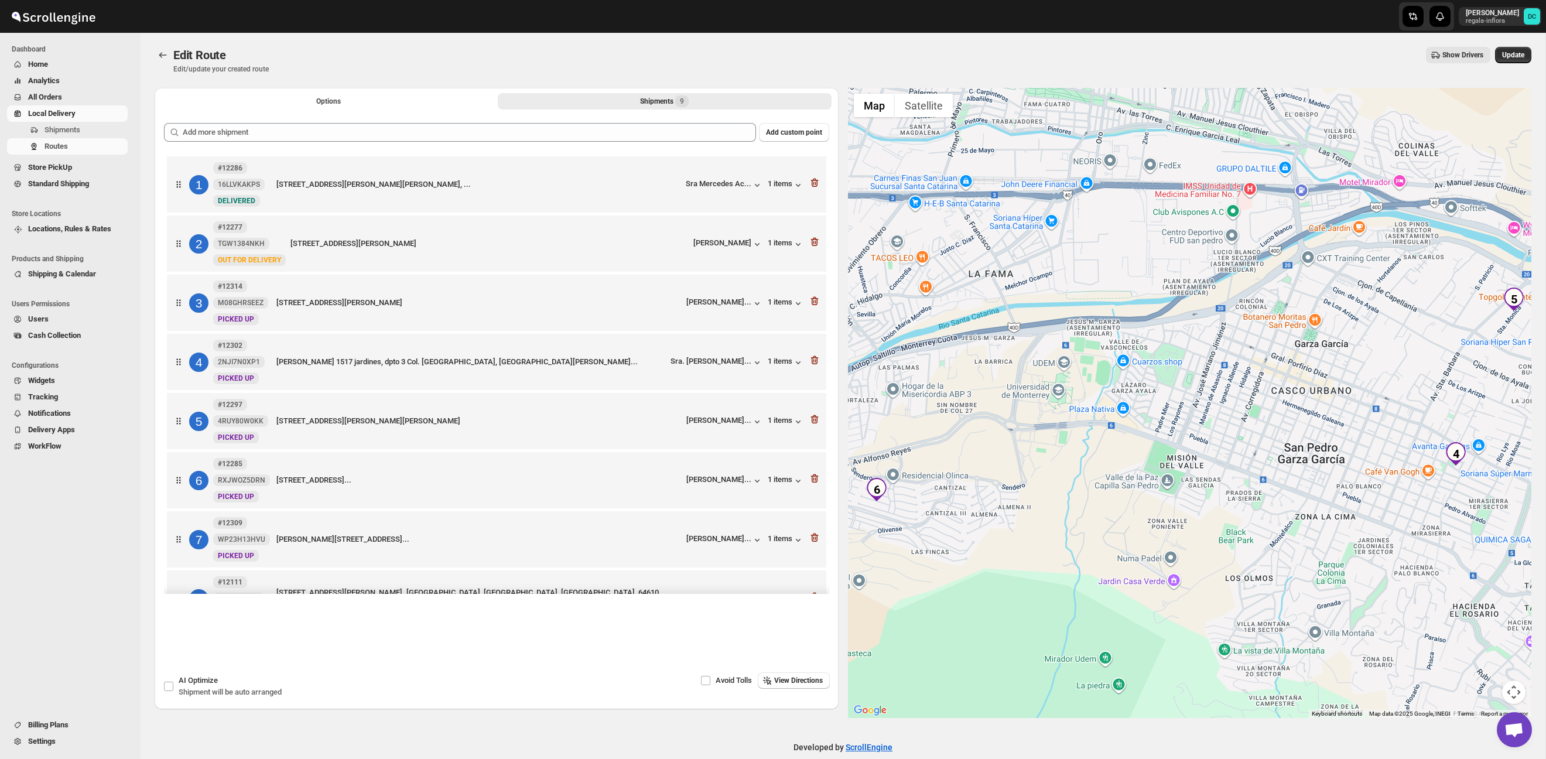
drag, startPoint x: 1196, startPoint y: 465, endPoint x: 1078, endPoint y: 463, distance: 118.3
click at [1054, 475] on div at bounding box center [1190, 403] width 684 height 630
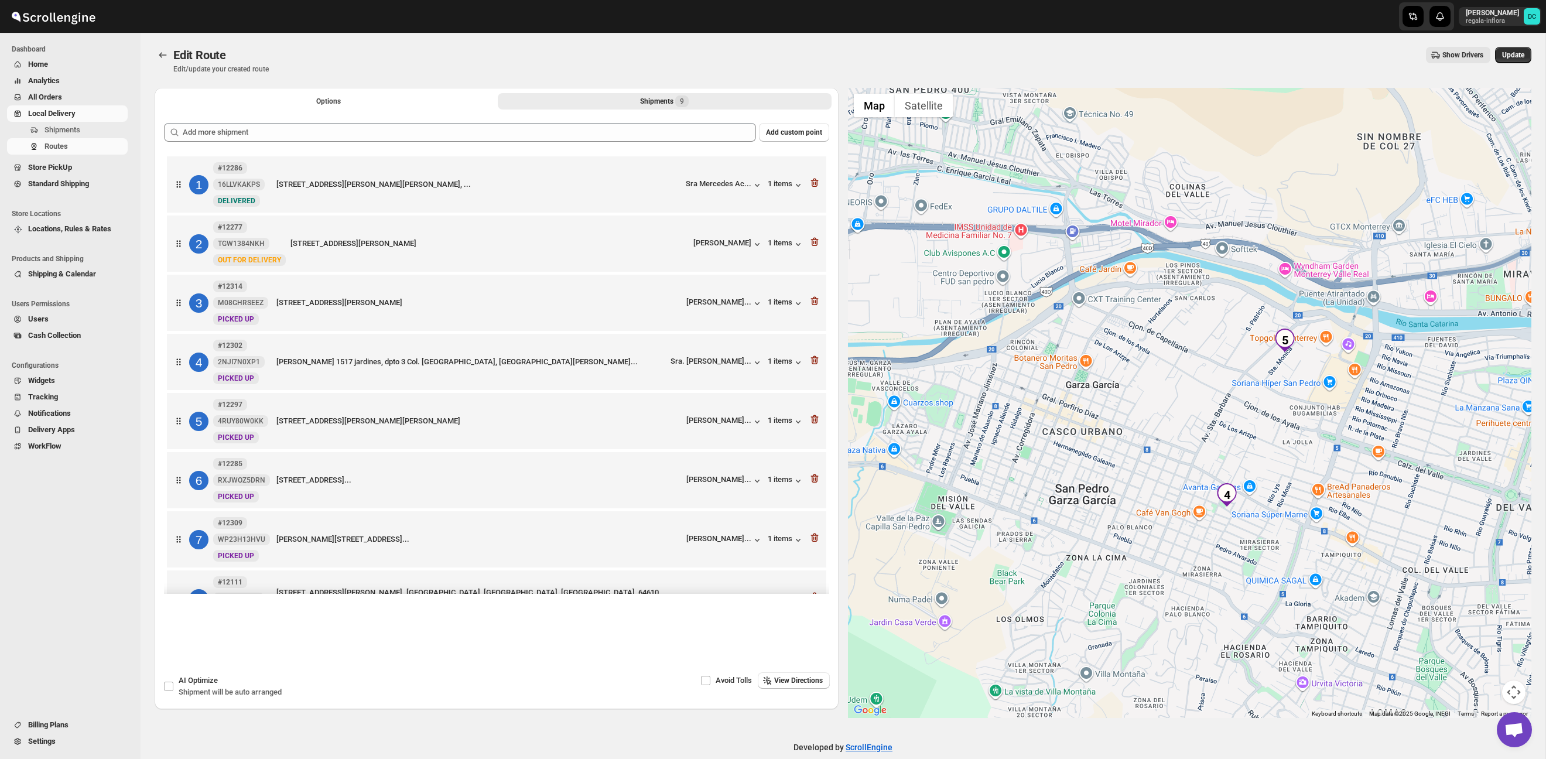
drag, startPoint x: 1305, startPoint y: 386, endPoint x: 1126, endPoint y: 430, distance: 183.9
click at [1162, 445] on div at bounding box center [1190, 403] width 684 height 630
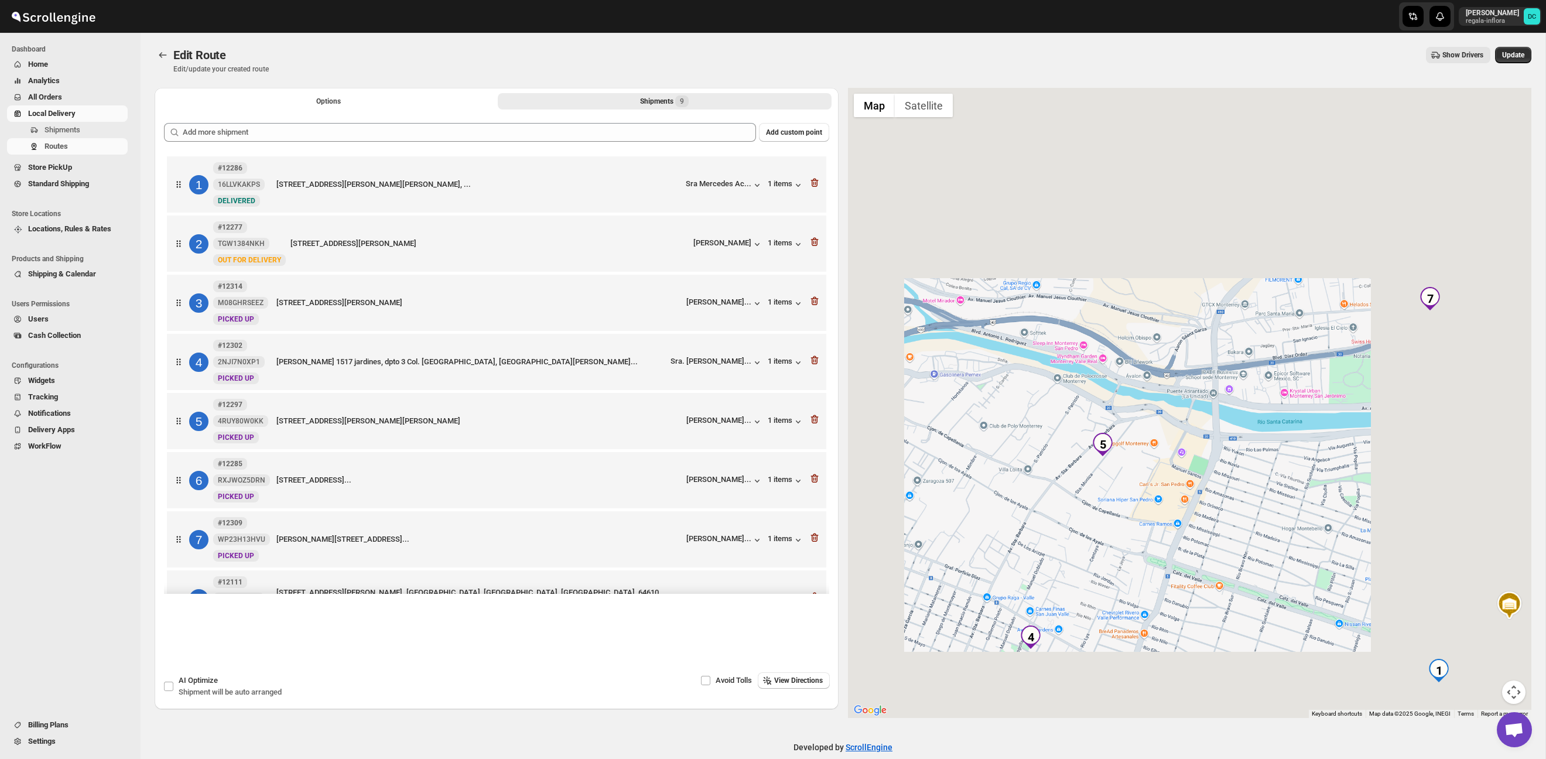
drag, startPoint x: 1202, startPoint y: 396, endPoint x: 1115, endPoint y: 433, distance: 94.0
click at [1114, 432] on div at bounding box center [1190, 403] width 684 height 630
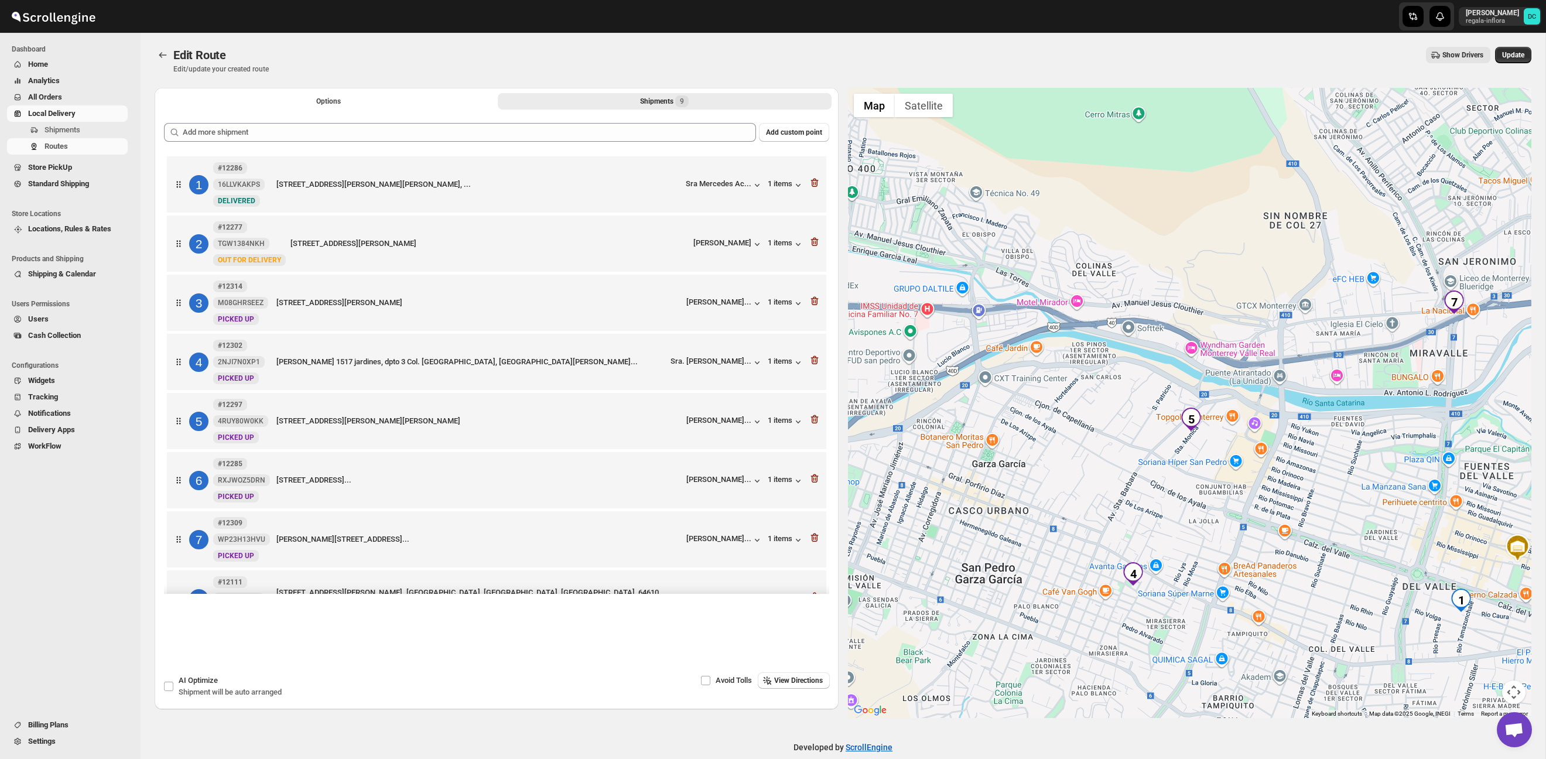
drag, startPoint x: 1129, startPoint y: 496, endPoint x: 1197, endPoint y: 485, distance: 69.3
click at [1408, 422] on div at bounding box center [1190, 403] width 684 height 630
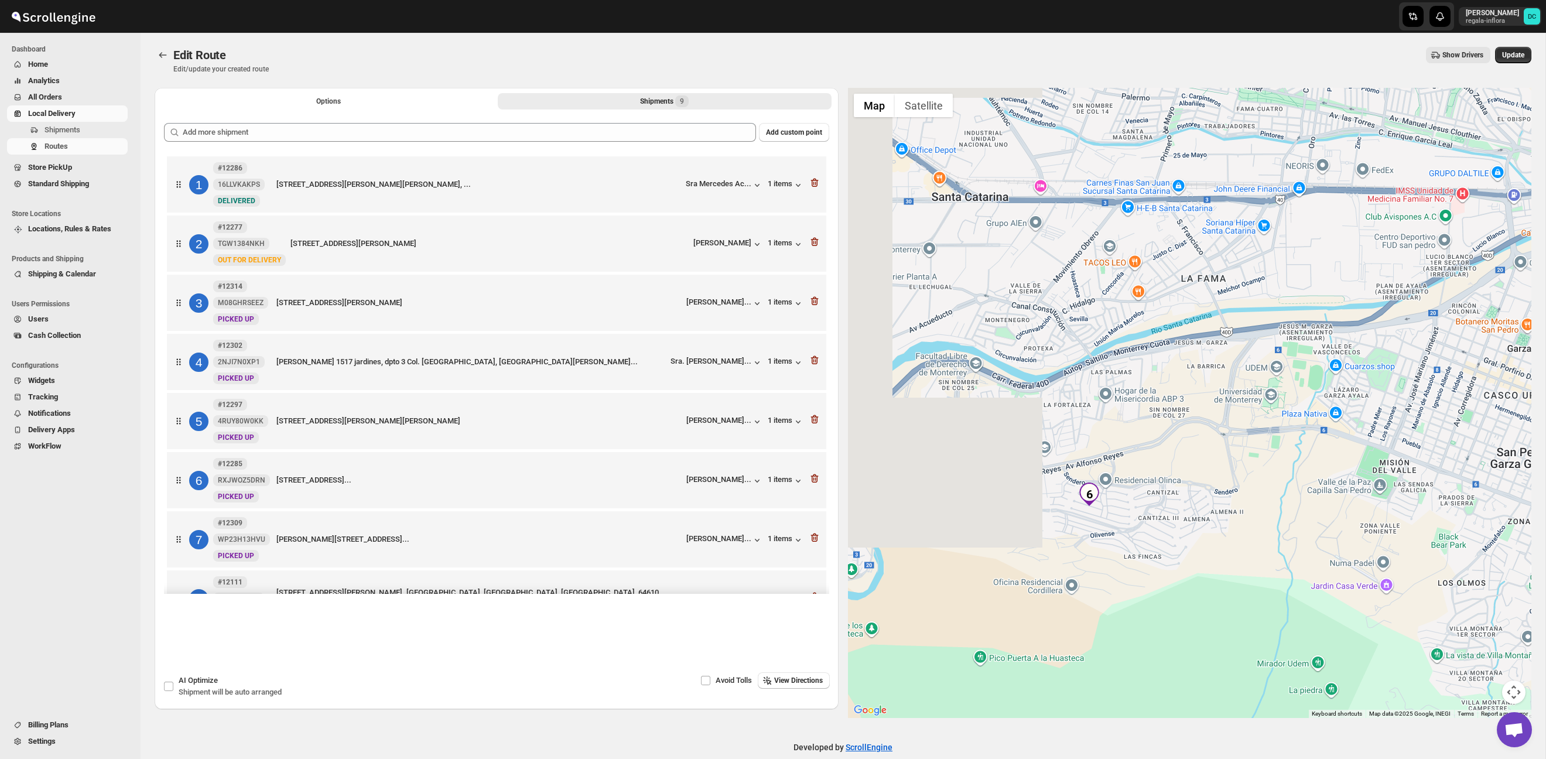
drag, startPoint x: 1251, startPoint y: 469, endPoint x: 1174, endPoint y: 509, distance: 87.7
click at [1311, 460] on div at bounding box center [1190, 403] width 684 height 630
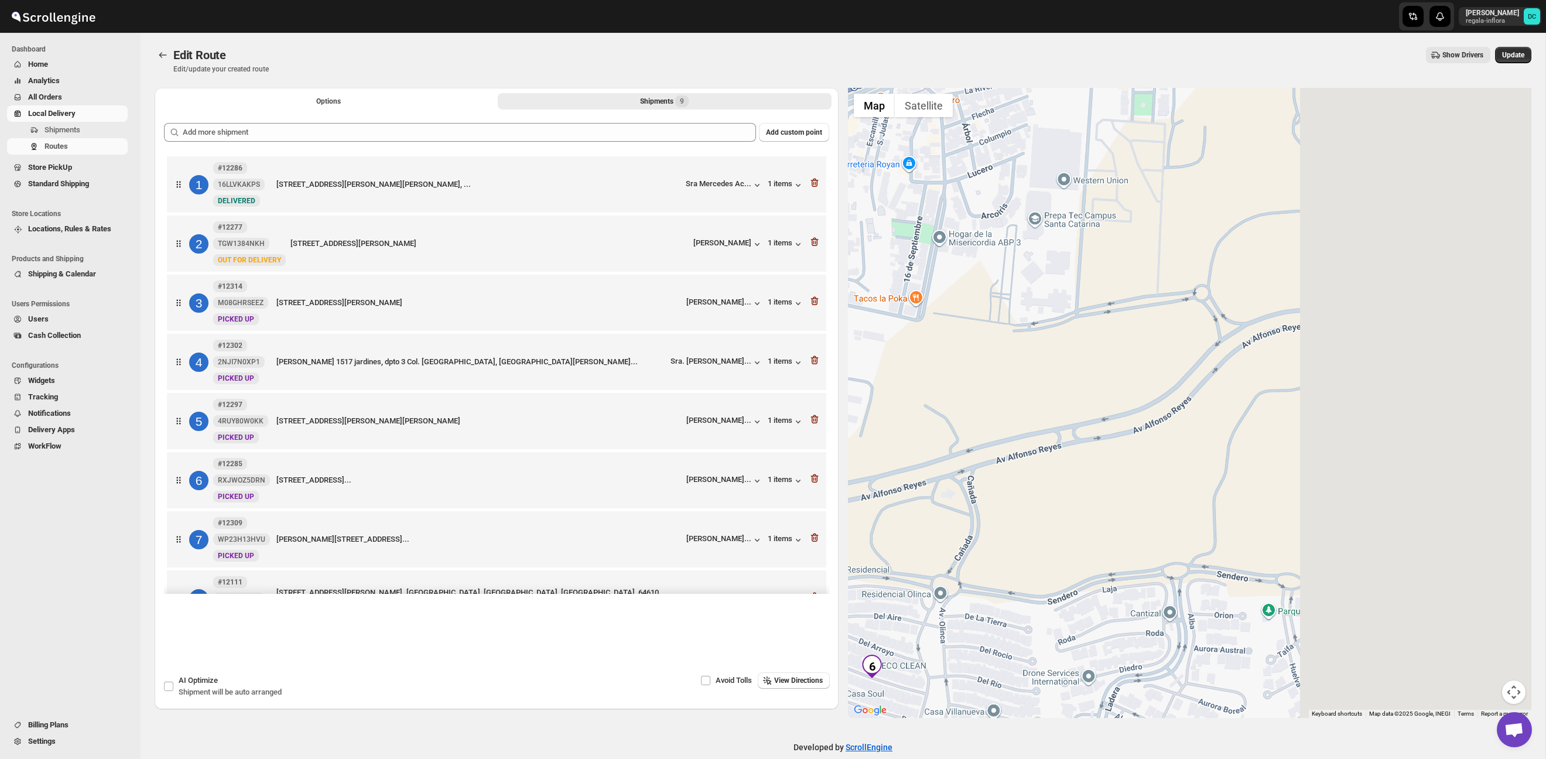
drag, startPoint x: 1386, startPoint y: 372, endPoint x: 1061, endPoint y: 571, distance: 381.7
click at [1061, 571] on div at bounding box center [1190, 403] width 684 height 630
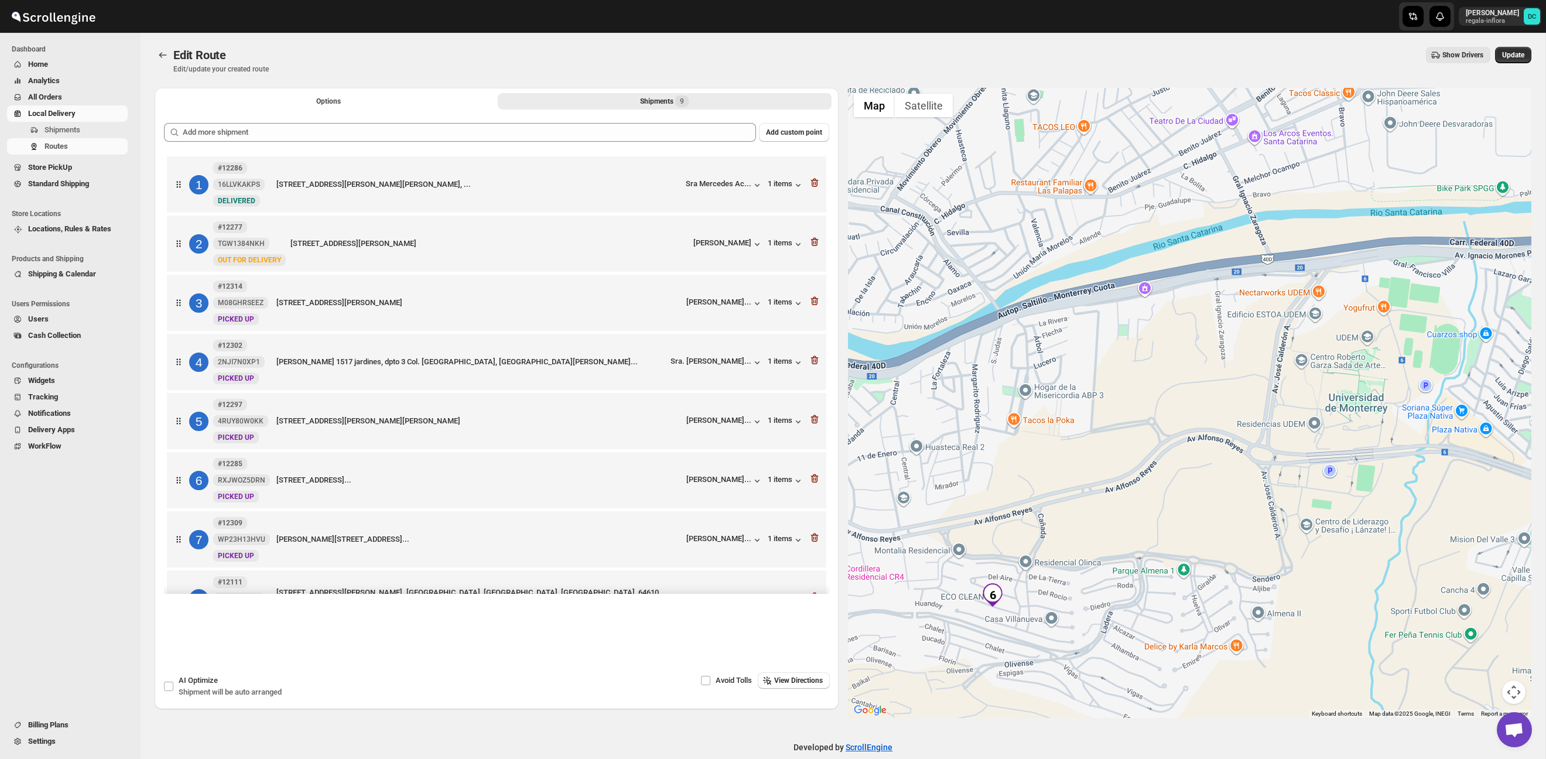
drag, startPoint x: 1391, startPoint y: 374, endPoint x: 1168, endPoint y: 551, distance: 284.7
click at [1164, 565] on div at bounding box center [1190, 403] width 684 height 630
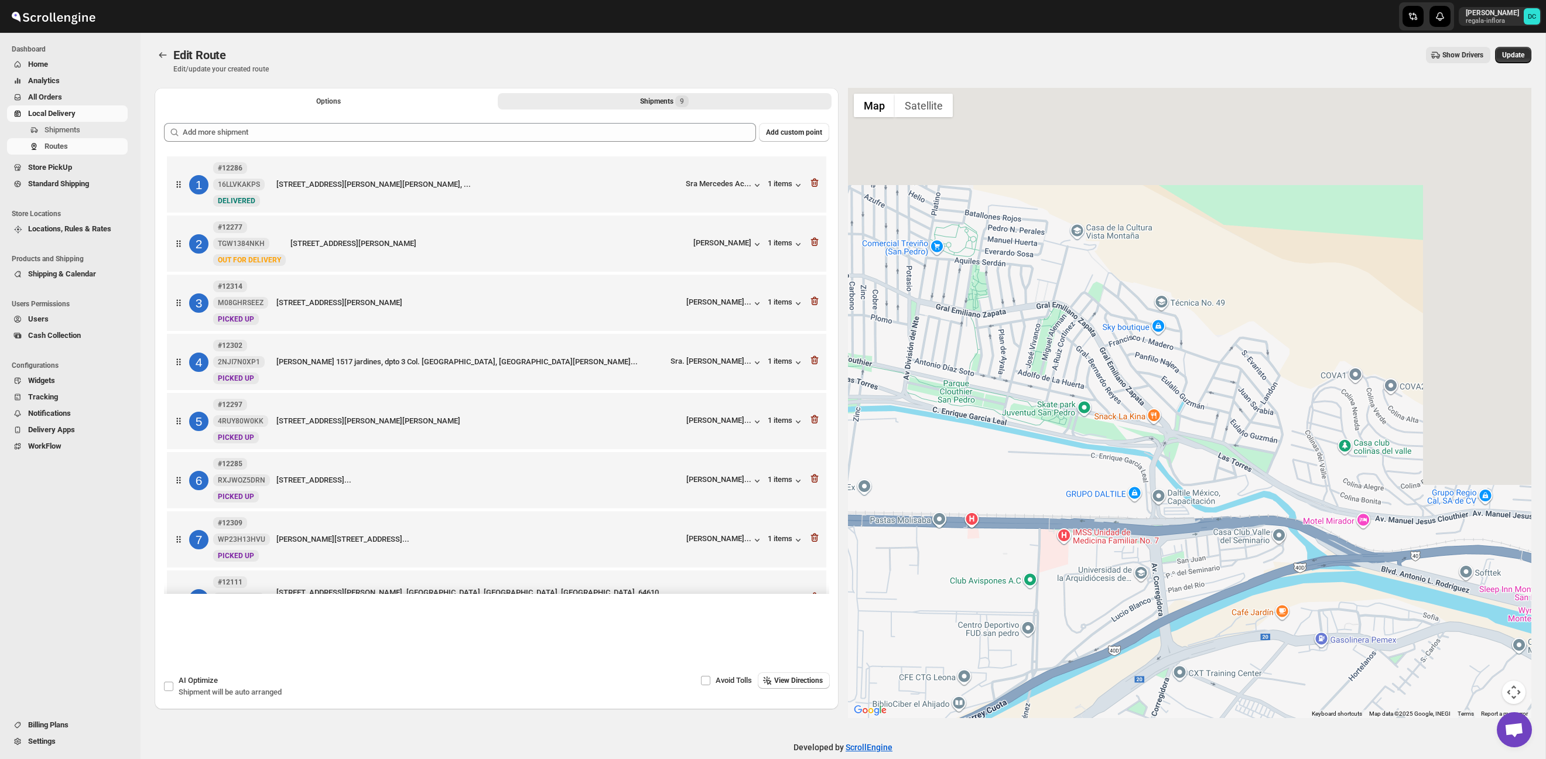
drag, startPoint x: 1268, startPoint y: 412, endPoint x: 1045, endPoint y: 575, distance: 277.0
click at [1044, 576] on div at bounding box center [1190, 403] width 684 height 630
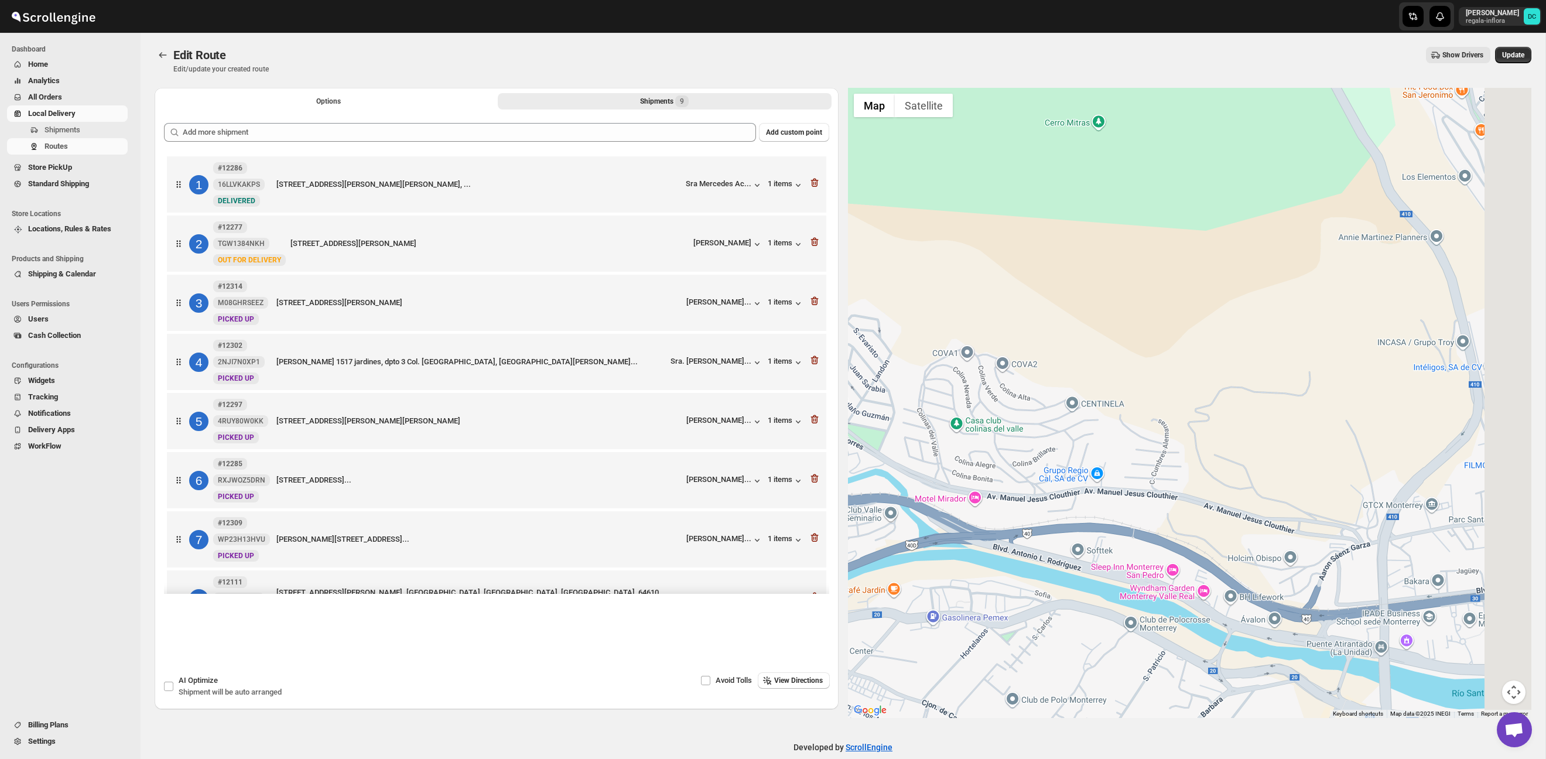
drag, startPoint x: 1331, startPoint y: 572, endPoint x: 846, endPoint y: 453, distance: 499.8
click at [846, 453] on div "Options Shipments 9 More views Options Shipments 9 More views Add custom point …" at bounding box center [838, 398] width 1386 height 640
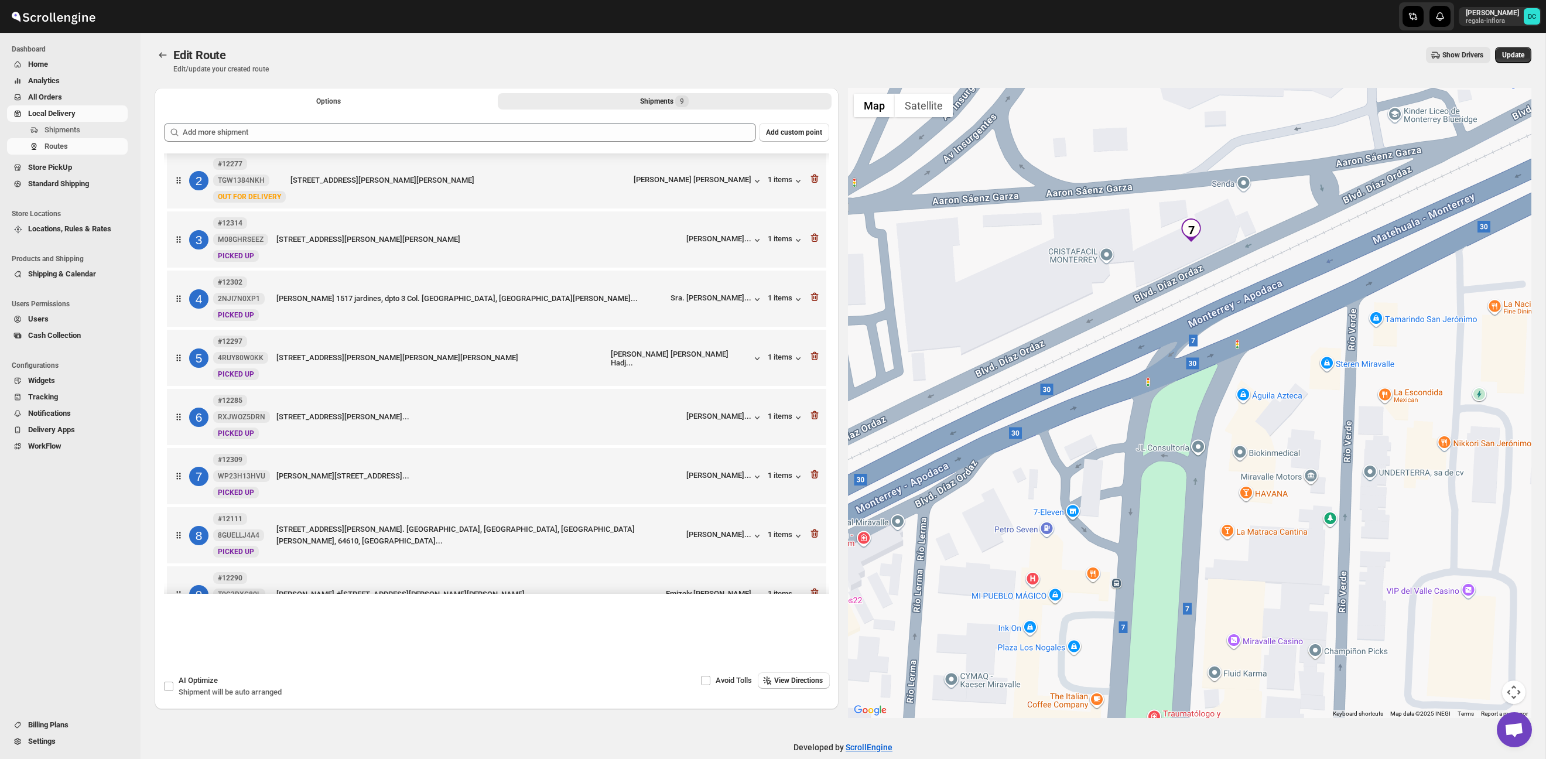
scroll to position [66, 0]
drag, startPoint x: 1516, startPoint y: 54, endPoint x: 1479, endPoint y: 88, distance: 50.1
click at [1516, 55] on span "Update" at bounding box center [1513, 54] width 22 height 9
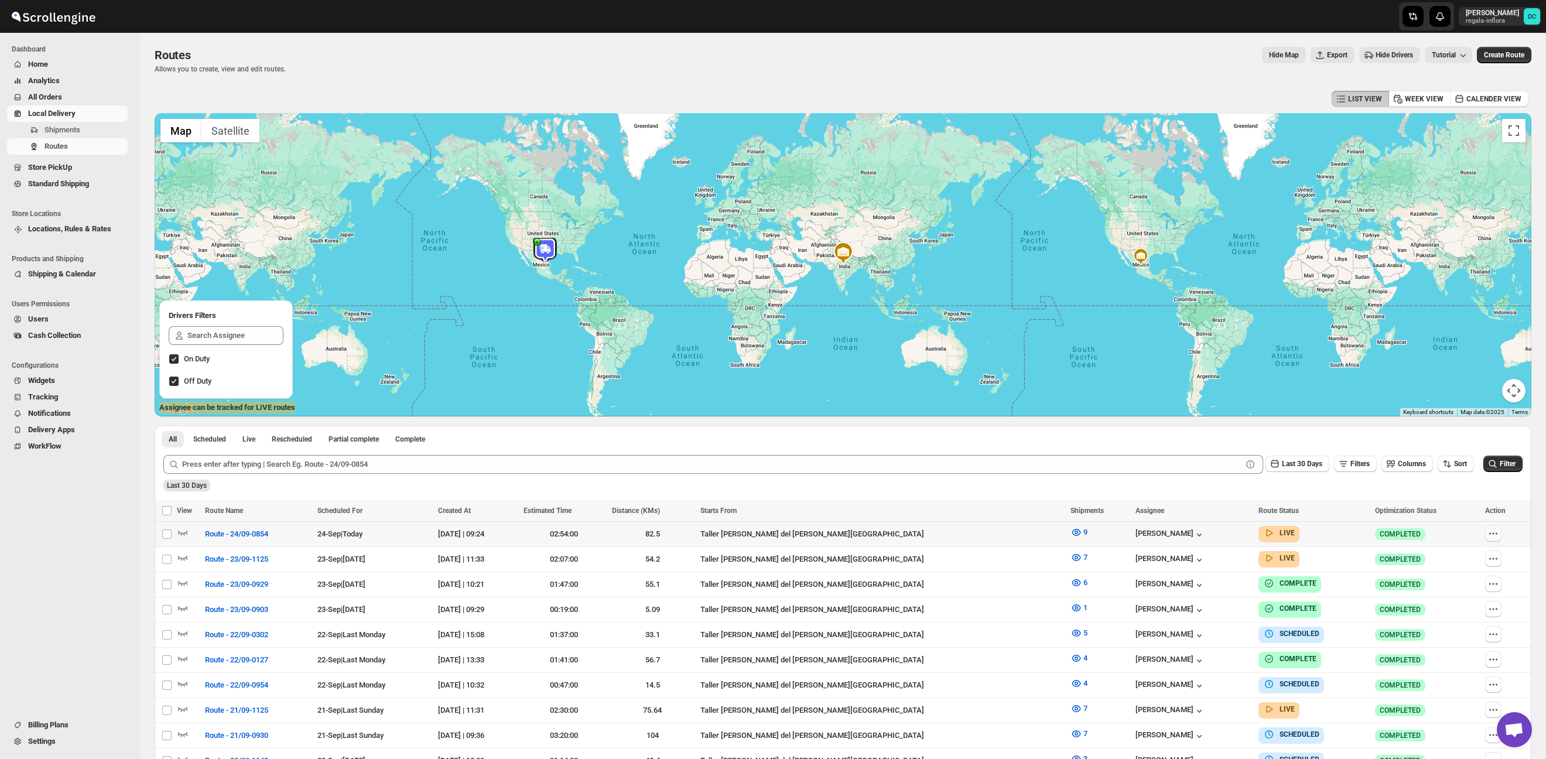
click at [1496, 534] on icon "button" at bounding box center [1497, 534] width 2 height 2
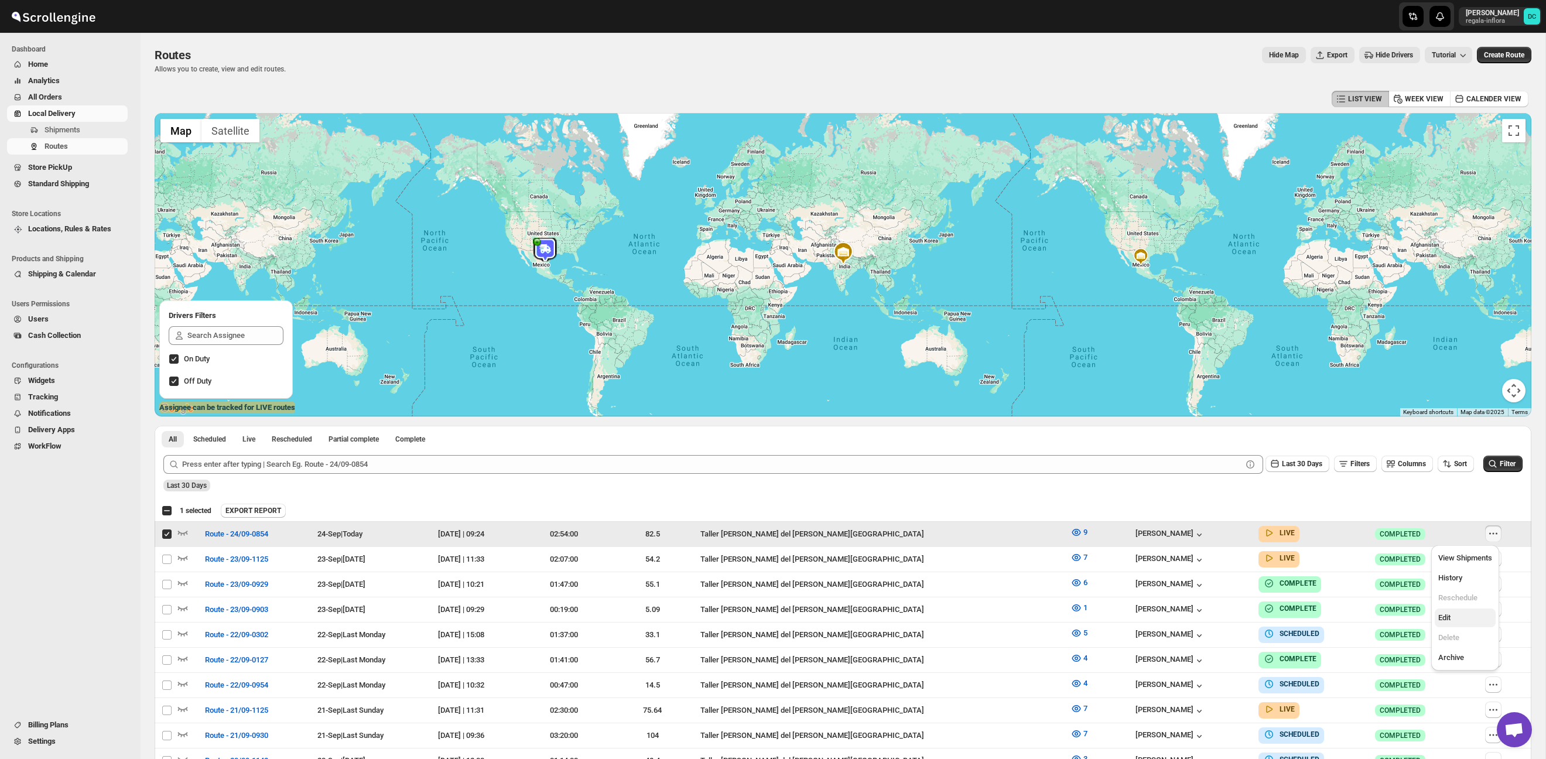
click at [1475, 614] on span "Edit" at bounding box center [1465, 618] width 54 height 12
checkbox input "false"
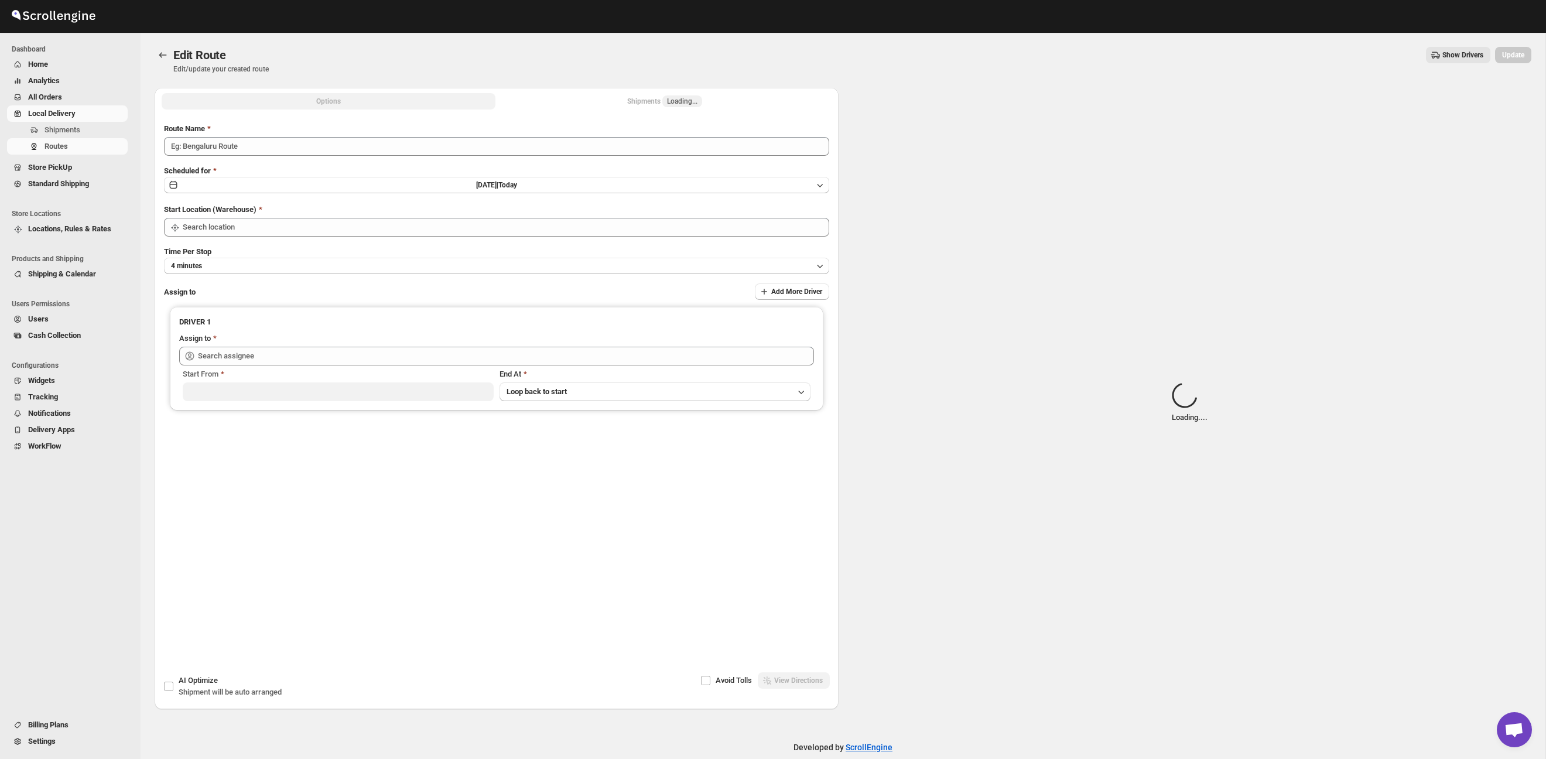
type input "Route - 24/09-0854"
type input "Taller [PERSON_NAME][GEOGRAPHIC_DATA]"
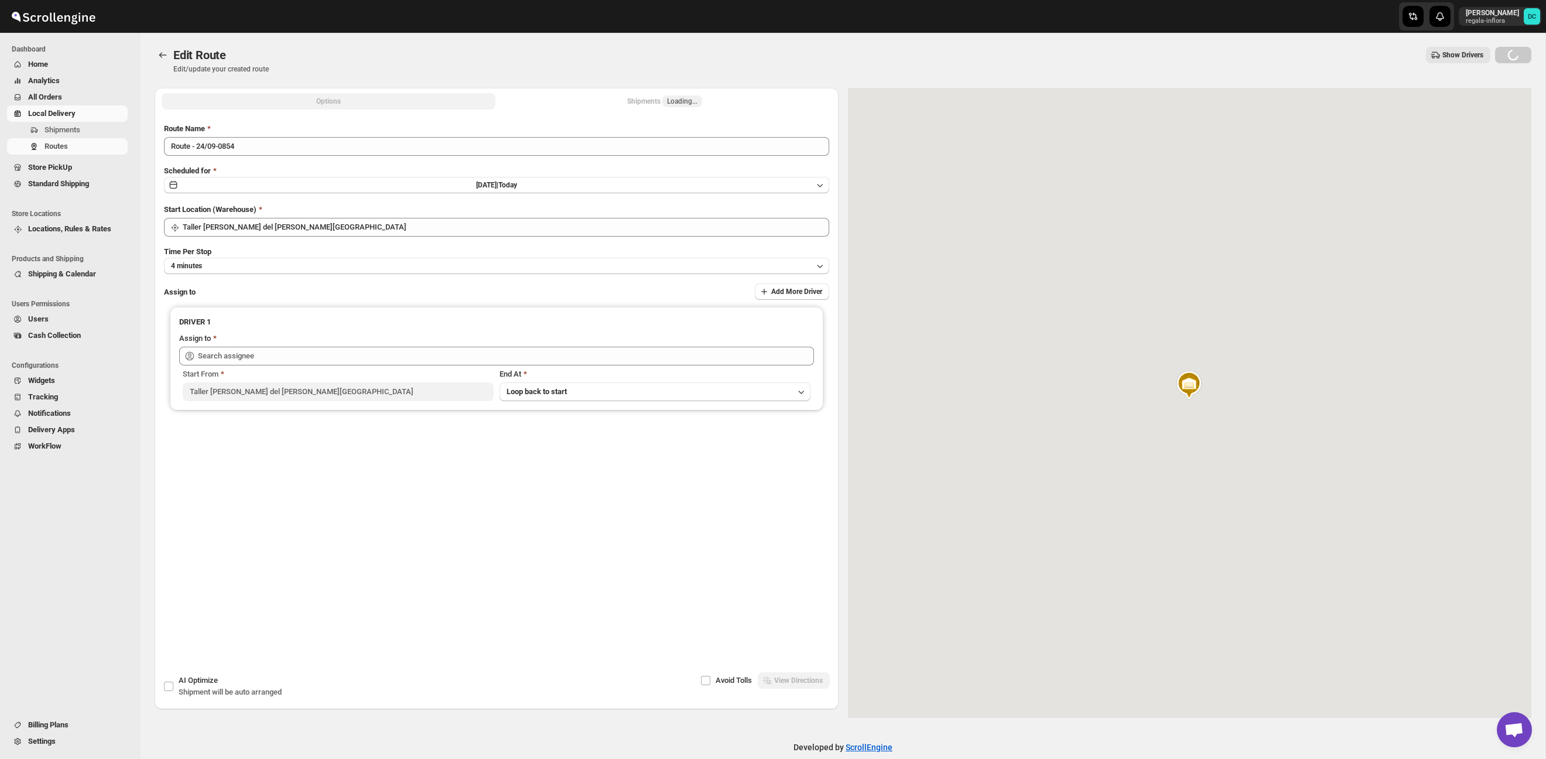
type input "[PERSON_NAME] ([EMAIL_ADDRESS][DOMAIN_NAME])"
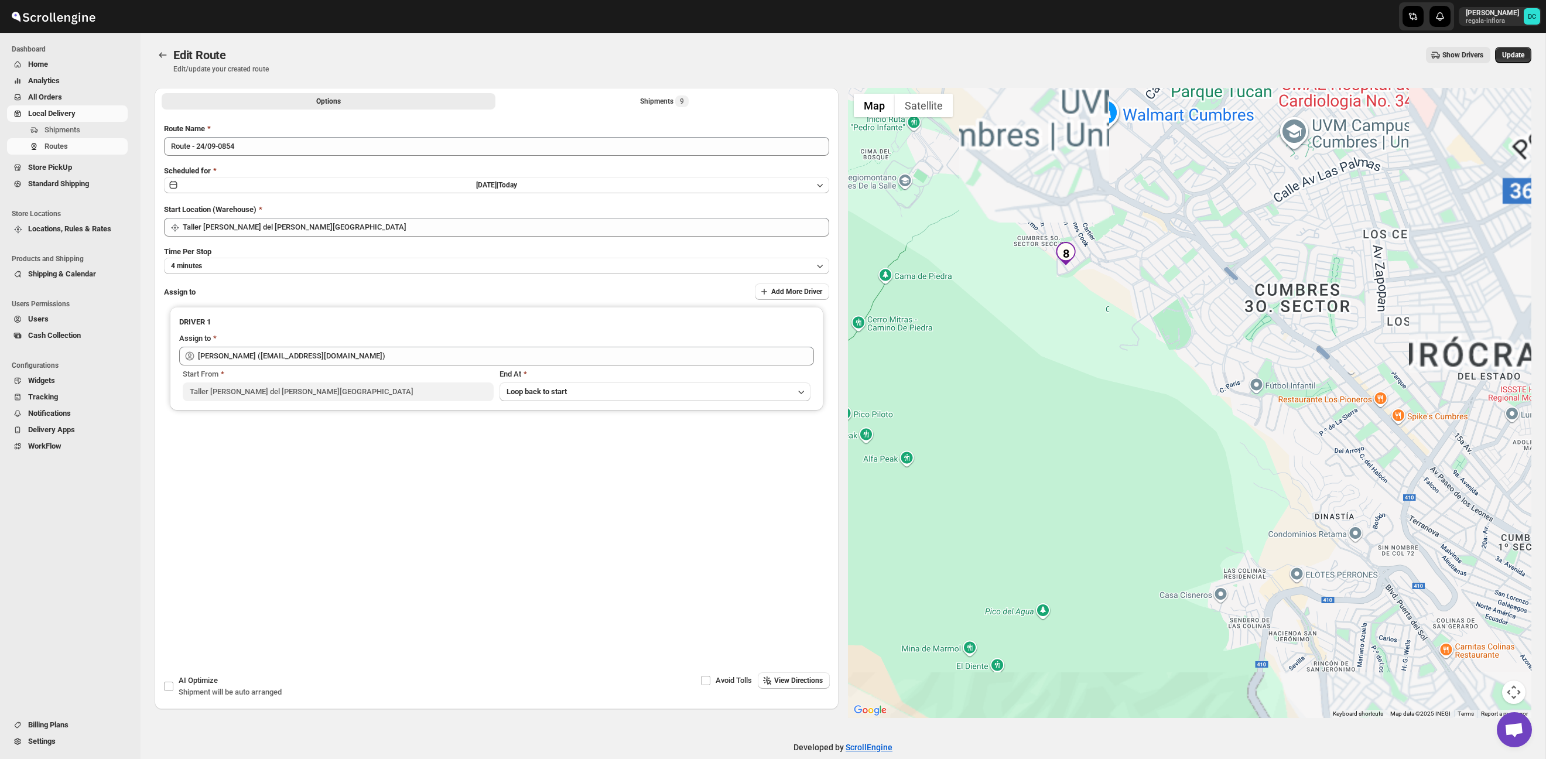
drag, startPoint x: 1292, startPoint y: 504, endPoint x: 1268, endPoint y: 528, distance: 34.0
click at [1213, 213] on div at bounding box center [1190, 403] width 684 height 630
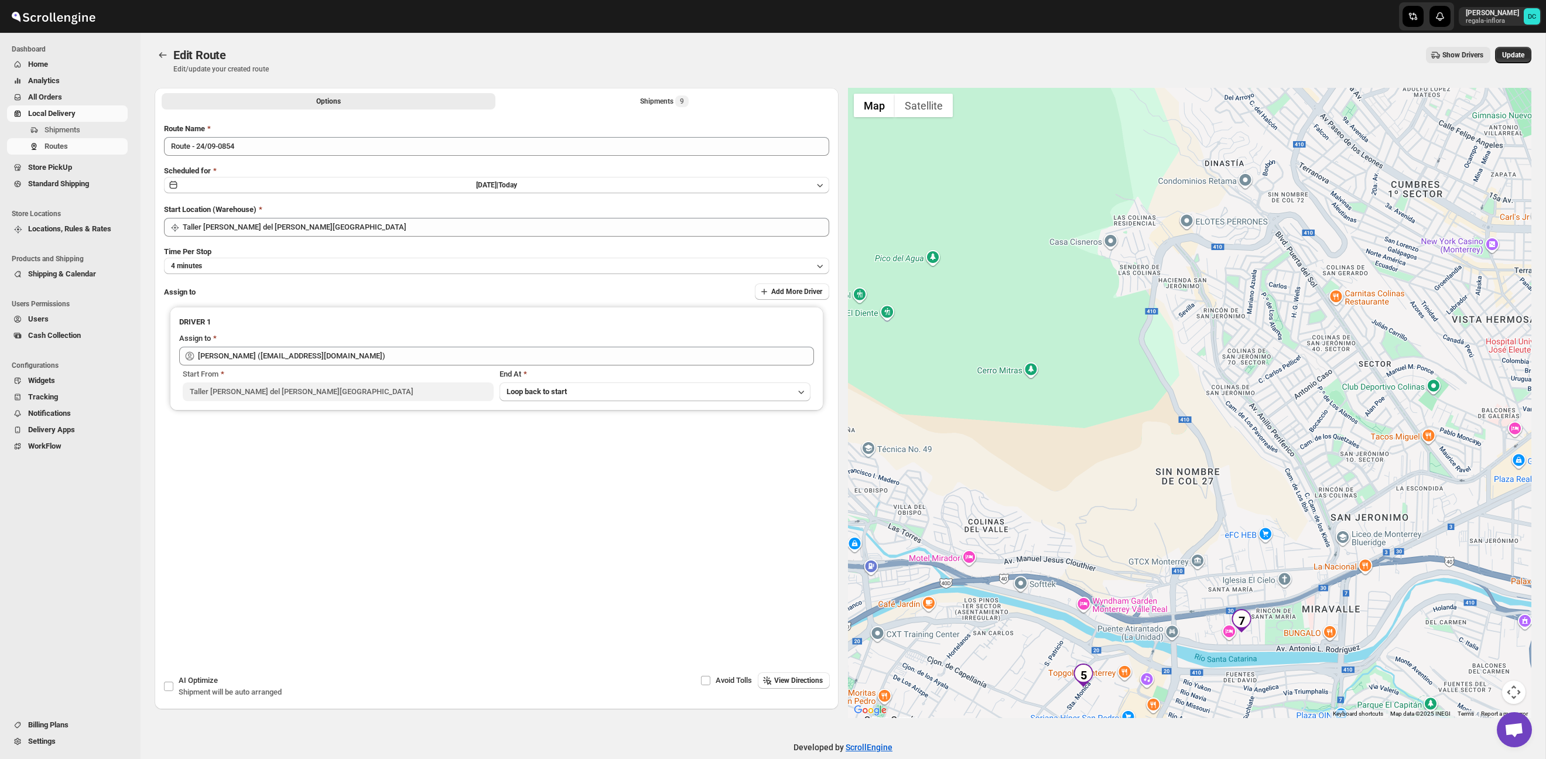
drag, startPoint x: 1261, startPoint y: 508, endPoint x: 1247, endPoint y: 490, distance: 23.0
click at [1207, 338] on div at bounding box center [1190, 403] width 684 height 630
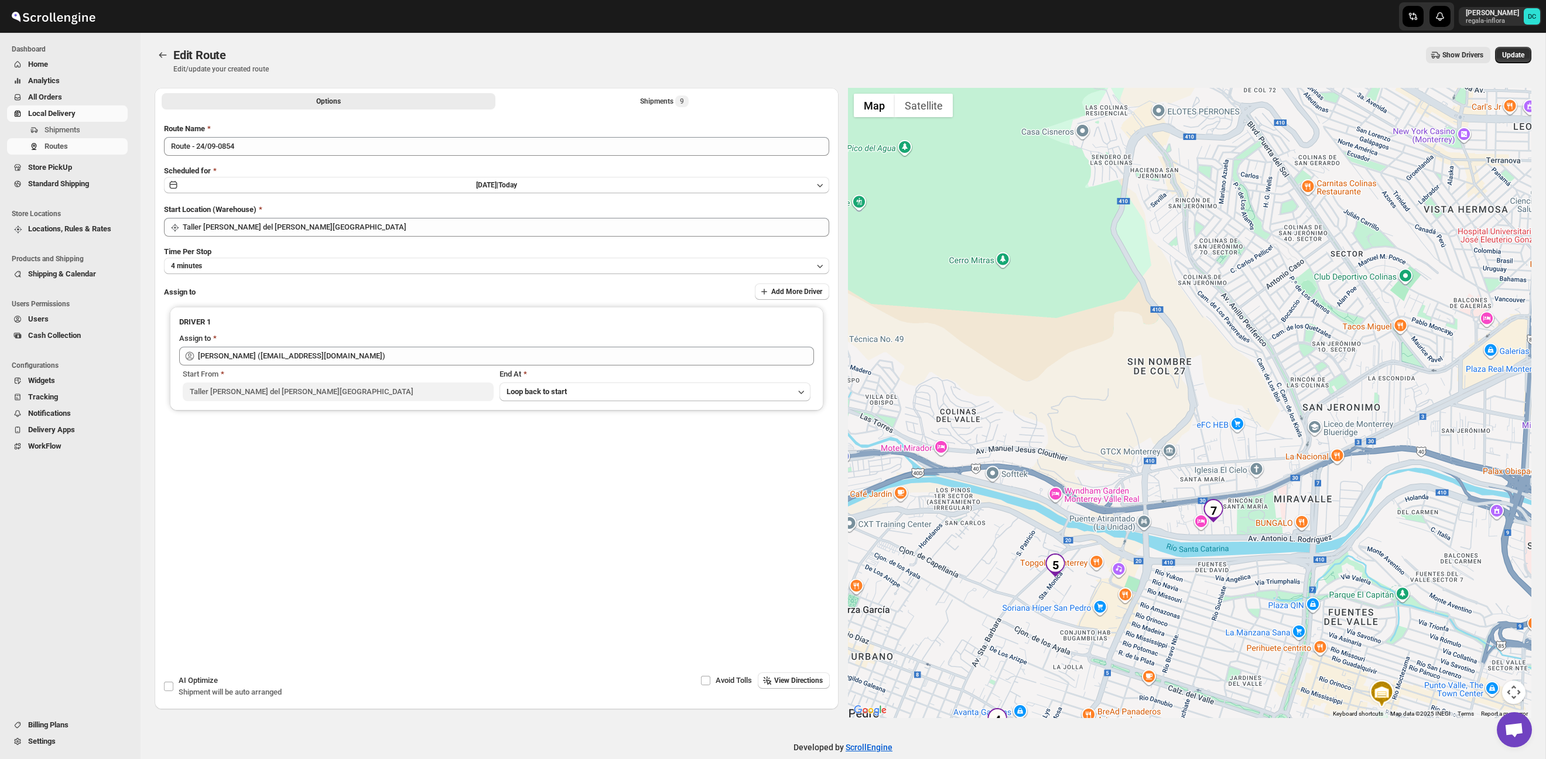
drag, startPoint x: 1246, startPoint y: 488, endPoint x: 1232, endPoint y: 440, distance: 49.9
click at [1232, 440] on div at bounding box center [1190, 403] width 684 height 630
drag, startPoint x: 1154, startPoint y: 328, endPoint x: 1198, endPoint y: 548, distance: 224.1
click at [1198, 546] on div at bounding box center [1190, 403] width 684 height 630
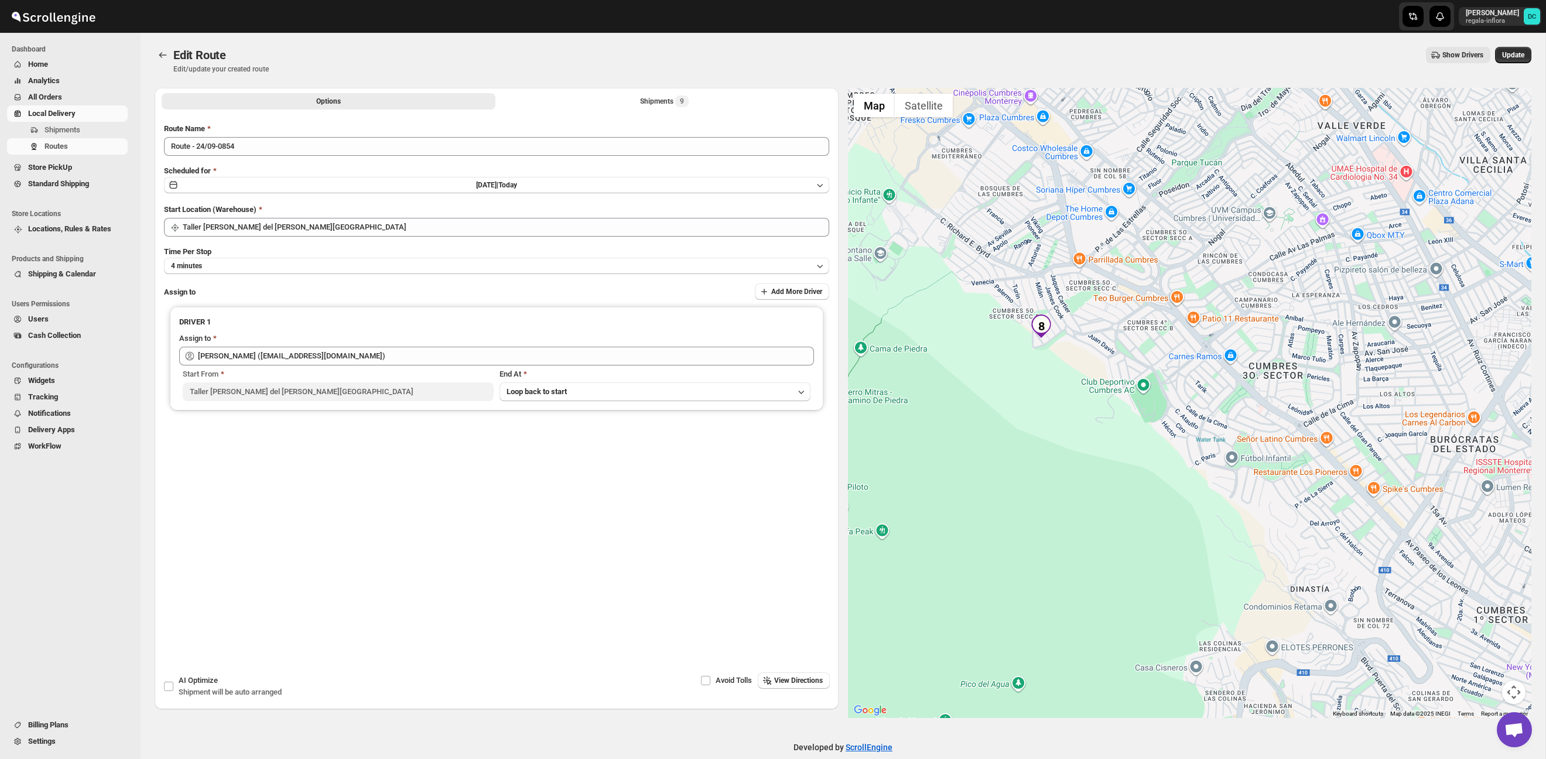
drag, startPoint x: 1128, startPoint y: 295, endPoint x: 1131, endPoint y: 353, distance: 58.6
click at [1133, 340] on div at bounding box center [1190, 403] width 684 height 630
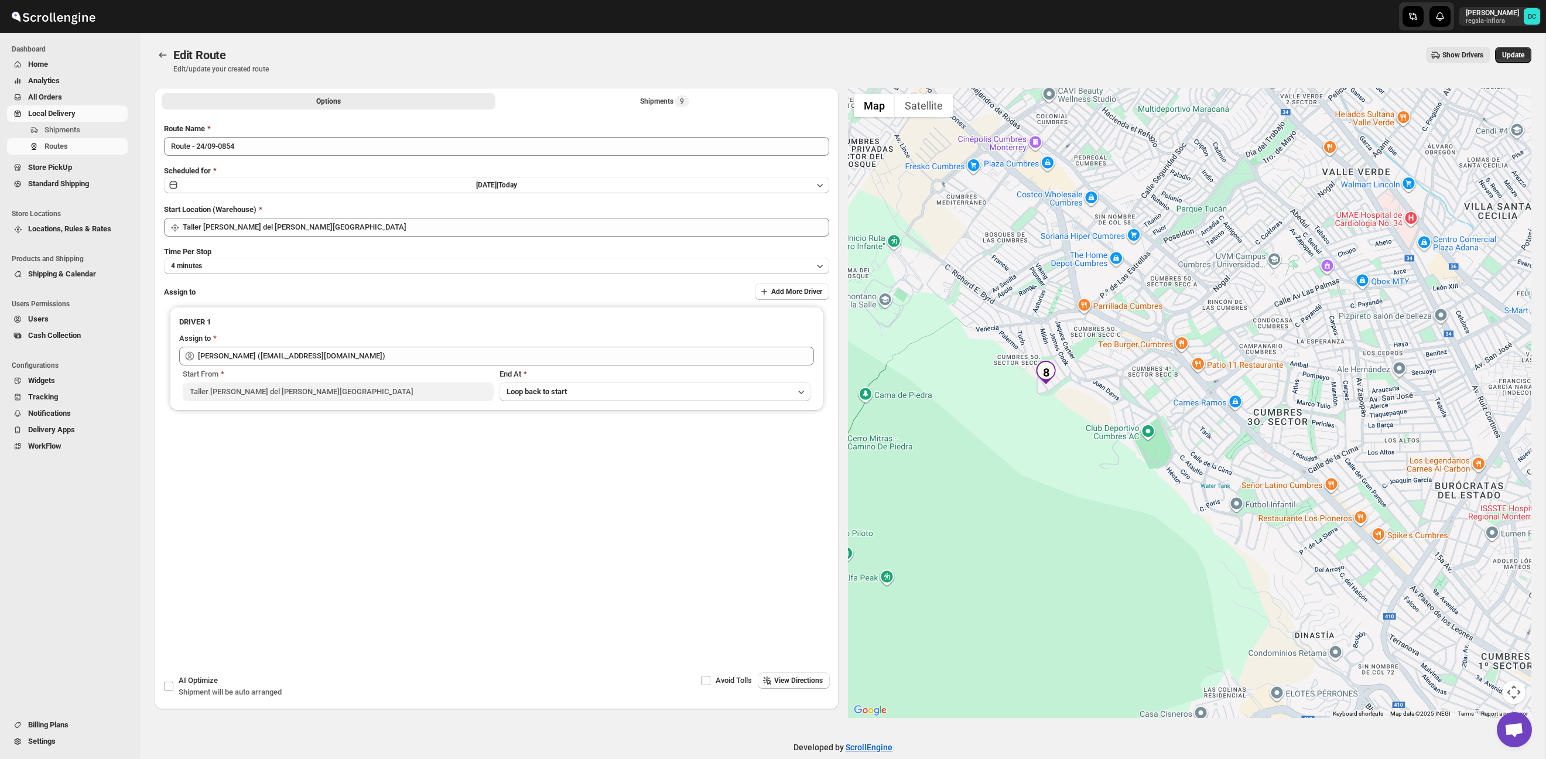
click at [1096, 423] on div at bounding box center [1190, 403] width 684 height 630
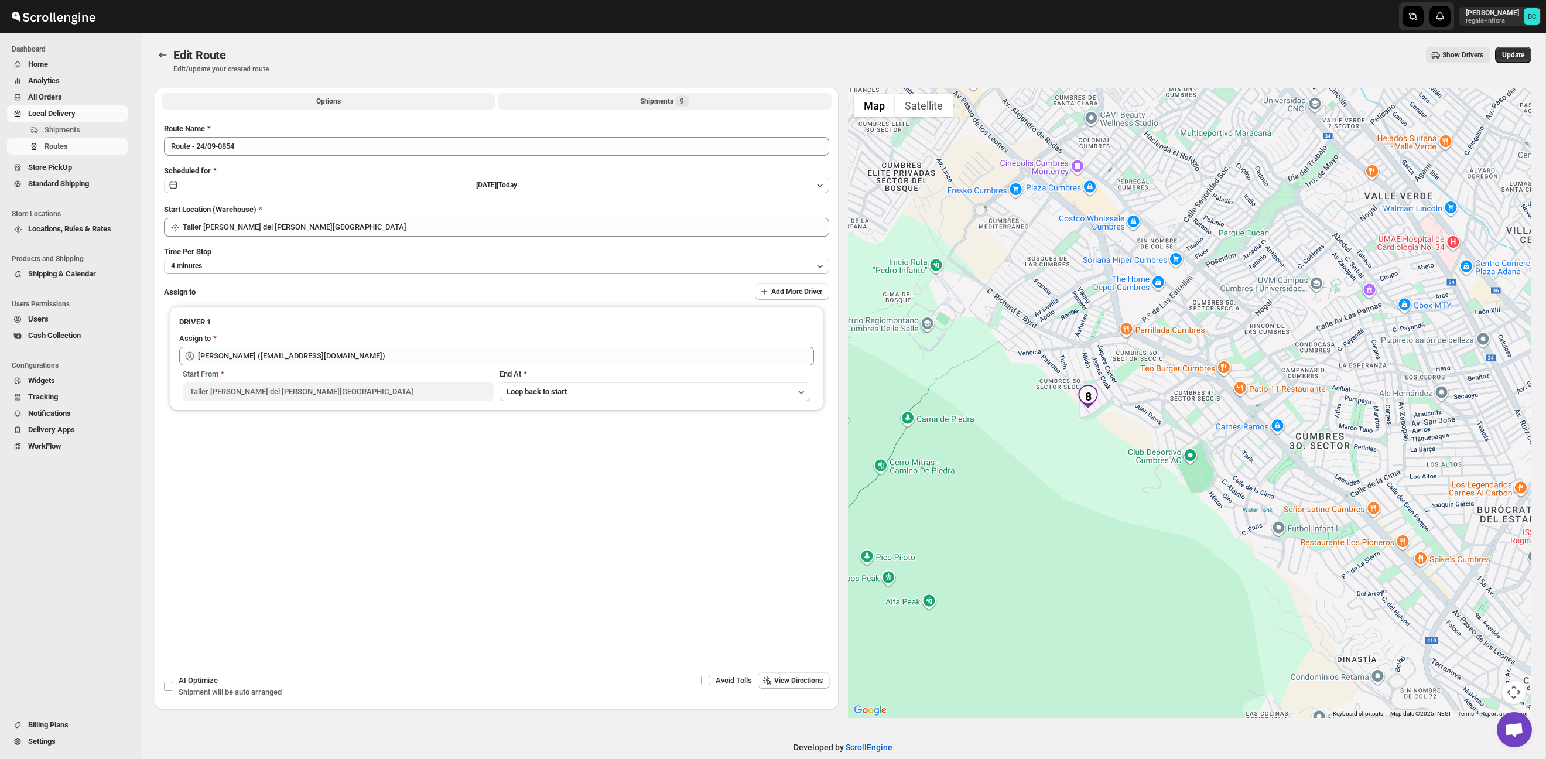
click at [665, 100] on div "Shipments 9" at bounding box center [664, 101] width 49 height 12
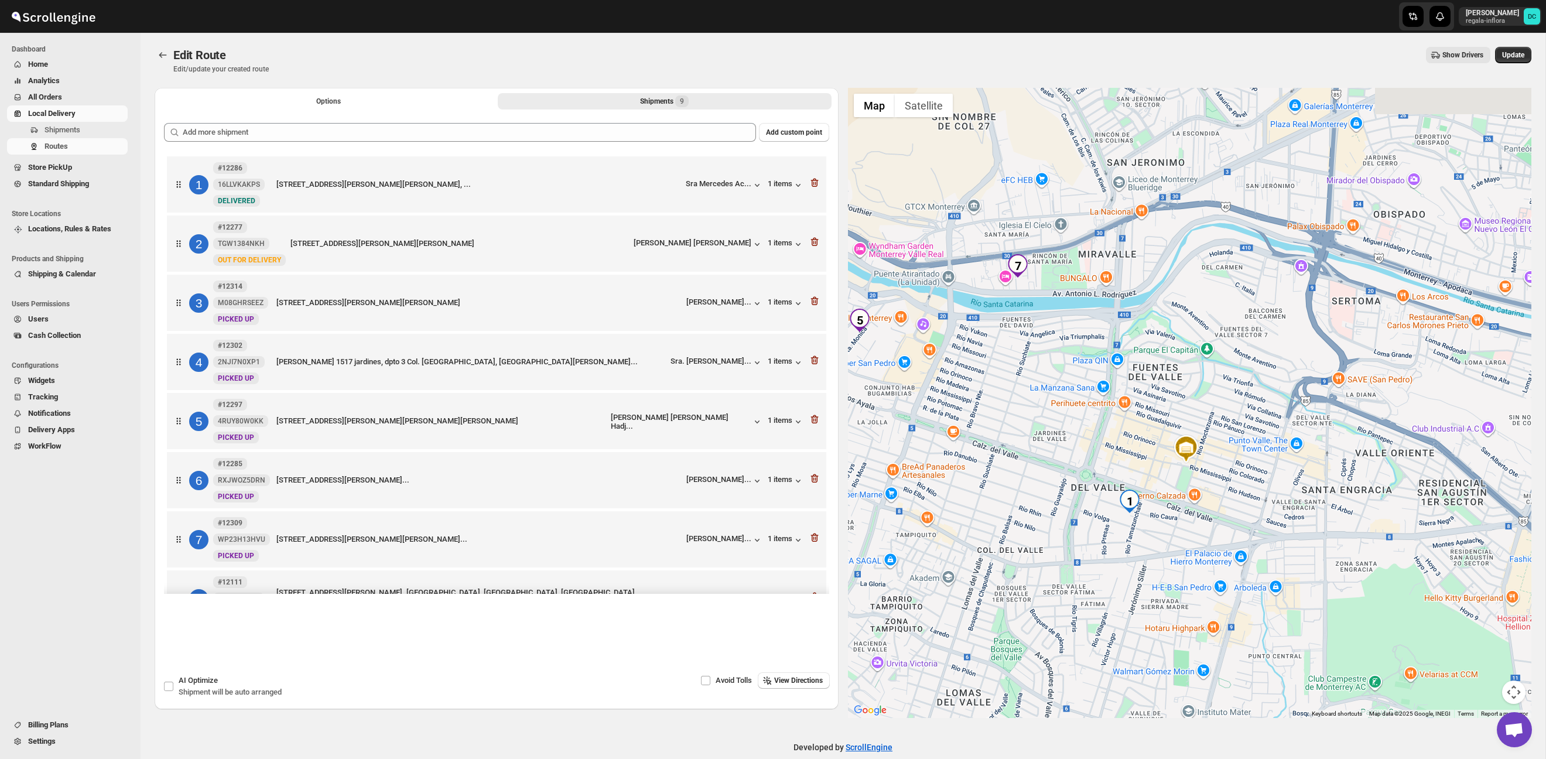
drag, startPoint x: 1241, startPoint y: 310, endPoint x: 1212, endPoint y: 379, distance: 75.1
click at [1230, 488] on div at bounding box center [1190, 403] width 684 height 630
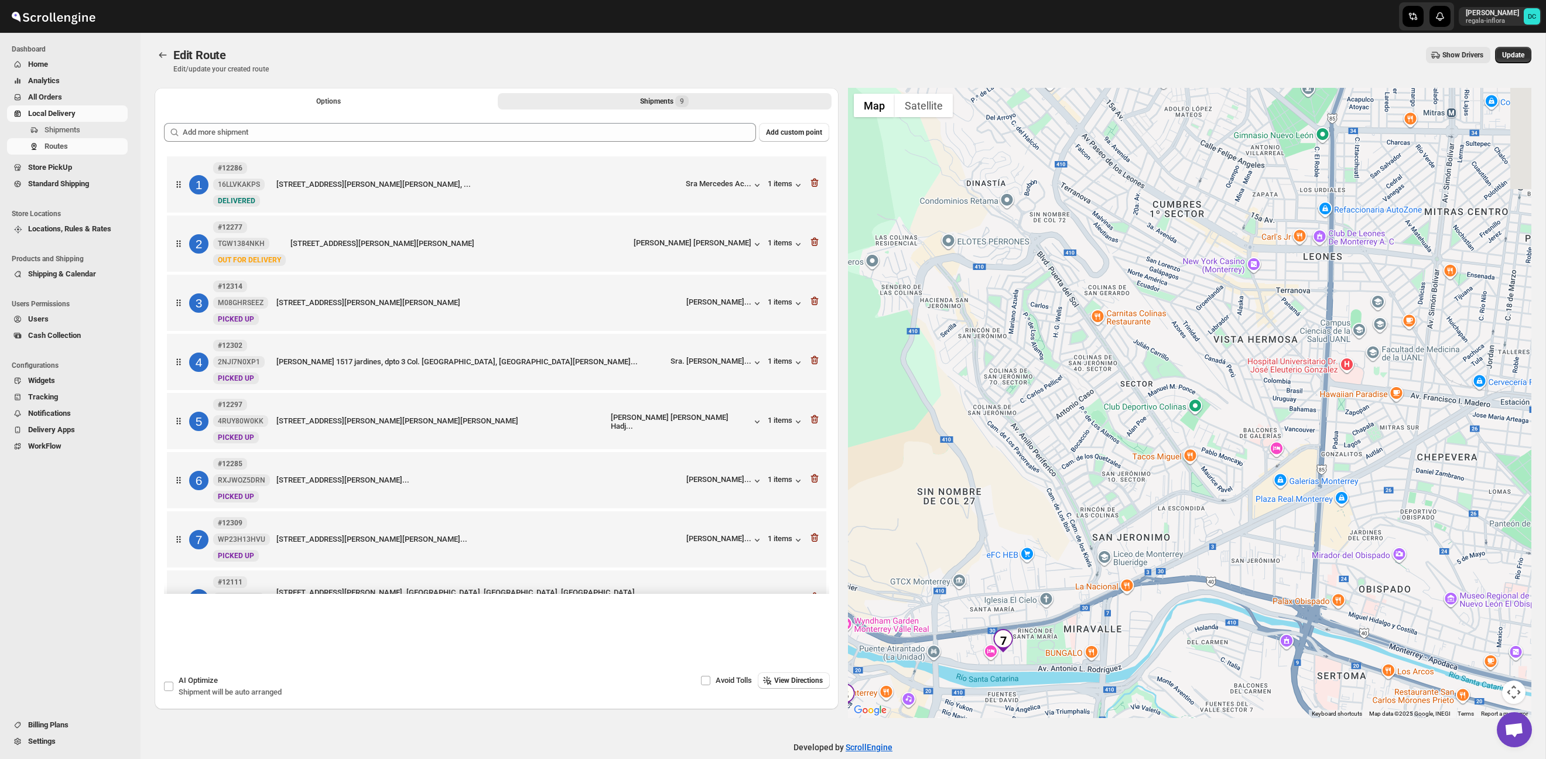
drag, startPoint x: 1209, startPoint y: 257, endPoint x: 1219, endPoint y: 364, distance: 108.3
click at [1210, 437] on div at bounding box center [1190, 403] width 684 height 630
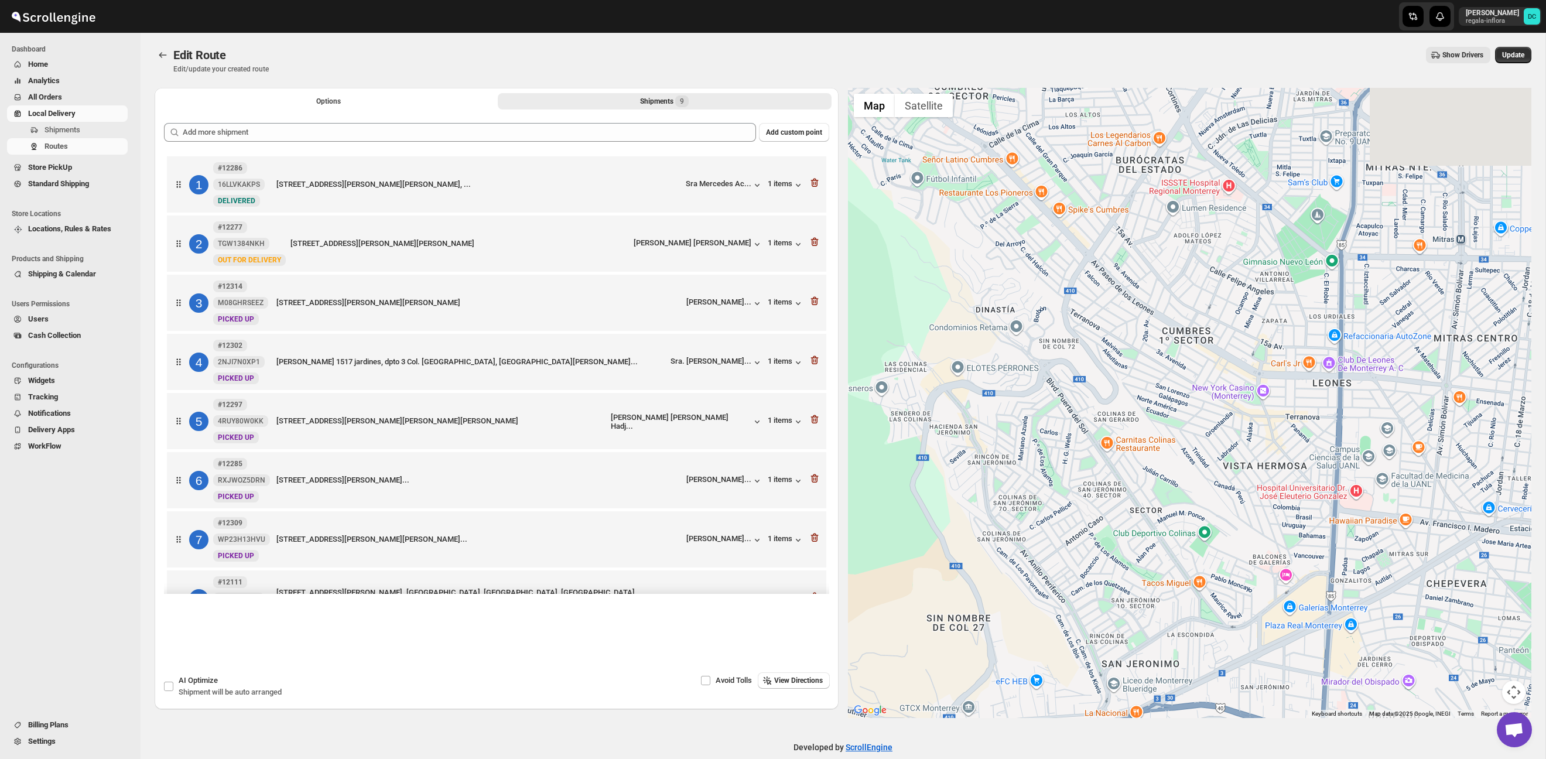
drag, startPoint x: 1229, startPoint y: 328, endPoint x: 1242, endPoint y: 470, distance: 142.8
click at [1239, 462] on div at bounding box center [1190, 403] width 684 height 630
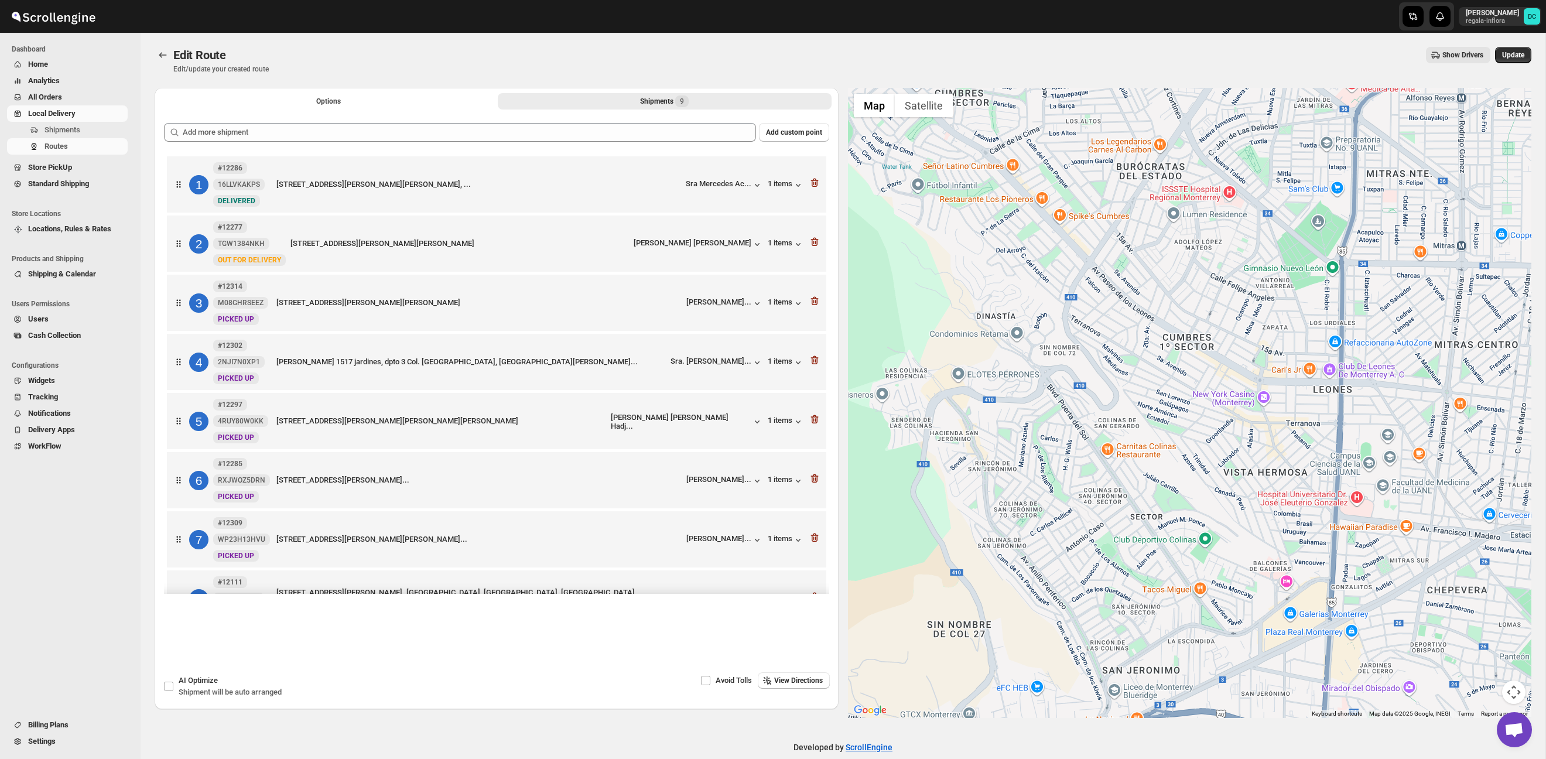
drag, startPoint x: 1230, startPoint y: 308, endPoint x: 1288, endPoint y: 455, distance: 158.0
click at [1294, 463] on div at bounding box center [1190, 403] width 684 height 630
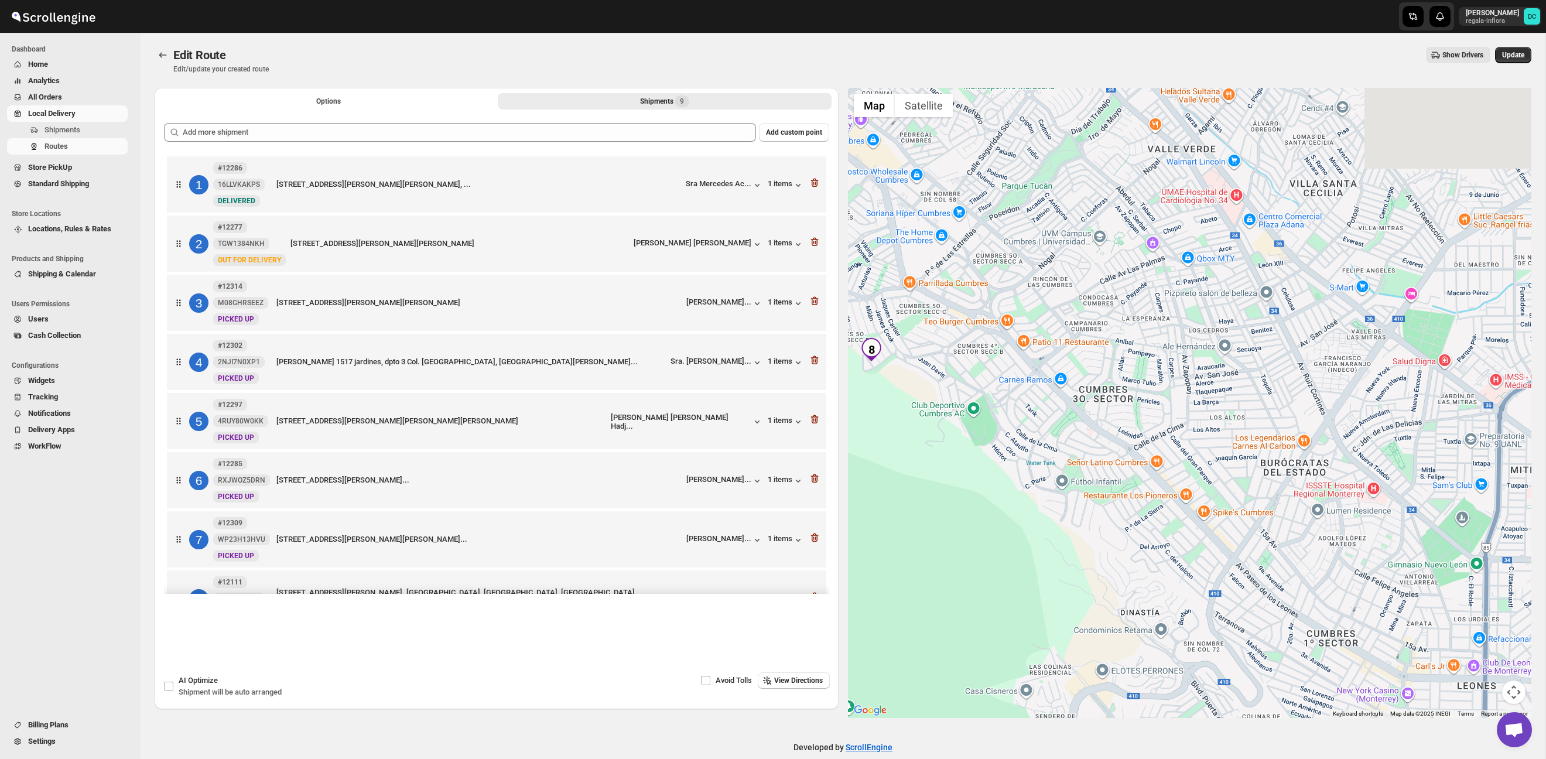
drag, startPoint x: 1119, startPoint y: 335, endPoint x: 1177, endPoint y: 384, distance: 75.6
click at [1171, 383] on div at bounding box center [1190, 403] width 684 height 630
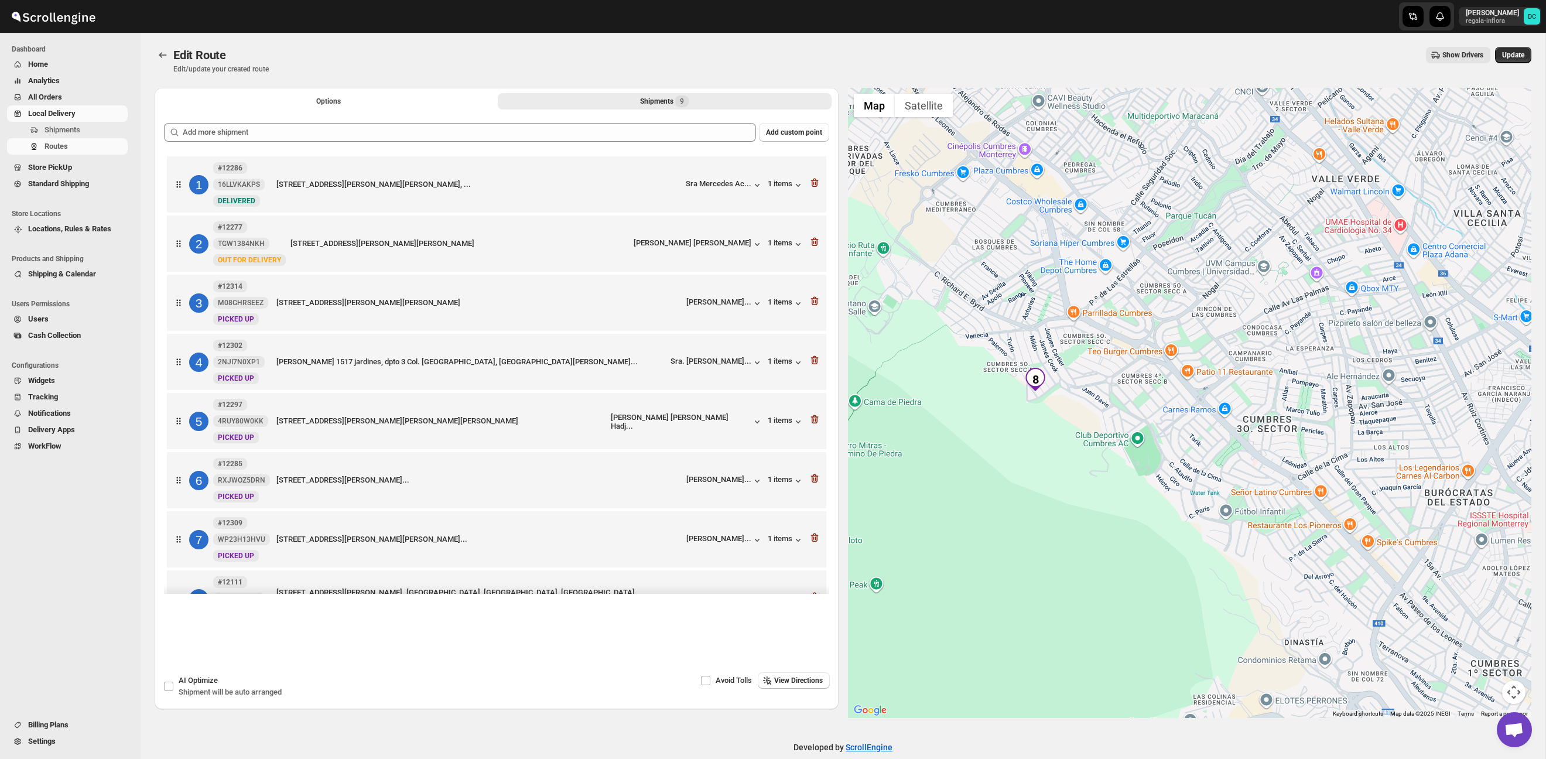
drag, startPoint x: 1034, startPoint y: 381, endPoint x: 1158, endPoint y: 378, distance: 124.2
click at [1158, 378] on div at bounding box center [1190, 403] width 684 height 630
drag, startPoint x: 1061, startPoint y: 410, endPoint x: 782, endPoint y: 386, distance: 280.4
click at [1068, 370] on div at bounding box center [1190, 403] width 684 height 630
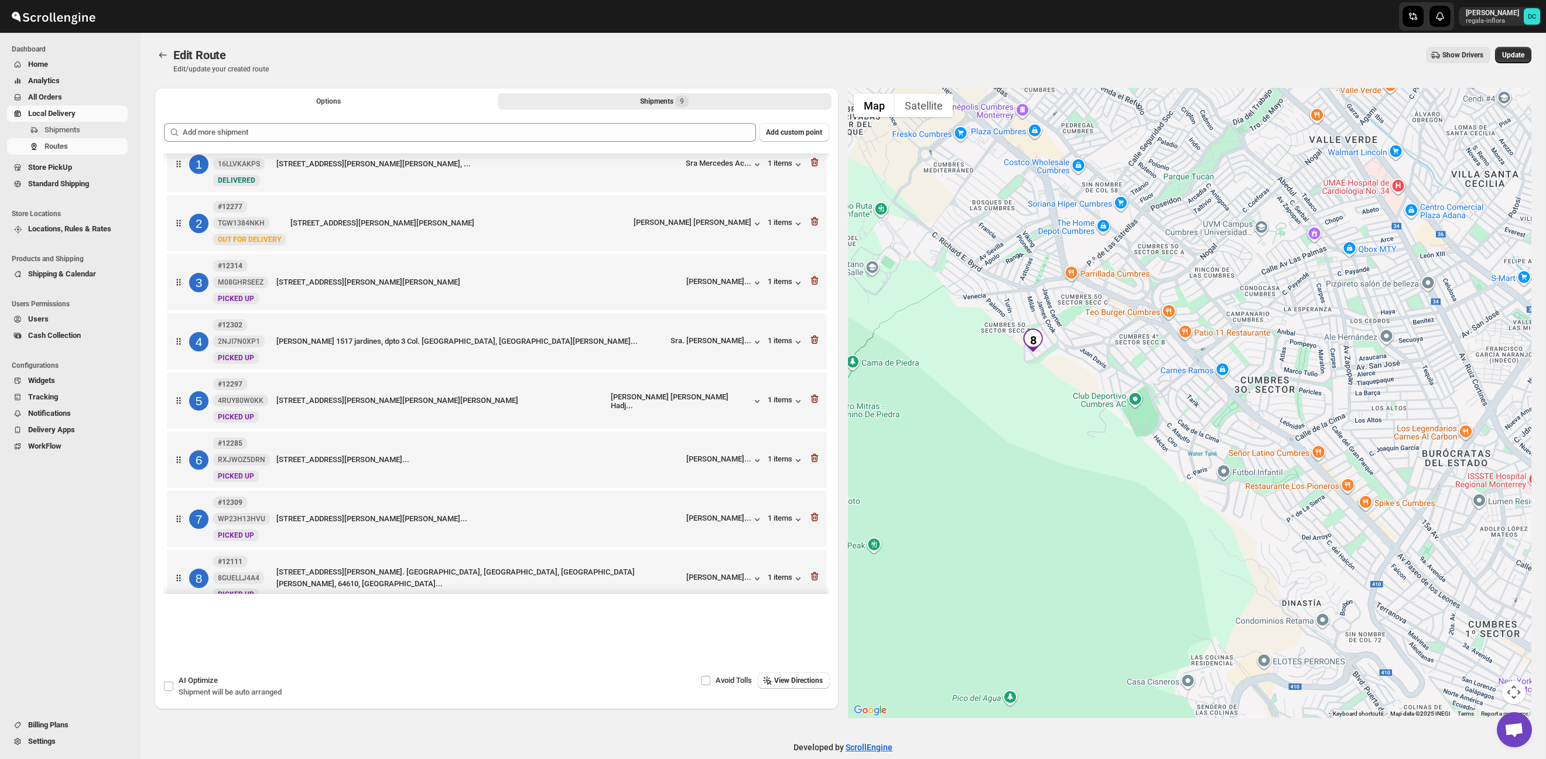
scroll to position [41, 0]
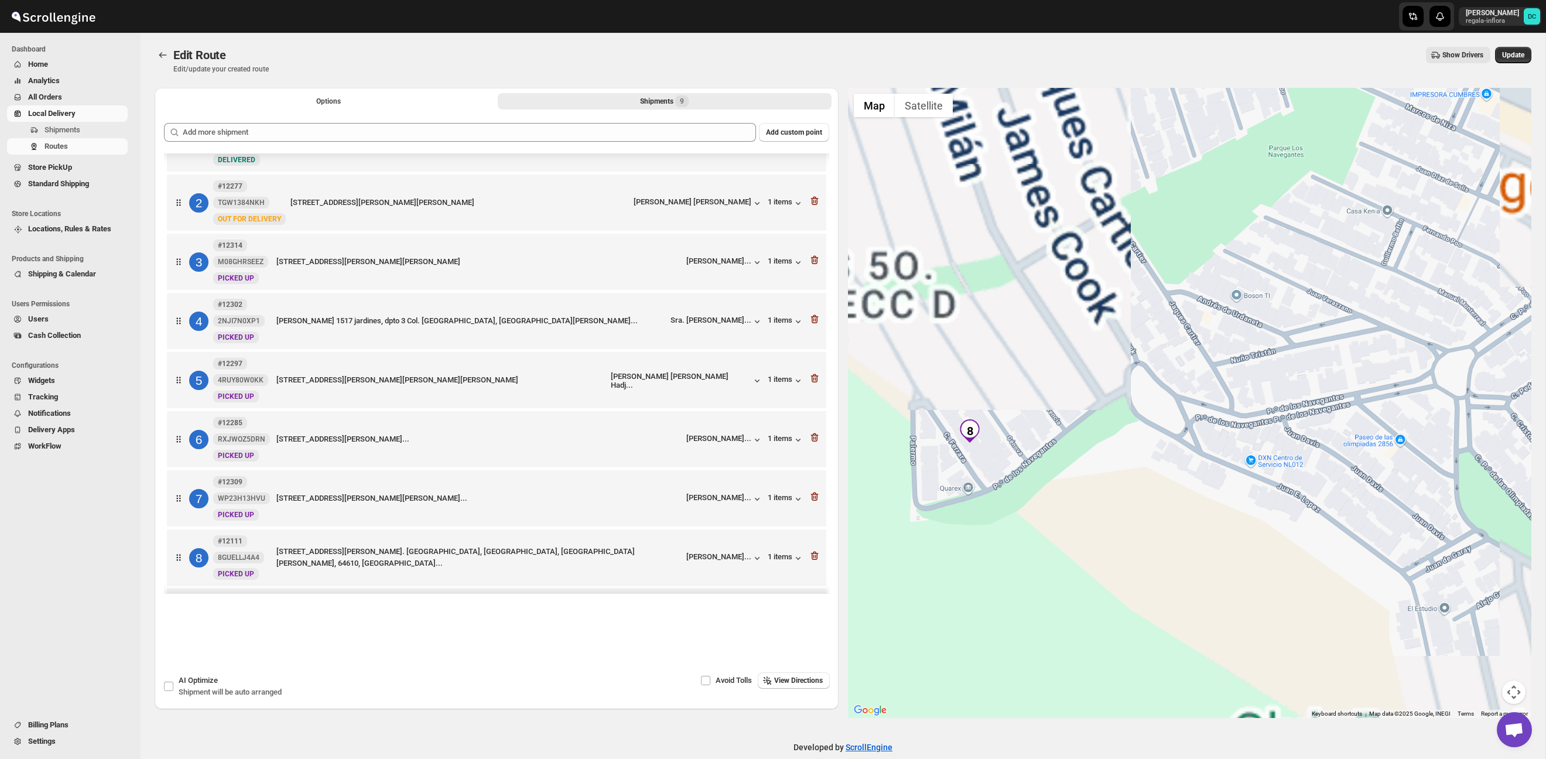
drag, startPoint x: 1030, startPoint y: 382, endPoint x: 1198, endPoint y: 340, distance: 173.3
click at [1199, 339] on div at bounding box center [1190, 403] width 684 height 630
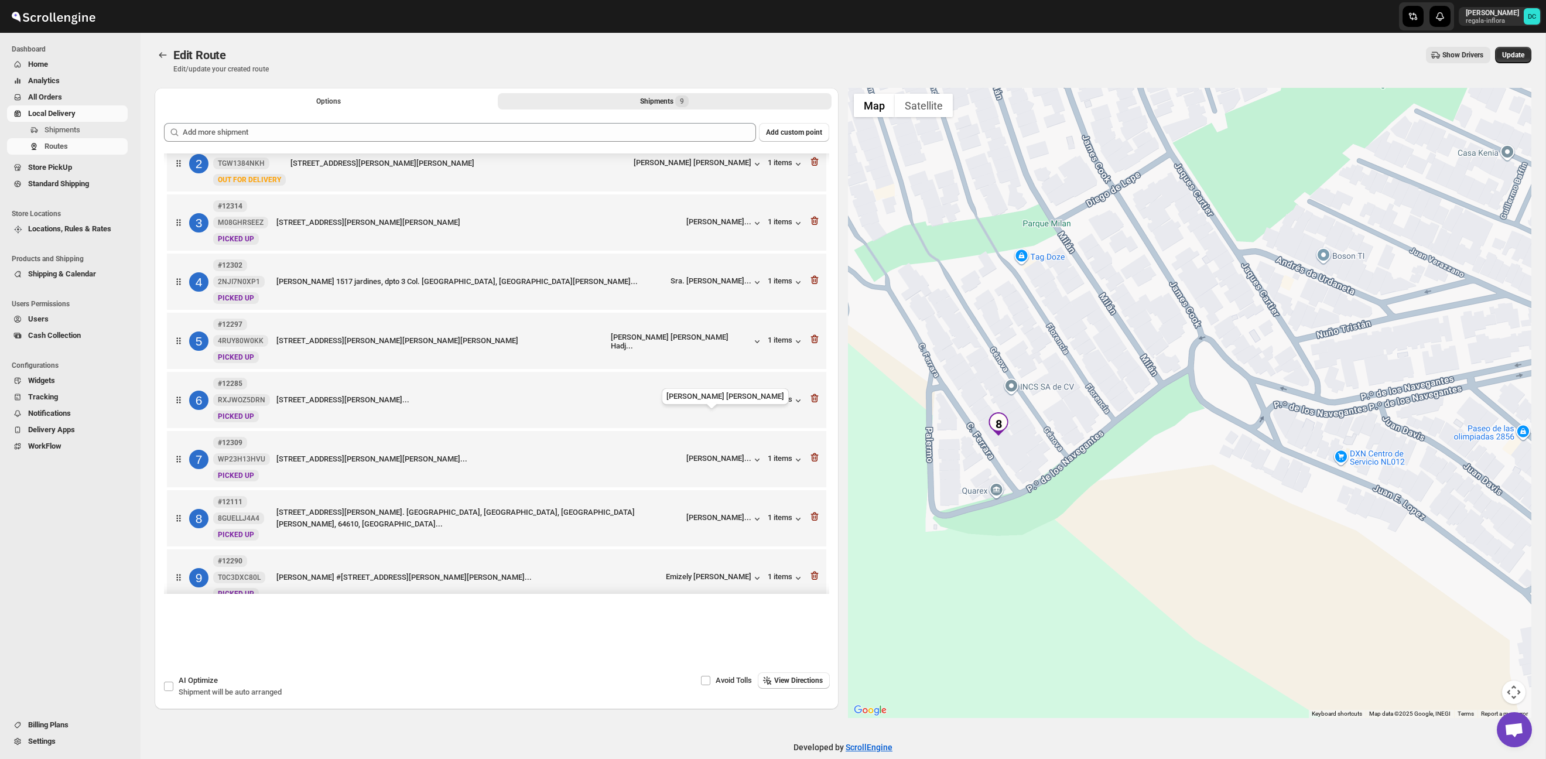
scroll to position [88, 0]
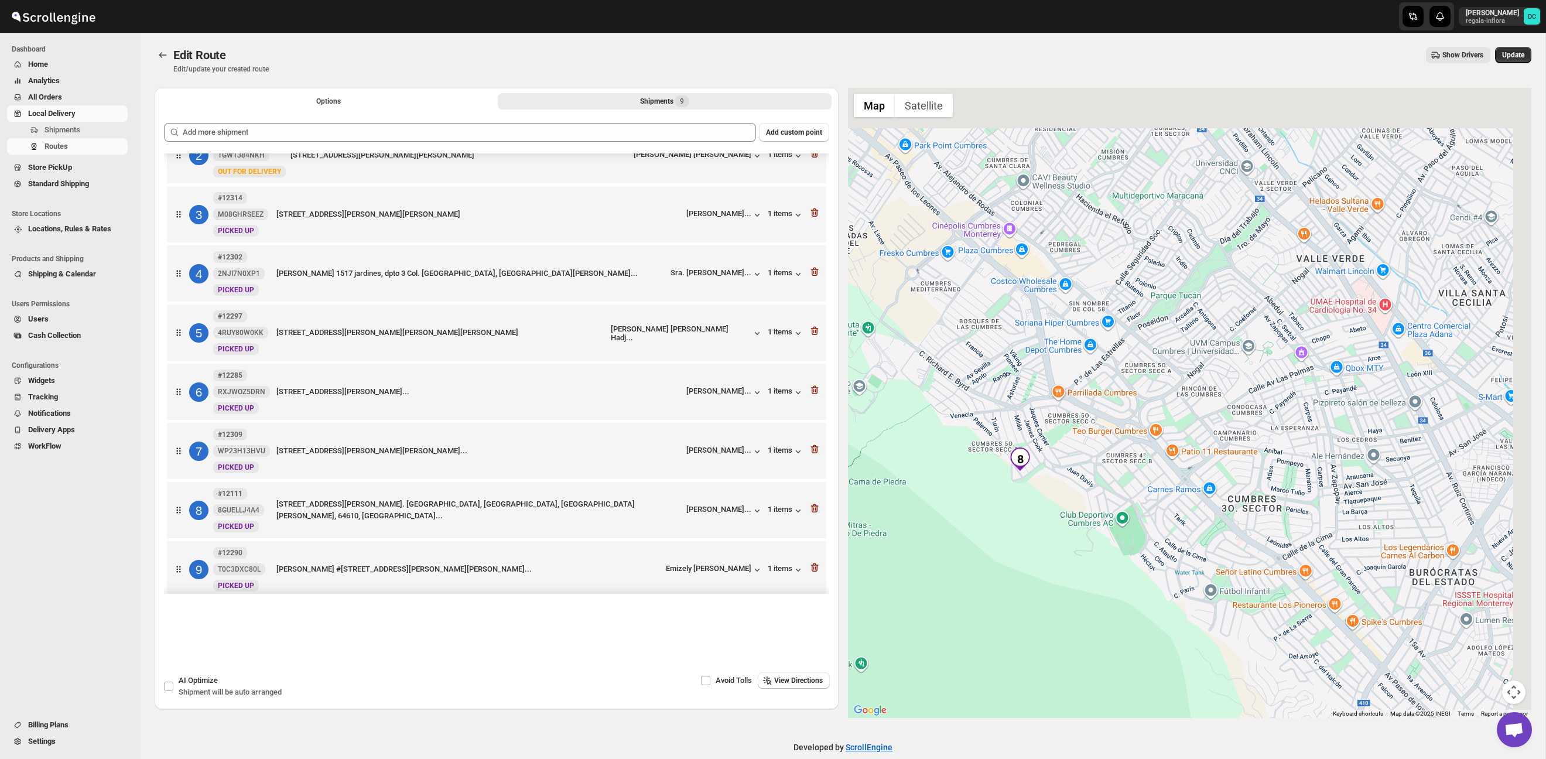
drag, startPoint x: 1240, startPoint y: 459, endPoint x: 1158, endPoint y: 517, distance: 100.4
click at [1151, 522] on div at bounding box center [1190, 403] width 684 height 630
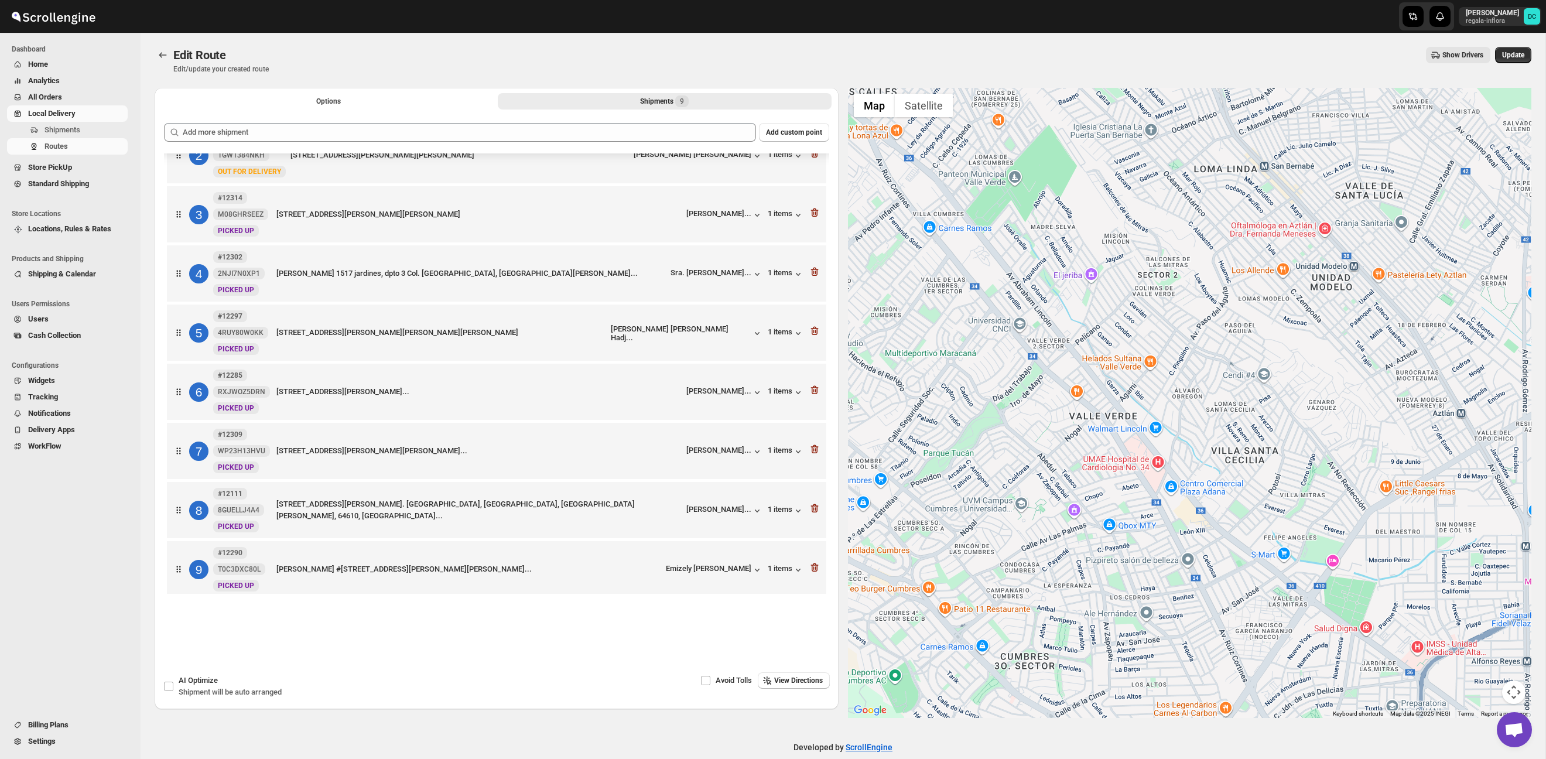
scroll to position [105, 0]
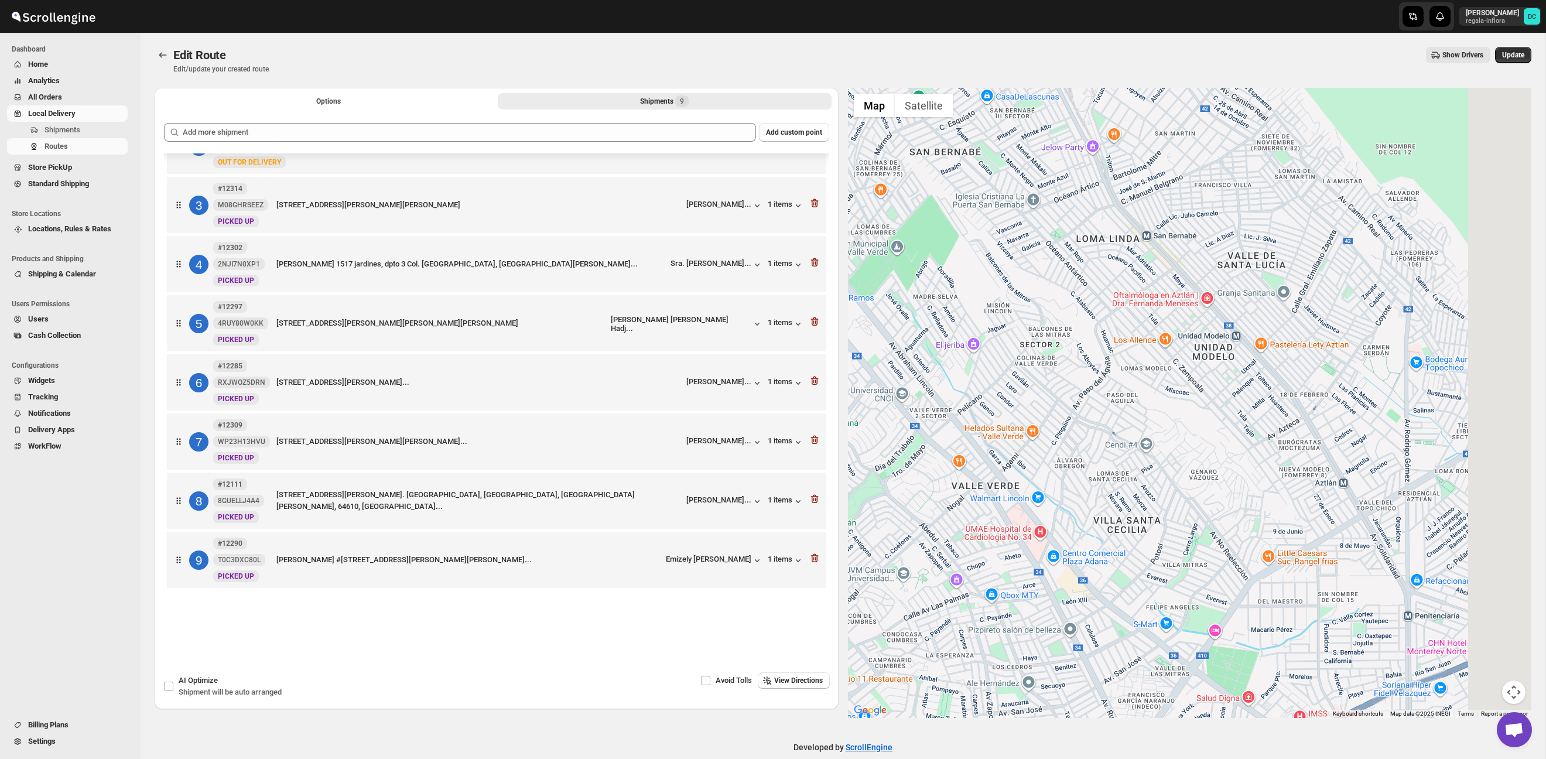
drag, startPoint x: 1488, startPoint y: 409, endPoint x: 1273, endPoint y: 515, distance: 240.2
click at [1273, 524] on div at bounding box center [1190, 403] width 684 height 630
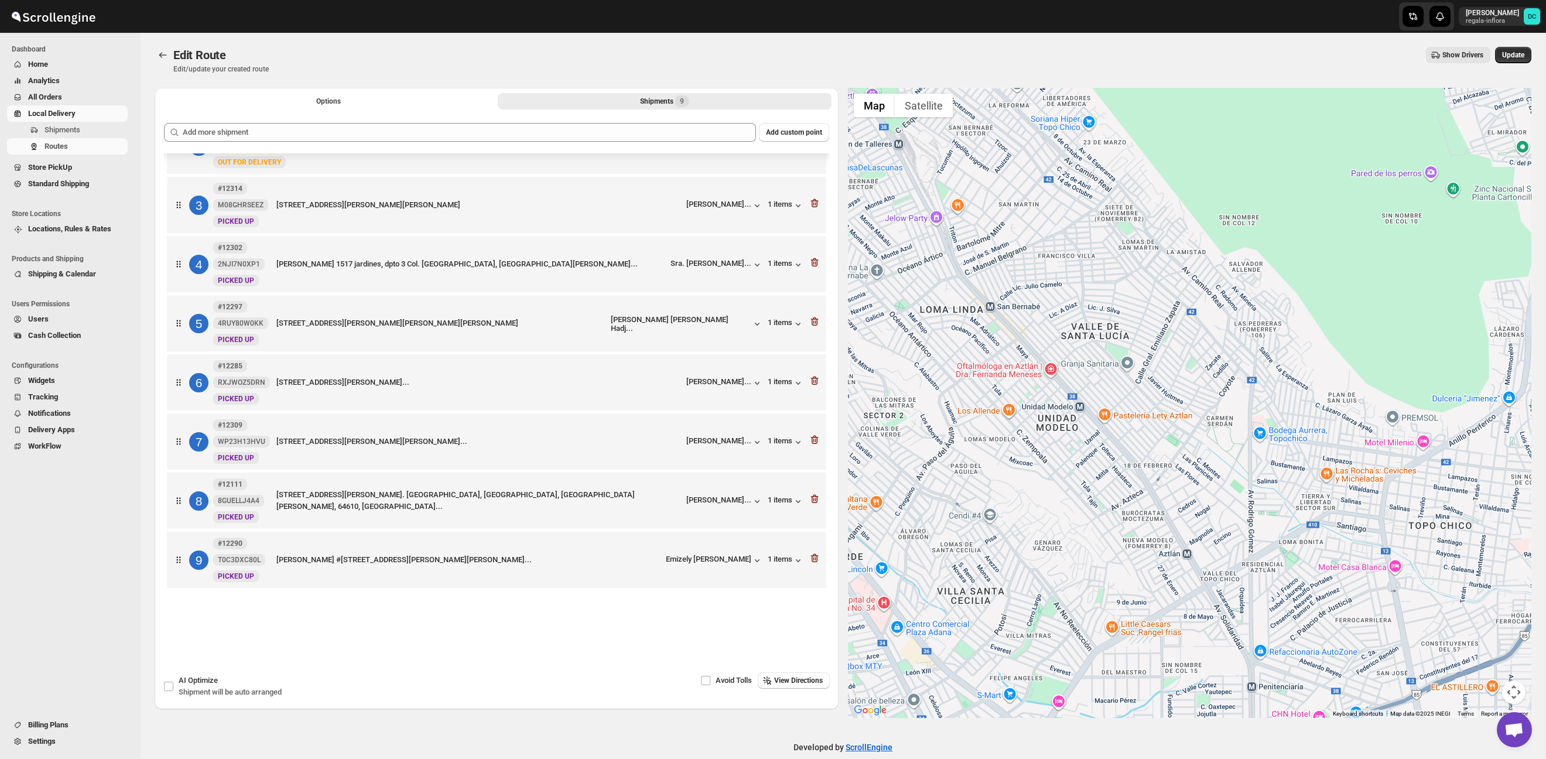
drag, startPoint x: 1168, startPoint y: 582, endPoint x: 1177, endPoint y: 574, distance: 12.0
click at [1168, 583] on div at bounding box center [1190, 403] width 684 height 630
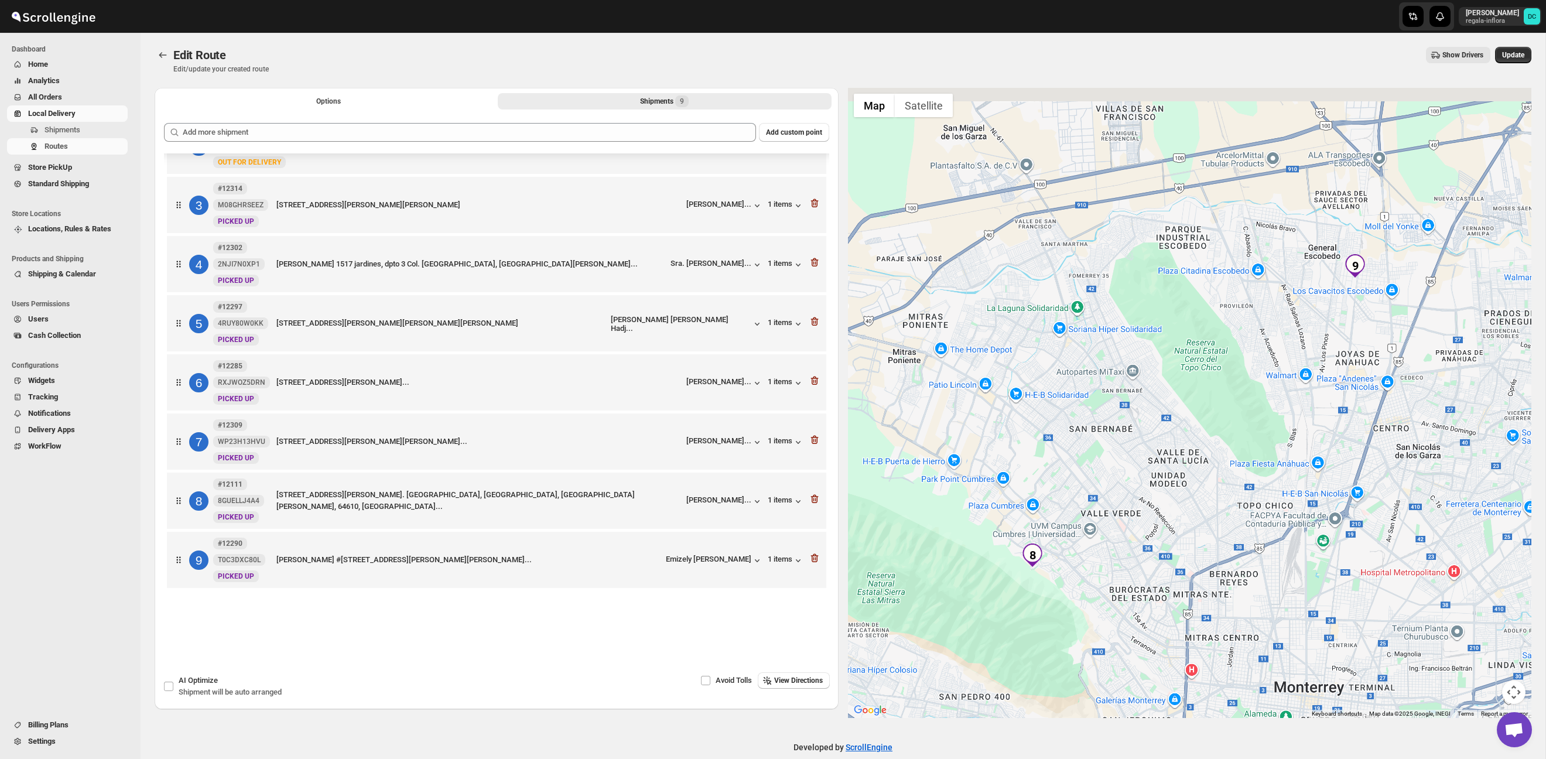
drag, startPoint x: 1321, startPoint y: 374, endPoint x: 1201, endPoint y: 446, distance: 140.3
click at [1201, 446] on div at bounding box center [1190, 403] width 684 height 630
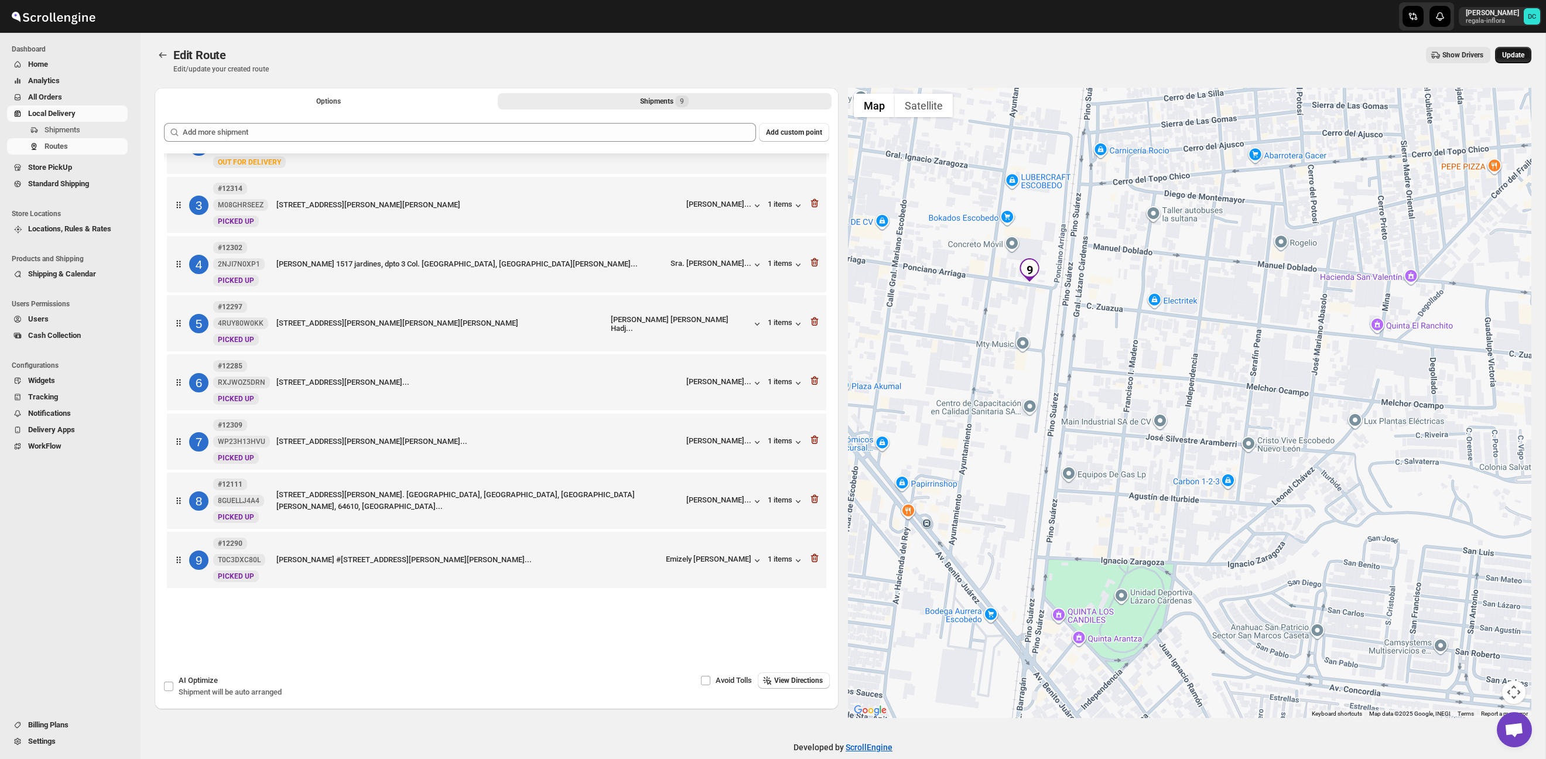
click at [1521, 57] on span "Update" at bounding box center [1513, 54] width 22 height 9
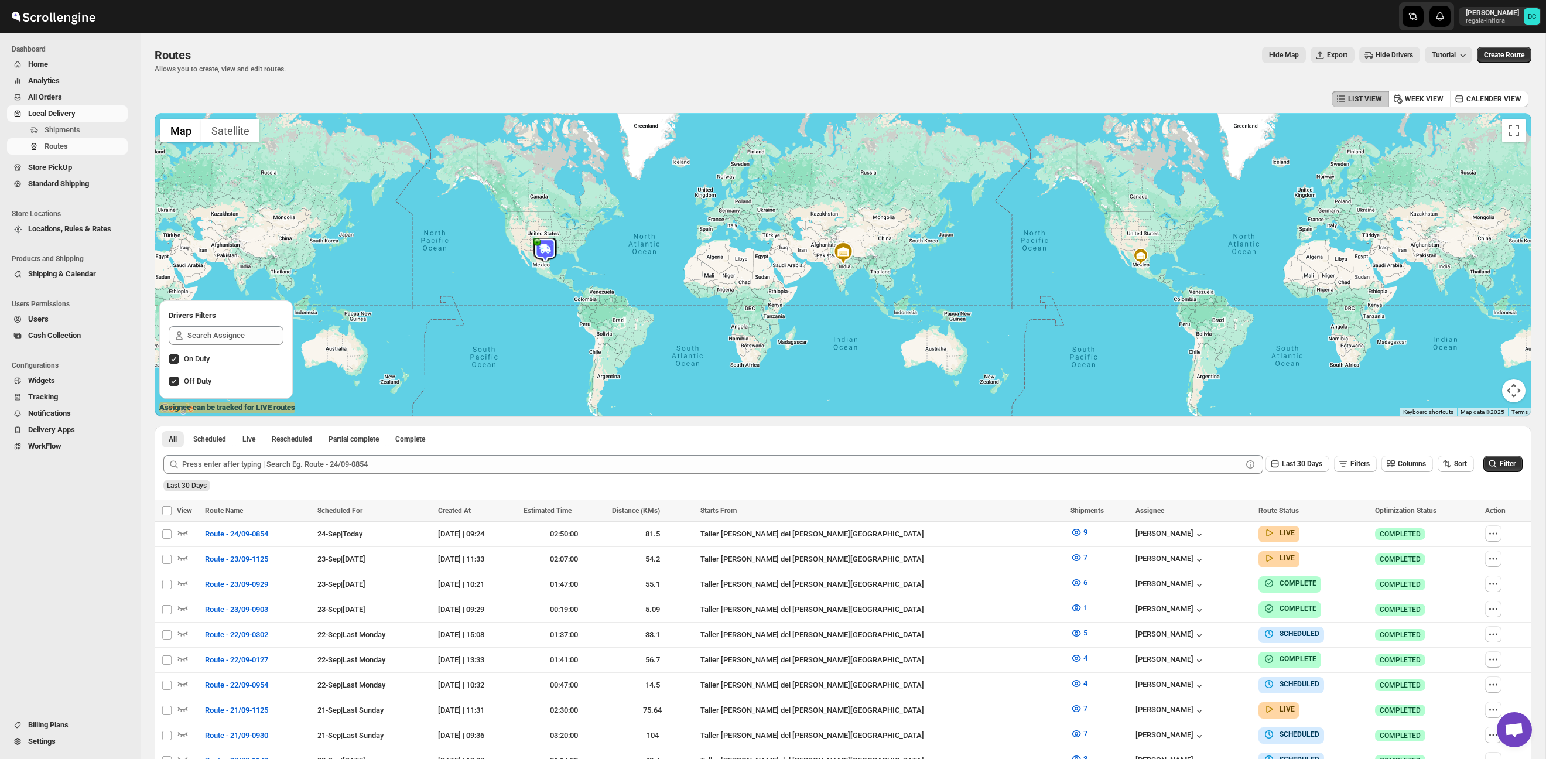
click at [62, 95] on span "All Orders" at bounding box center [45, 97] width 34 height 9
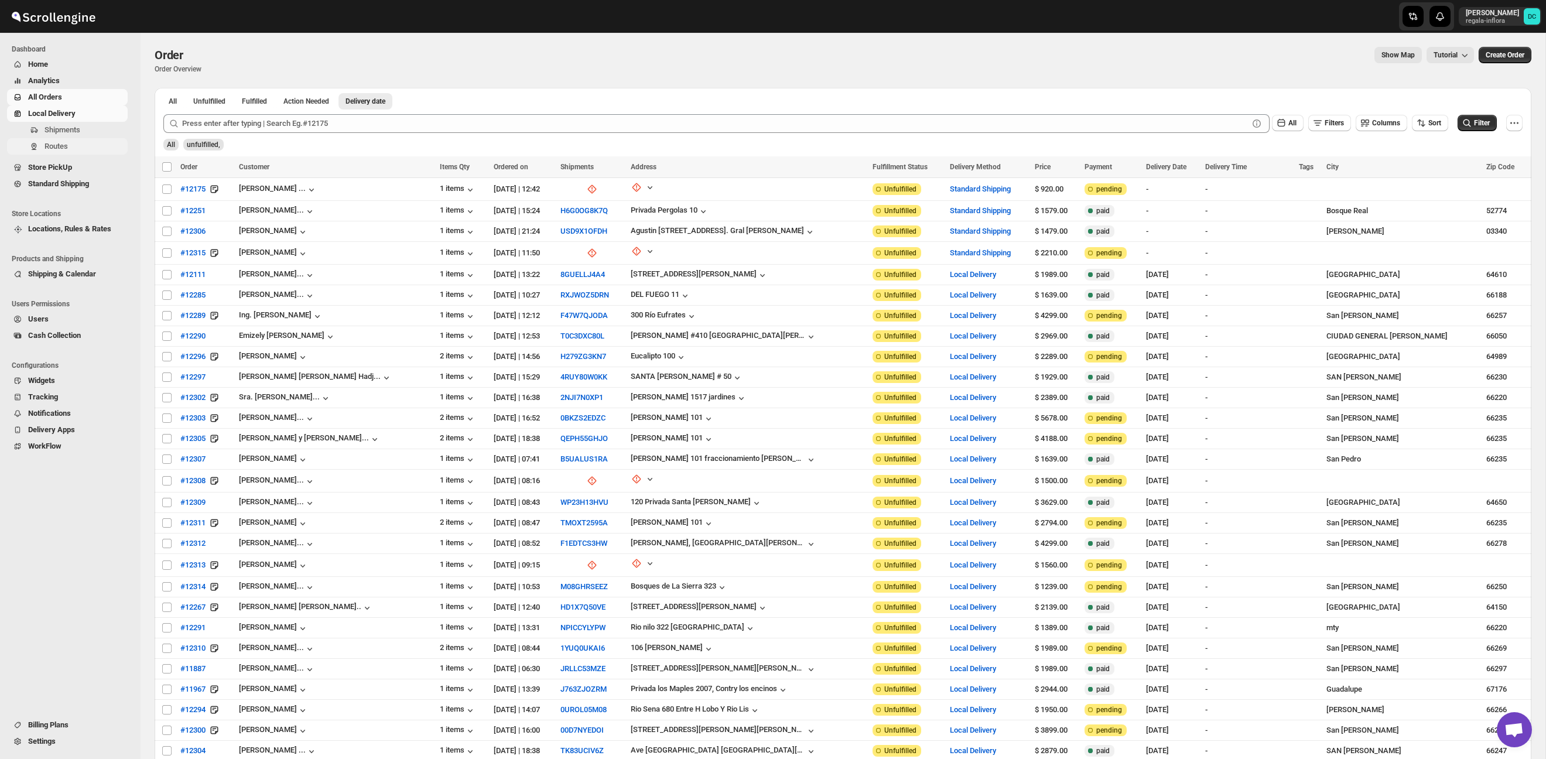
click at [74, 143] on span "Routes" at bounding box center [85, 147] width 81 height 12
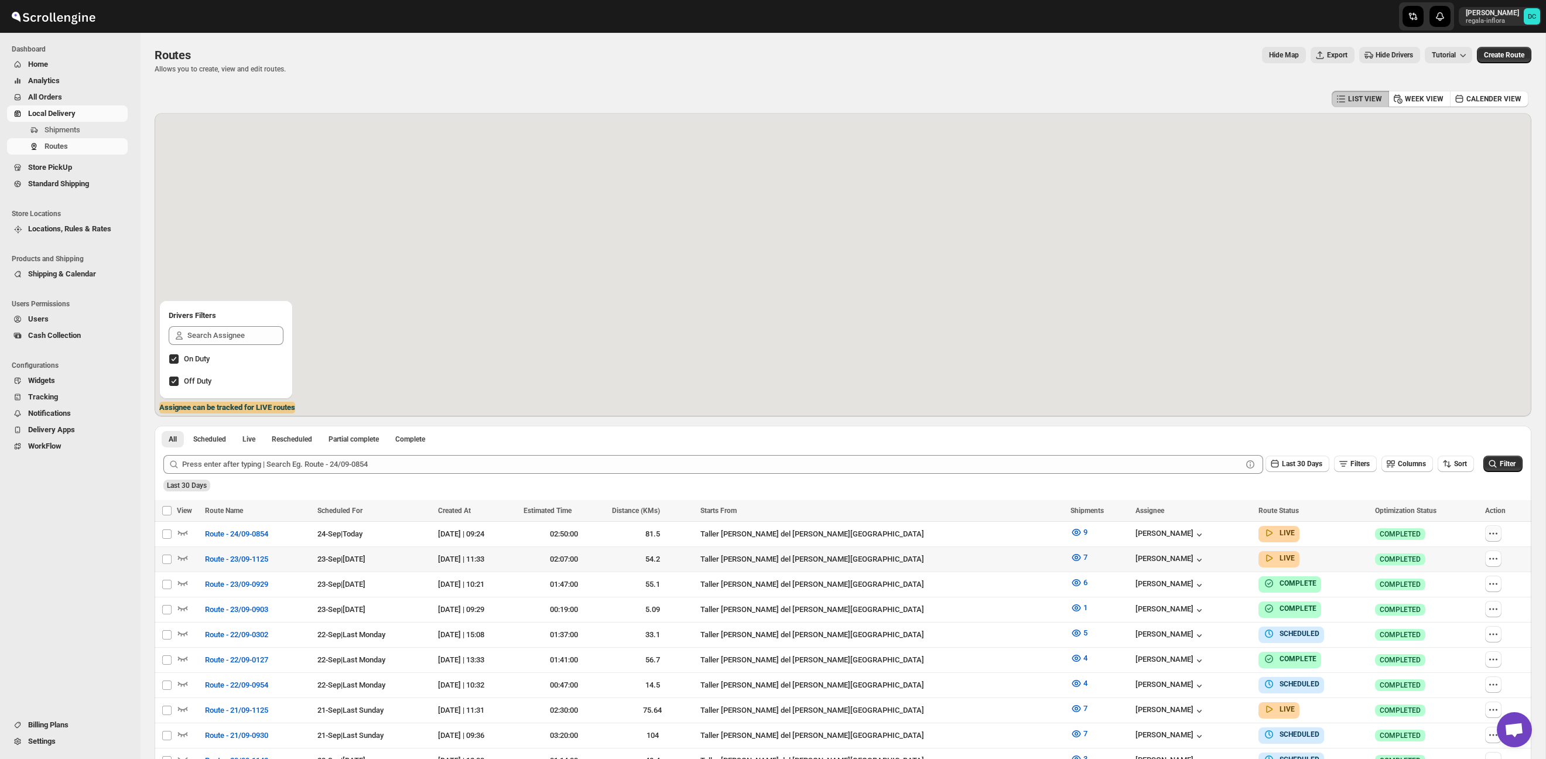
click at [1487, 533] on icon "button" at bounding box center [1493, 534] width 12 height 12
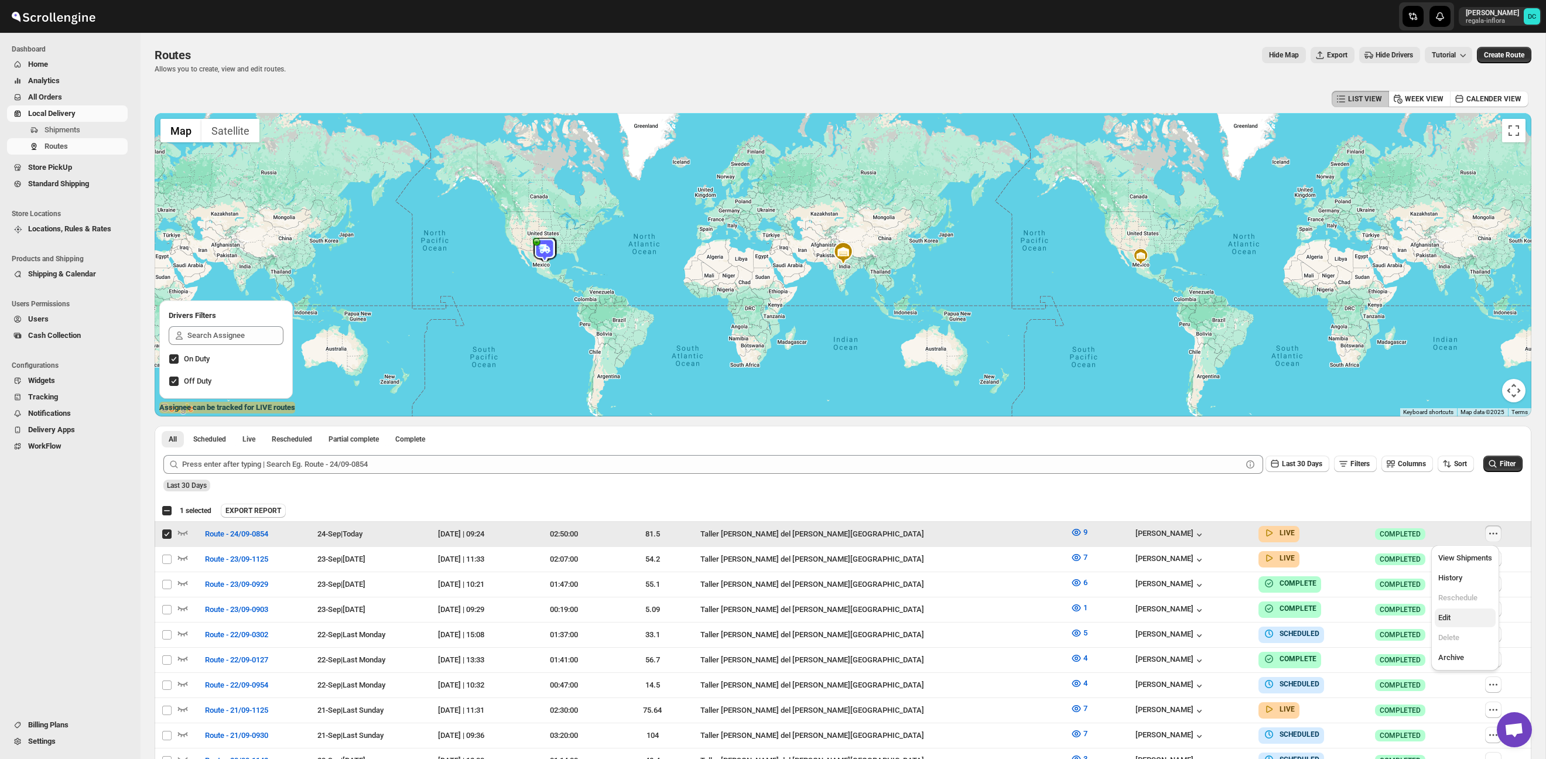
click at [1466, 614] on span "Edit" at bounding box center [1465, 618] width 54 height 12
checkbox input "false"
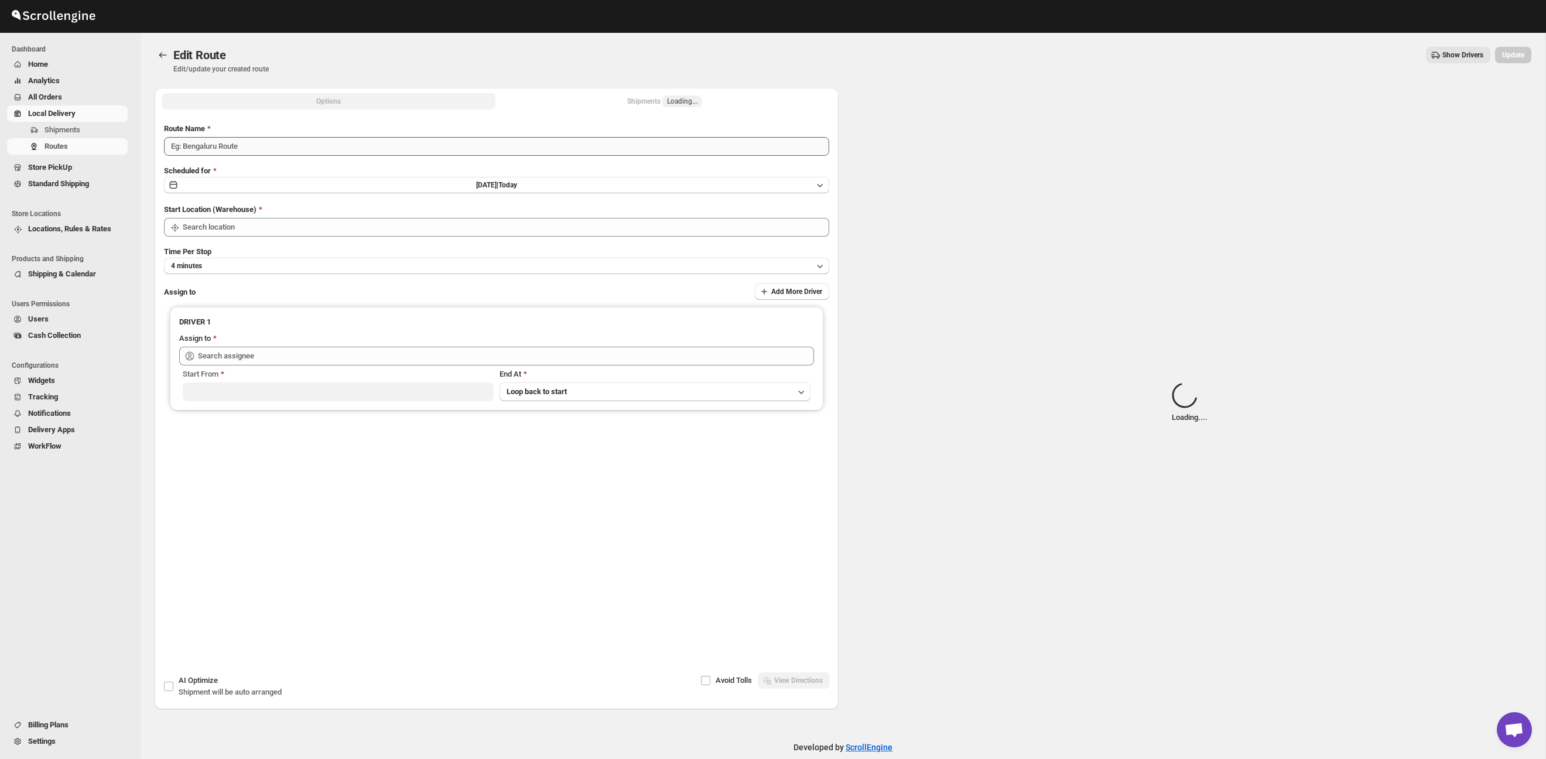
type input "Route - 24/09-0854"
type input "Taller [PERSON_NAME][GEOGRAPHIC_DATA]"
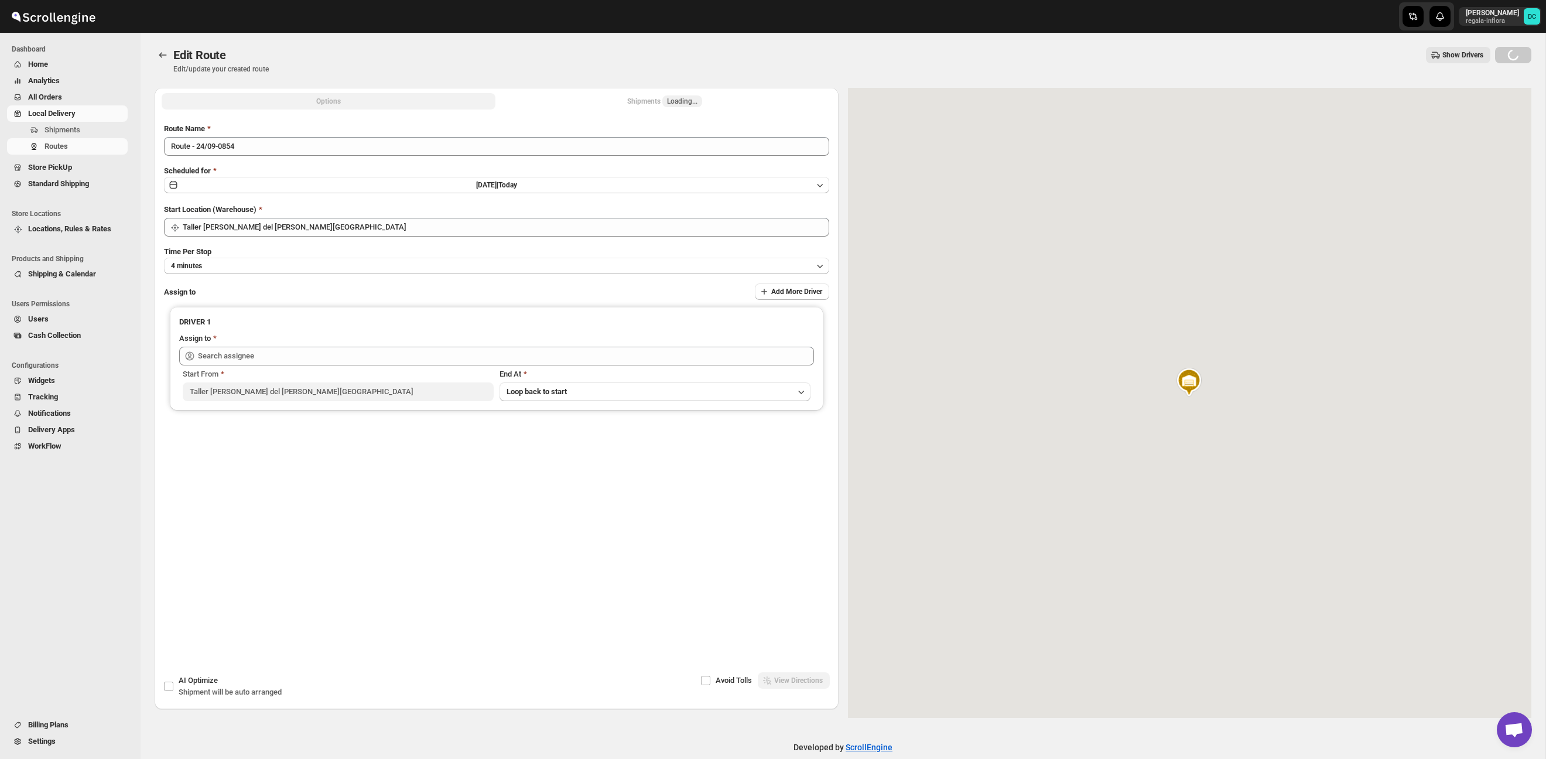
type input "[PERSON_NAME] ([EMAIL_ADDRESS][DOMAIN_NAME])"
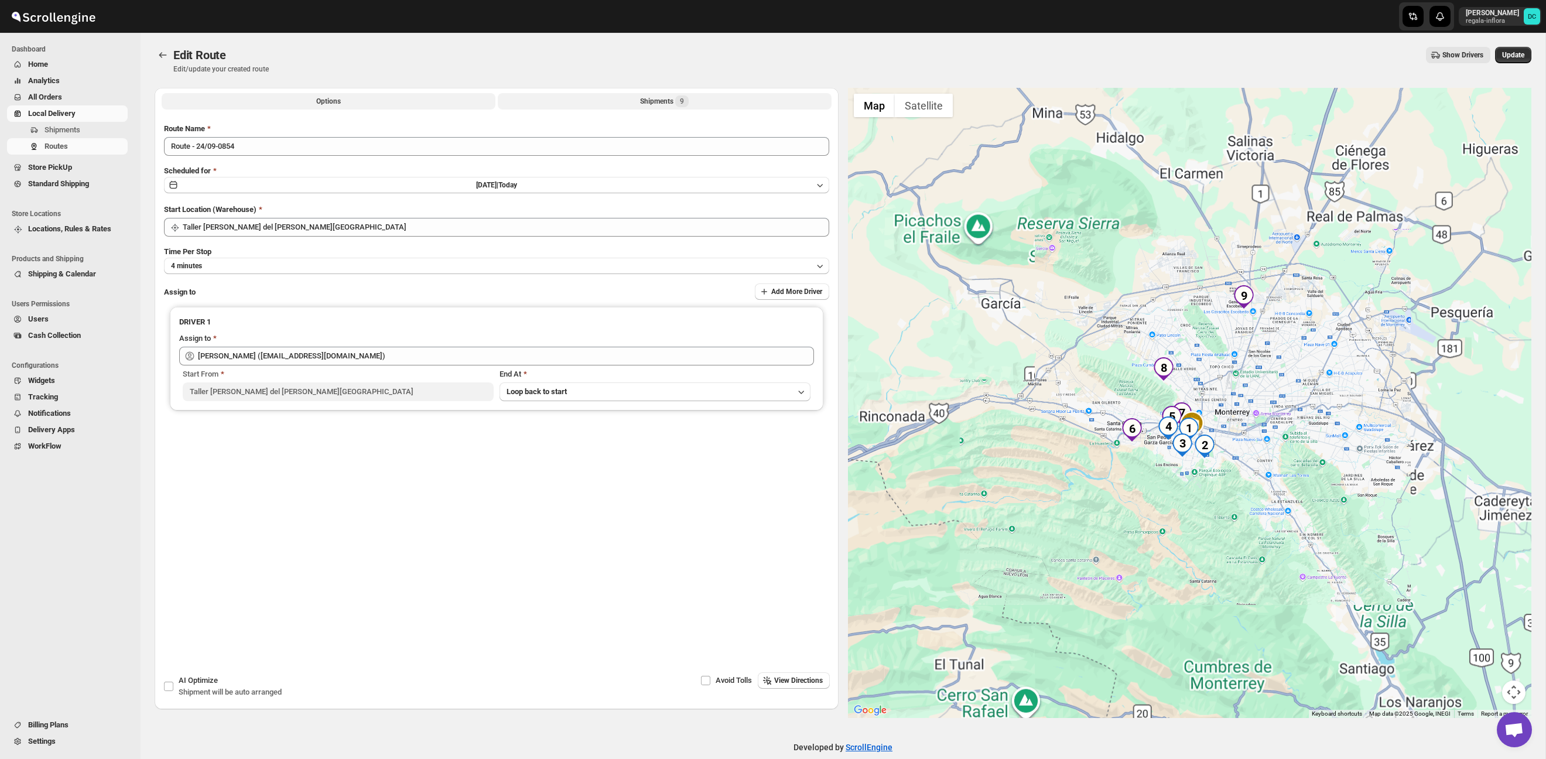
click at [631, 100] on button "Shipments 9" at bounding box center [665, 101] width 334 height 16
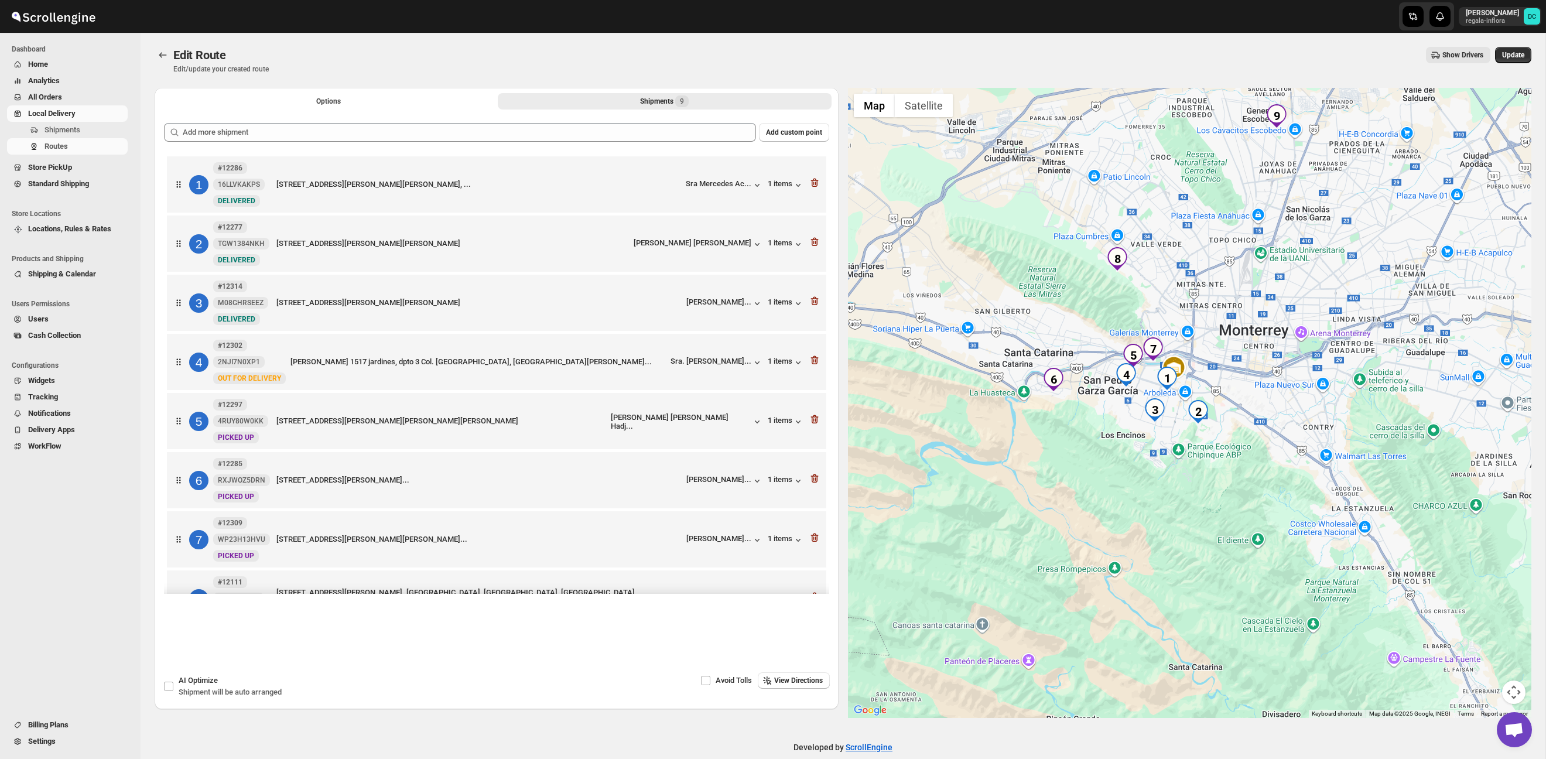
drag, startPoint x: 1271, startPoint y: 476, endPoint x: 1256, endPoint y: 457, distance: 23.3
click at [1256, 457] on div at bounding box center [1190, 403] width 684 height 630
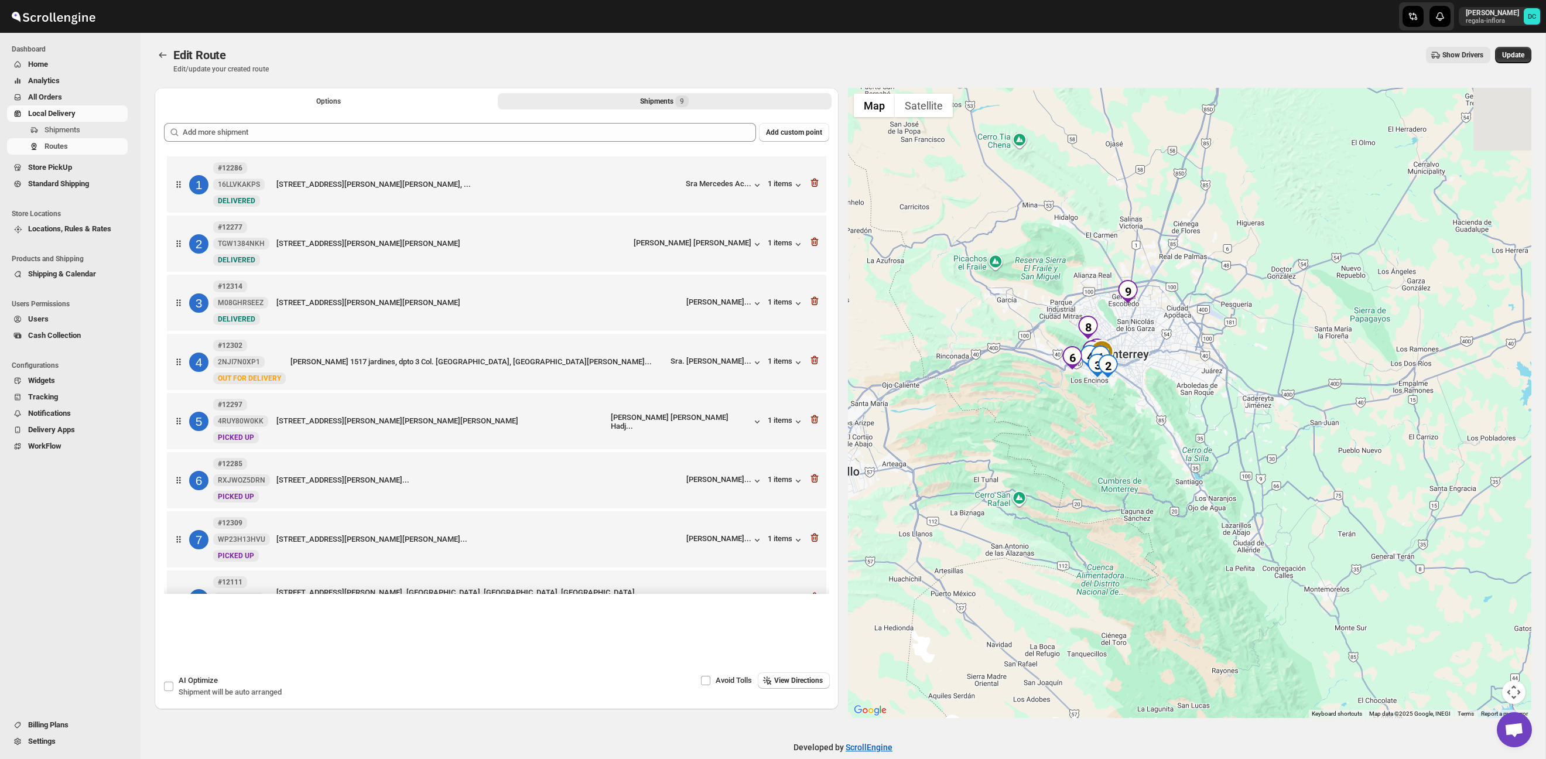
drag, startPoint x: 1094, startPoint y: 290, endPoint x: 1133, endPoint y: 367, distance: 86.4
click at [1133, 367] on div at bounding box center [1190, 403] width 684 height 630
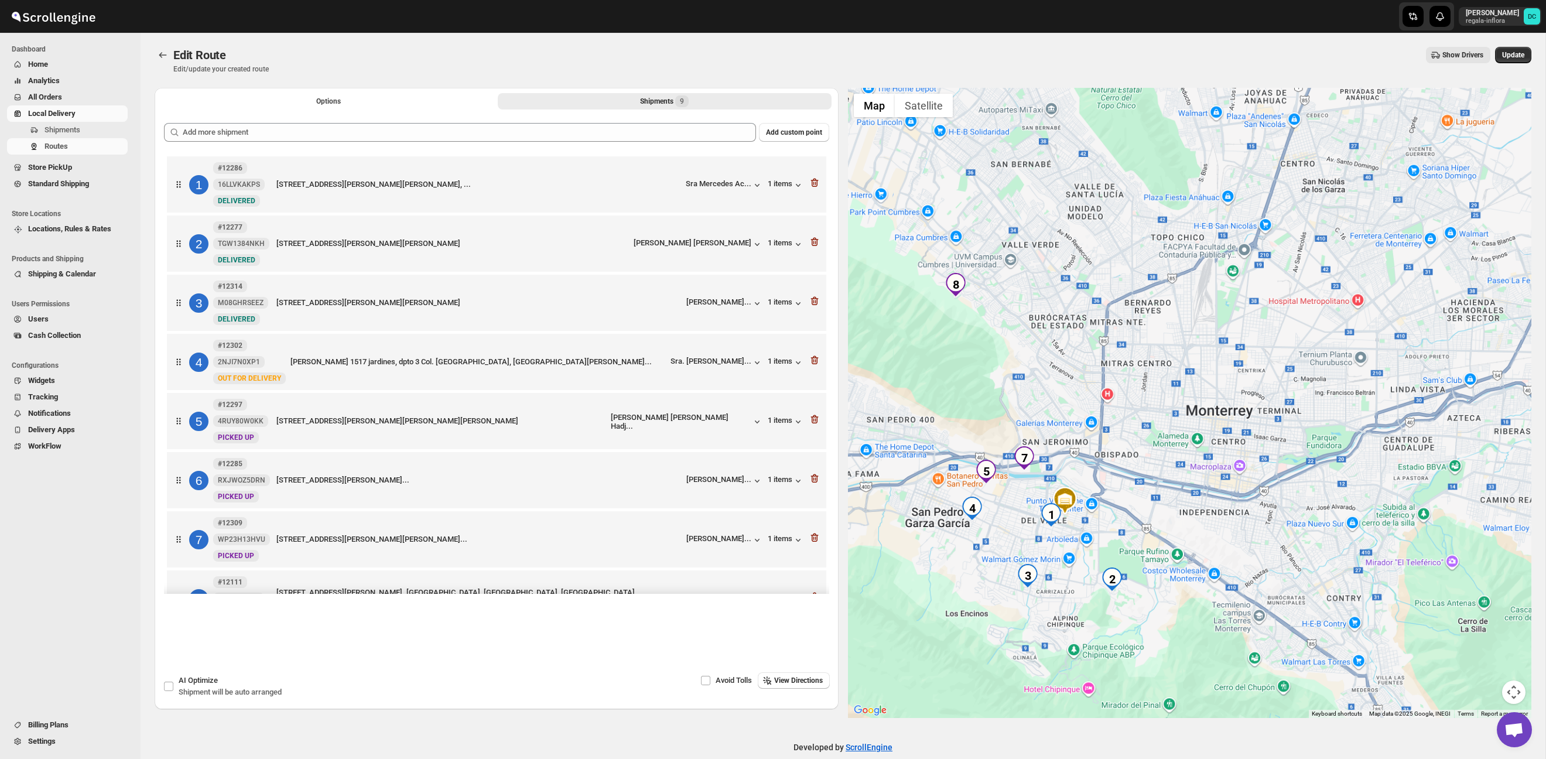
drag, startPoint x: 1107, startPoint y: 375, endPoint x: 1189, endPoint y: 329, distance: 93.9
click at [1186, 326] on div at bounding box center [1190, 403] width 684 height 630
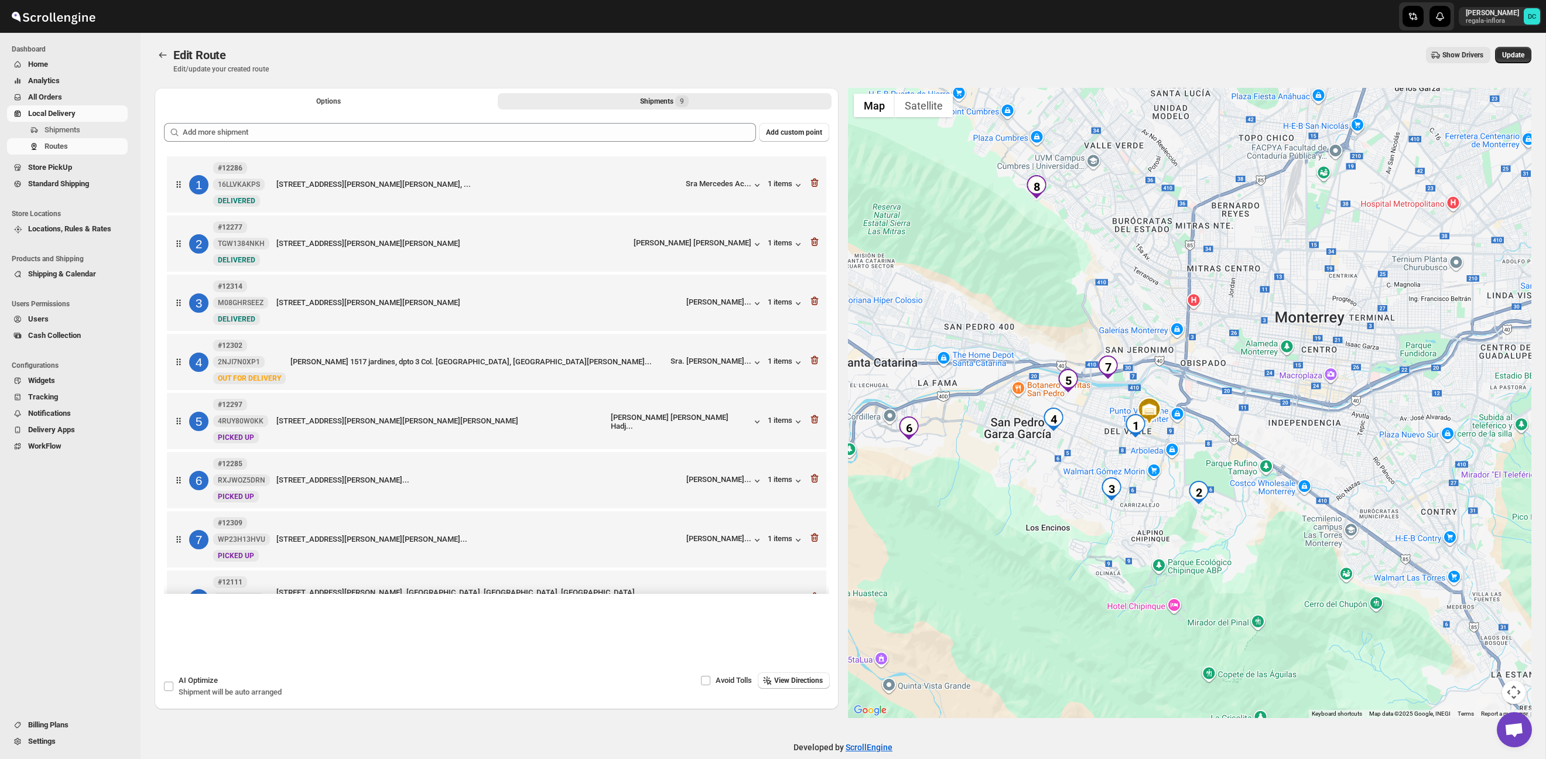
drag, startPoint x: 1179, startPoint y: 378, endPoint x: 1188, endPoint y: 372, distance: 10.6
click at [1188, 373] on div at bounding box center [1190, 403] width 684 height 630
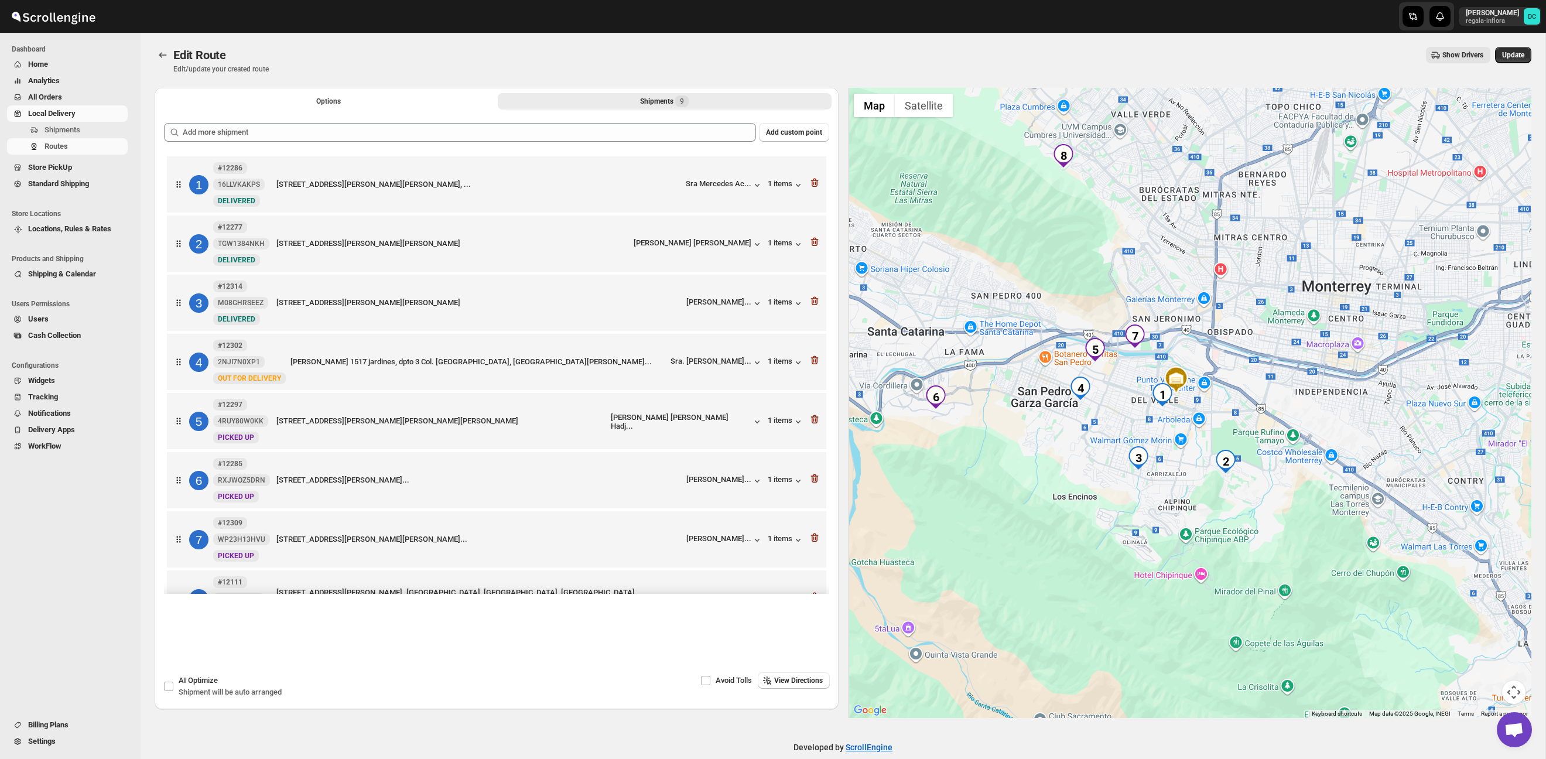
drag, startPoint x: 1161, startPoint y: 484, endPoint x: 1183, endPoint y: 454, distance: 36.8
click at [1183, 454] on div at bounding box center [1190, 403] width 684 height 630
